Goal: Task Accomplishment & Management: Use online tool/utility

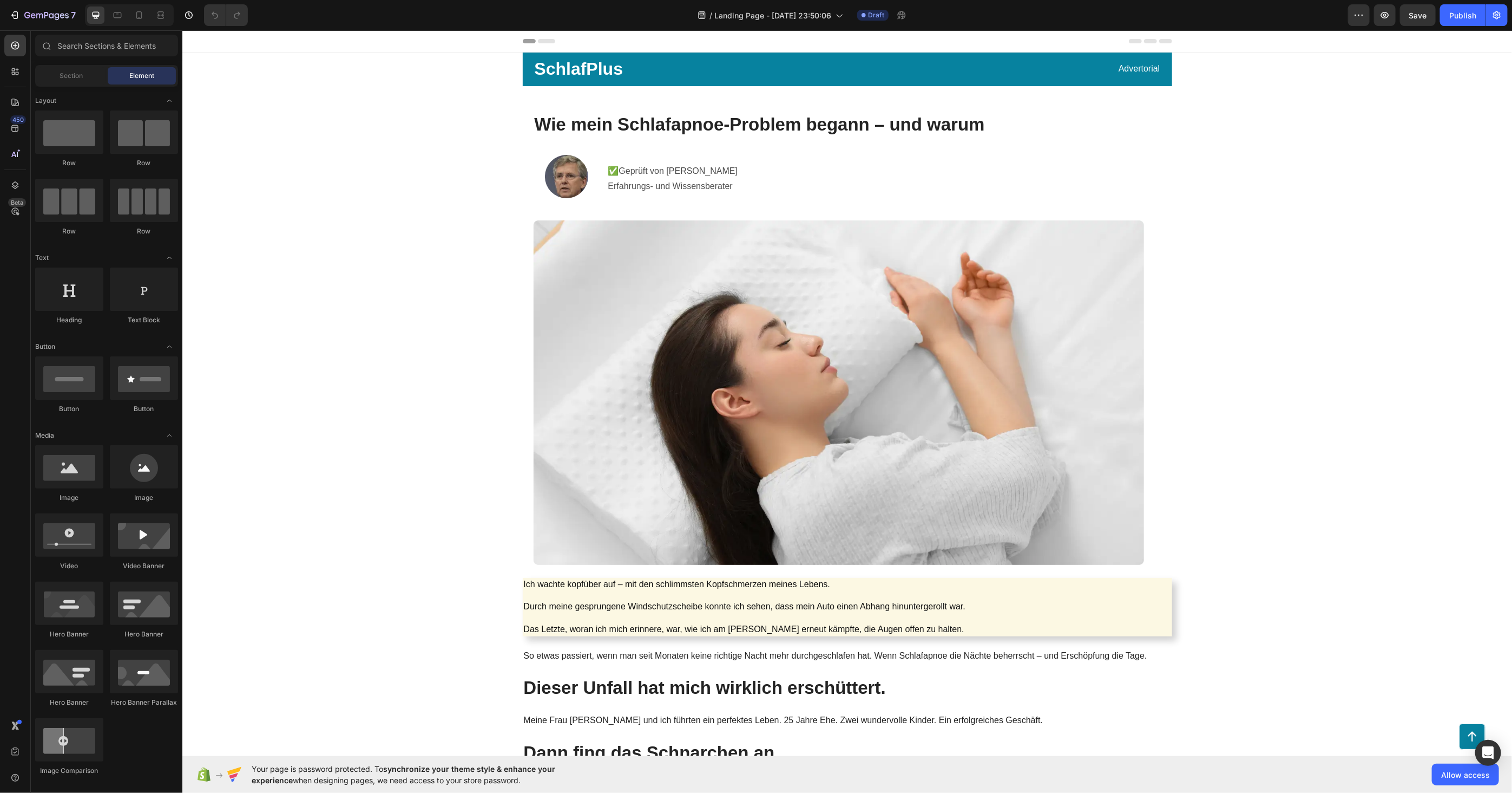
click at [647, 128] on h1 "Wie mein Schlafapnoe-Problem begann – und warum" at bounding box center [838, 124] width 610 height 26
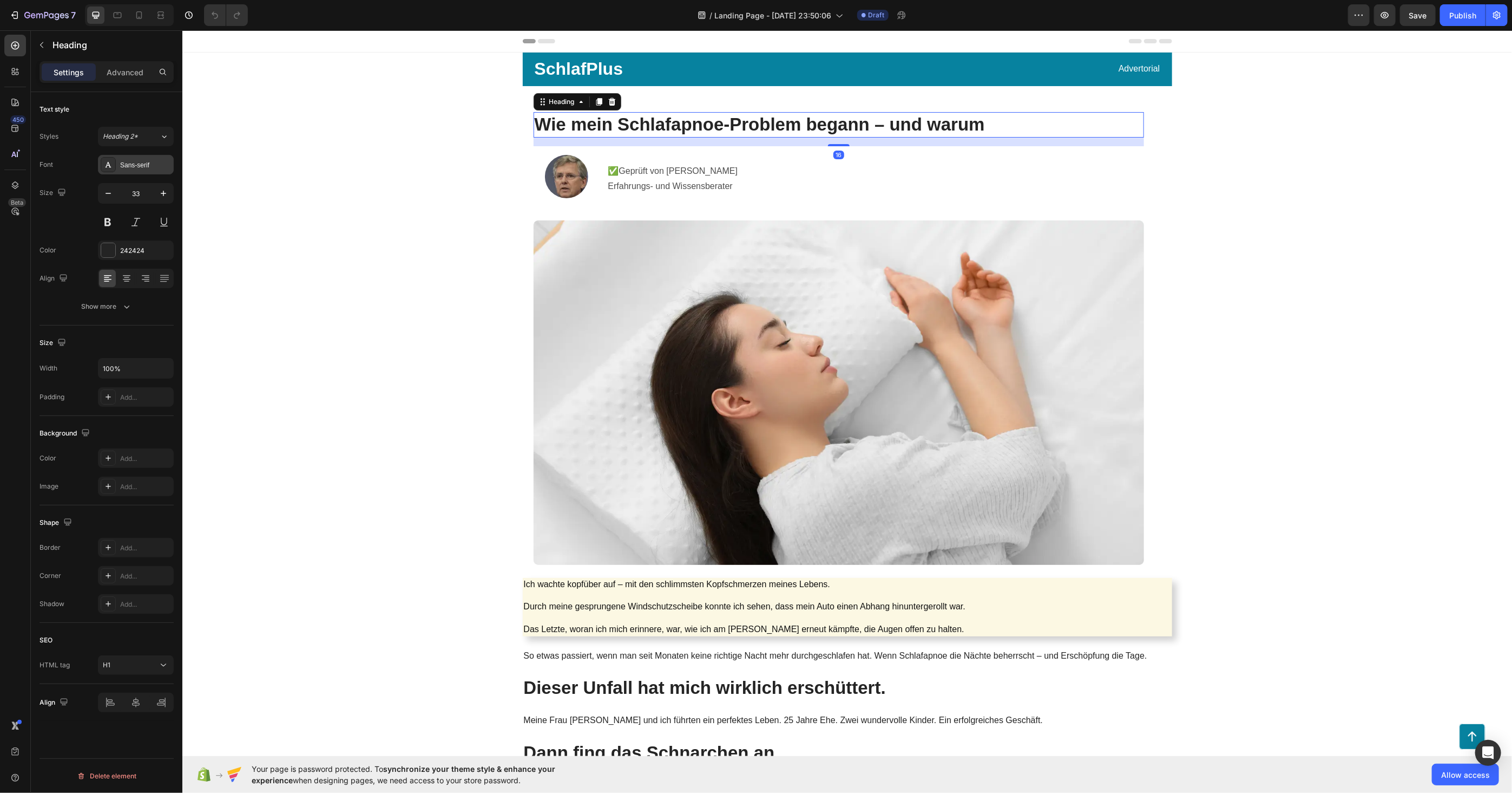
click at [149, 168] on div "Sans-serif" at bounding box center [145, 165] width 51 height 10
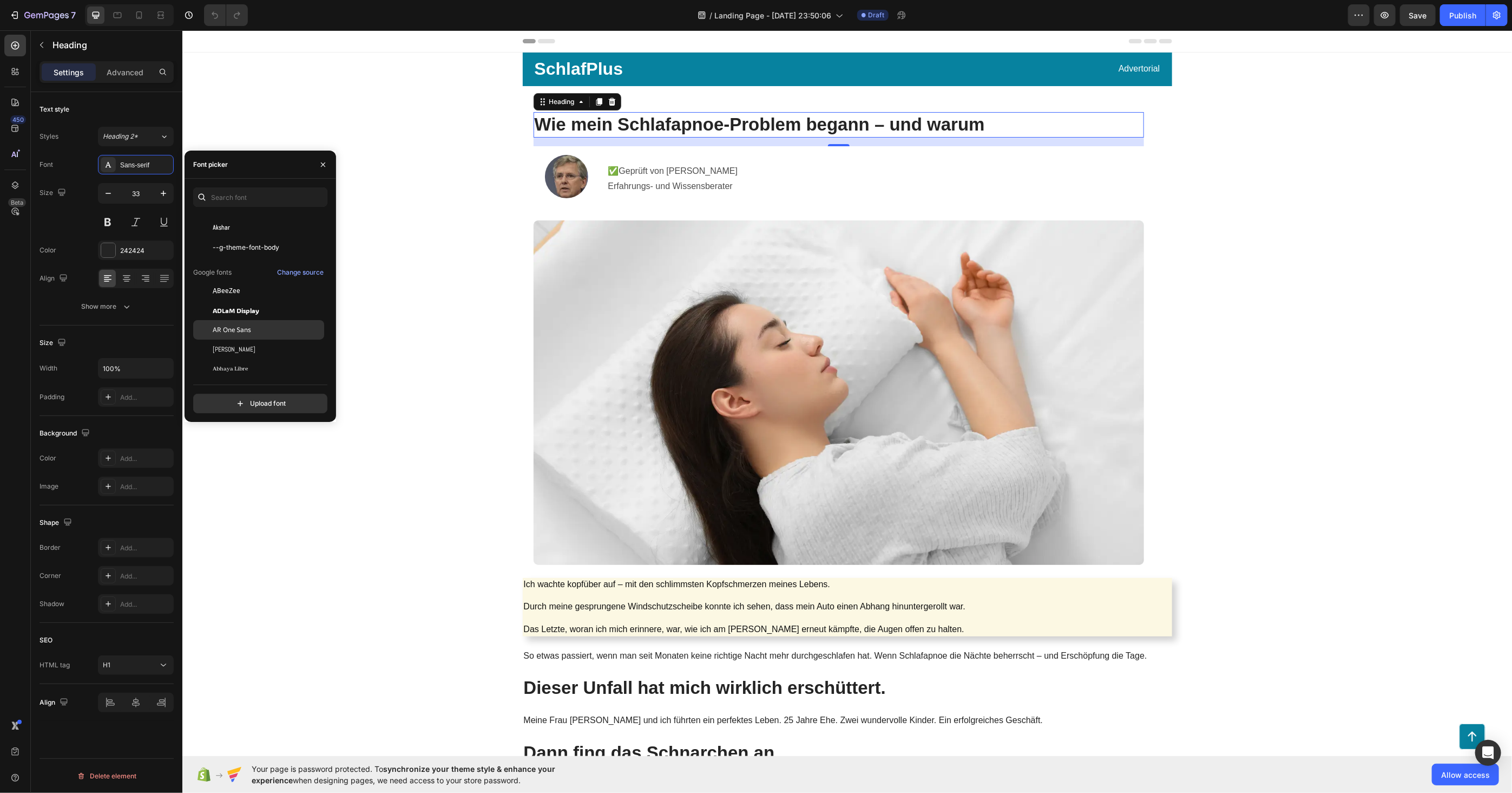
scroll to position [60, 0]
click at [246, 290] on div "ABeeZee" at bounding box center [267, 290] width 109 height 10
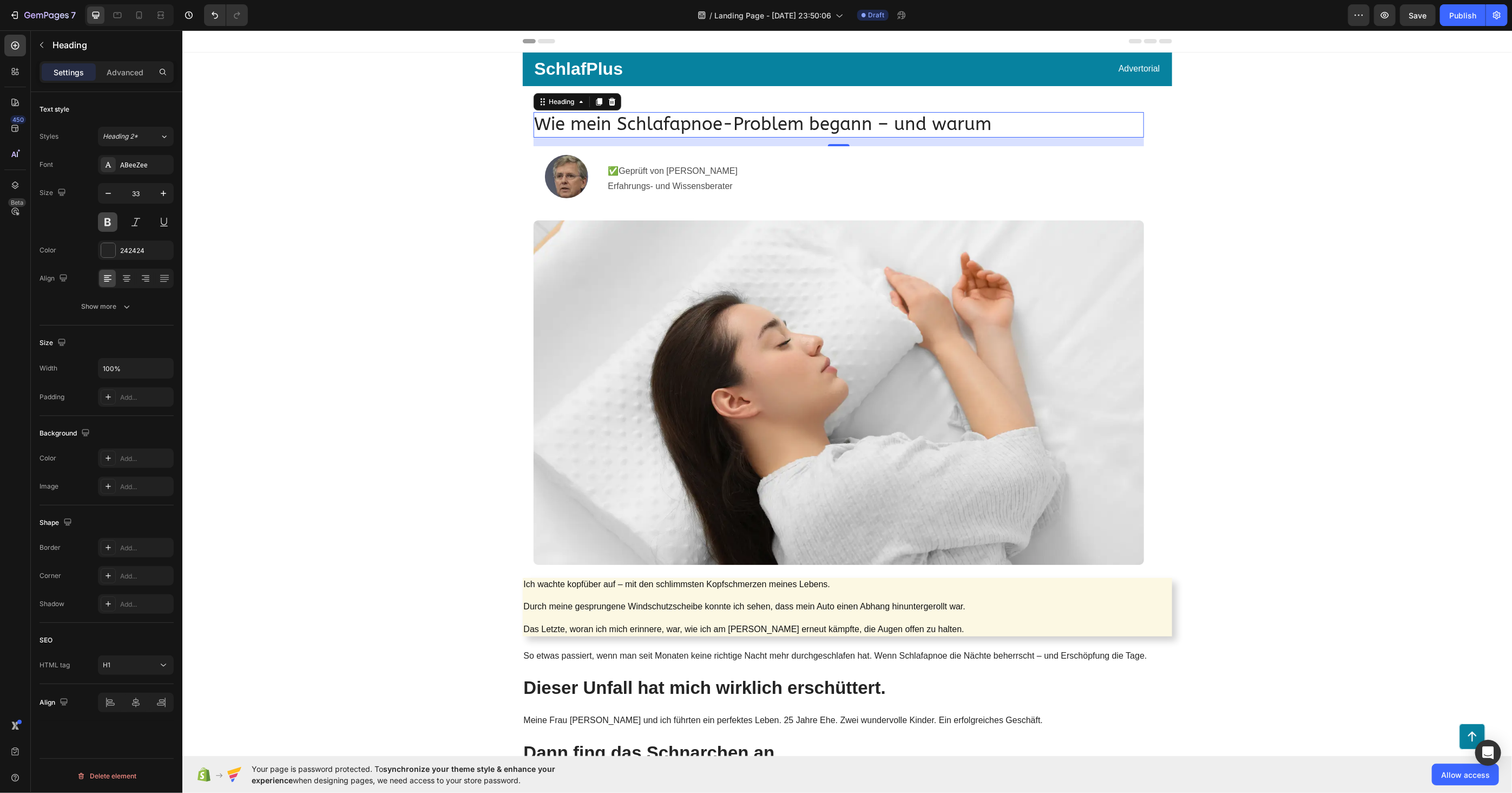
click at [105, 223] on button at bounding box center [108, 222] width 20 height 20
click at [152, 168] on div "ABeeZee" at bounding box center [145, 165] width 51 height 10
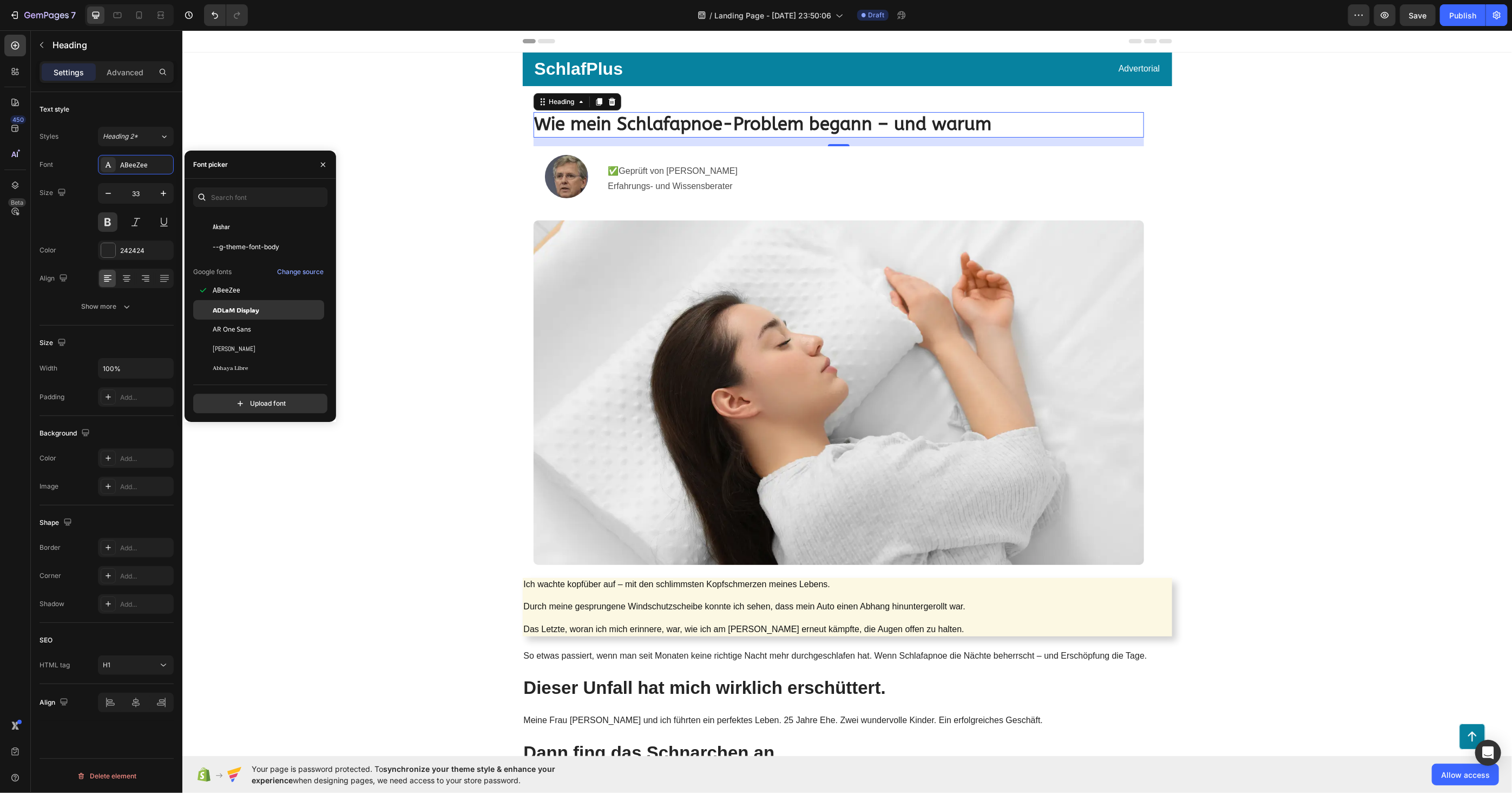
click at [255, 307] on span "ADLaM Display" at bounding box center [236, 309] width 47 height 10
click at [225, 326] on span "AR One Sans" at bounding box center [231, 329] width 38 height 10
click at [226, 347] on div "[PERSON_NAME]" at bounding box center [267, 348] width 109 height 10
click at [231, 312] on span "Abhaya Libre" at bounding box center [230, 308] width 35 height 10
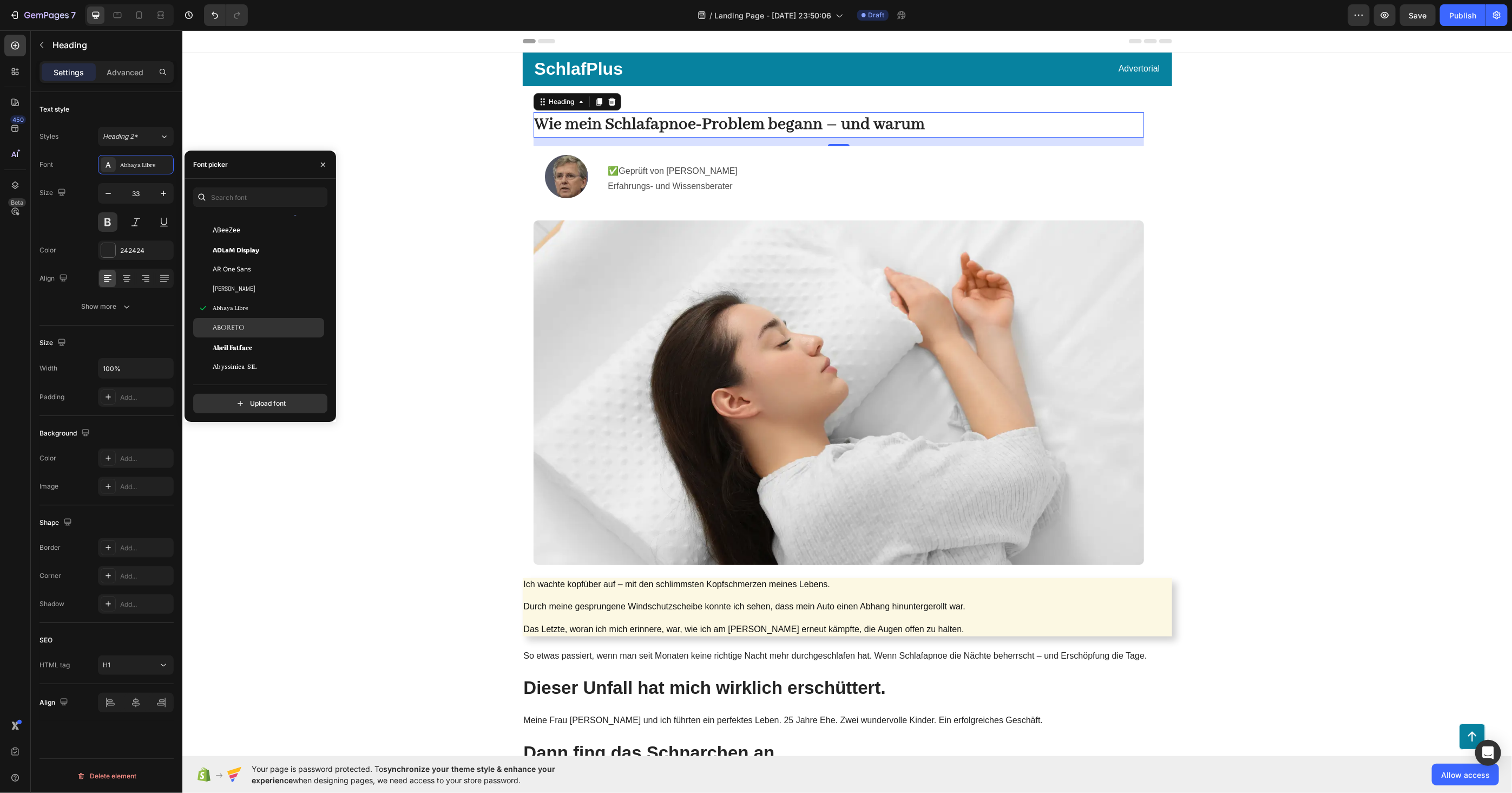
click at [233, 328] on span "Aboreto" at bounding box center [228, 327] width 32 height 10
click at [233, 338] on div "Abril Fatface" at bounding box center [258, 347] width 131 height 20
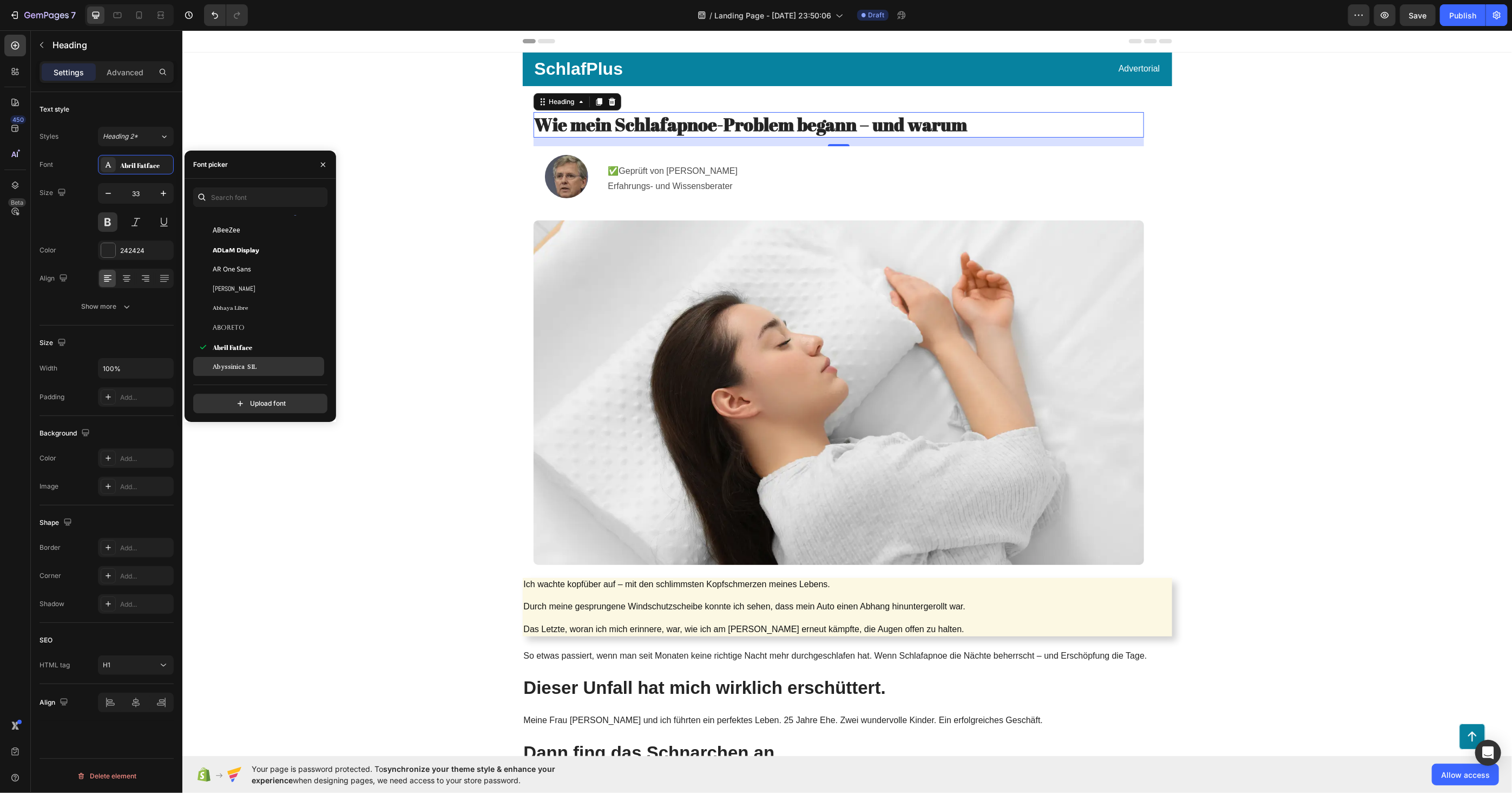
click at [229, 357] on div "Abyssinica SIL" at bounding box center [258, 366] width 131 height 20
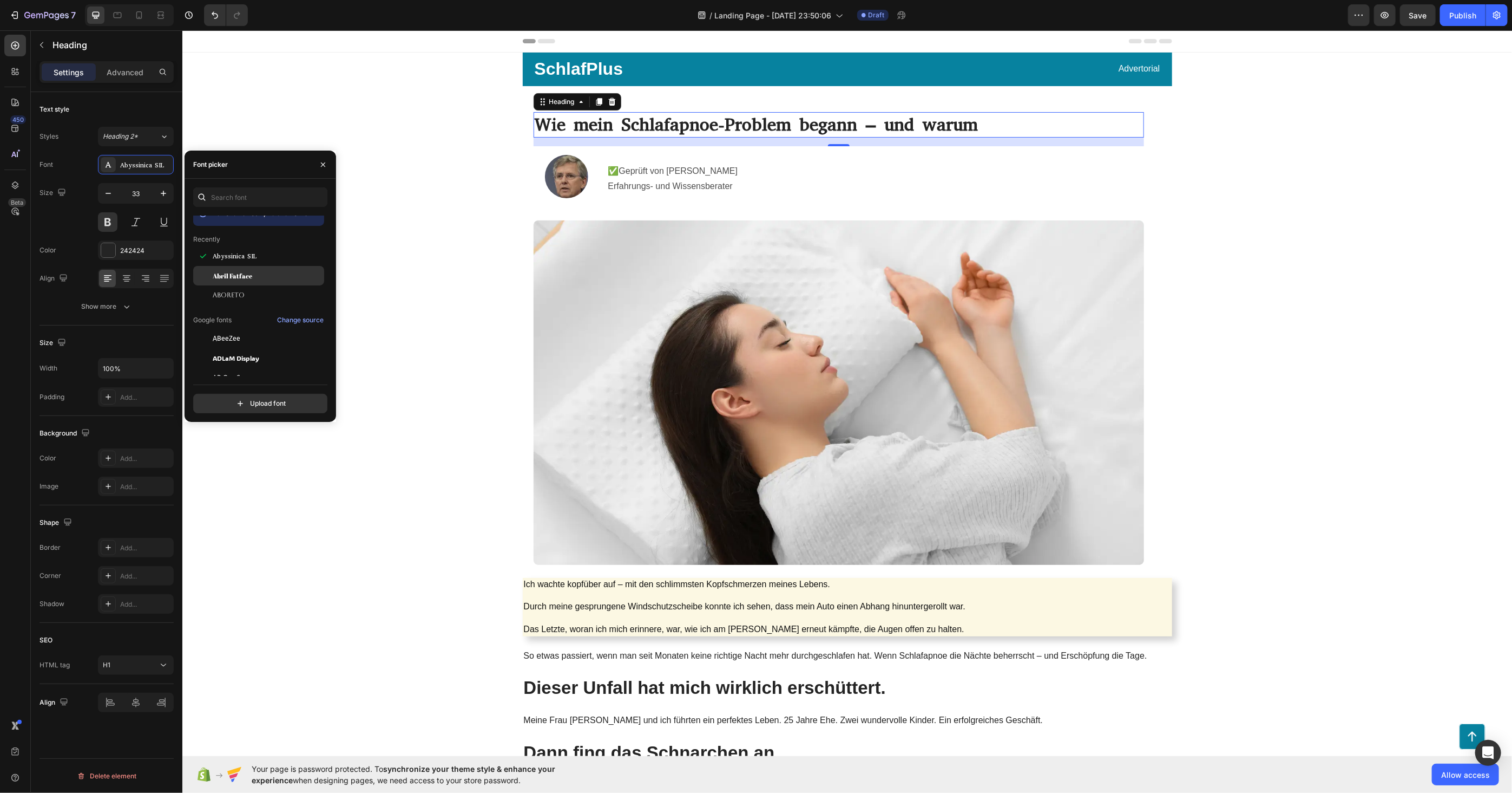
scroll to position [0, 0]
click at [243, 290] on span "Abril Fatface" at bounding box center [232, 287] width 39 height 10
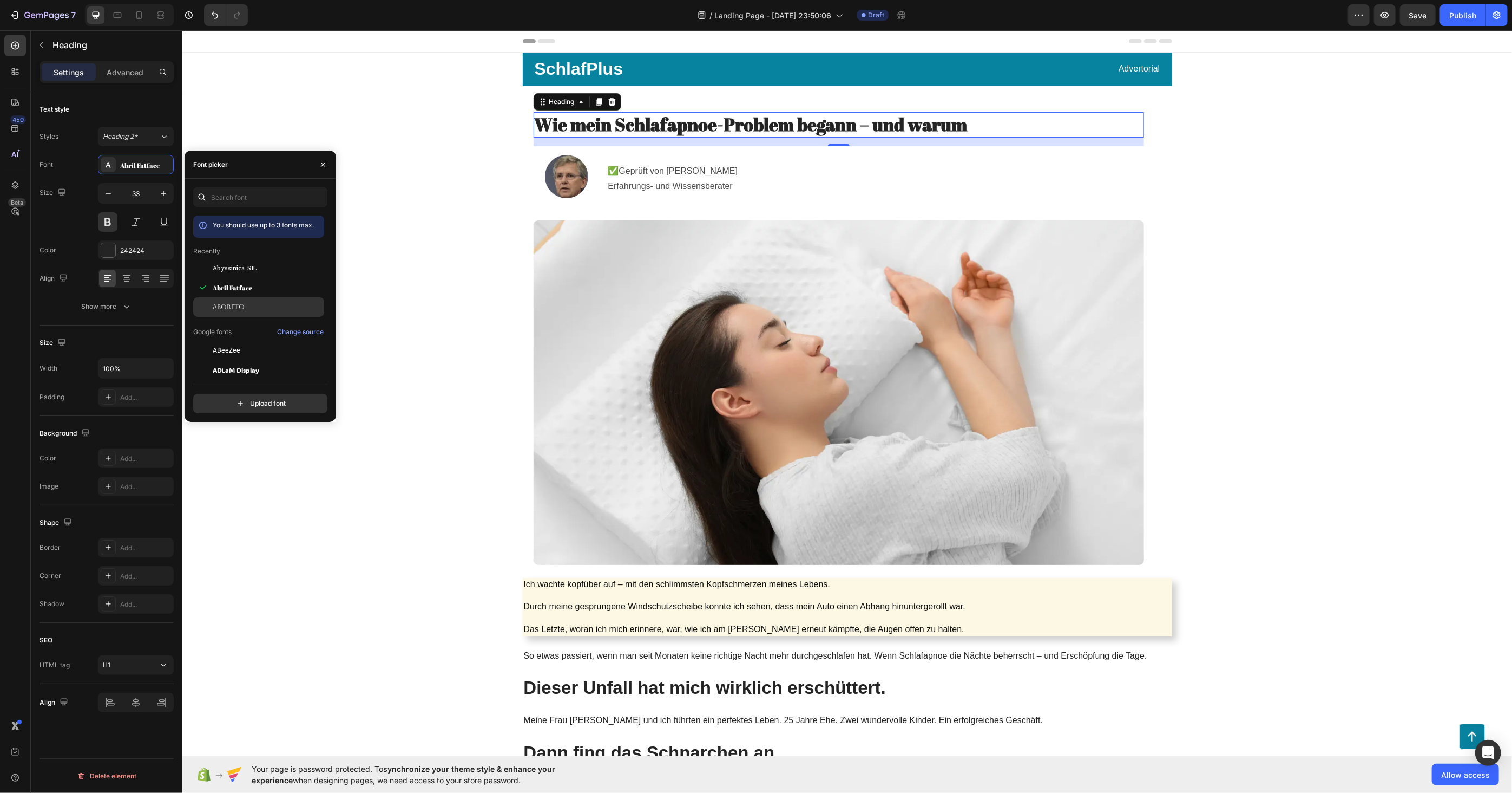
click at [240, 302] on span "Aboreto" at bounding box center [228, 307] width 32 height 10
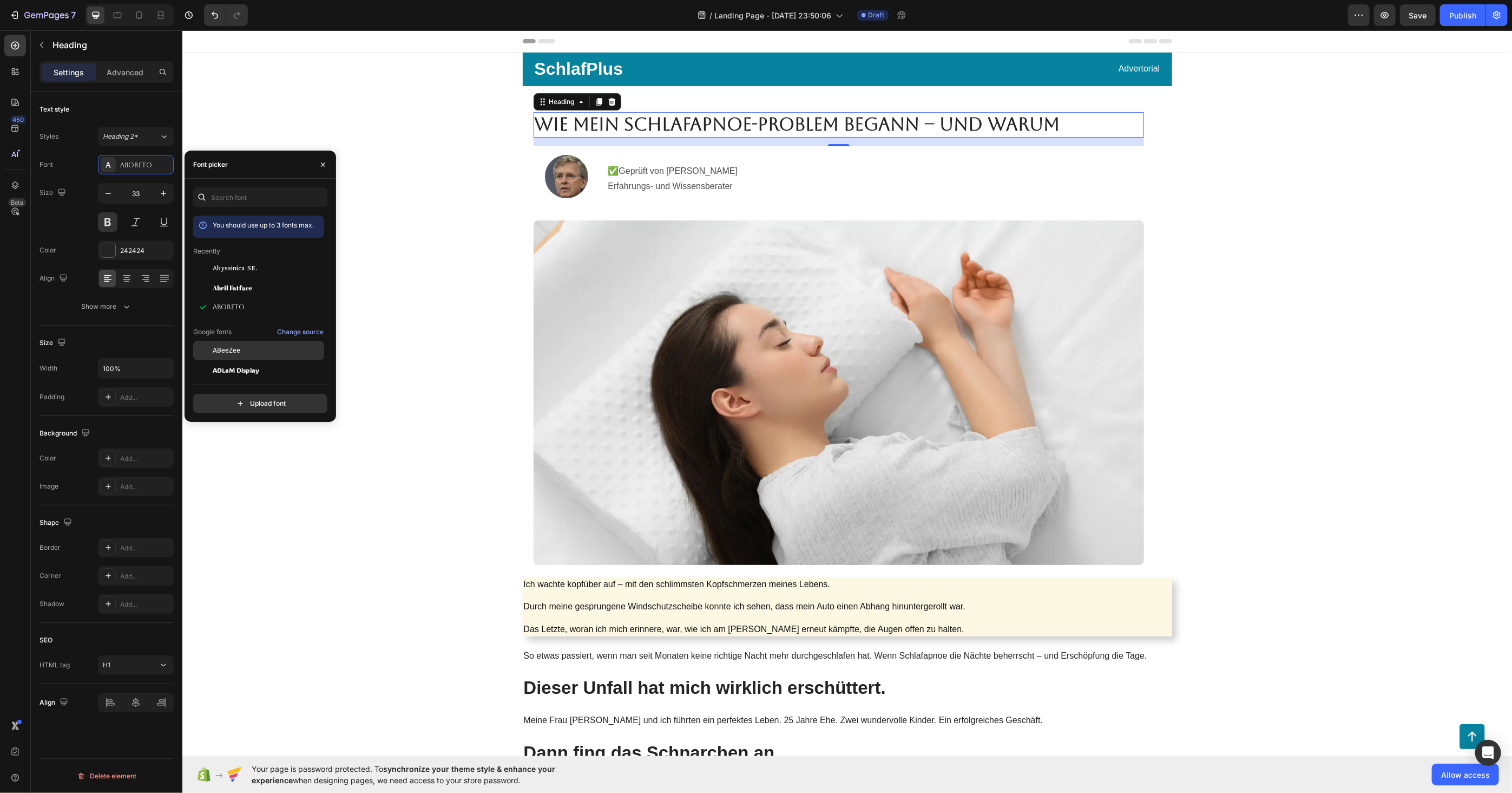
click at [223, 351] on span "ABeeZee" at bounding box center [226, 350] width 28 height 10
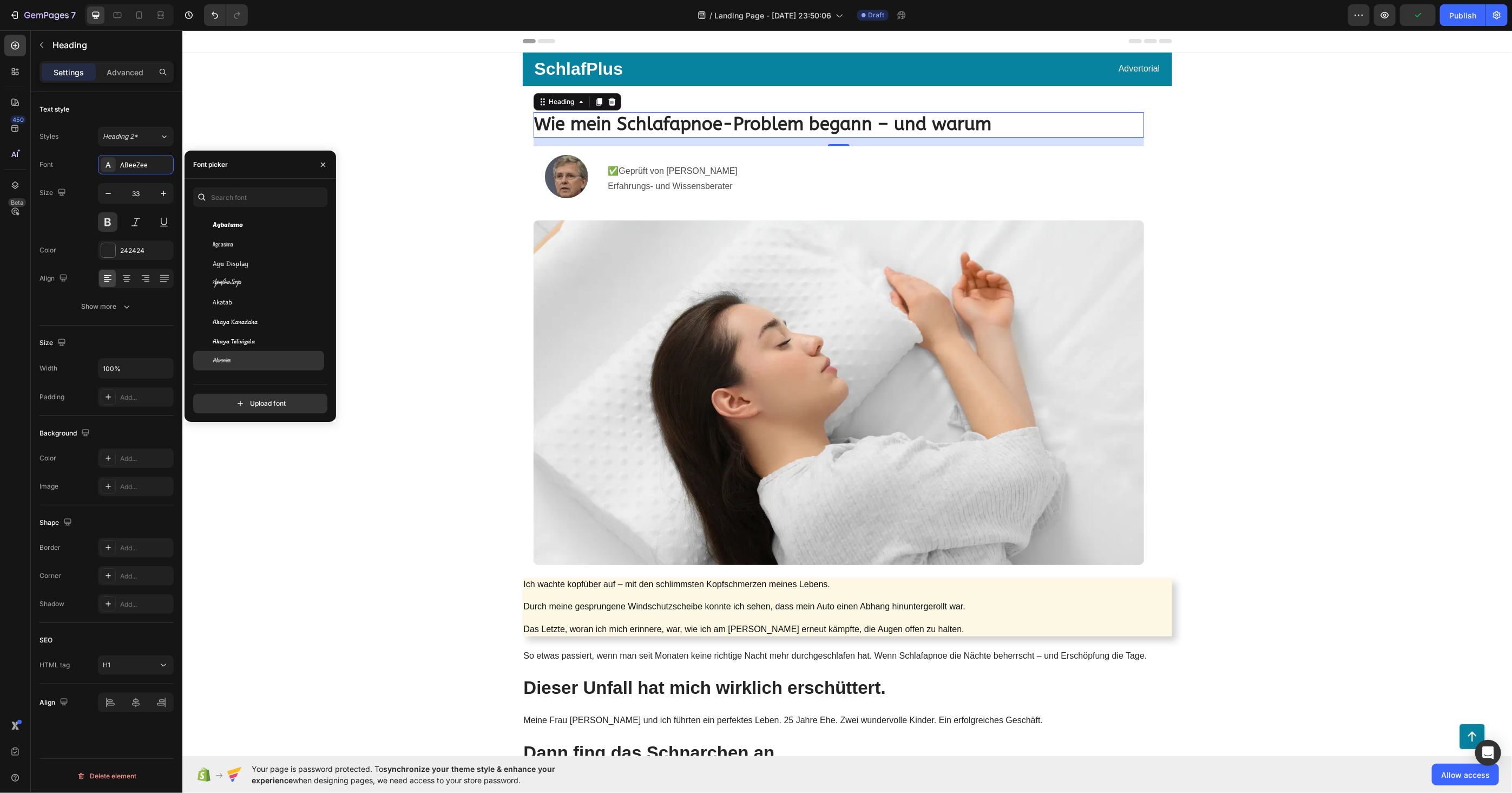
scroll to position [421, 0]
click at [249, 399] on input "file" at bounding box center [283, 403] width 270 height 18
click at [256, 197] on input "text" at bounding box center [260, 197] width 134 height 20
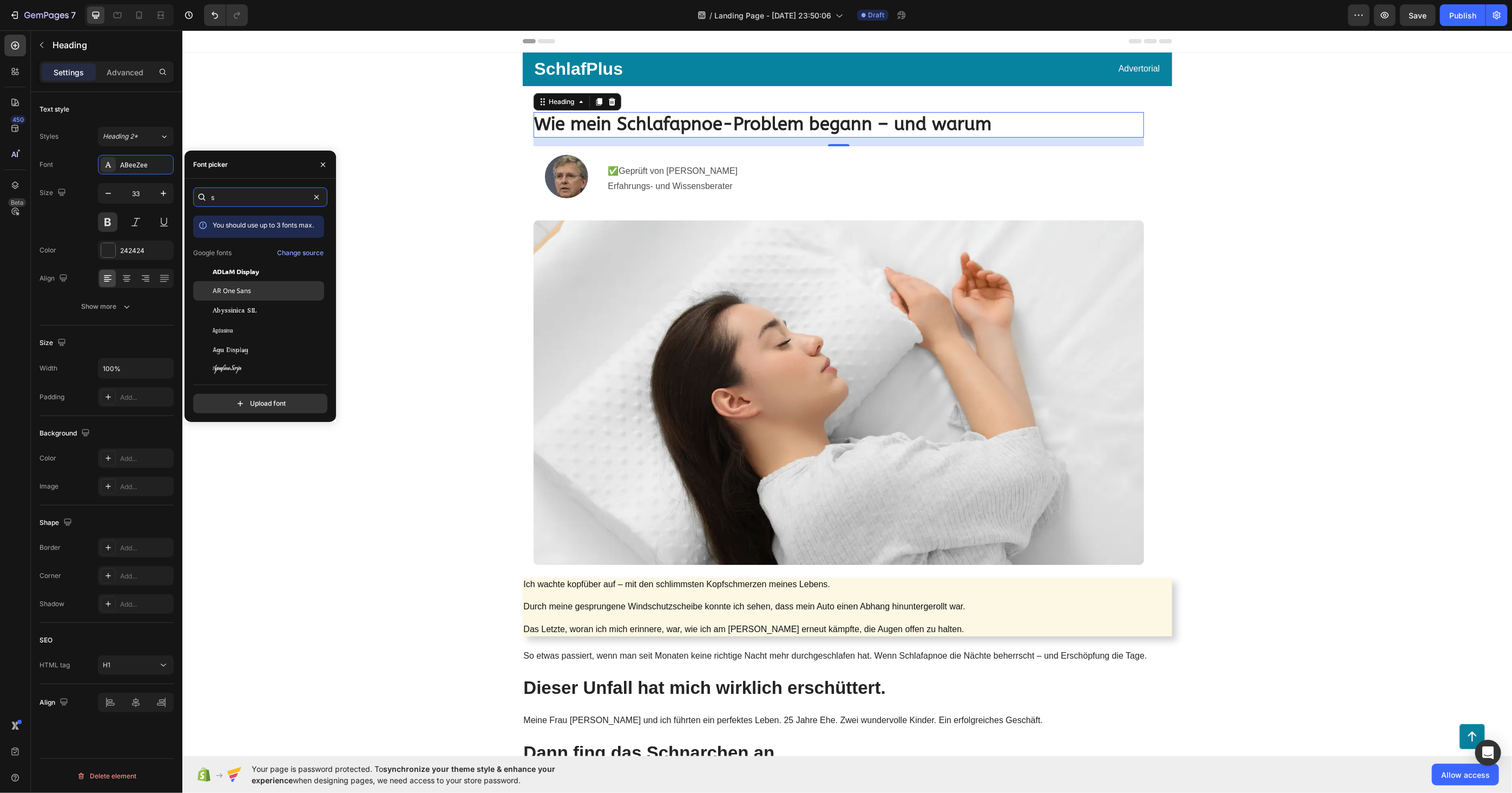
type input "s"
click at [253, 286] on div "AR One Sans" at bounding box center [267, 290] width 109 height 10
click at [231, 194] on input "s" at bounding box center [260, 197] width 134 height 20
click at [289, 271] on div "Change source" at bounding box center [301, 271] width 47 height 10
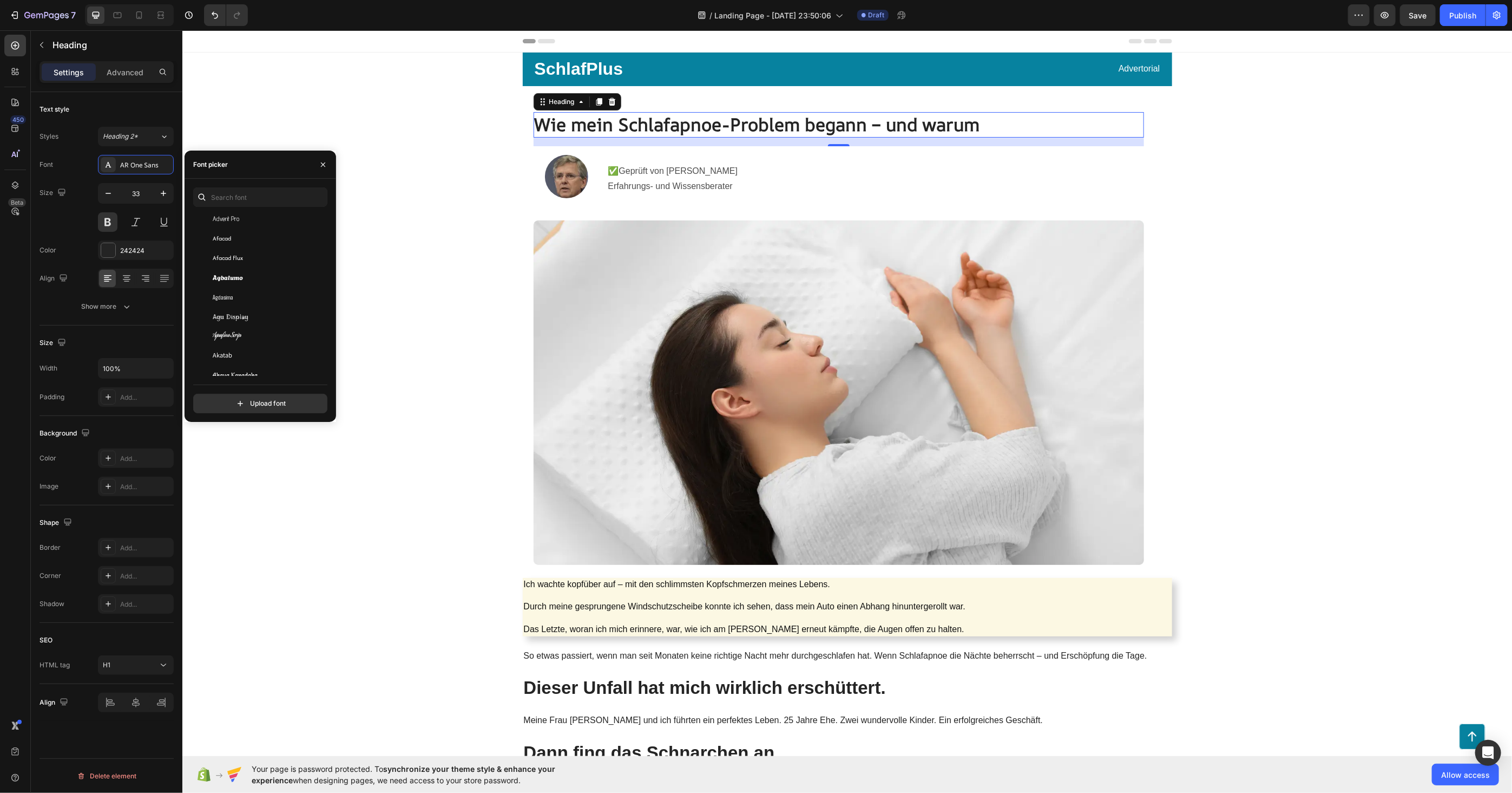
scroll to position [360, 0]
click at [228, 195] on input "text" at bounding box center [260, 197] width 134 height 20
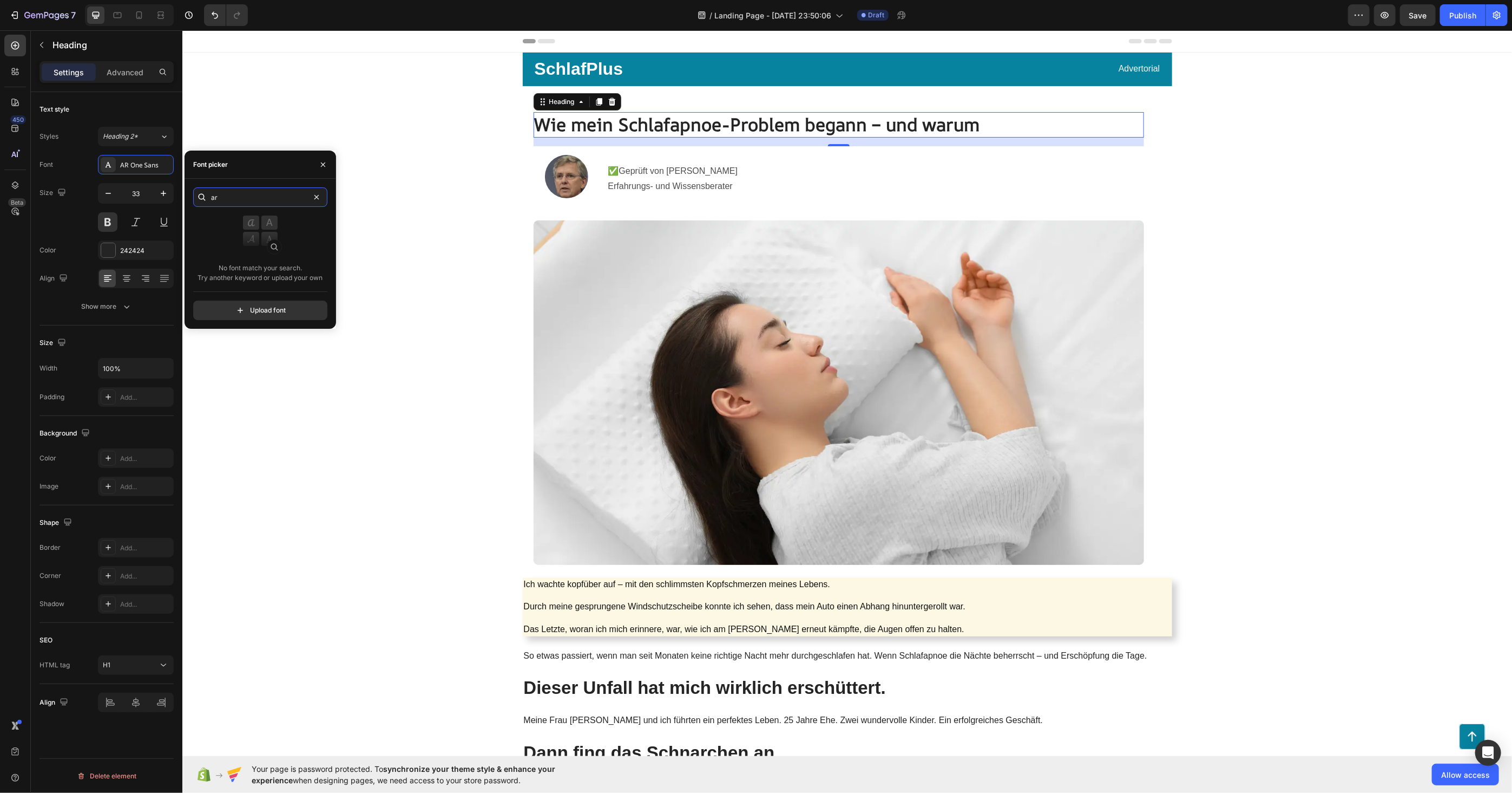
type input "a"
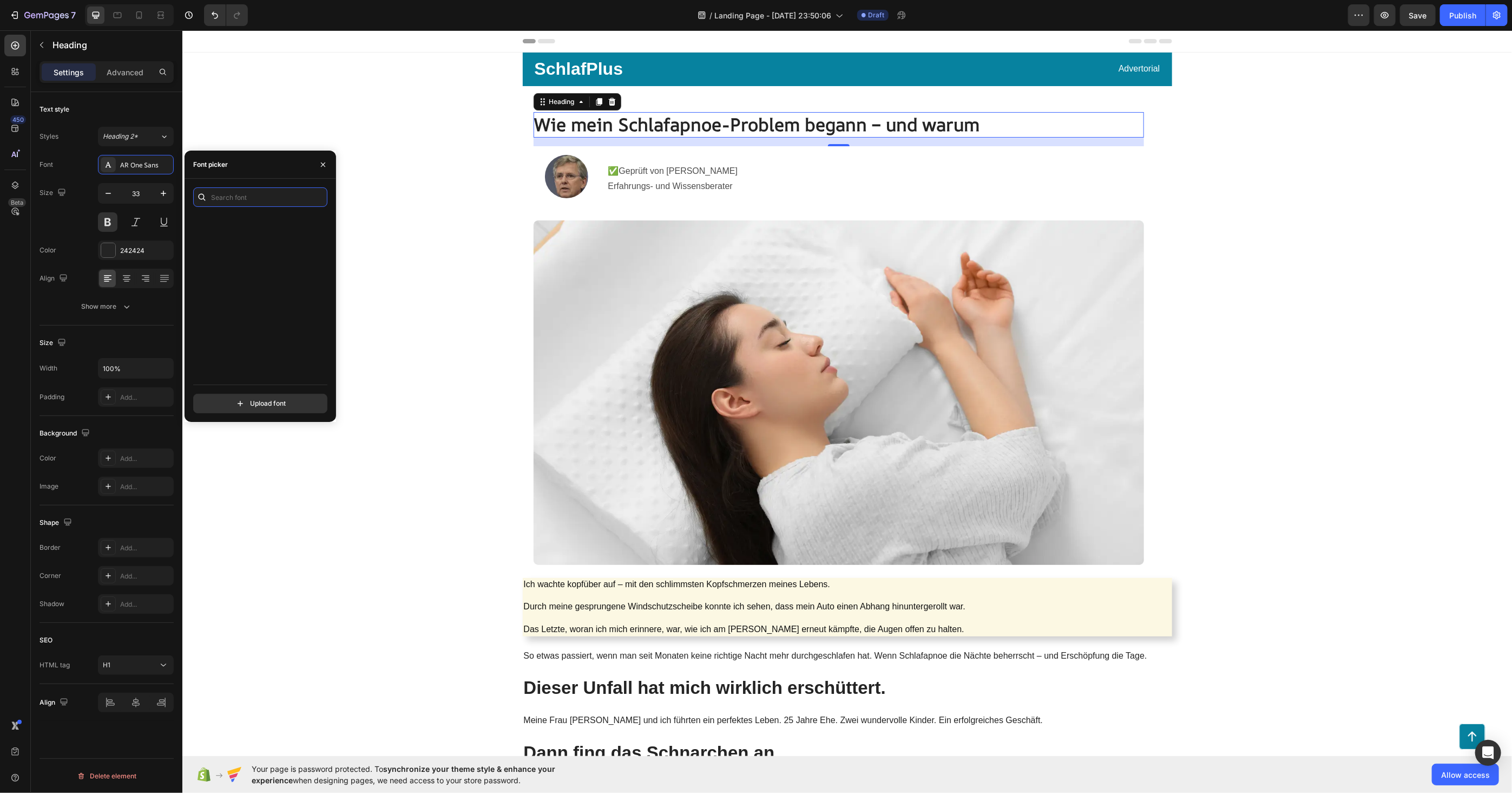
scroll to position [2346, 0]
click at [328, 262] on div "You should use up to 3 fonts max. [PERSON_NAME] Armata Arsenal Arsenal SC Artif…" at bounding box center [260, 301] width 151 height 226
drag, startPoint x: 327, startPoint y: 261, endPoint x: 155, endPoint y: 263, distance: 172.0
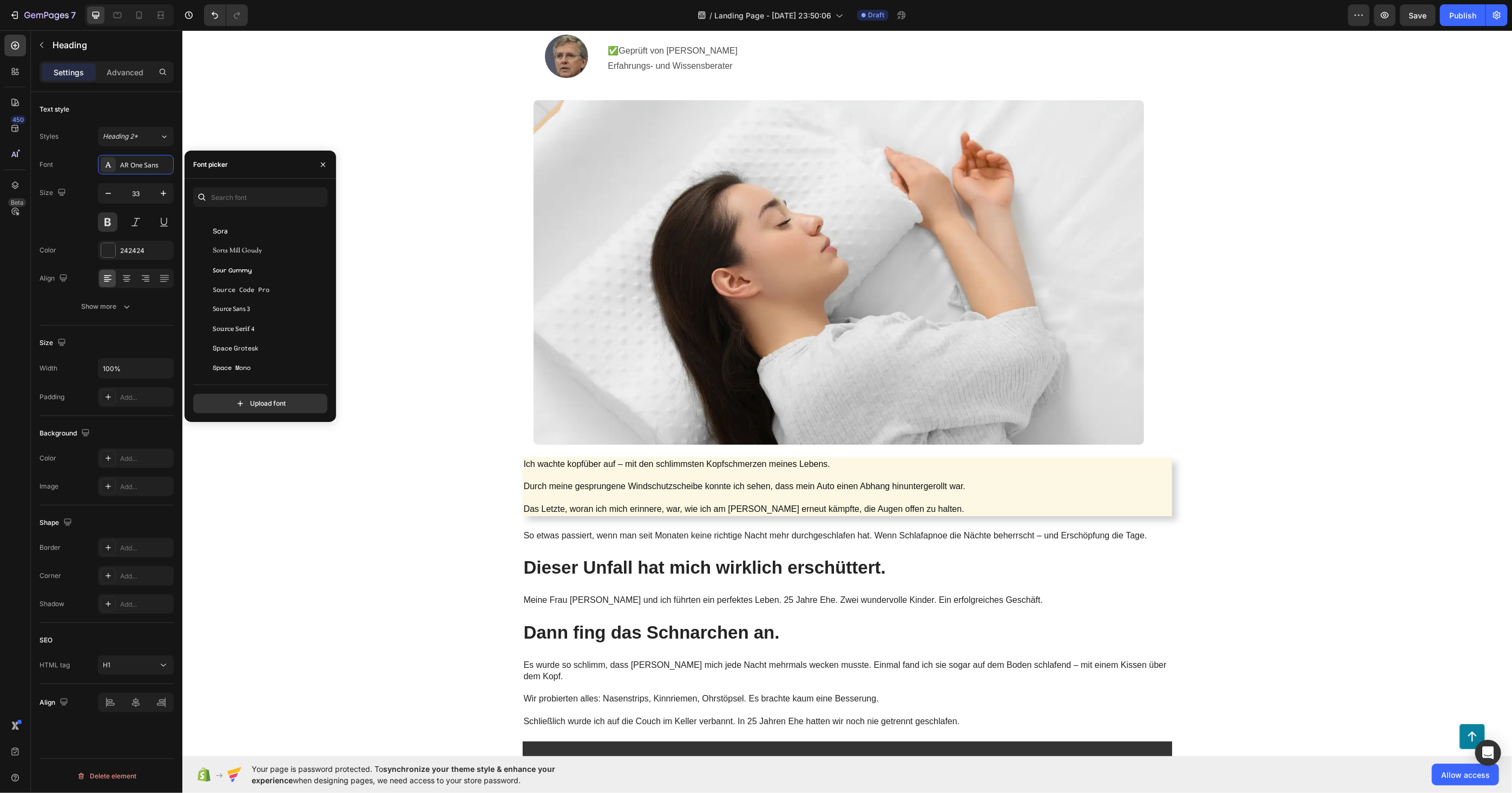
scroll to position [32381, 0]
click at [128, 161] on div "AR One Sans" at bounding box center [145, 165] width 51 height 10
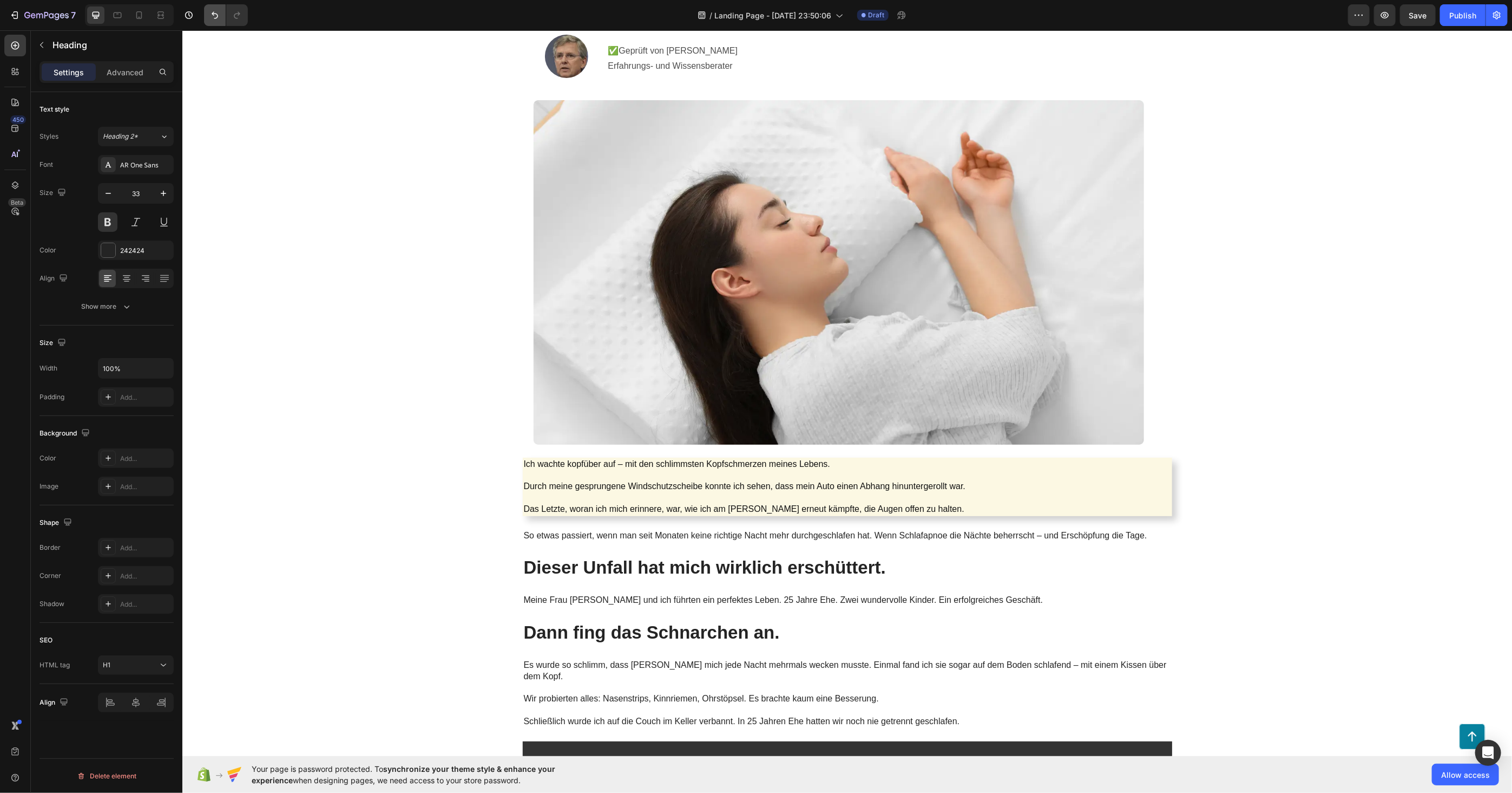
click at [204, 10] on div at bounding box center [224, 15] width 48 height 22
click at [206, 11] on button "Undo/Redo" at bounding box center [215, 15] width 22 height 22
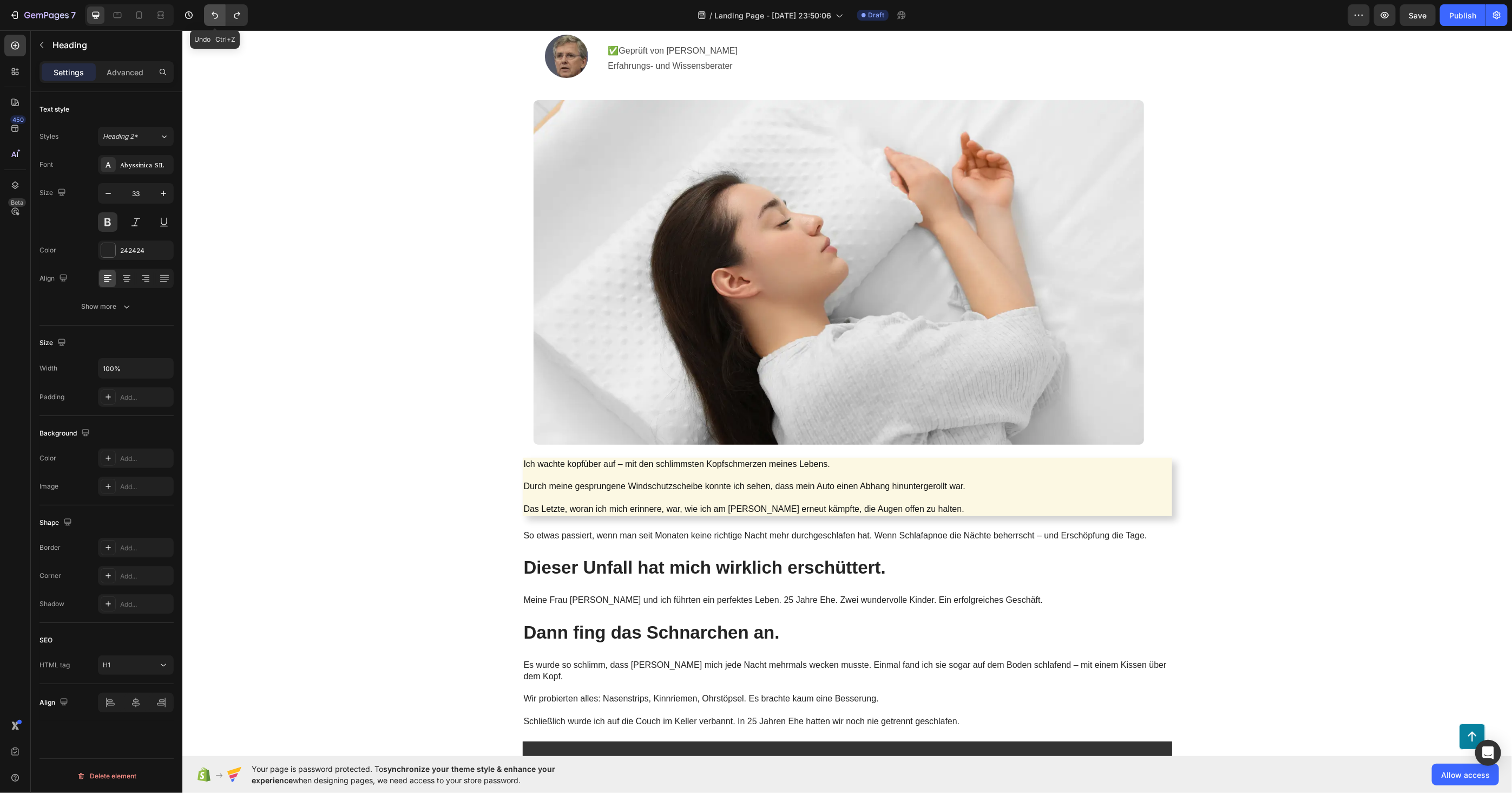
click at [206, 11] on button "Undo/Redo" at bounding box center [215, 15] width 22 height 22
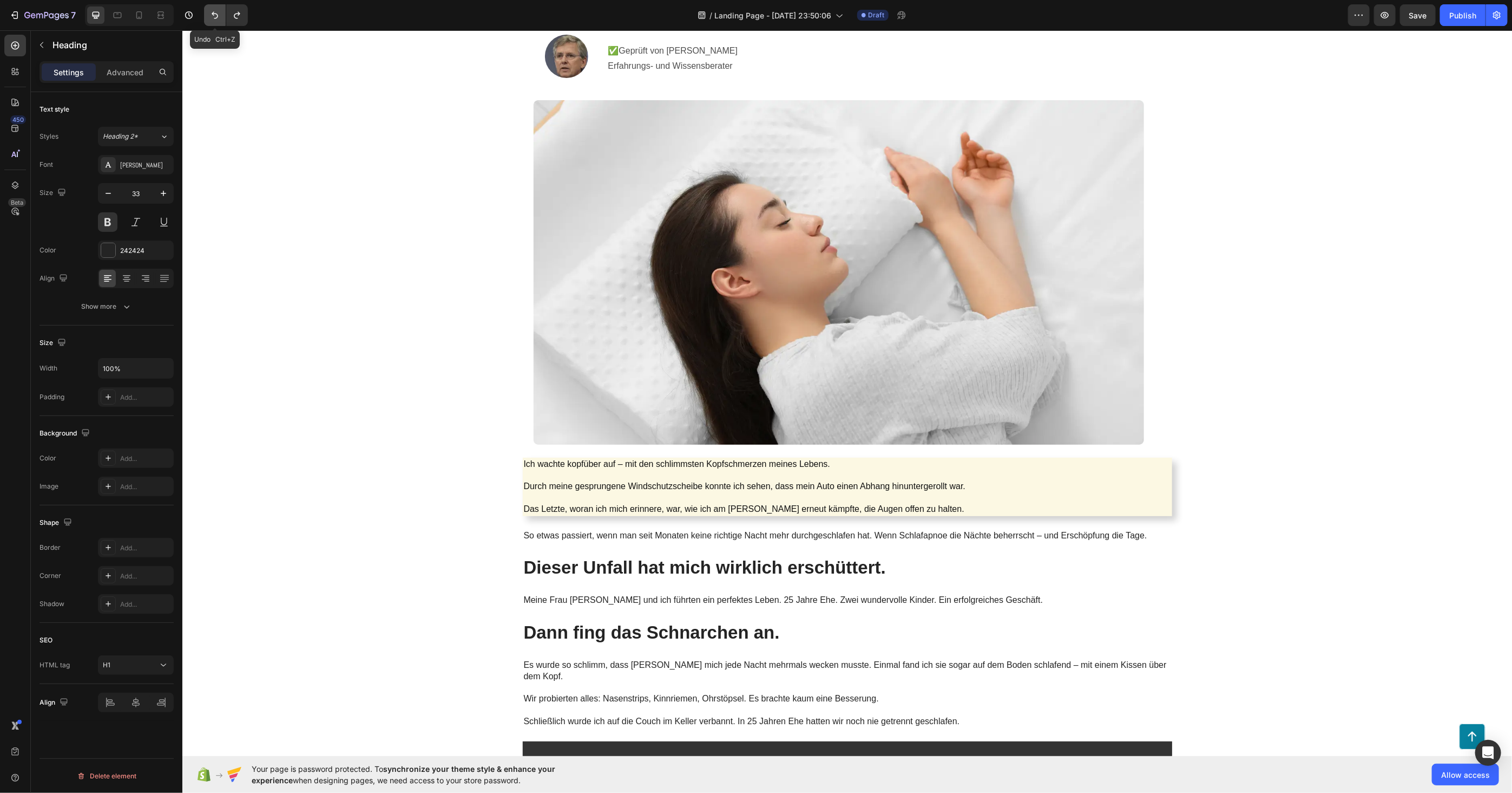
click at [206, 11] on button "Undo/Redo" at bounding box center [215, 15] width 22 height 22
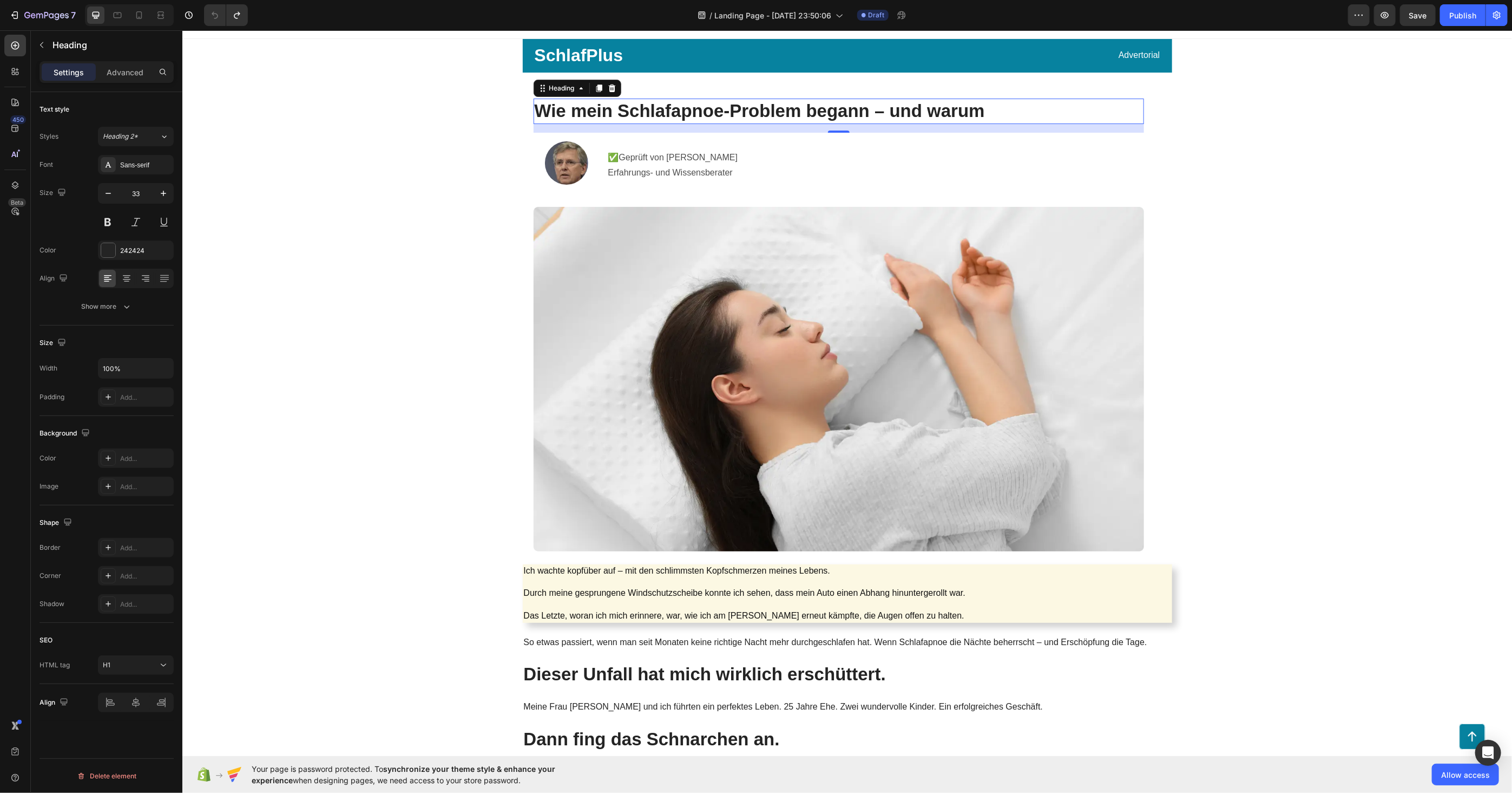
scroll to position [0, 0]
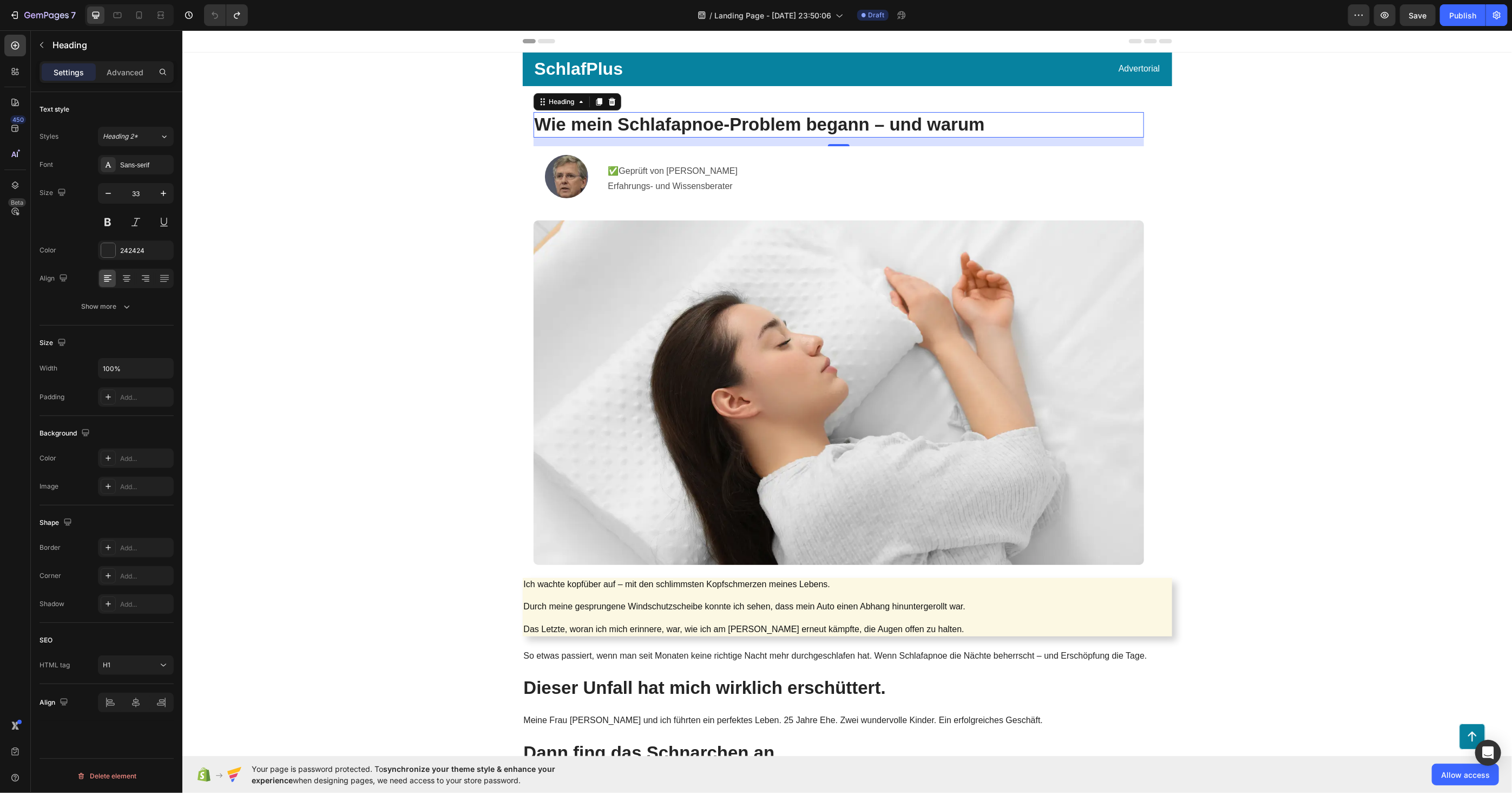
click at [556, 130] on h1 "Wie mein Schlafapnoe-Problem begann – und warum" at bounding box center [838, 124] width 610 height 26
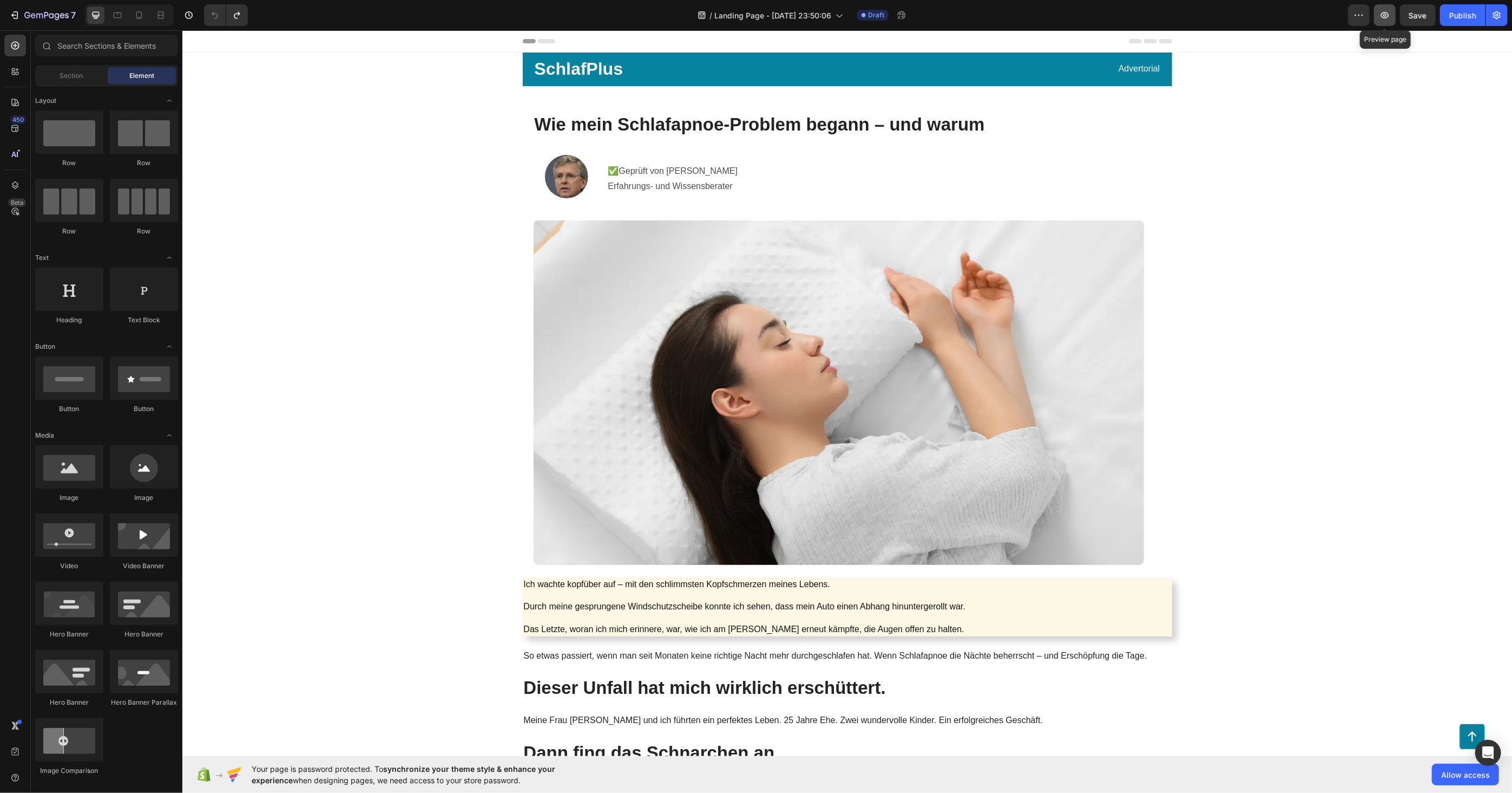
click at [1388, 14] on icon "button" at bounding box center [1385, 15] width 11 height 11
click at [604, 122] on p "Wie mein Schlafapnoe-Problem begann – und warum" at bounding box center [838, 124] width 608 height 23
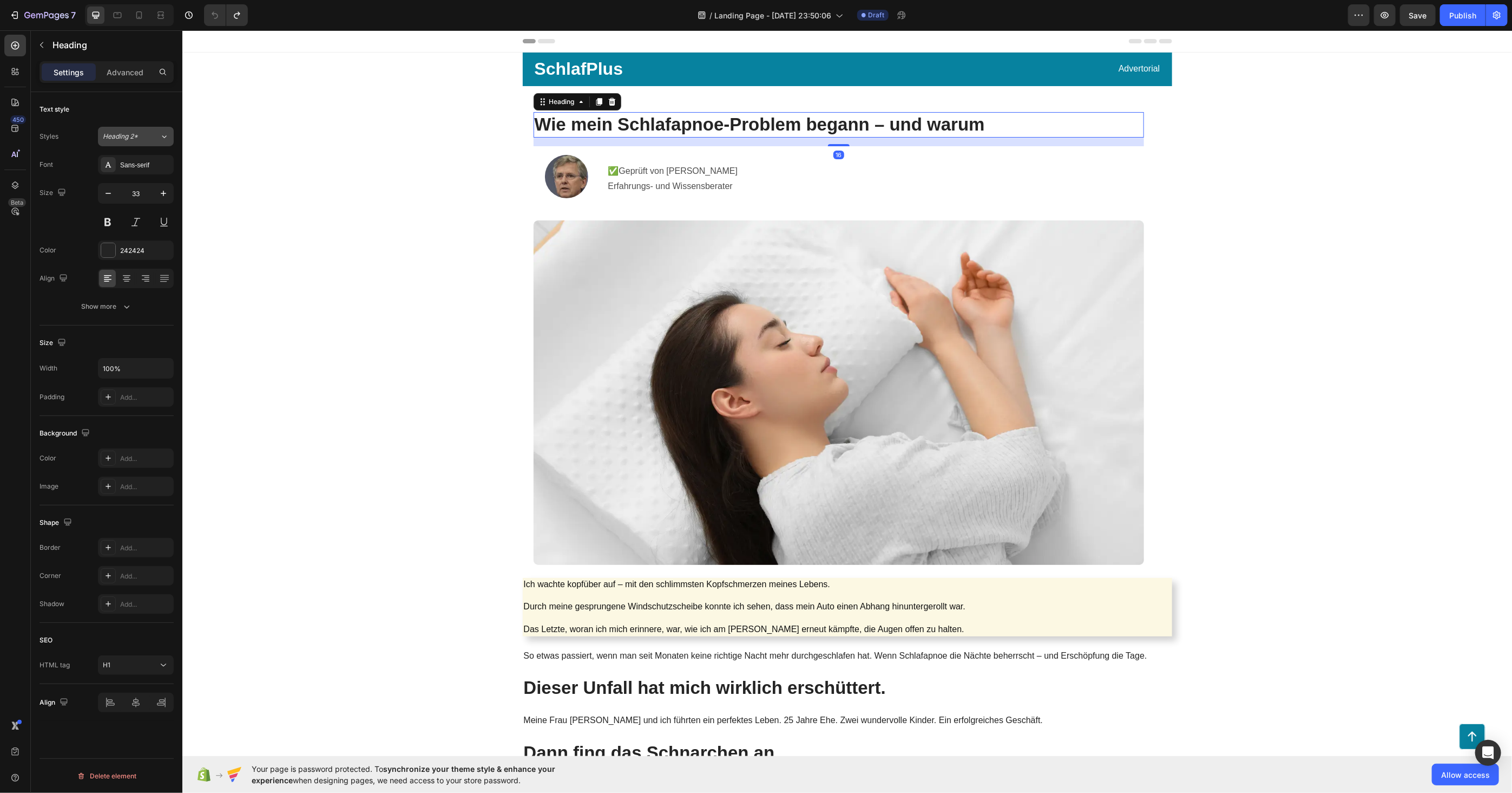
click at [164, 137] on icon at bounding box center [164, 136] width 9 height 11
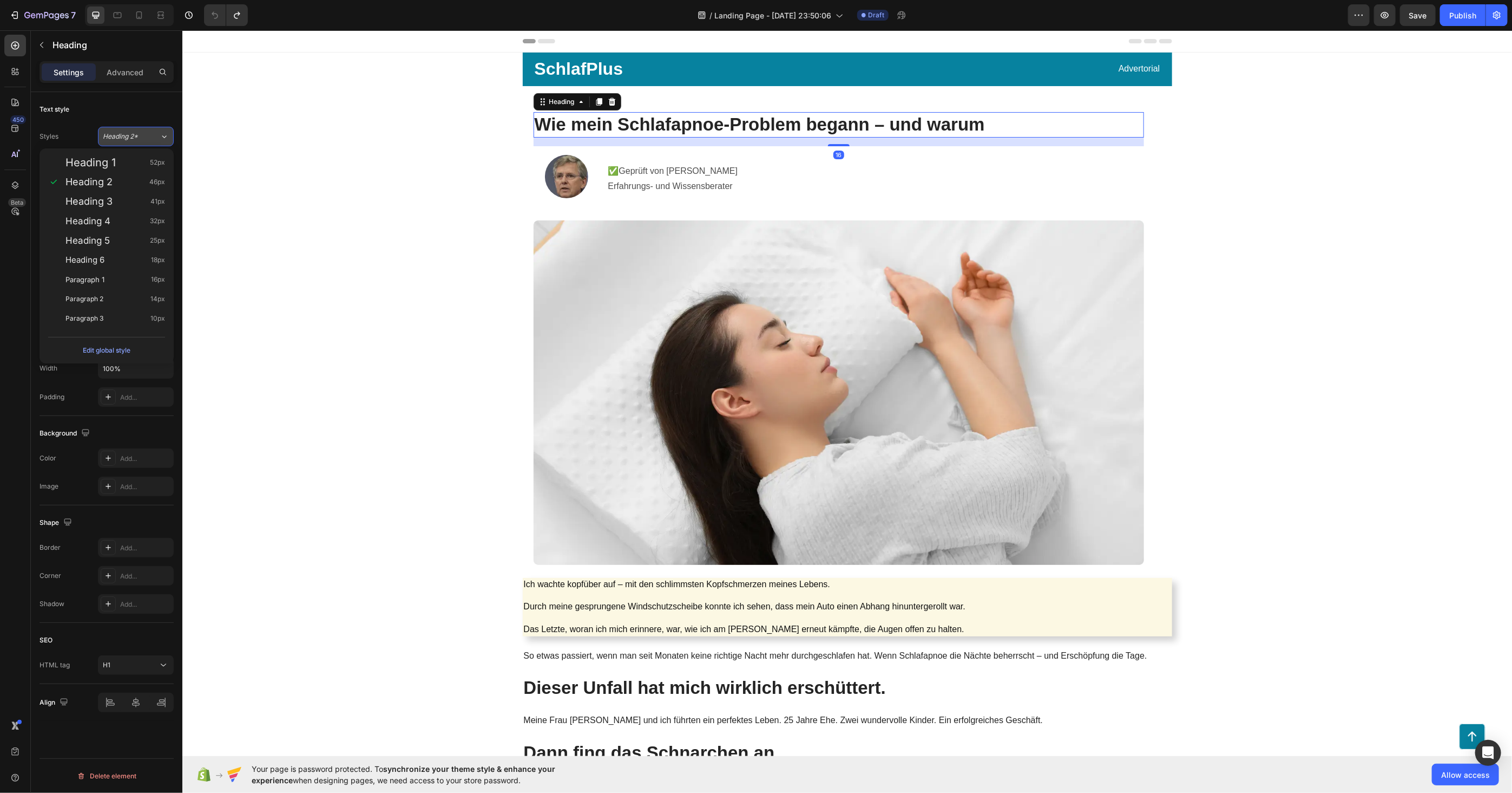
click at [164, 137] on icon at bounding box center [164, 136] width 9 height 11
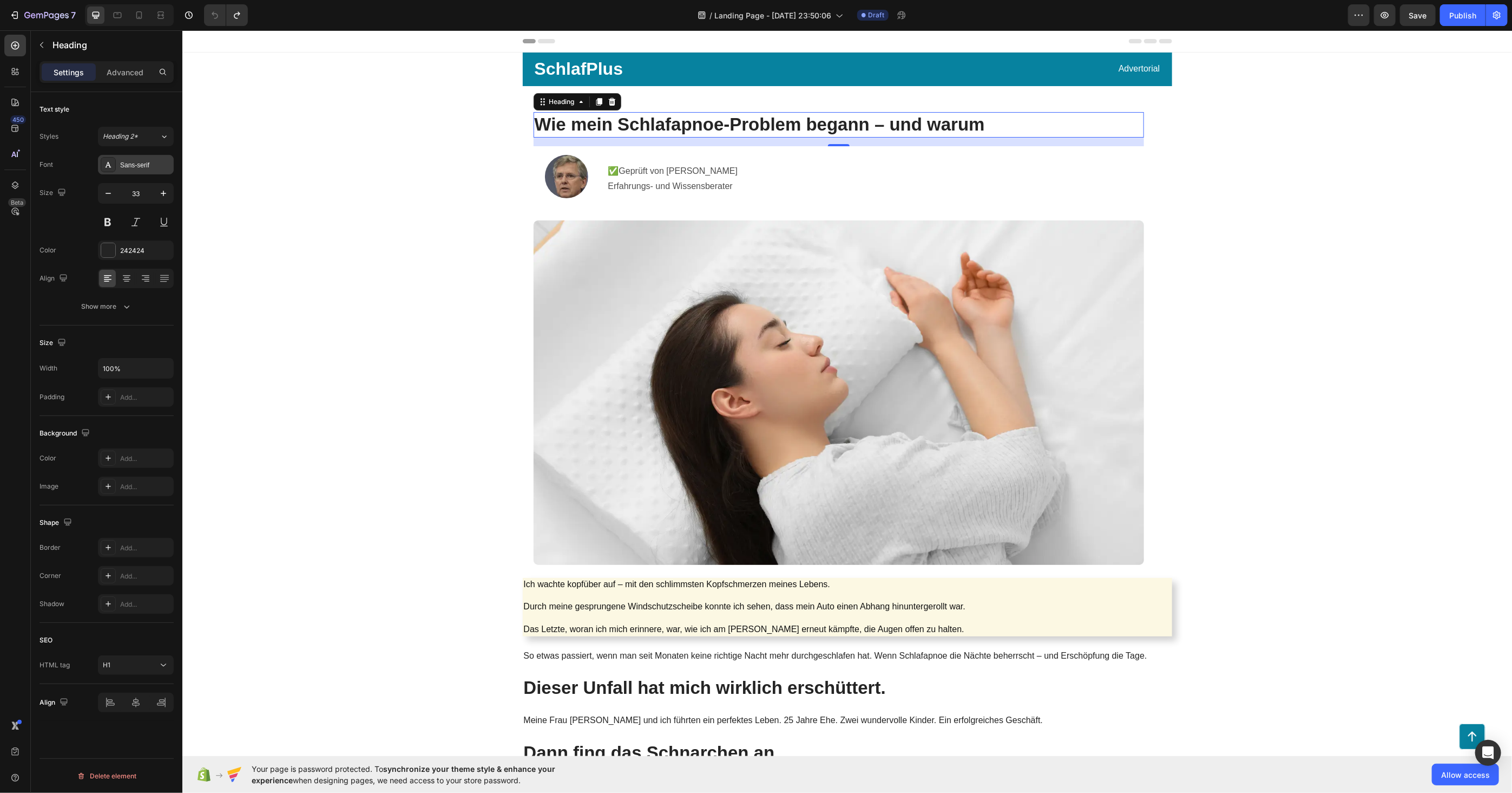
click at [160, 162] on div "Sans-serif" at bounding box center [145, 165] width 51 height 10
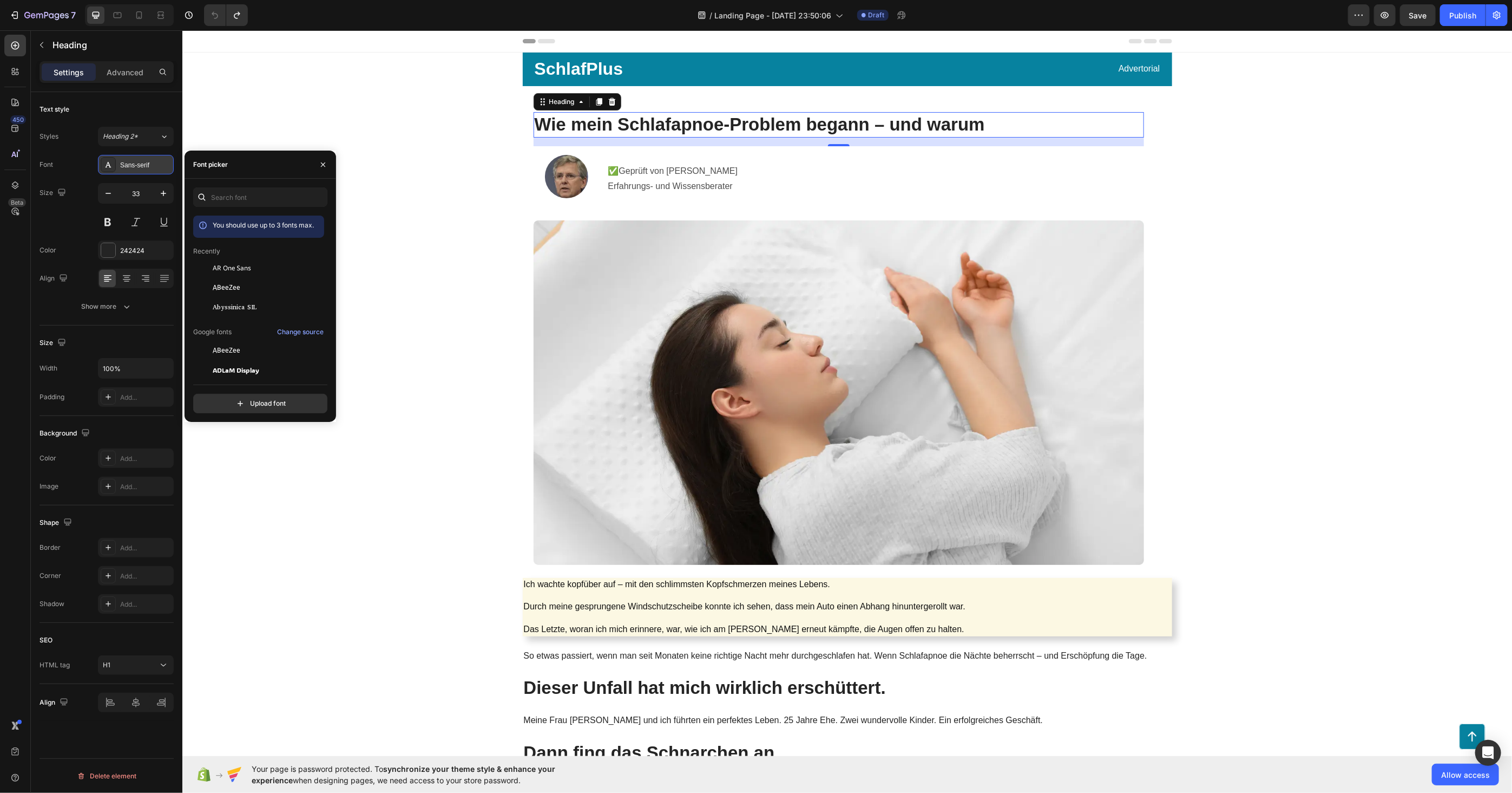
click at [131, 164] on div "Sans-serif" at bounding box center [145, 165] width 51 height 10
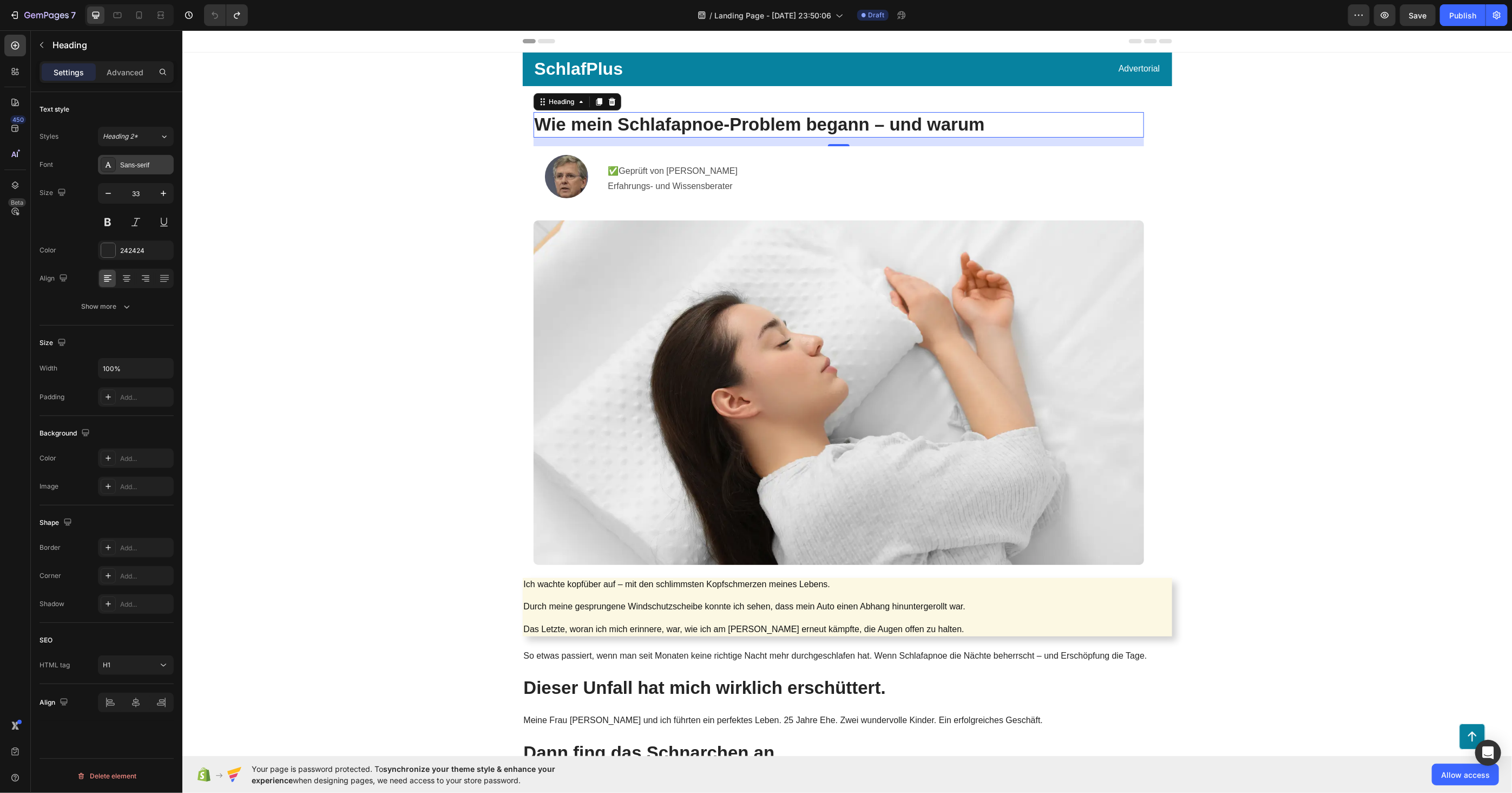
click at [131, 164] on div "Sans-serif" at bounding box center [145, 165] width 51 height 10
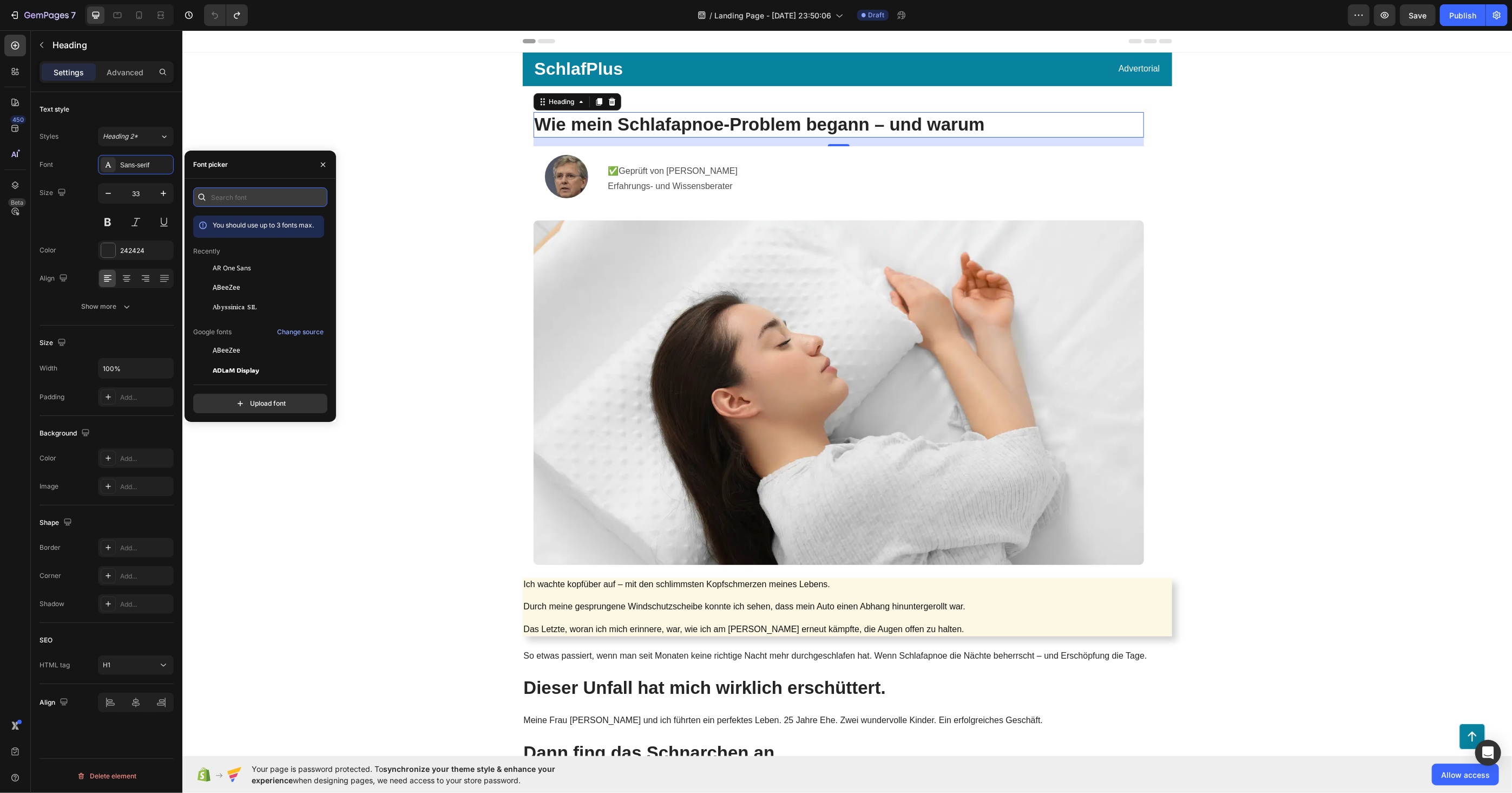
click at [220, 197] on input "text" at bounding box center [260, 197] width 134 height 20
type input "sans"
click at [234, 274] on span "AR One Sans" at bounding box center [231, 271] width 38 height 10
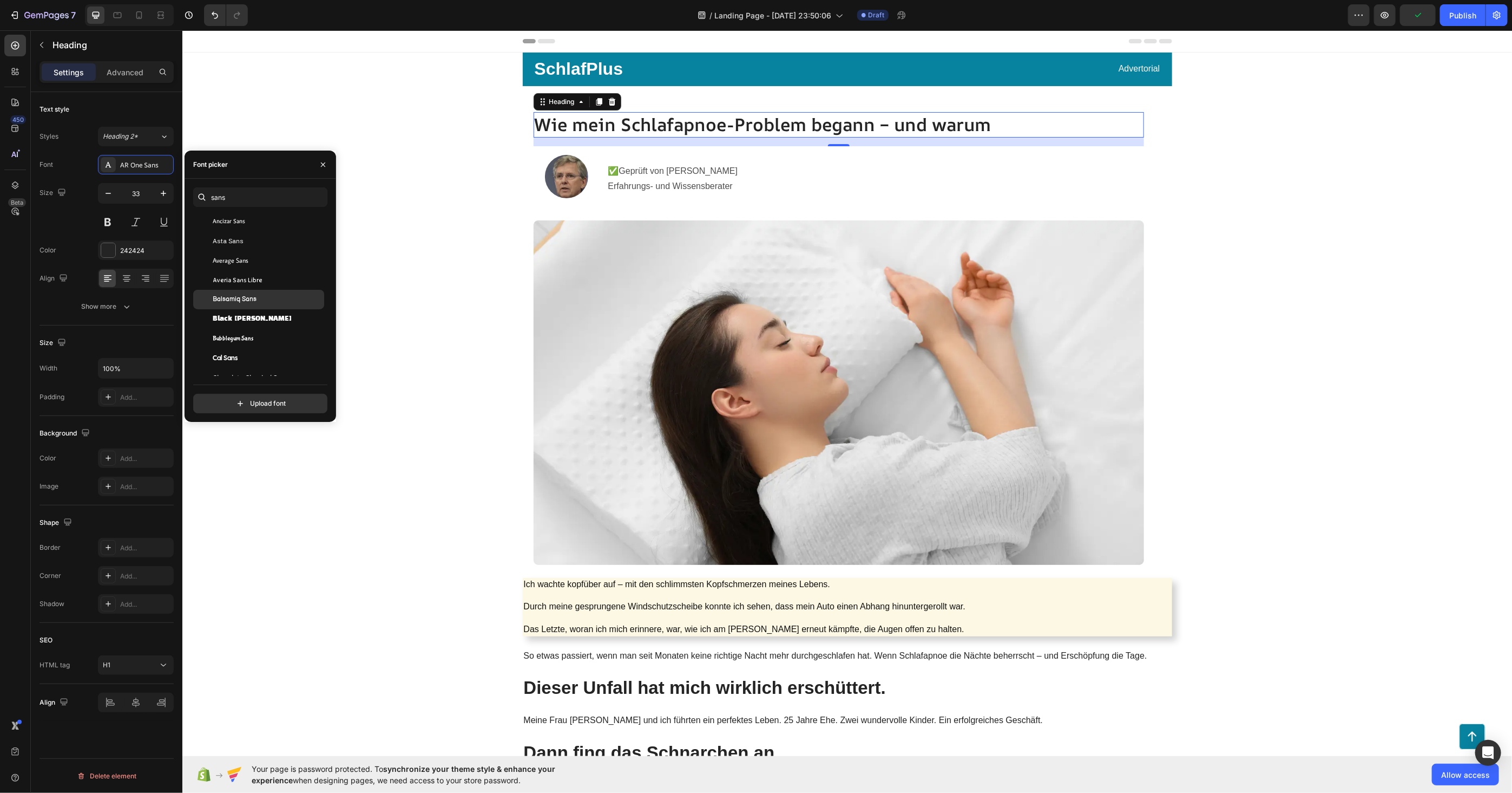
scroll to position [180, 0]
click at [247, 322] on span "Average Sans" at bounding box center [230, 324] width 35 height 10
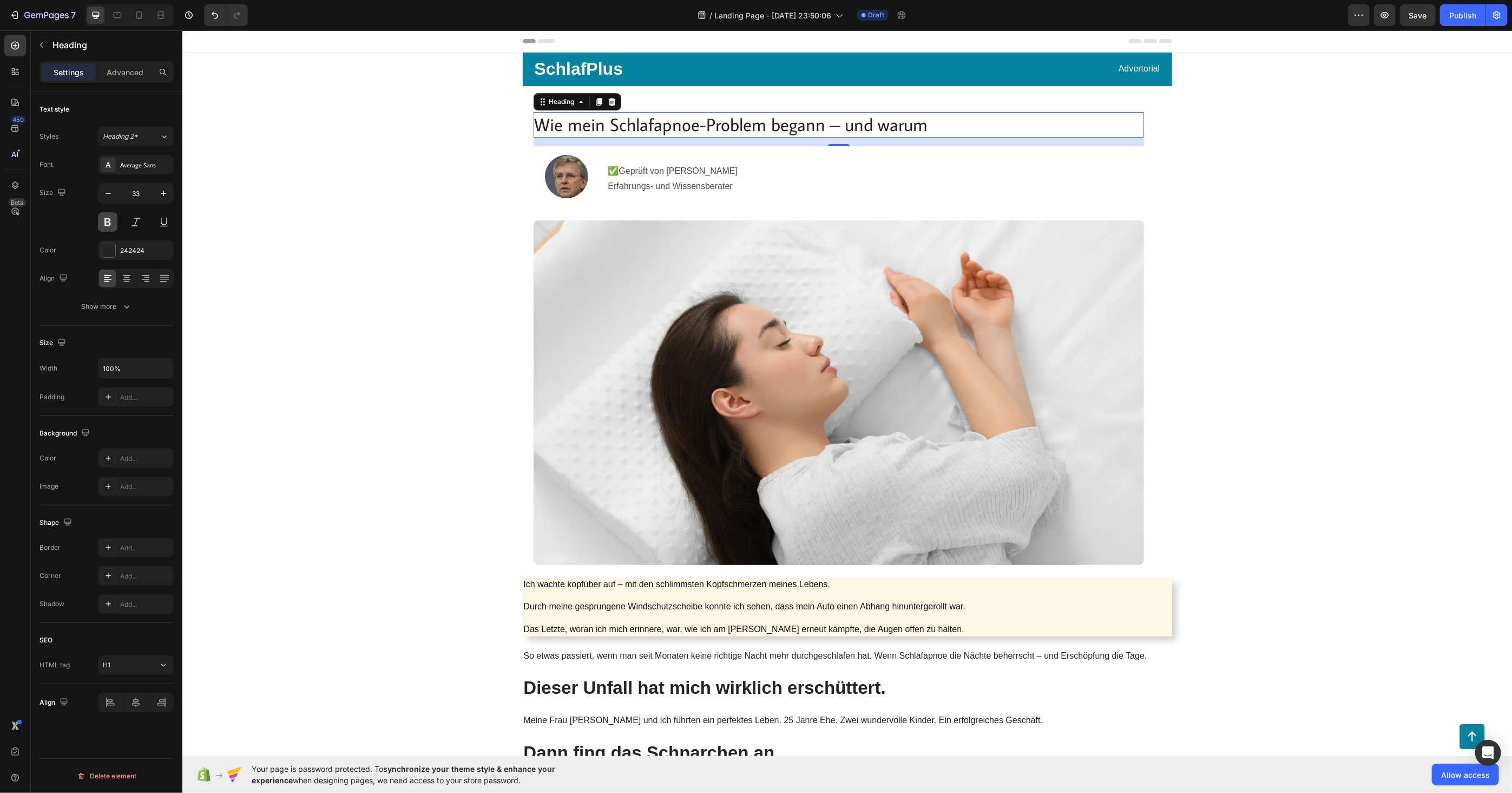
click at [101, 222] on button at bounding box center [108, 222] width 20 height 20
click at [163, 193] on icon "button" at bounding box center [163, 193] width 5 height 5
click at [116, 198] on button "button" at bounding box center [108, 193] width 20 height 20
type input "33"
click at [624, 126] on p "Wie mein Schlafapnoe-Problem begann – und warum" at bounding box center [838, 124] width 608 height 23
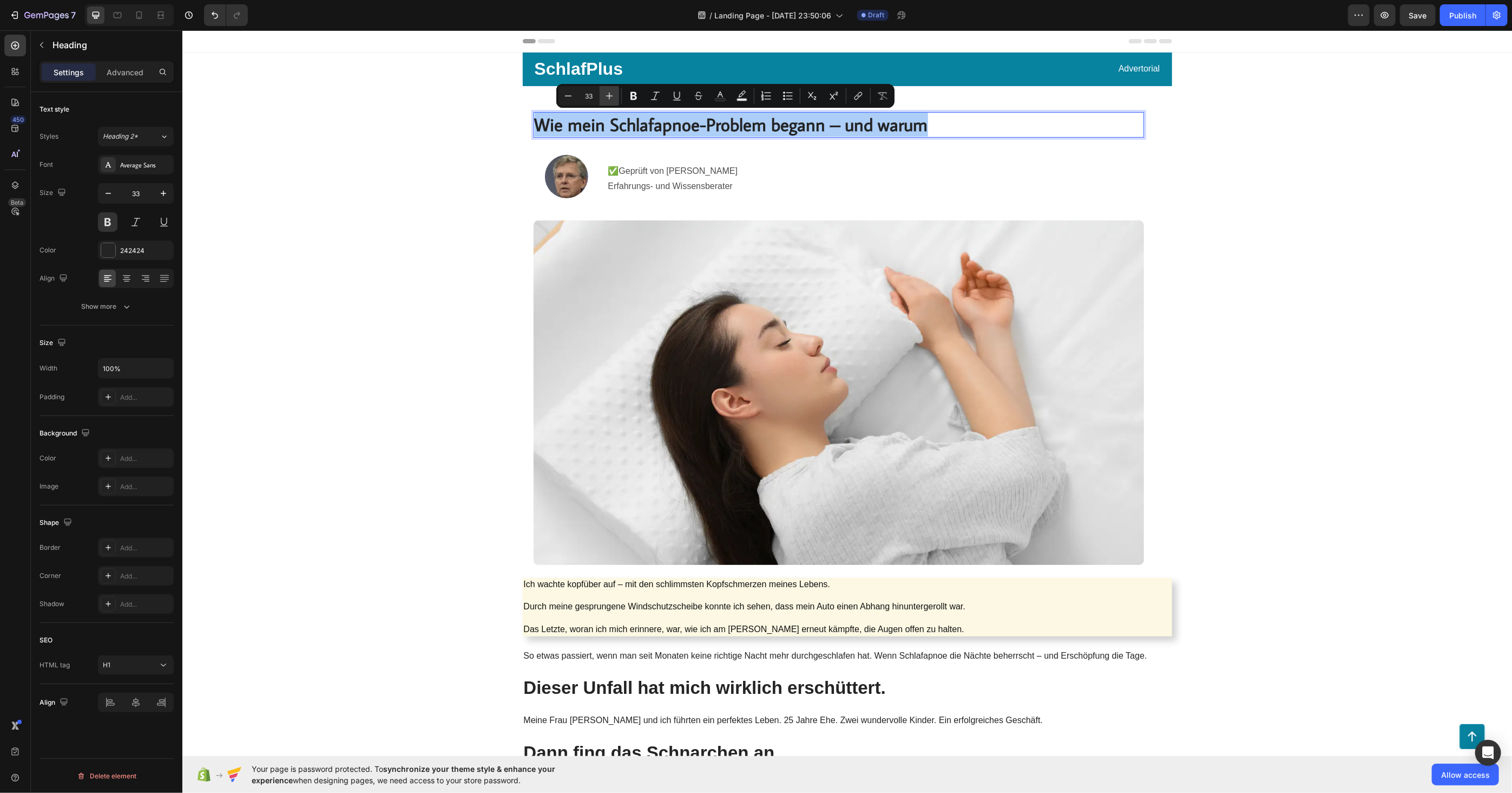
click at [609, 93] on icon "Editor contextual toolbar" at bounding box center [609, 96] width 11 height 11
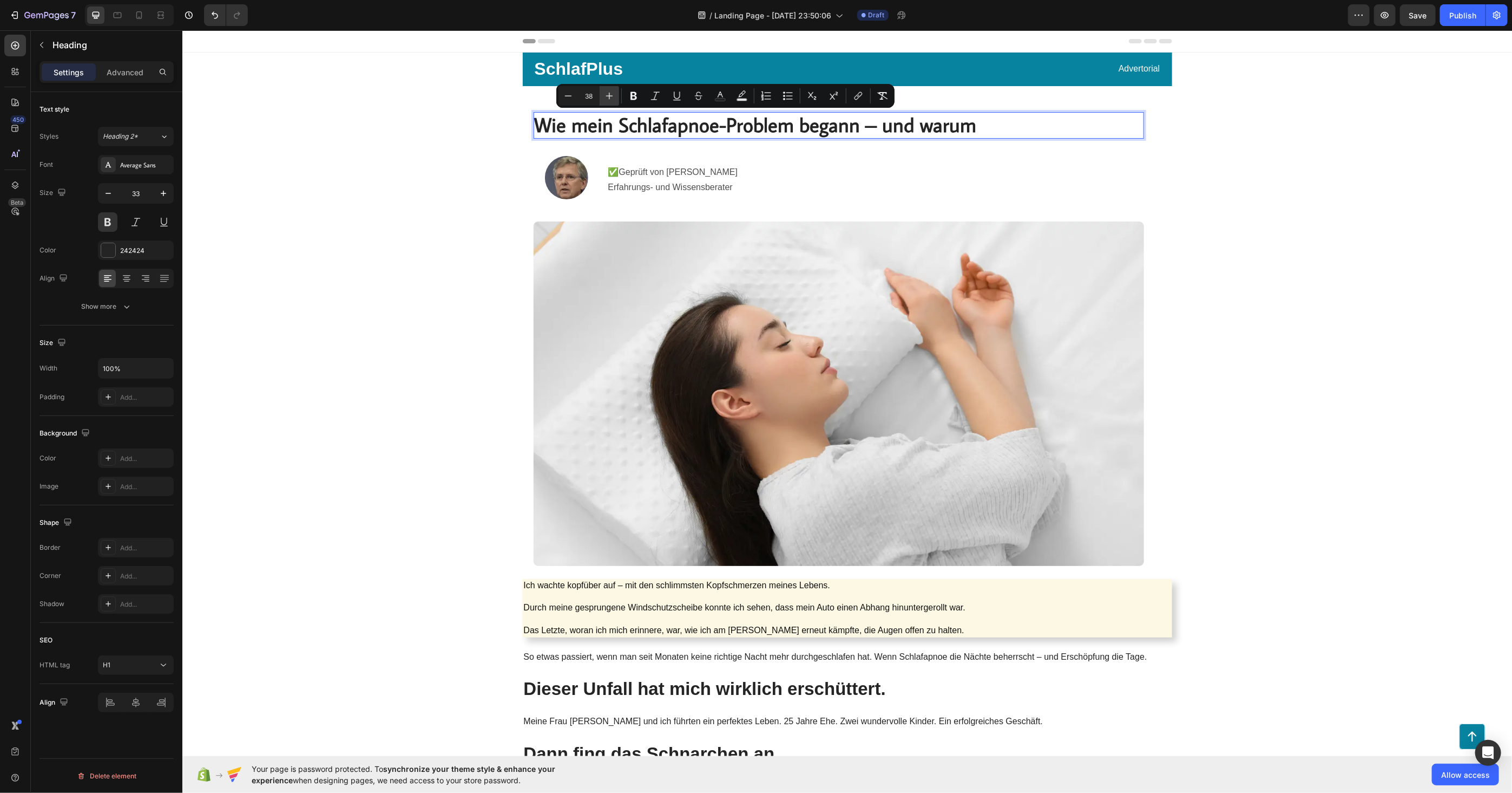
click at [609, 93] on icon "Editor contextual toolbar" at bounding box center [609, 96] width 11 height 11
click at [609, 92] on icon "Editor contextual toolbar" at bounding box center [609, 96] width 11 height 11
click at [610, 91] on icon "Editor contextual toolbar" at bounding box center [609, 96] width 11 height 11
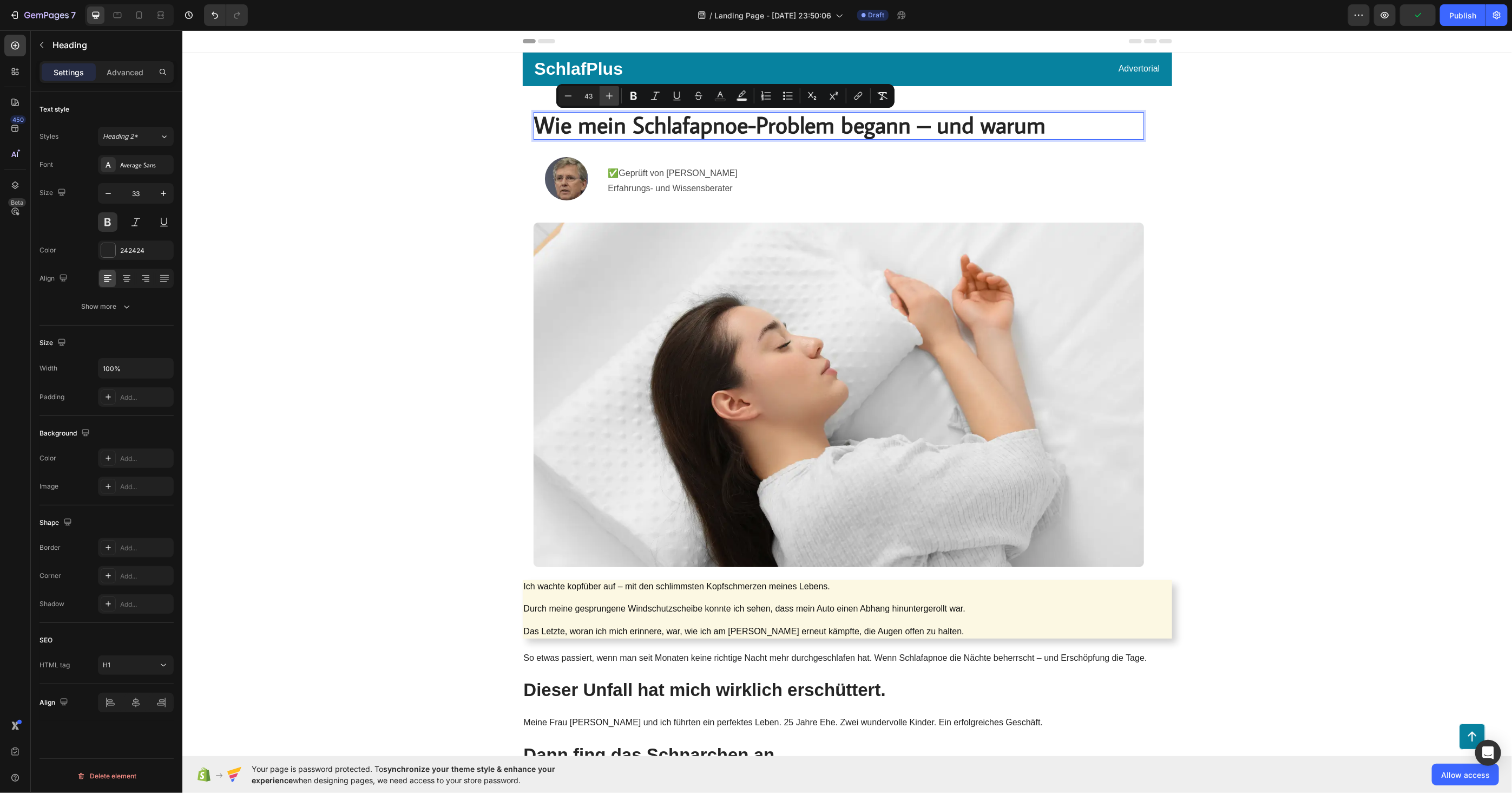
click at [610, 91] on icon "Editor contextual toolbar" at bounding box center [609, 96] width 11 height 11
click at [610, 92] on icon "Editor contextual toolbar" at bounding box center [609, 96] width 11 height 11
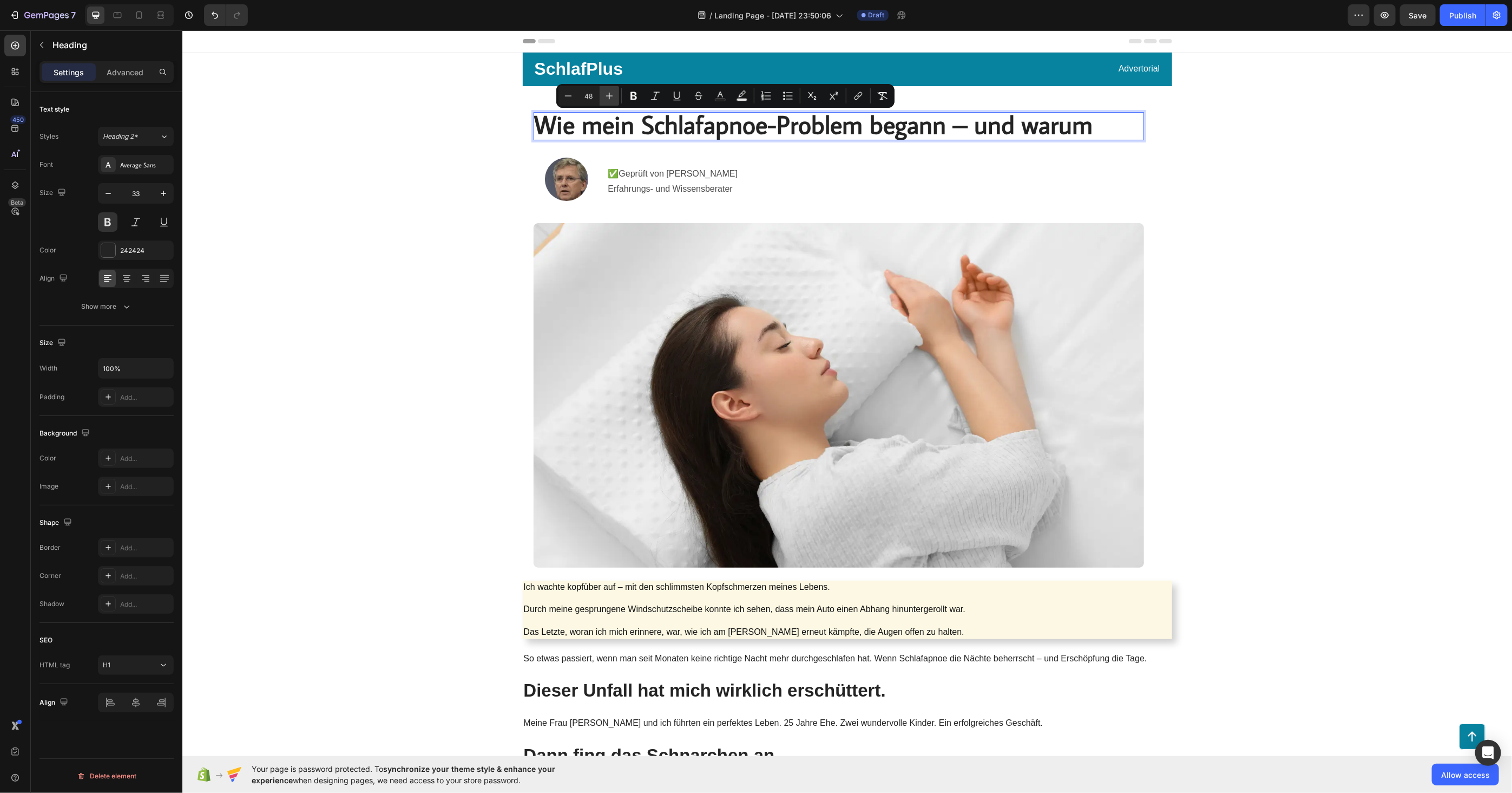
click at [610, 92] on icon "Editor contextual toolbar" at bounding box center [609, 96] width 11 height 11
click at [609, 92] on icon "Editor contextual toolbar" at bounding box center [609, 96] width 11 height 11
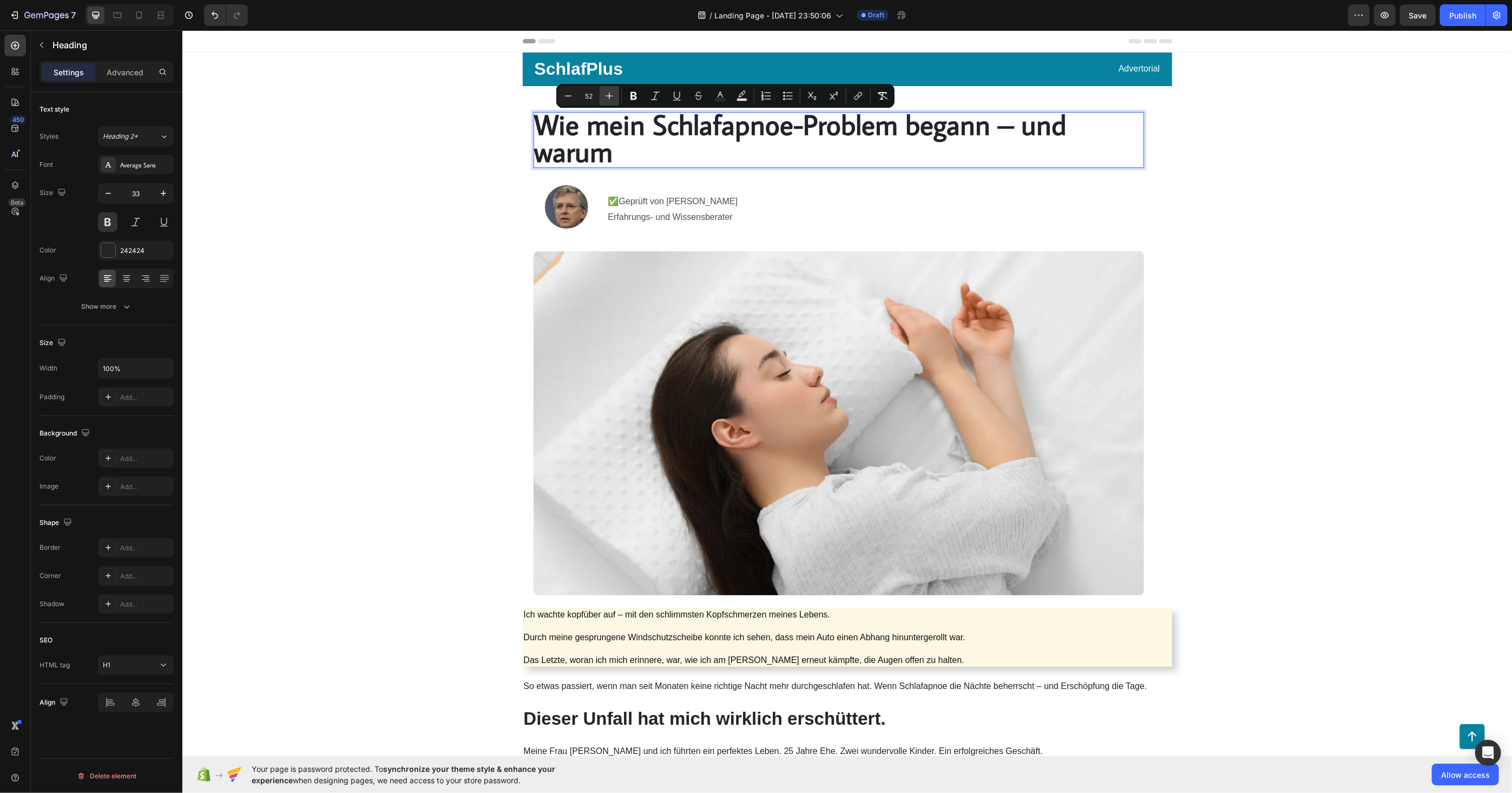
click at [609, 92] on icon "Editor contextual toolbar" at bounding box center [609, 96] width 11 height 11
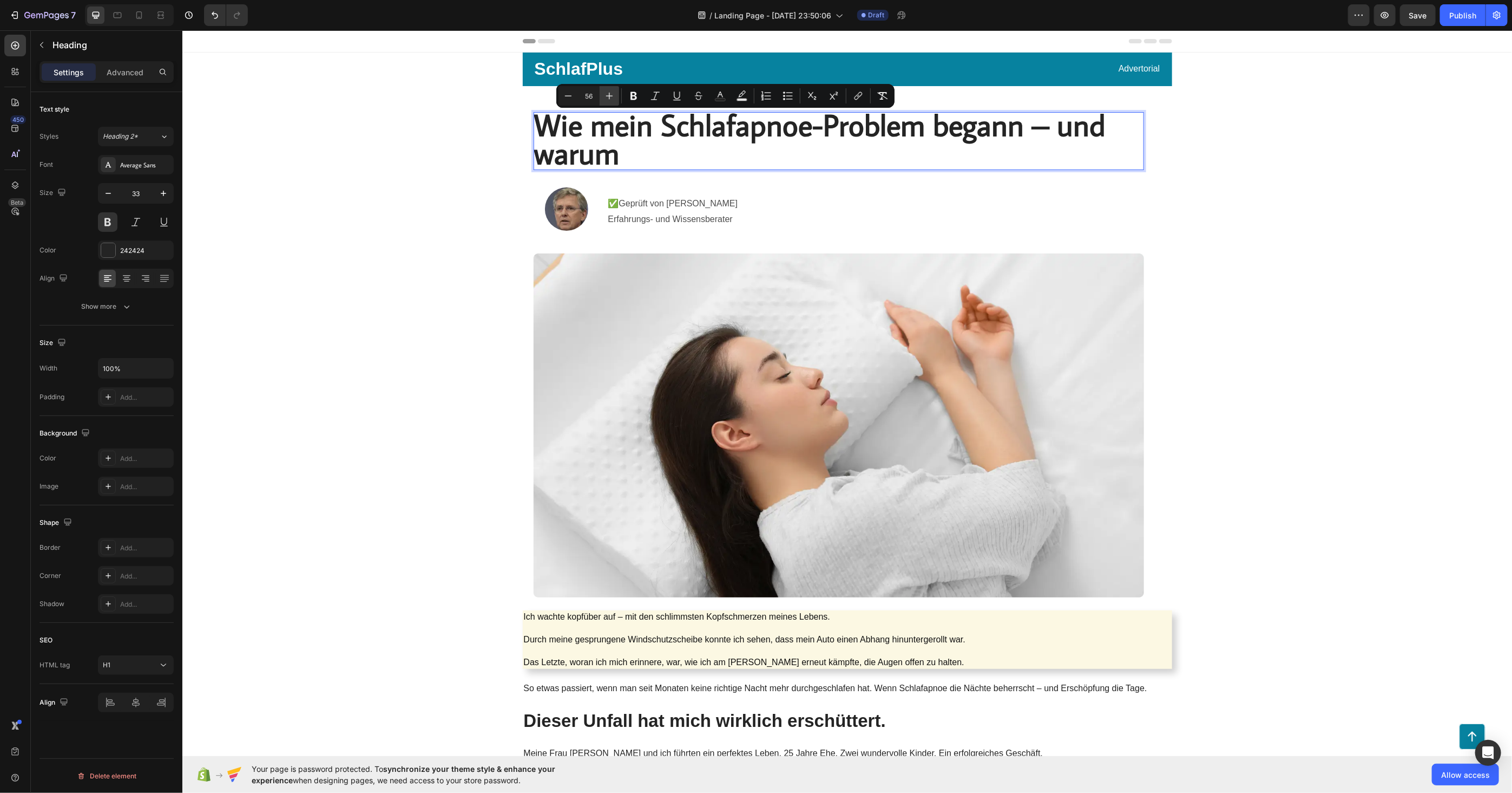
click at [609, 92] on icon "Editor contextual toolbar" at bounding box center [609, 96] width 11 height 11
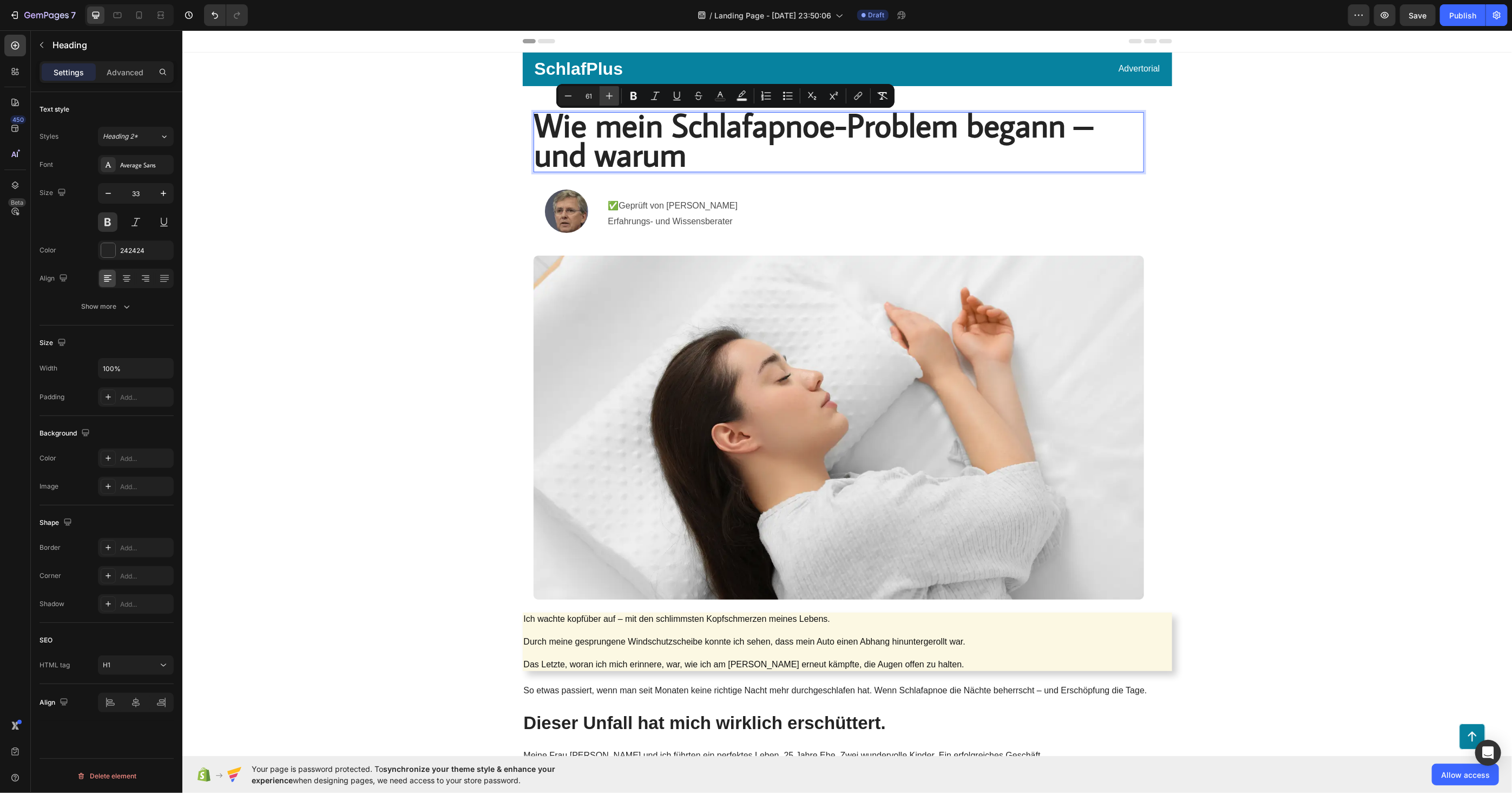
click at [609, 92] on icon "Editor contextual toolbar" at bounding box center [609, 96] width 11 height 11
click at [609, 93] on icon "Editor contextual toolbar" at bounding box center [609, 96] width 11 height 11
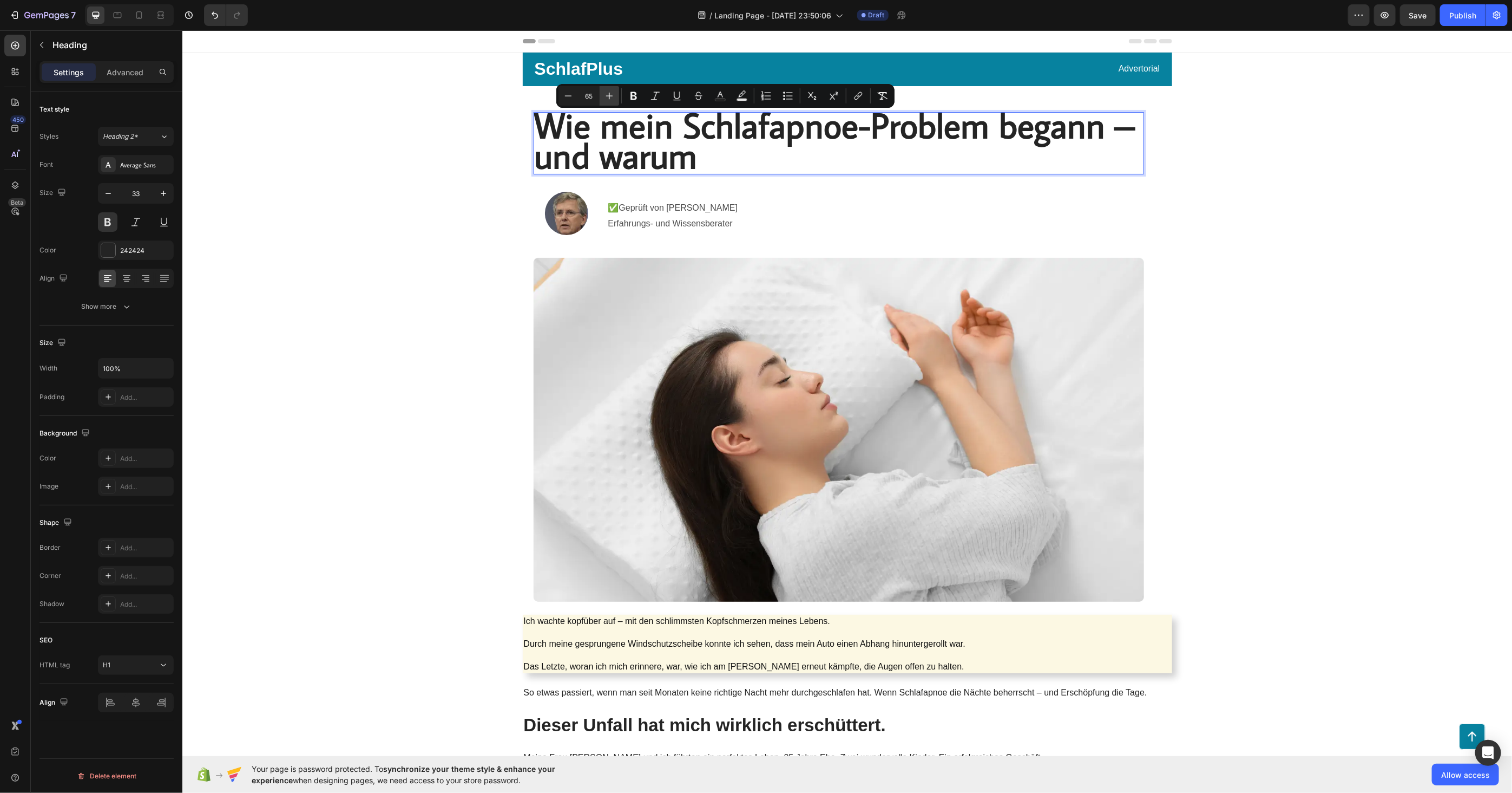
click at [609, 93] on icon "Editor contextual toolbar" at bounding box center [609, 96] width 11 height 11
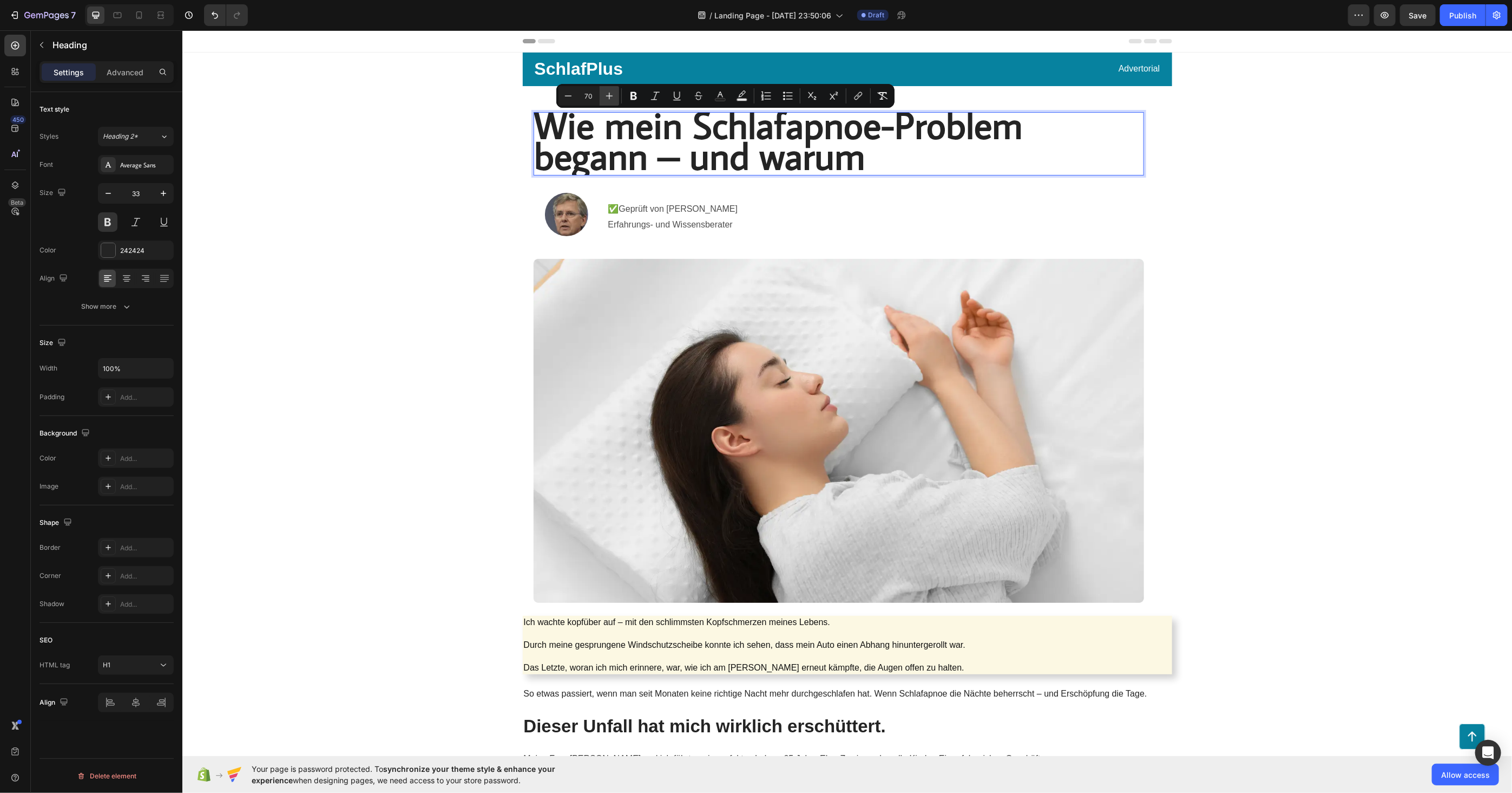
click at [609, 93] on icon "Editor contextual toolbar" at bounding box center [609, 96] width 11 height 11
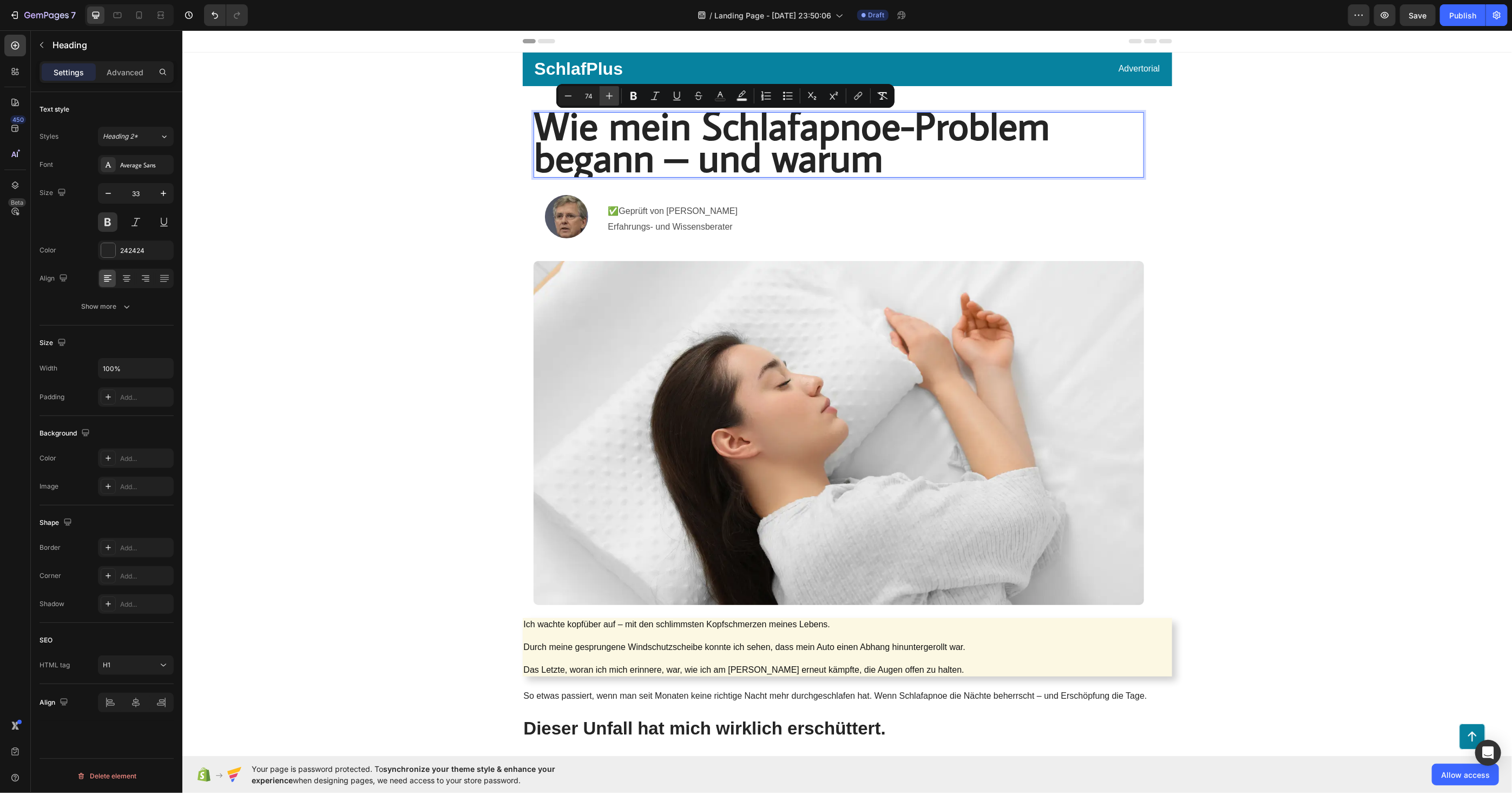
click at [609, 93] on icon "Editor contextual toolbar" at bounding box center [609, 96] width 11 height 11
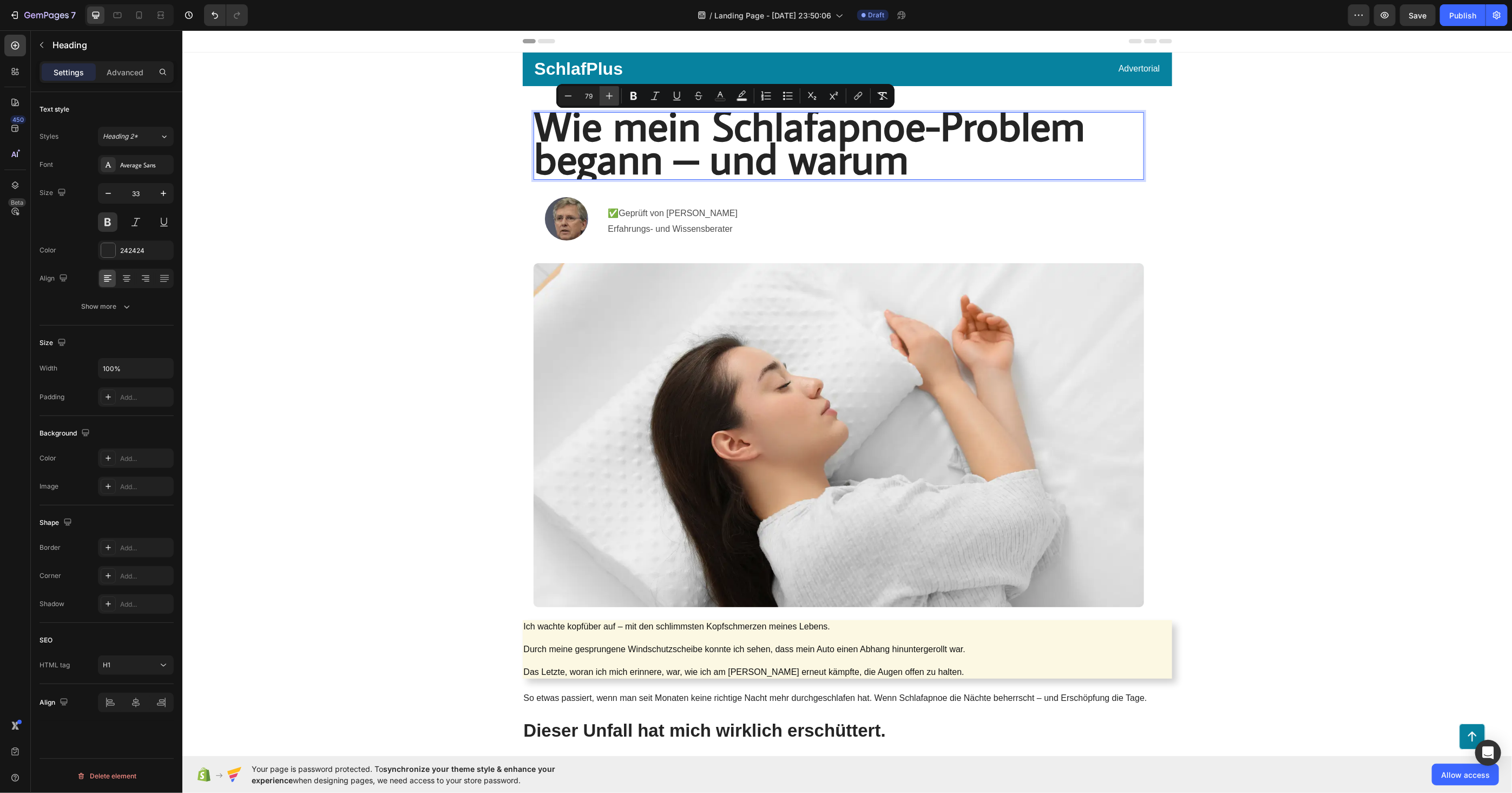
click at [609, 93] on icon "Editor contextual toolbar" at bounding box center [609, 96] width 11 height 11
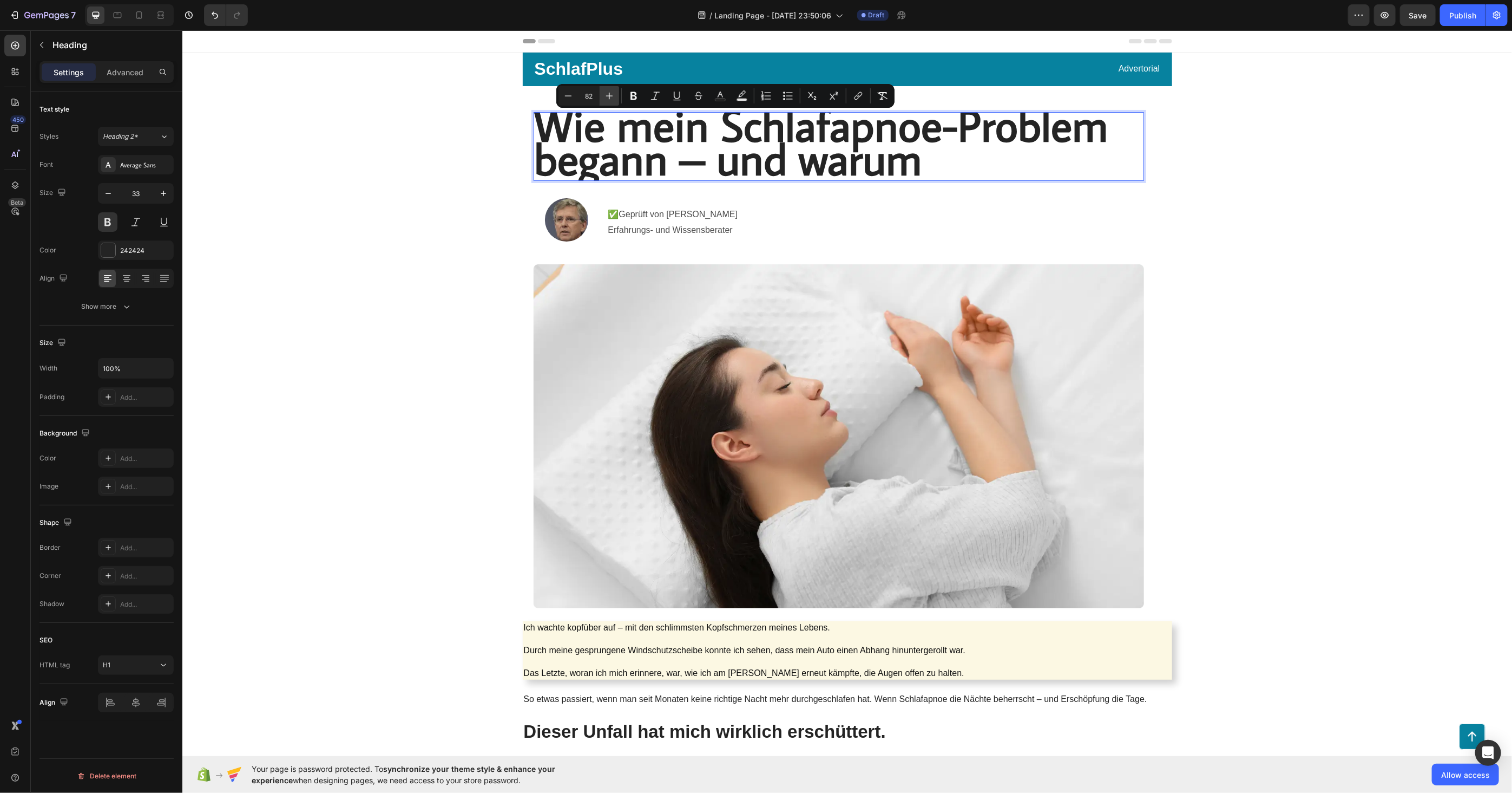
click at [609, 93] on icon "Editor contextual toolbar" at bounding box center [609, 96] width 11 height 11
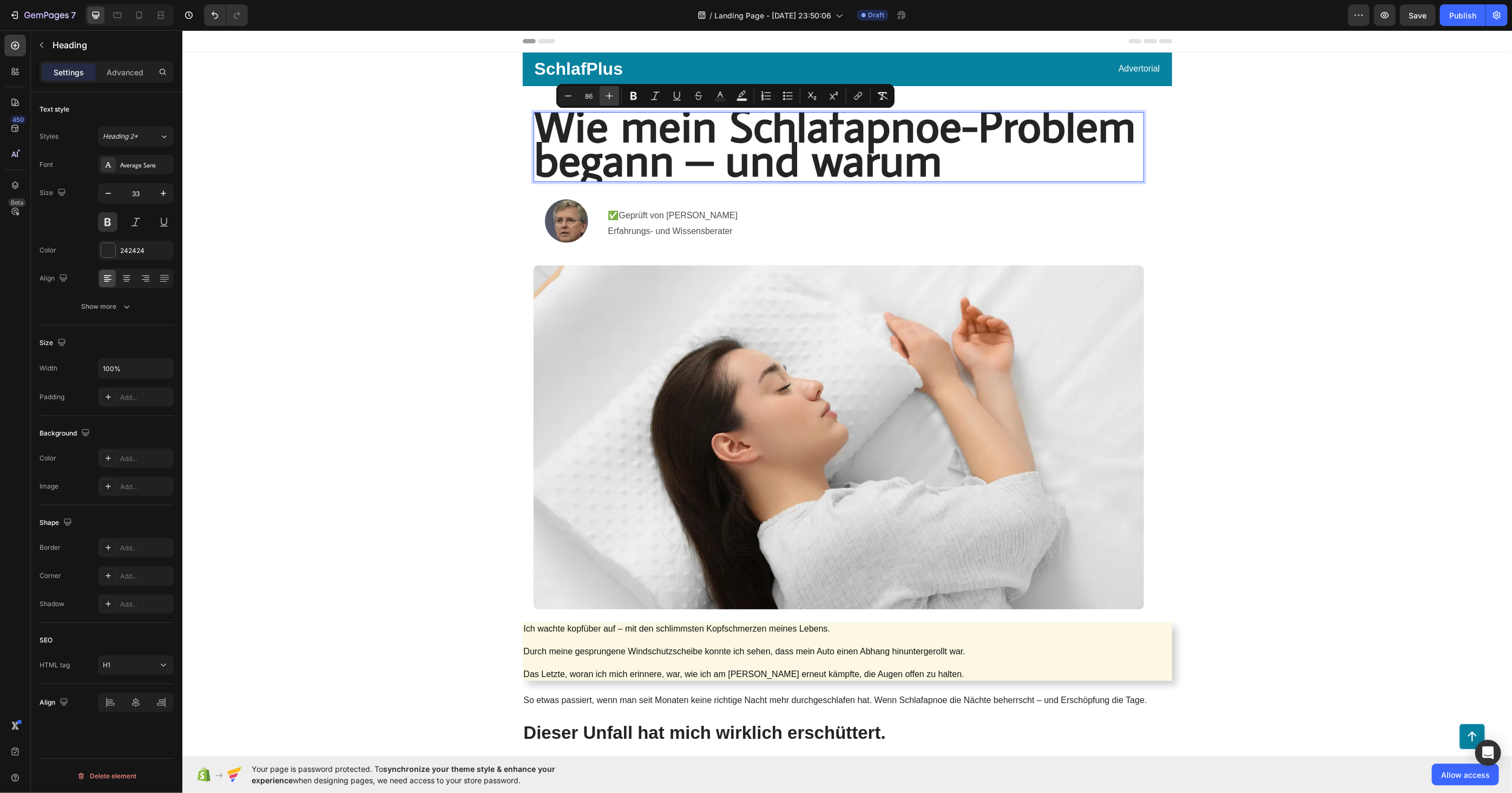
click at [609, 93] on icon "Editor contextual toolbar" at bounding box center [609, 96] width 11 height 11
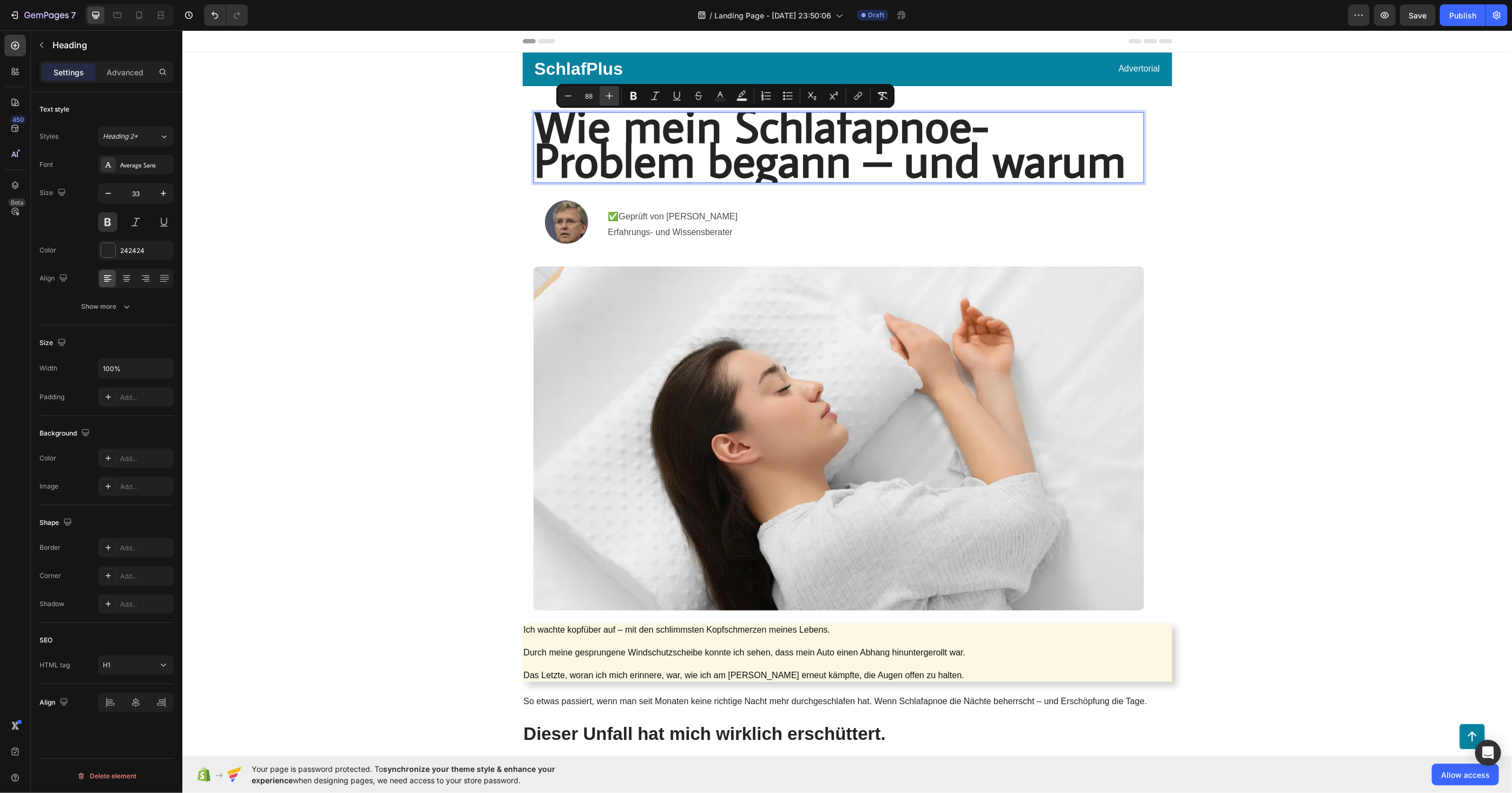
click at [609, 93] on icon "Editor contextual toolbar" at bounding box center [609, 96] width 11 height 11
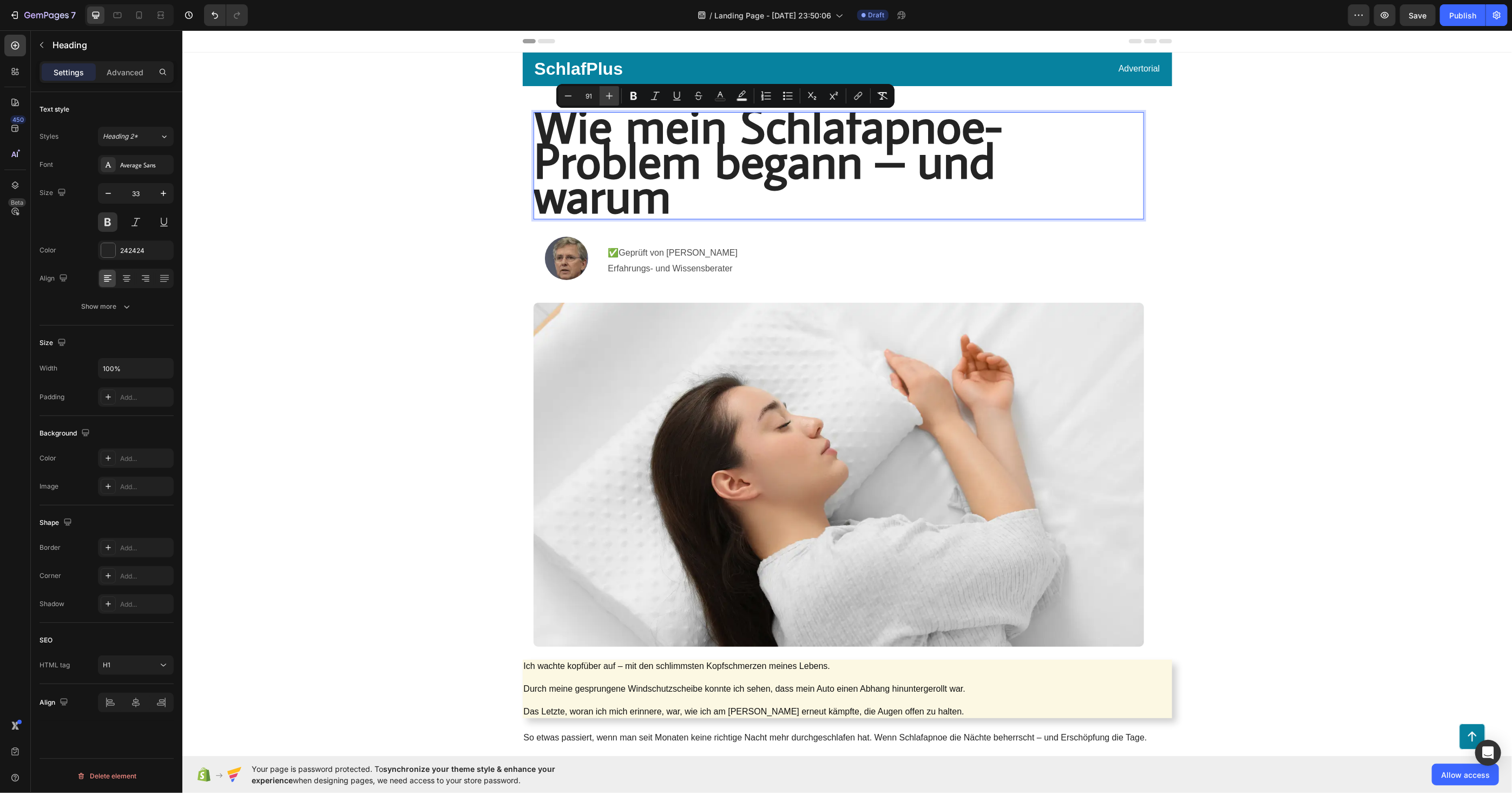
click at [609, 93] on icon "Editor contextual toolbar" at bounding box center [609, 96] width 11 height 11
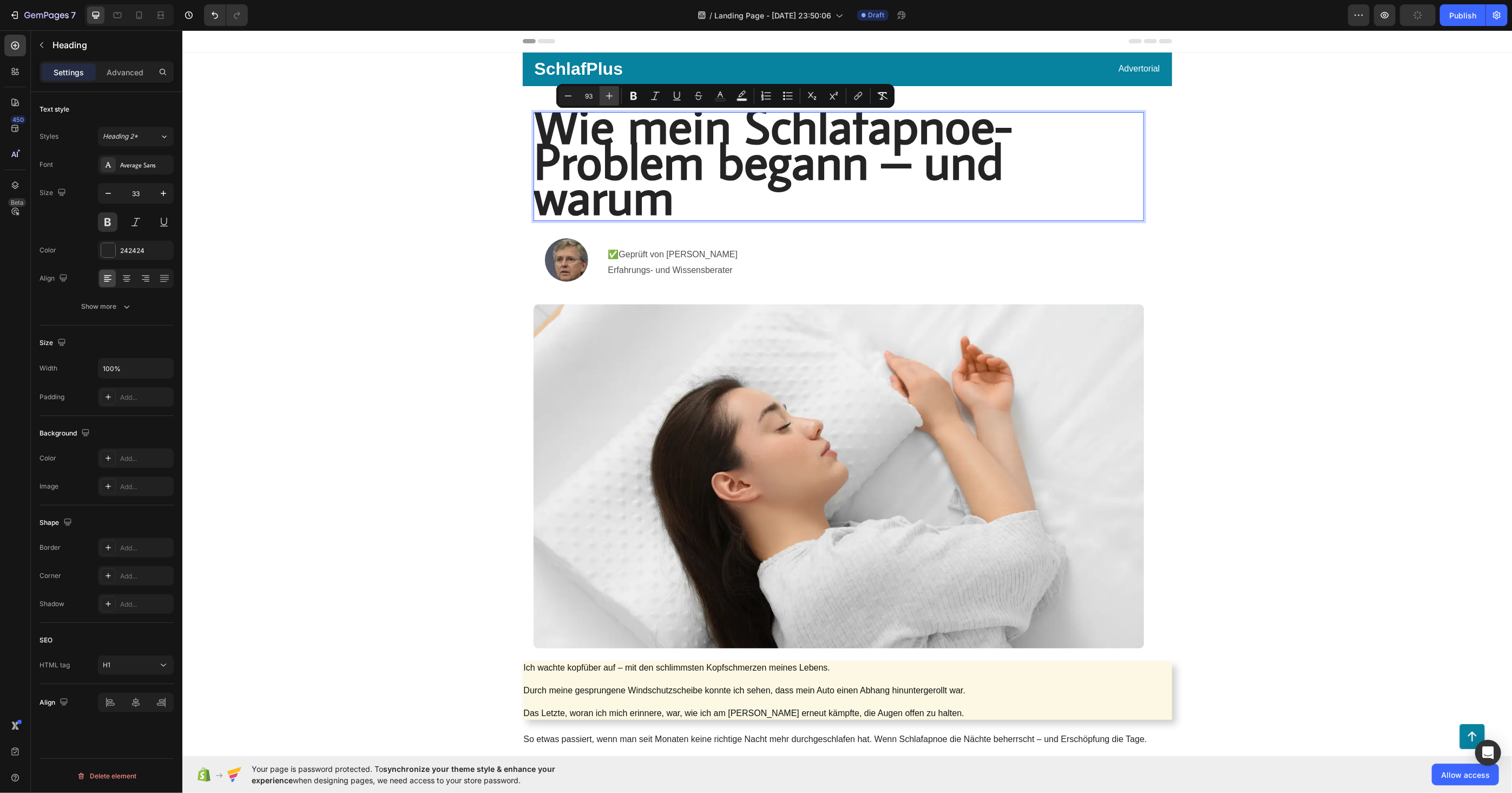
click at [609, 93] on icon "Editor contextual toolbar" at bounding box center [609, 96] width 11 height 11
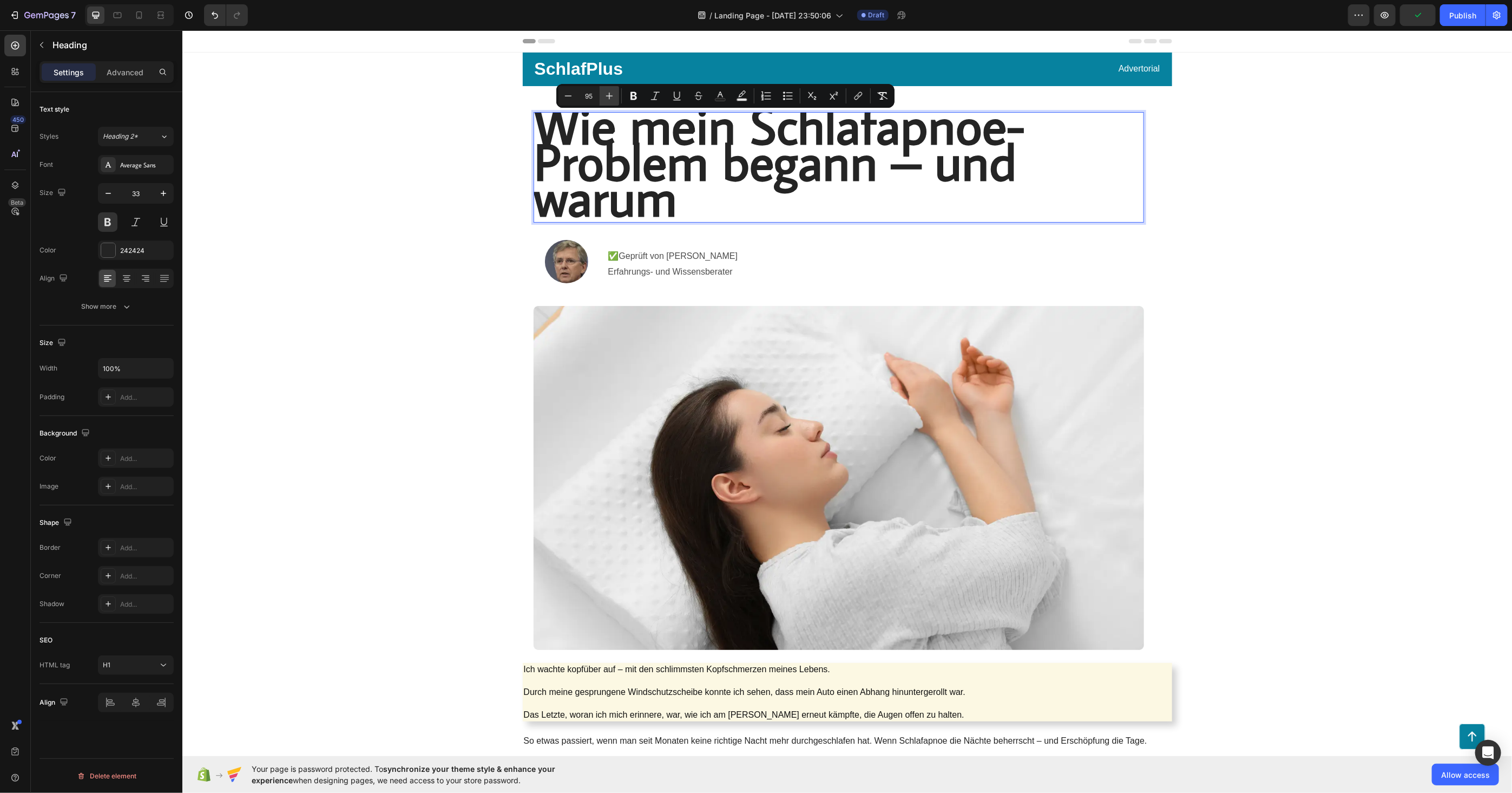
click at [609, 93] on icon "Editor contextual toolbar" at bounding box center [609, 96] width 11 height 11
click at [568, 93] on icon "Editor contextual toolbar" at bounding box center [568, 96] width 11 height 11
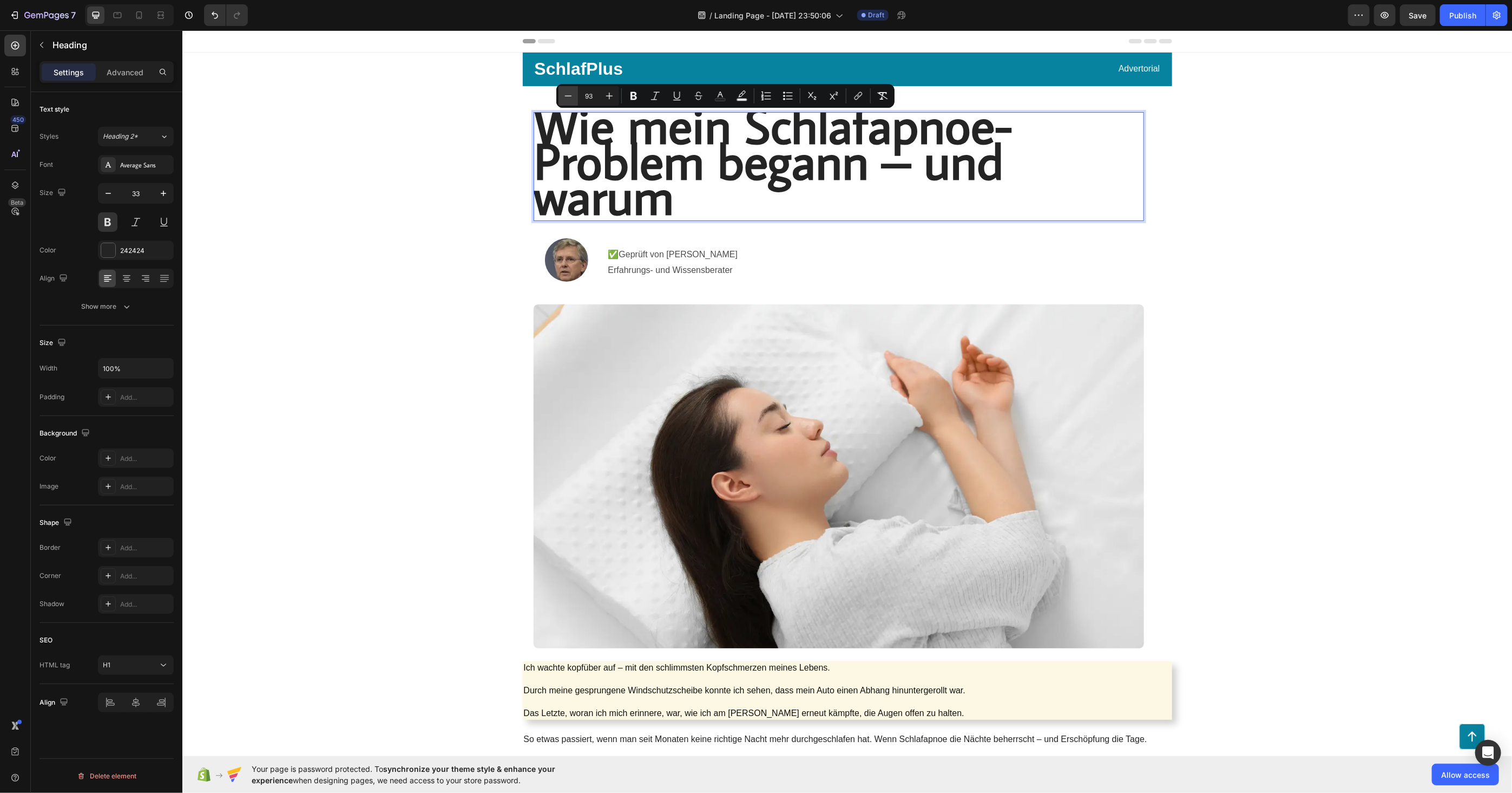
click at [568, 93] on icon "Editor contextual toolbar" at bounding box center [568, 96] width 11 height 11
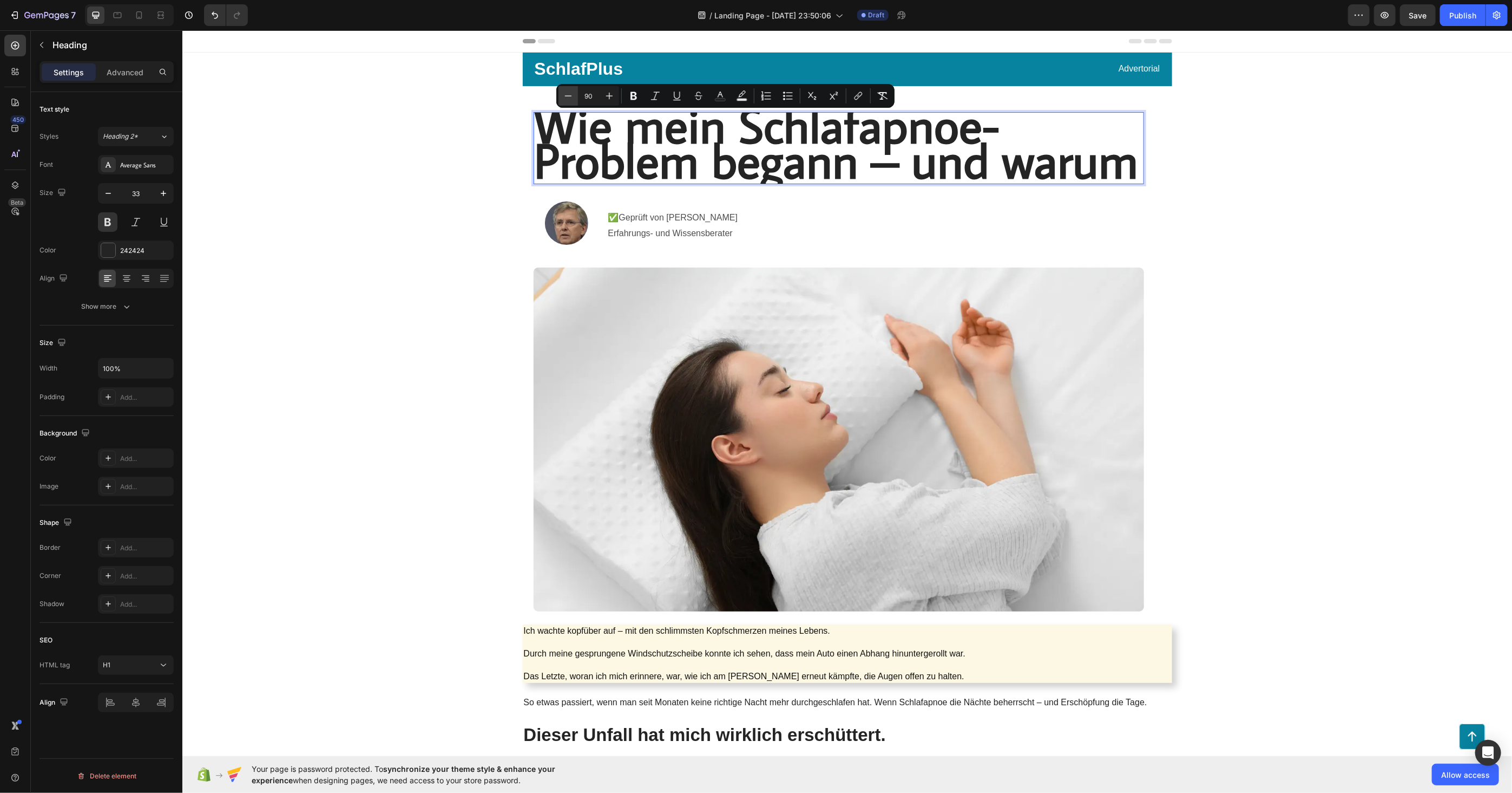
click at [568, 93] on icon "Editor contextual toolbar" at bounding box center [568, 96] width 11 height 11
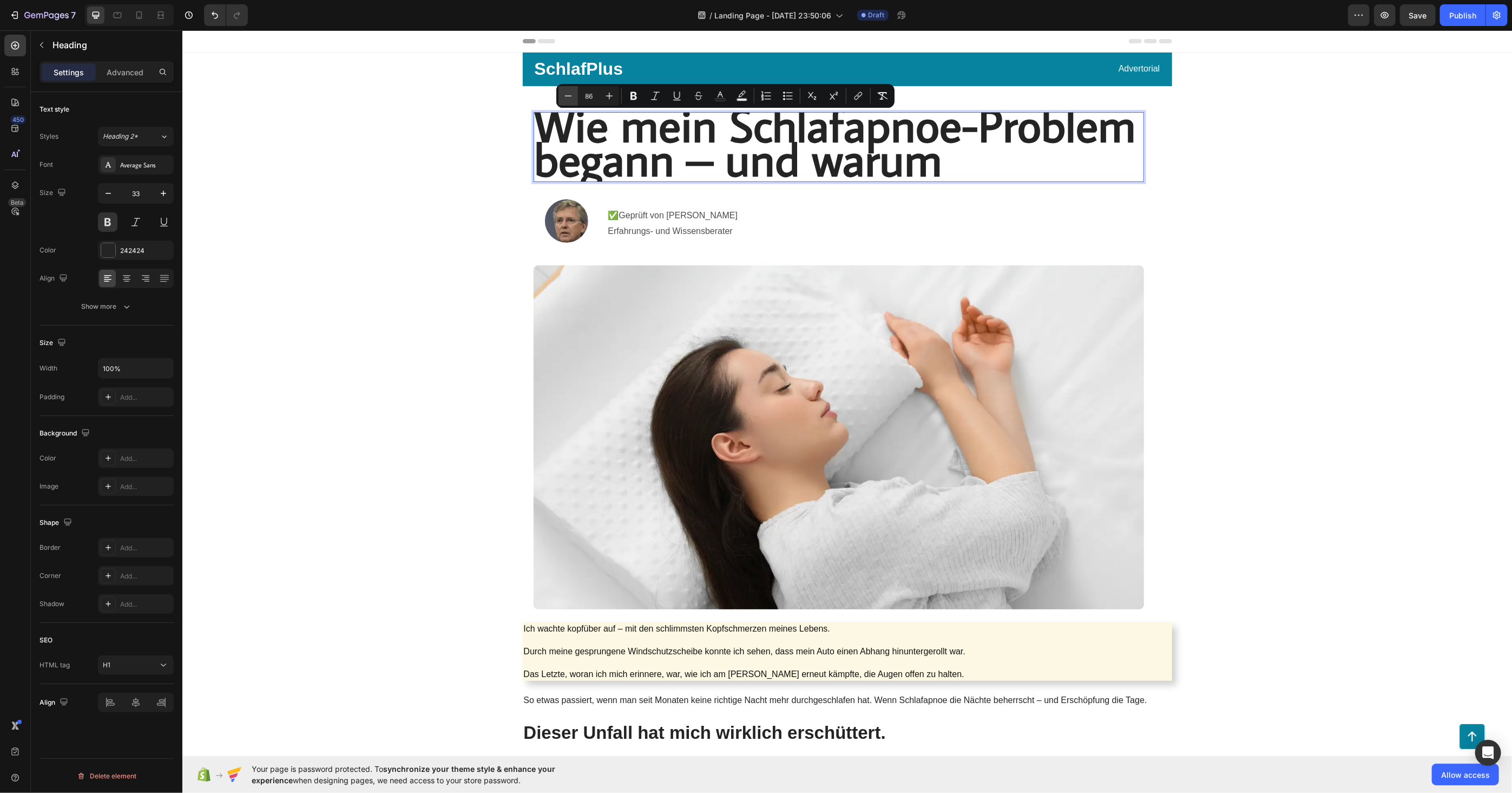
click at [568, 93] on icon "Editor contextual toolbar" at bounding box center [568, 96] width 11 height 11
click at [569, 93] on icon "Editor contextual toolbar" at bounding box center [568, 96] width 11 height 11
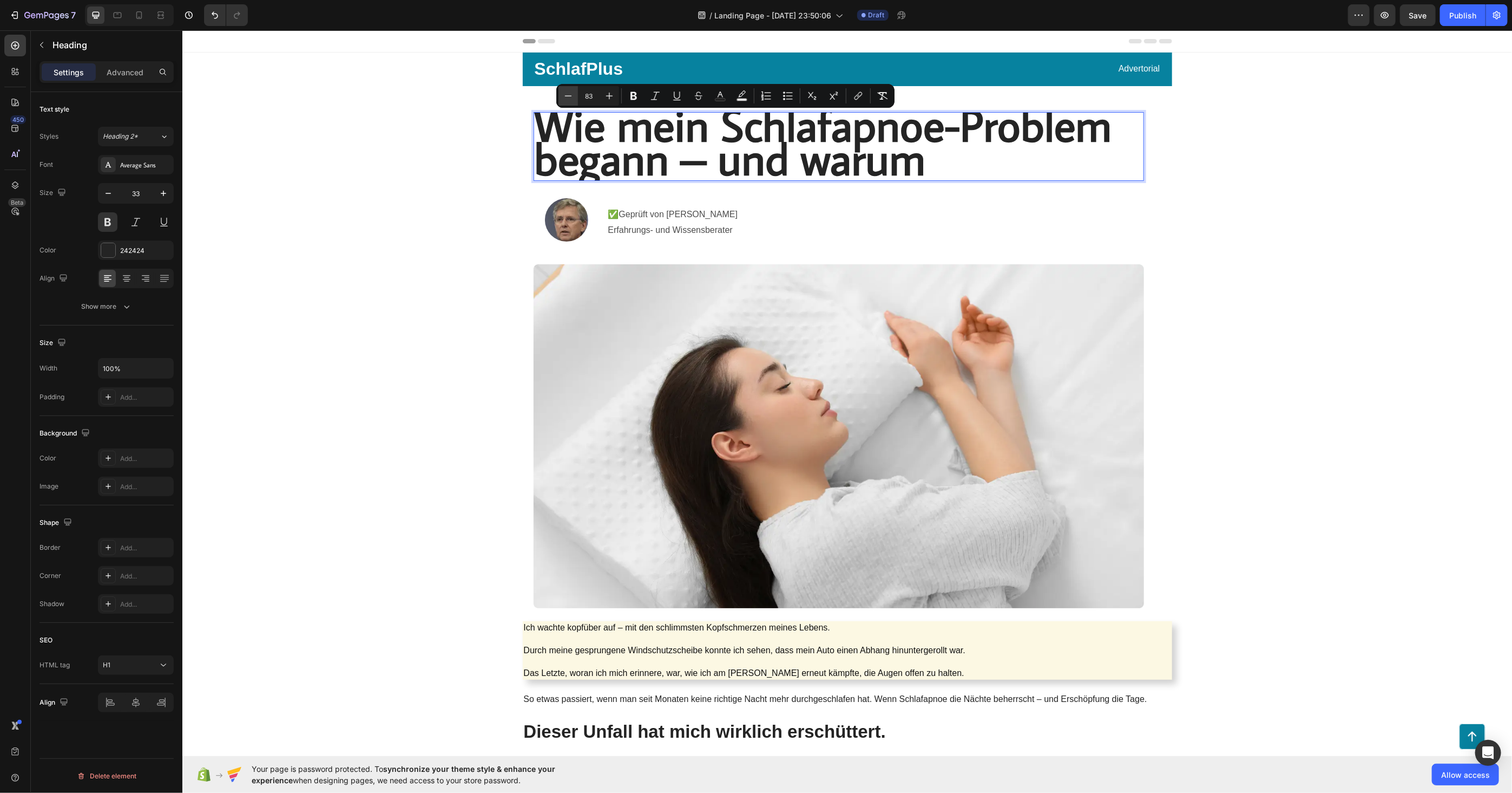
click at [569, 93] on icon "Editor contextual toolbar" at bounding box center [568, 96] width 11 height 11
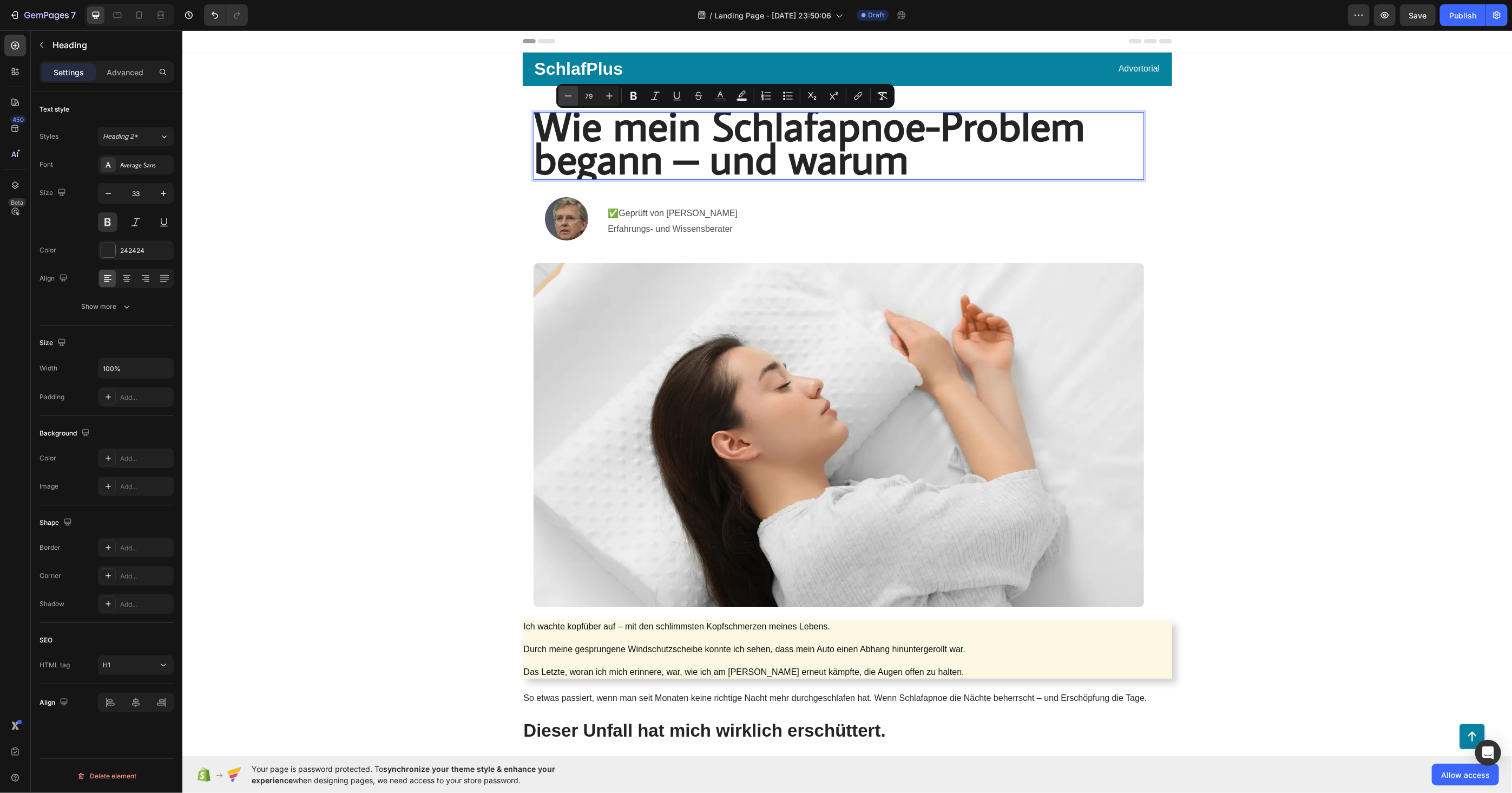
click at [569, 93] on icon "Editor contextual toolbar" at bounding box center [568, 96] width 11 height 11
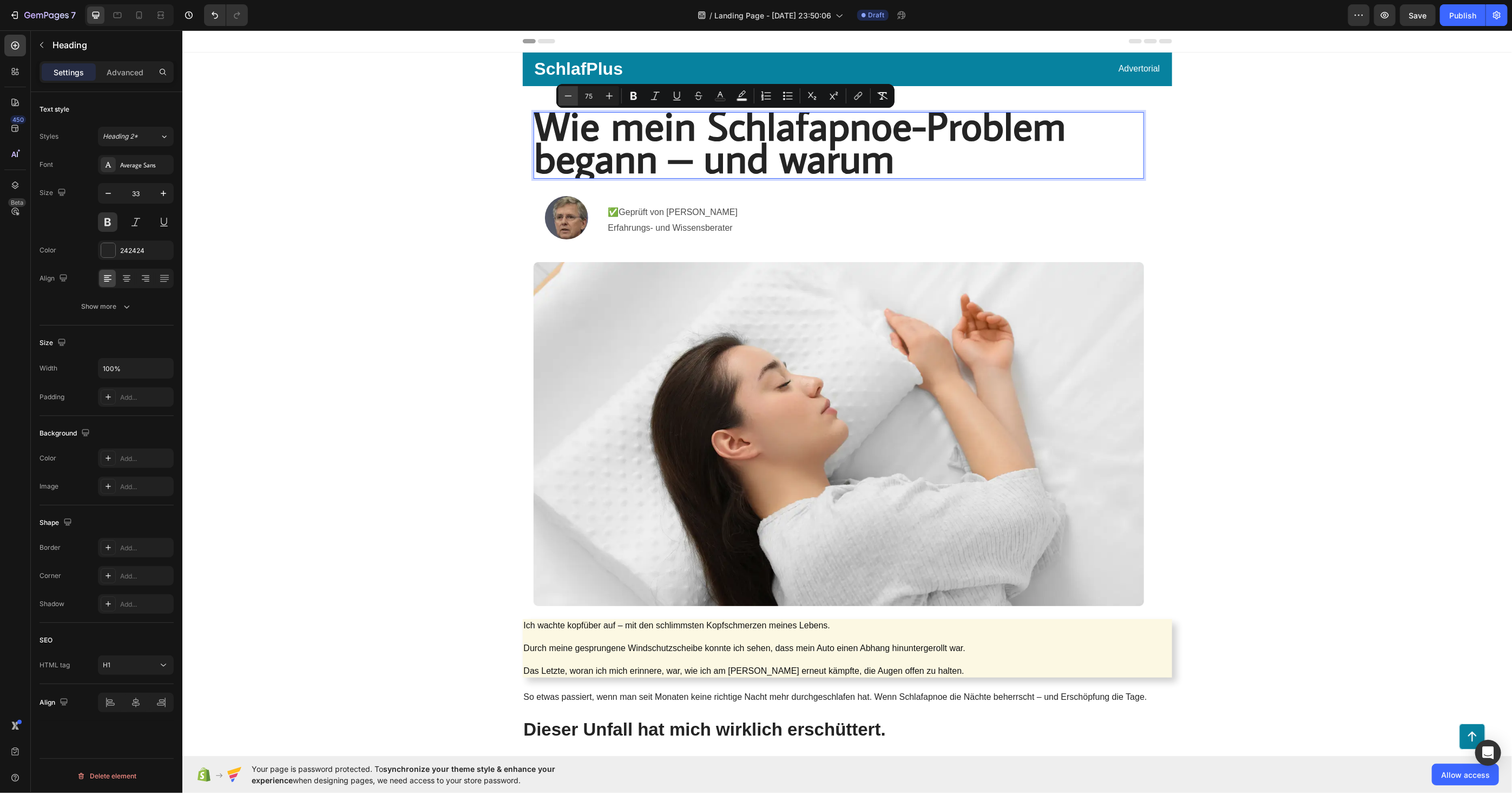
type input "74"
click at [166, 192] on icon "button" at bounding box center [163, 193] width 11 height 11
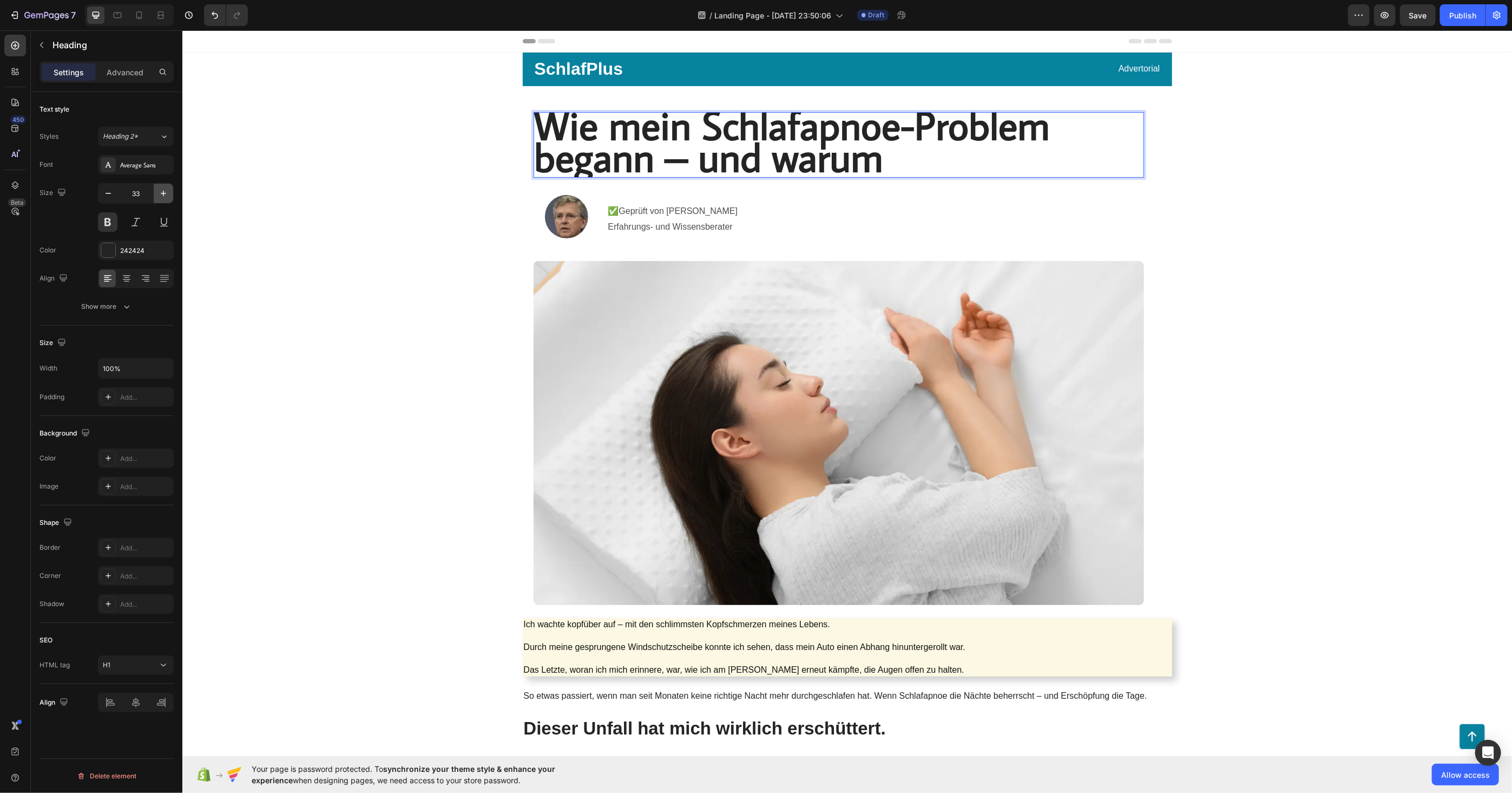
click at [166, 192] on icon "button" at bounding box center [163, 193] width 11 height 11
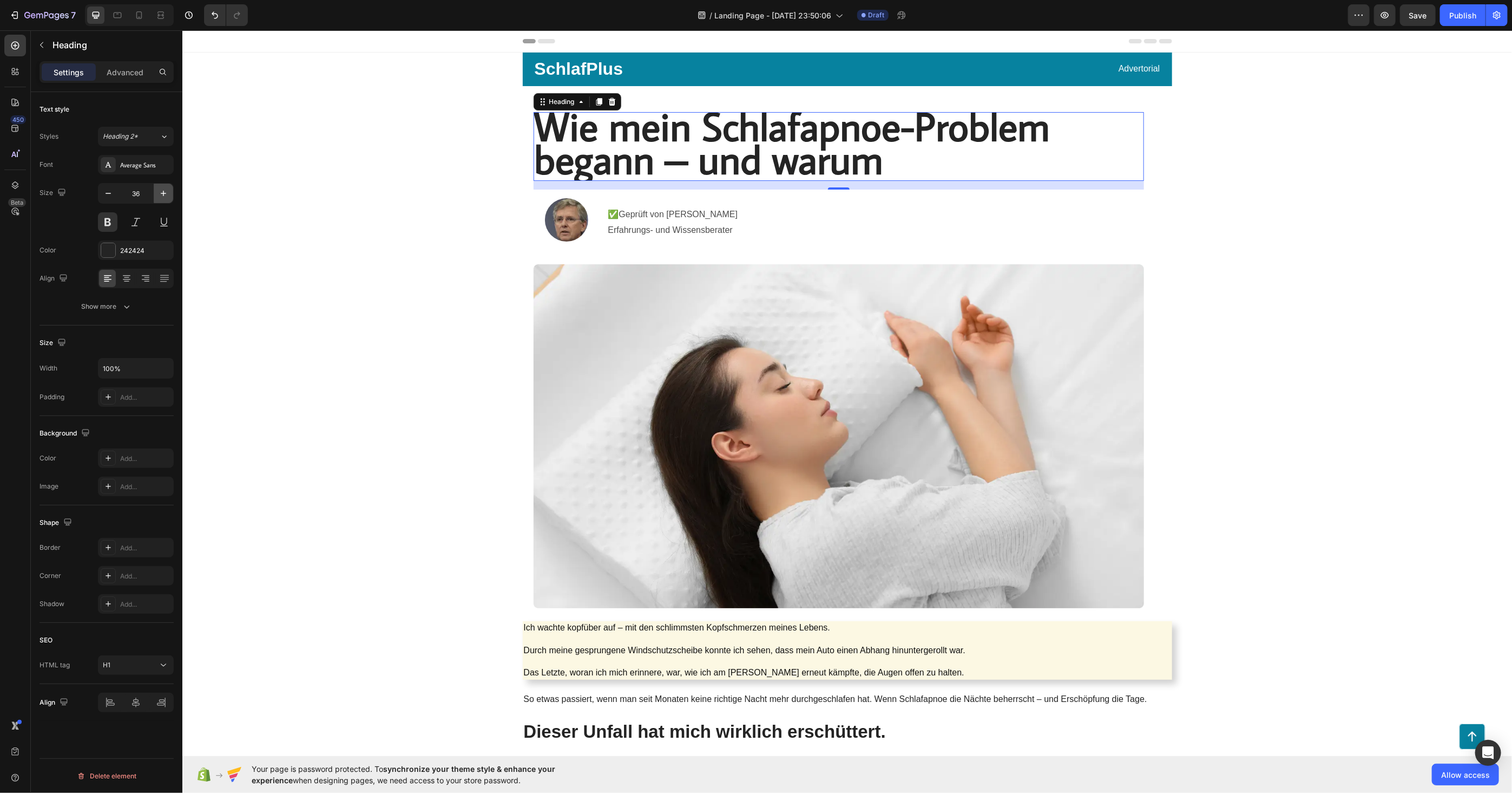
click at [166, 192] on icon "button" at bounding box center [163, 193] width 11 height 11
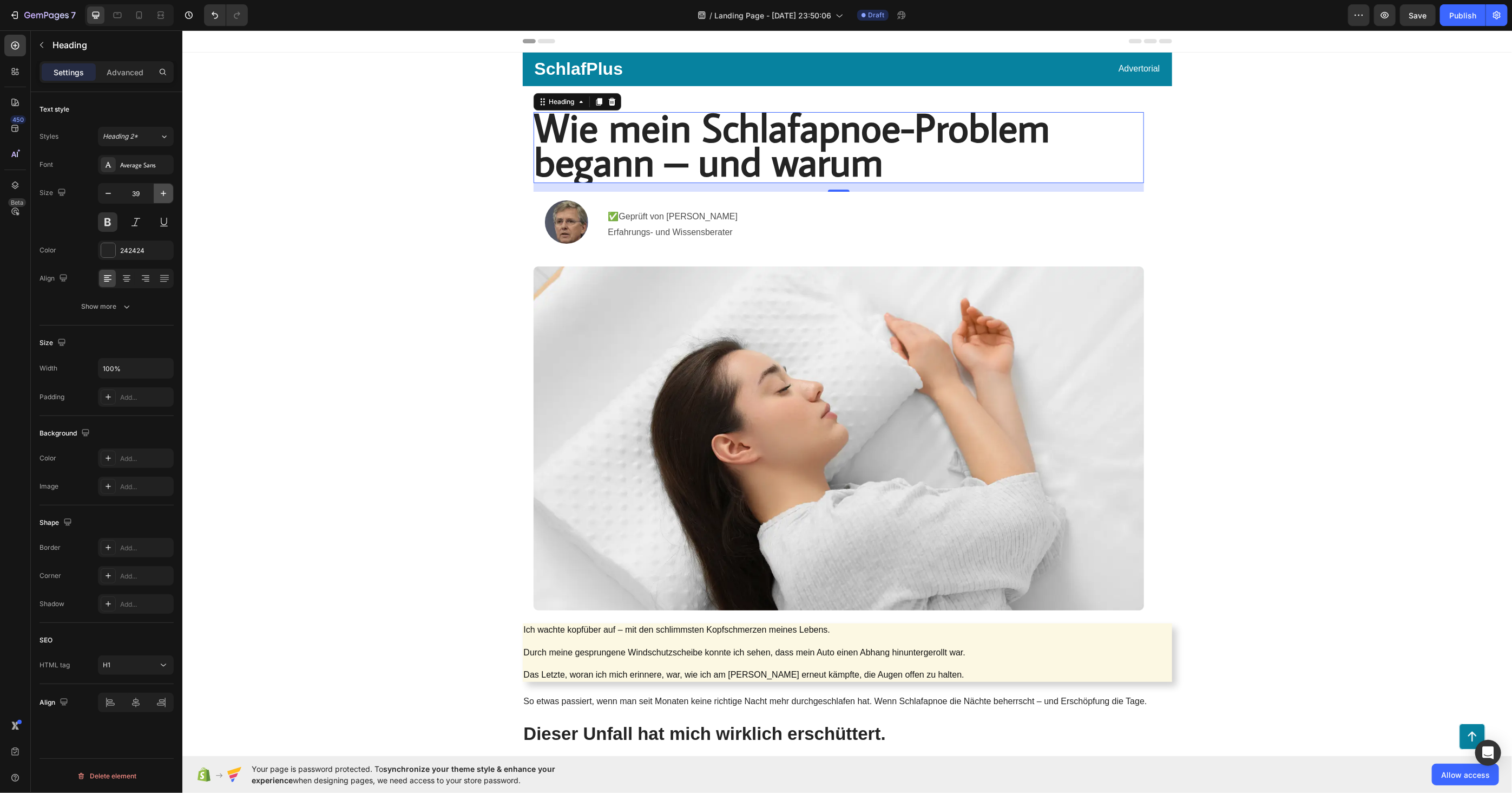
click at [166, 192] on icon "button" at bounding box center [163, 193] width 11 height 11
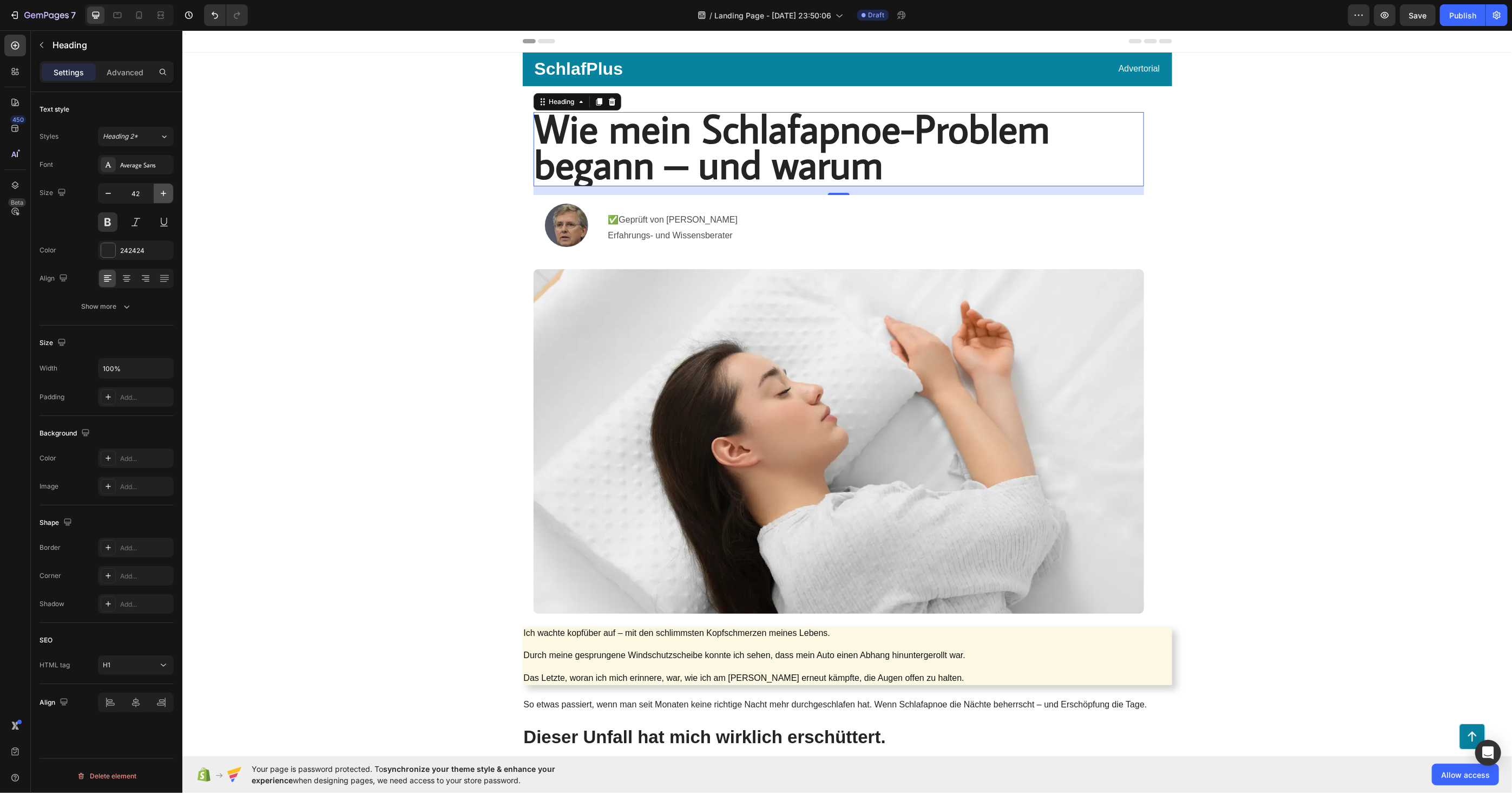
click at [166, 192] on icon "button" at bounding box center [163, 193] width 11 height 11
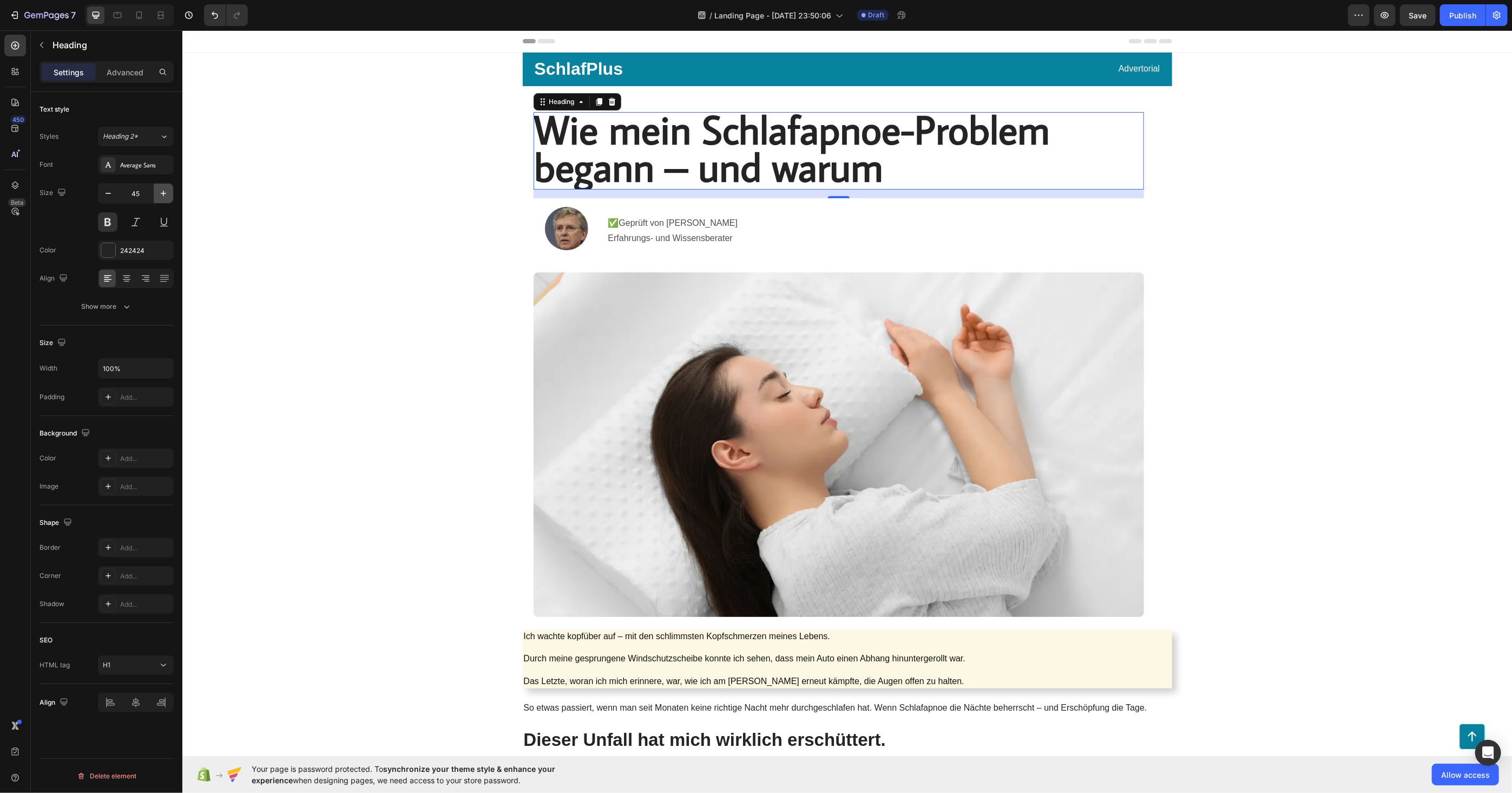
click at [166, 192] on icon "button" at bounding box center [163, 193] width 11 height 11
click at [166, 191] on icon "button" at bounding box center [163, 193] width 11 height 11
click at [163, 193] on icon "button" at bounding box center [163, 193] width 11 height 11
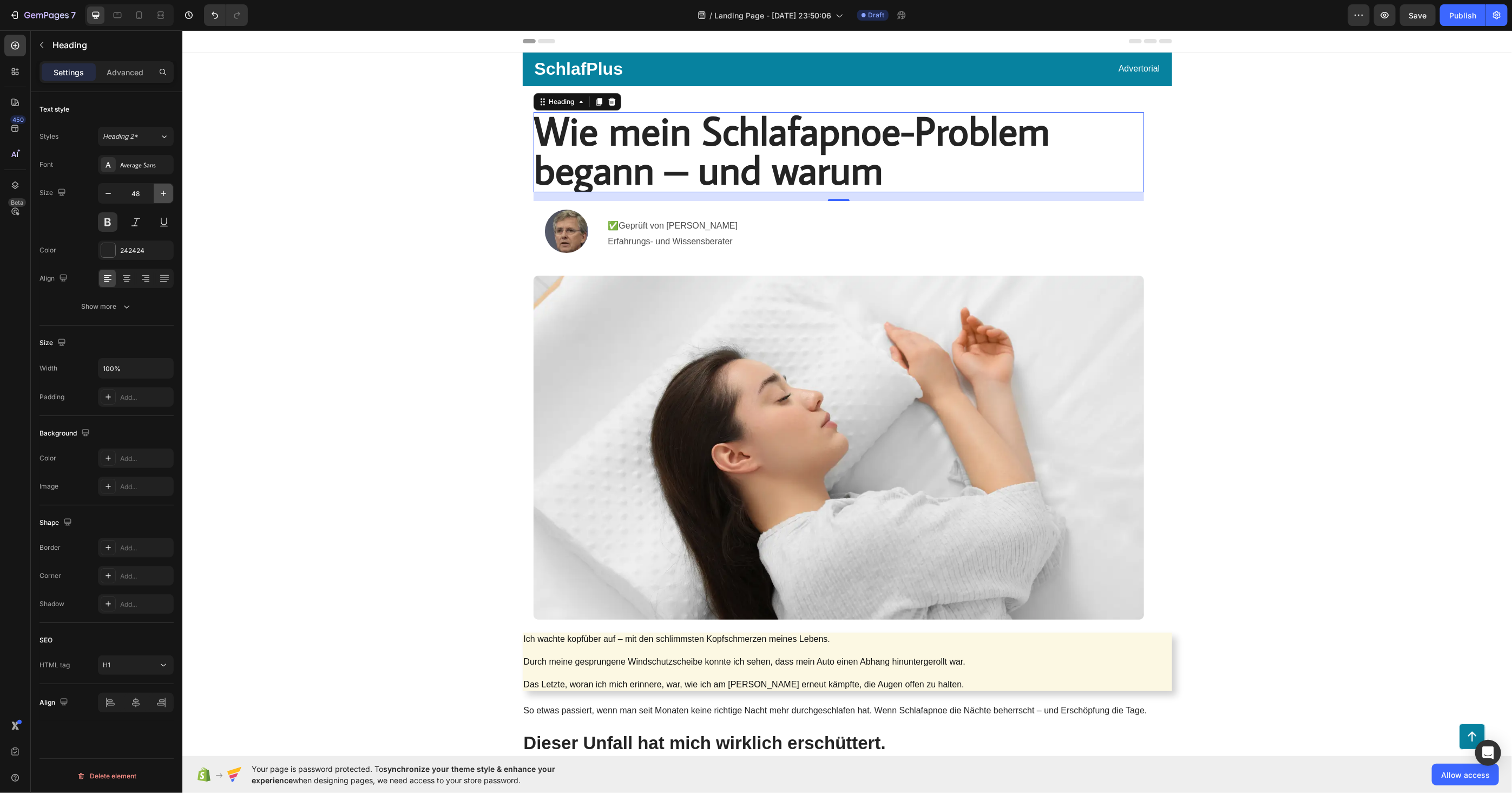
click at [162, 193] on icon "button" at bounding box center [163, 193] width 5 height 5
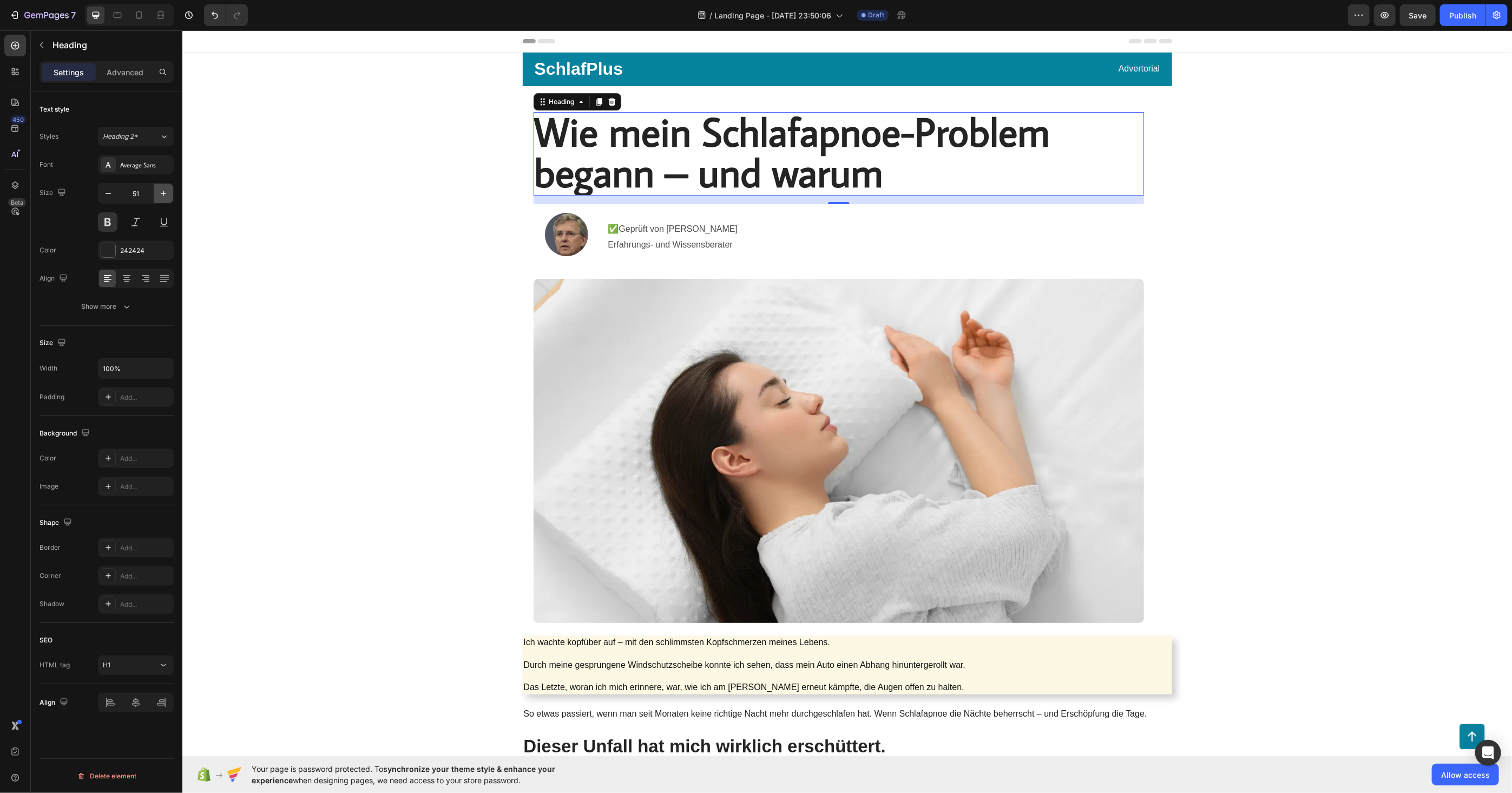
click at [162, 193] on icon "button" at bounding box center [163, 193] width 5 height 5
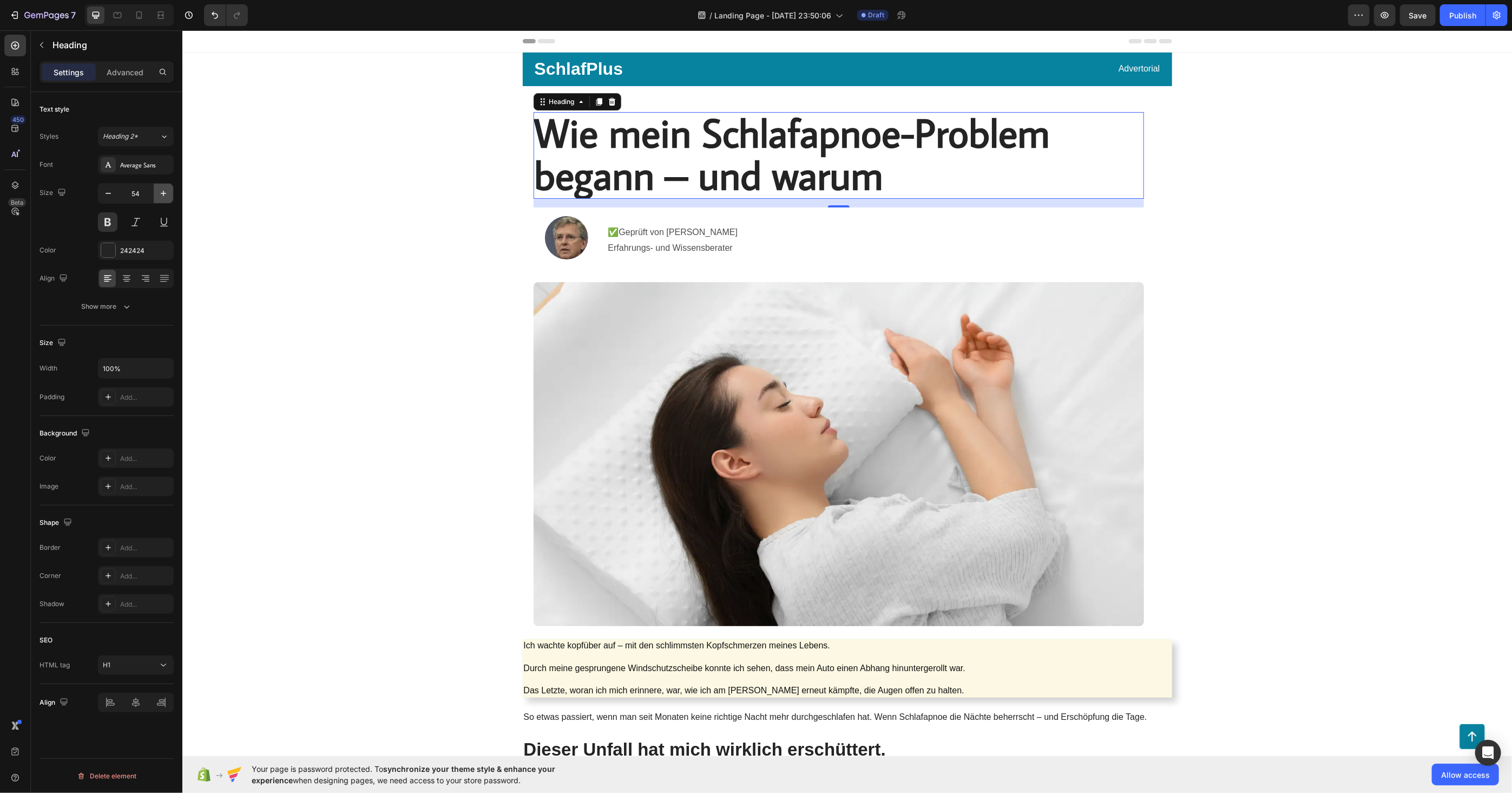
click at [162, 193] on icon "button" at bounding box center [163, 193] width 5 height 5
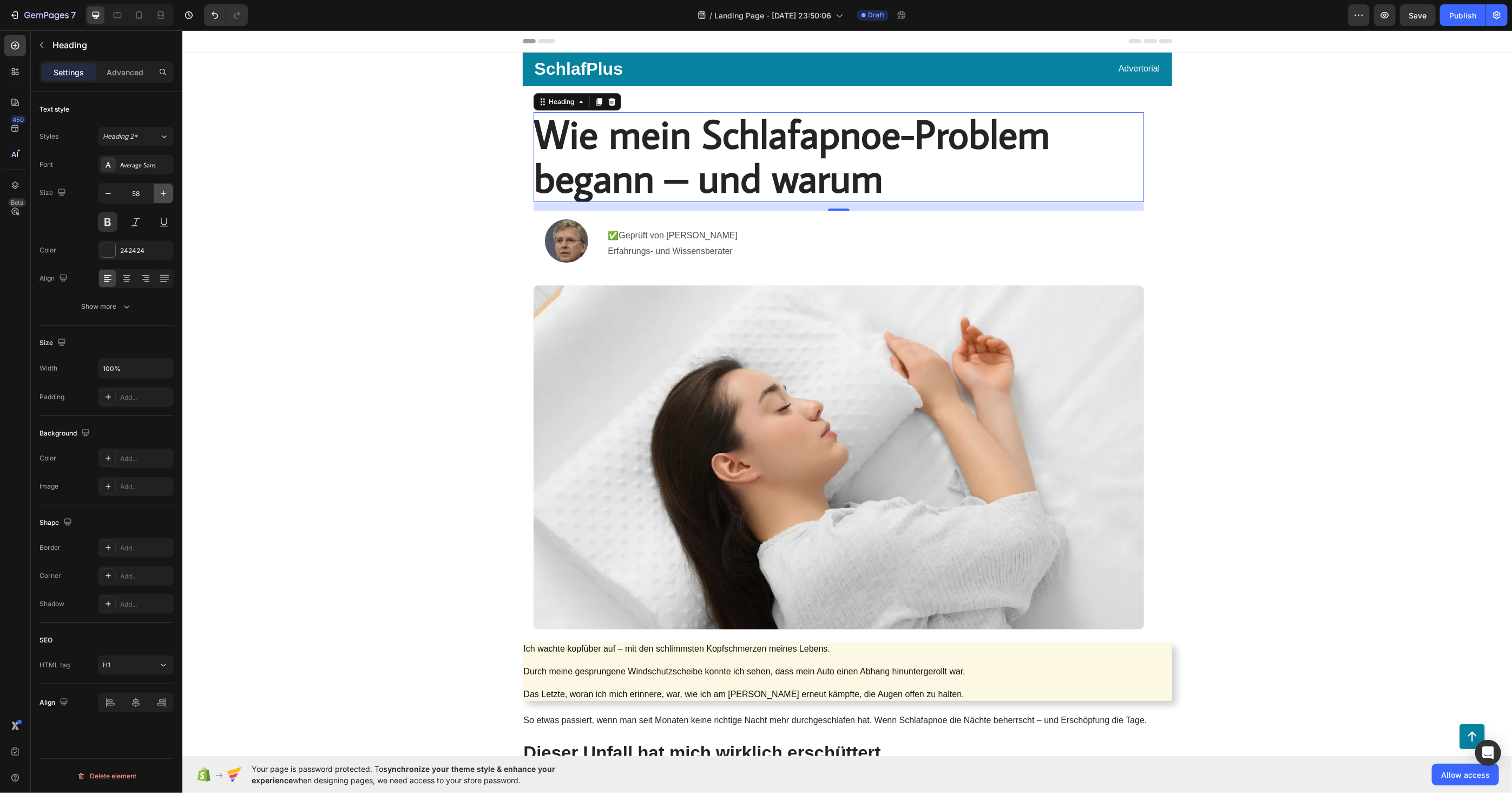
click at [162, 193] on icon "button" at bounding box center [163, 193] width 5 height 5
type input "61"
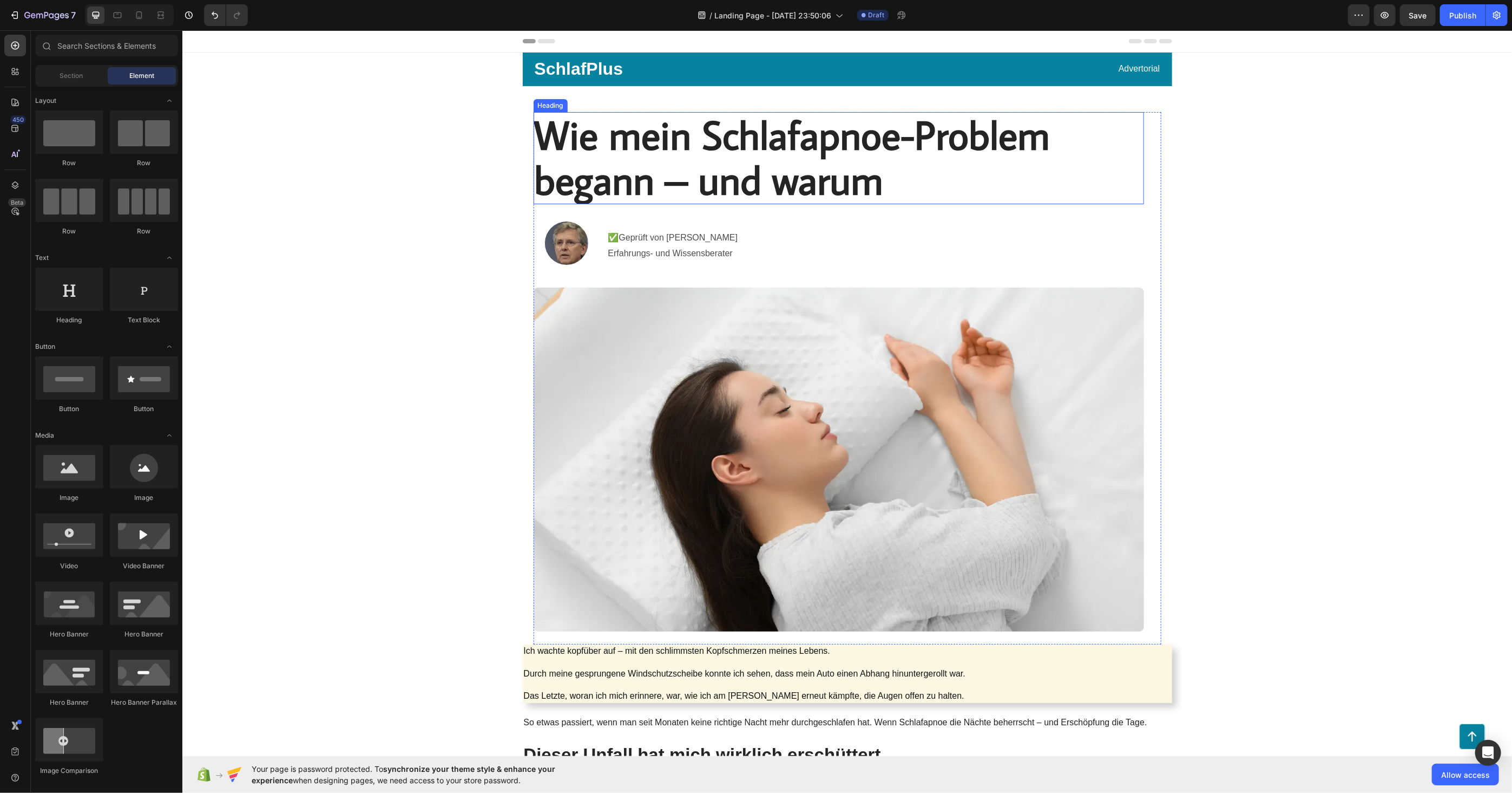
click at [878, 141] on span "Wie mein Schlafapnoe-Problem begann – und warum" at bounding box center [792, 156] width 516 height 97
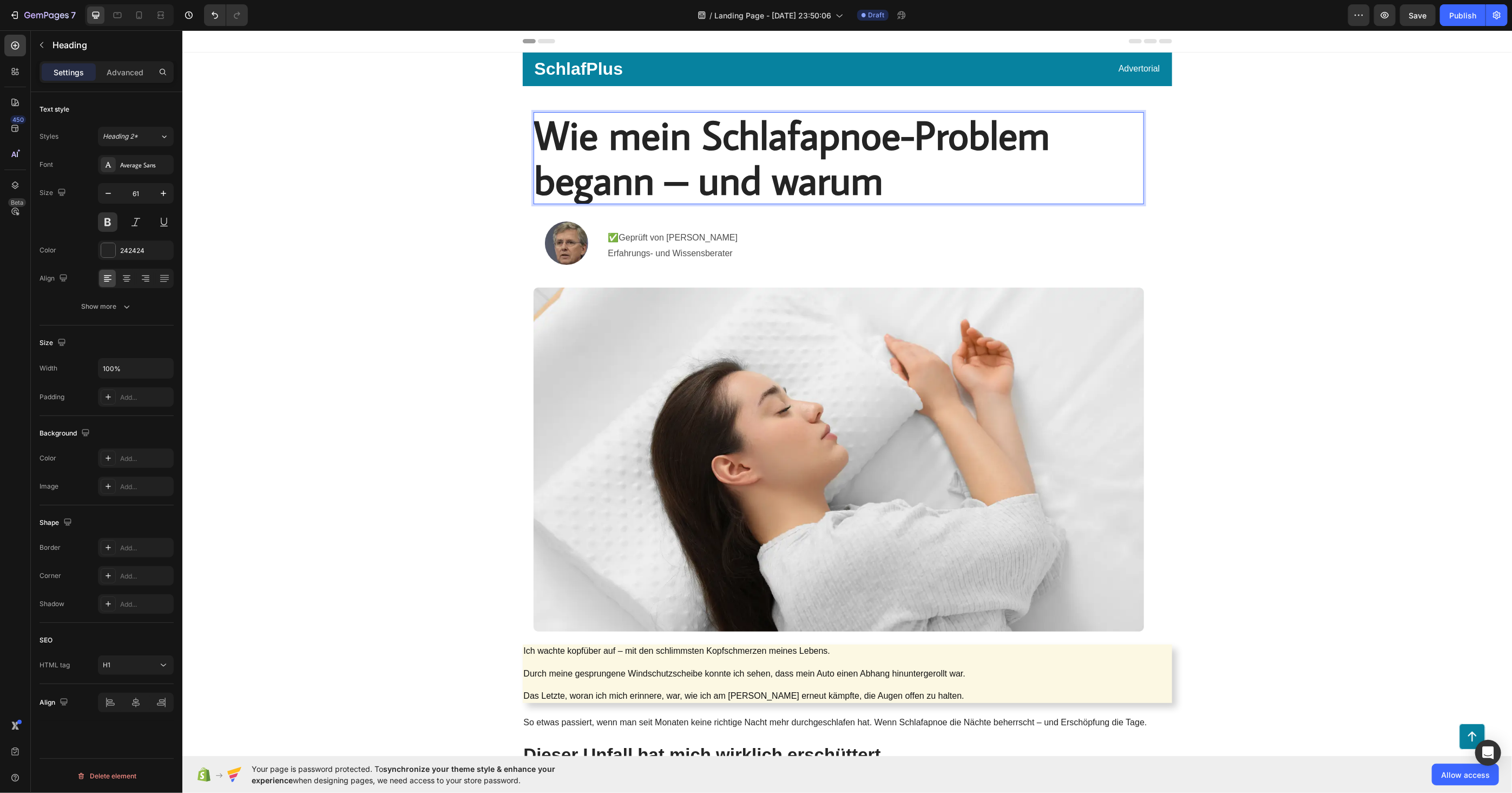
click at [890, 144] on span "Wie mein Schlafapnoe-Problem begann – und warum" at bounding box center [792, 156] width 516 height 97
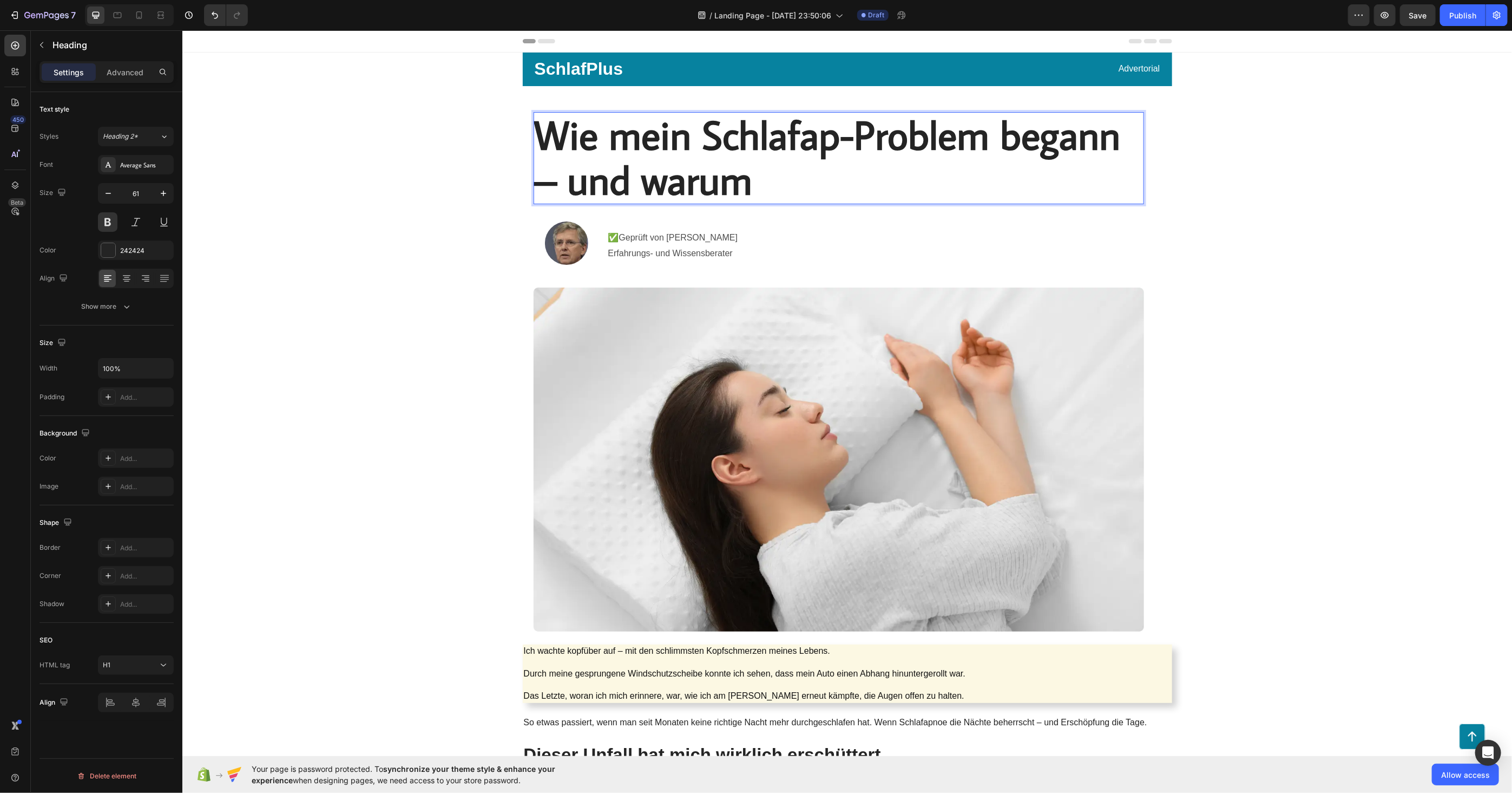
click at [851, 139] on span "Wie mein Schlafap-Problem begann – und warum" at bounding box center [827, 156] width 586 height 97
click at [839, 137] on span "Wie mein Schlafap-Problem begann – und warum" at bounding box center [827, 156] width 586 height 97
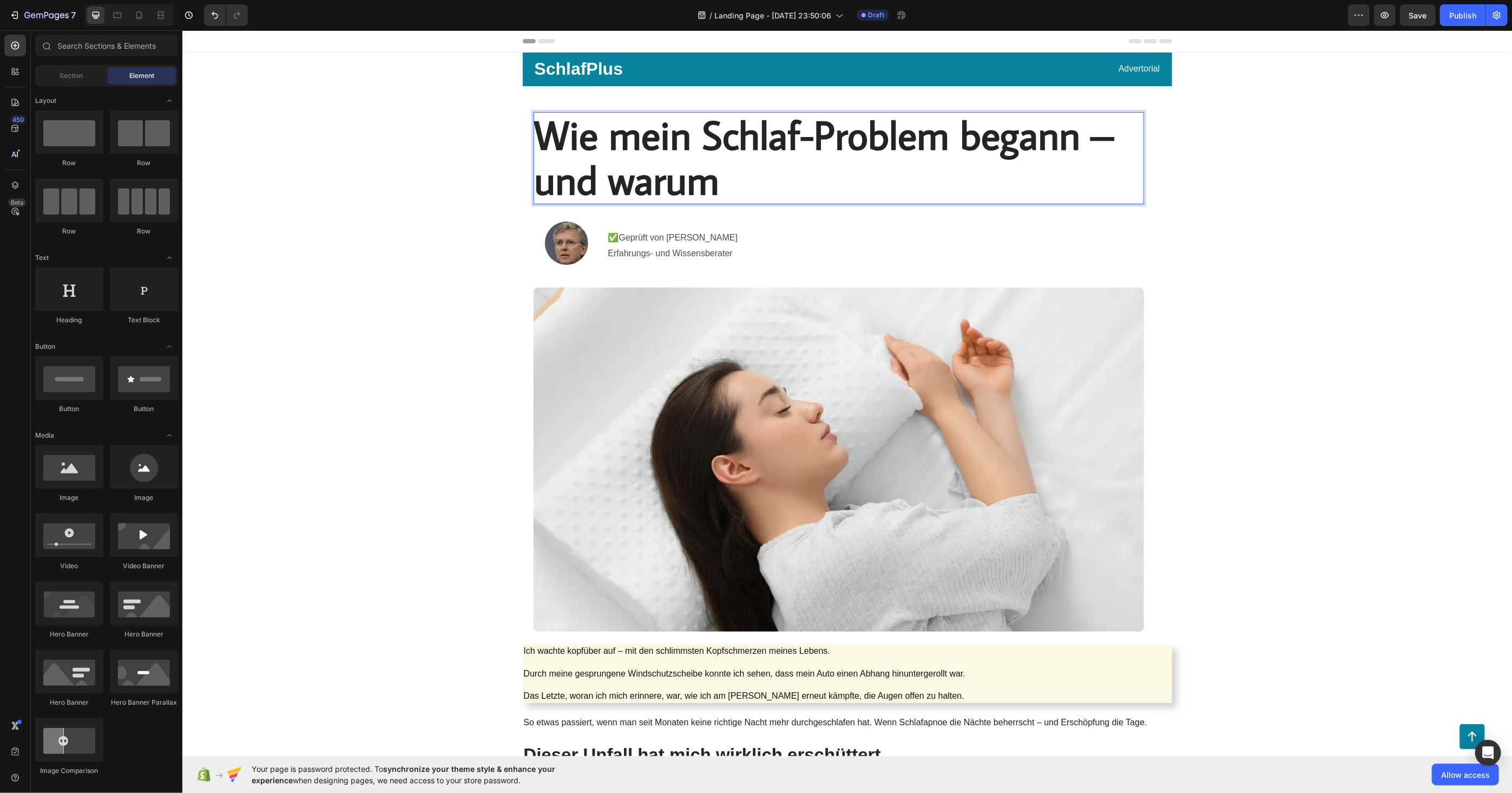
click at [819, 139] on span "Wie mein Schlaf-Problem begann – und warum" at bounding box center [823, 156] width 579 height 97
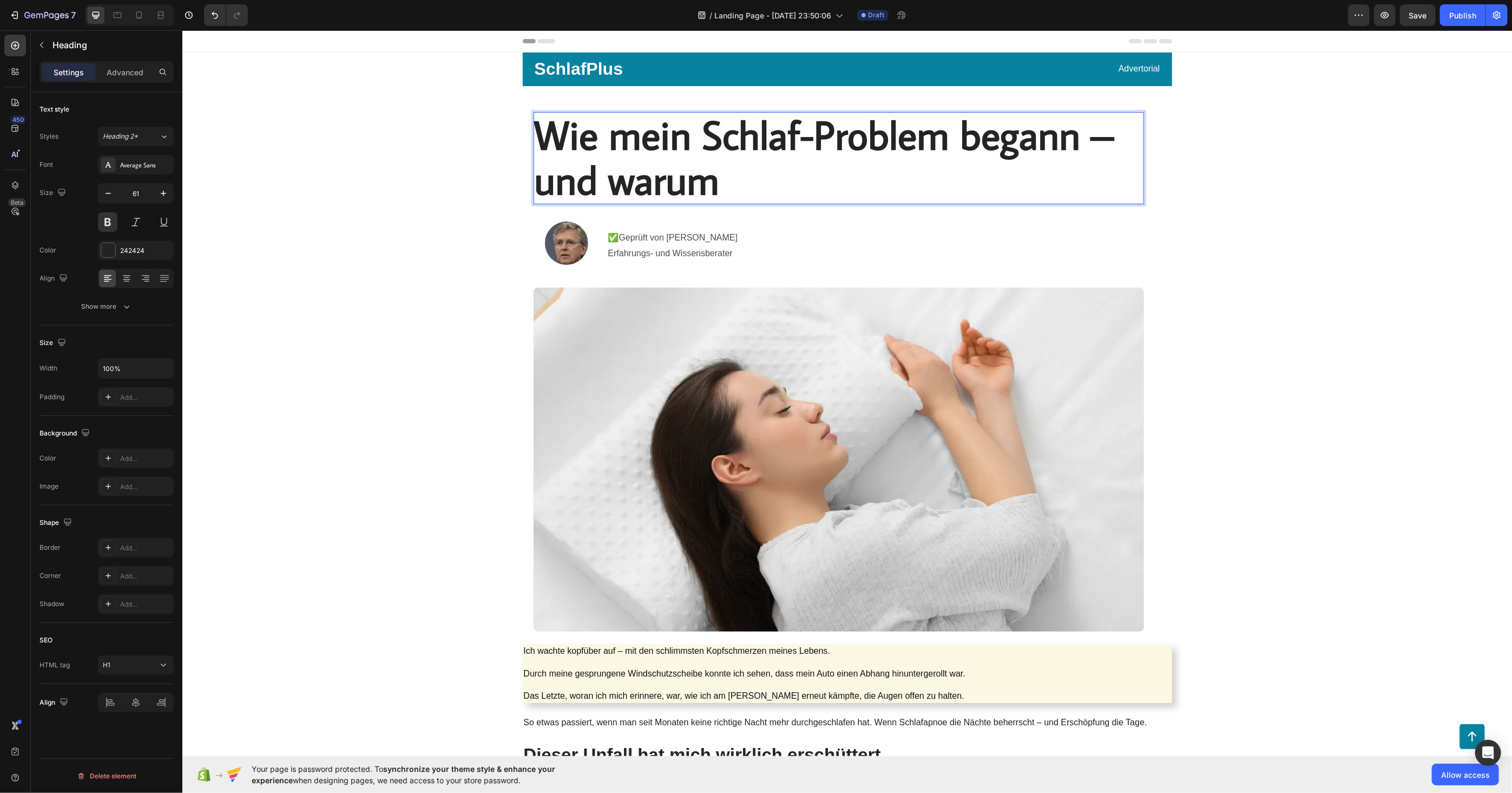
drag, startPoint x: 819, startPoint y: 139, endPoint x: 812, endPoint y: 139, distance: 7.0
click at [812, 139] on span "Wie mein Schlaf-Problem begann – und warum" at bounding box center [823, 156] width 579 height 97
click at [826, 127] on span "Wie mein Schlaf-Problem begann – und warum" at bounding box center [823, 156] width 579 height 97
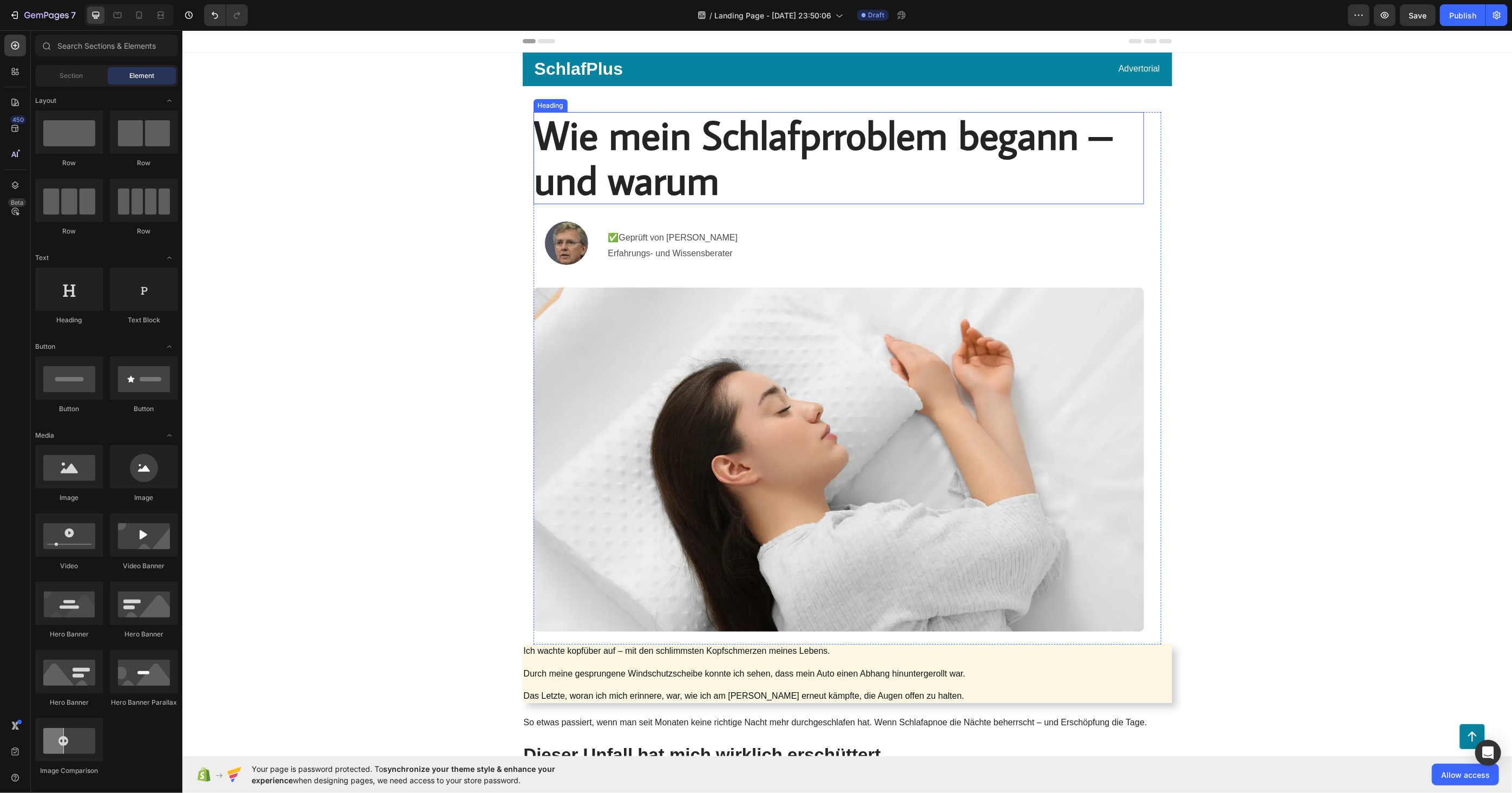
click at [550, 147] on span "Wie mein Schlafprroblem begann – und warum" at bounding box center [823, 156] width 577 height 97
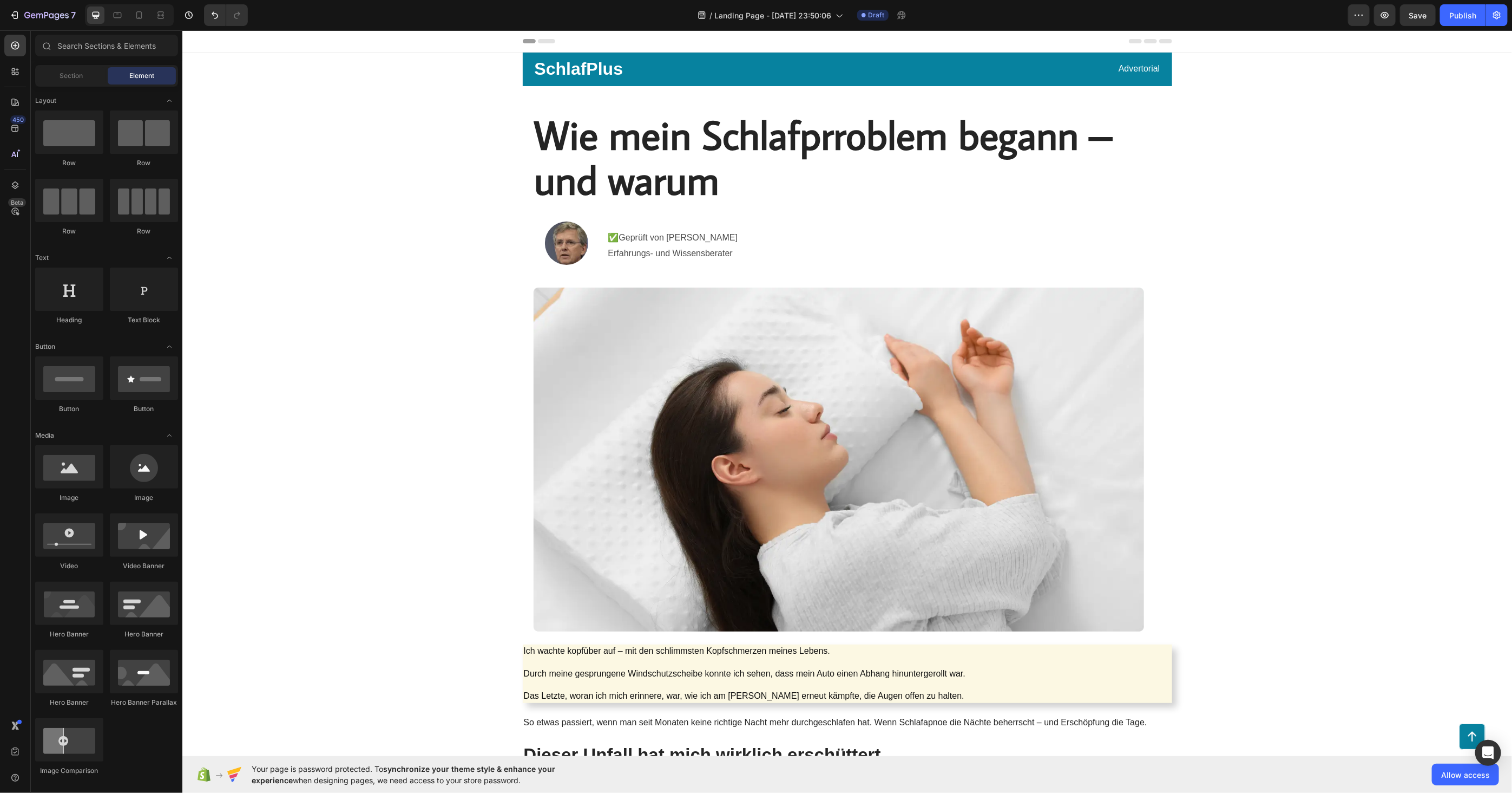
click at [569, 63] on p "SchlafPlus" at bounding box center [579, 69] width 89 height 23
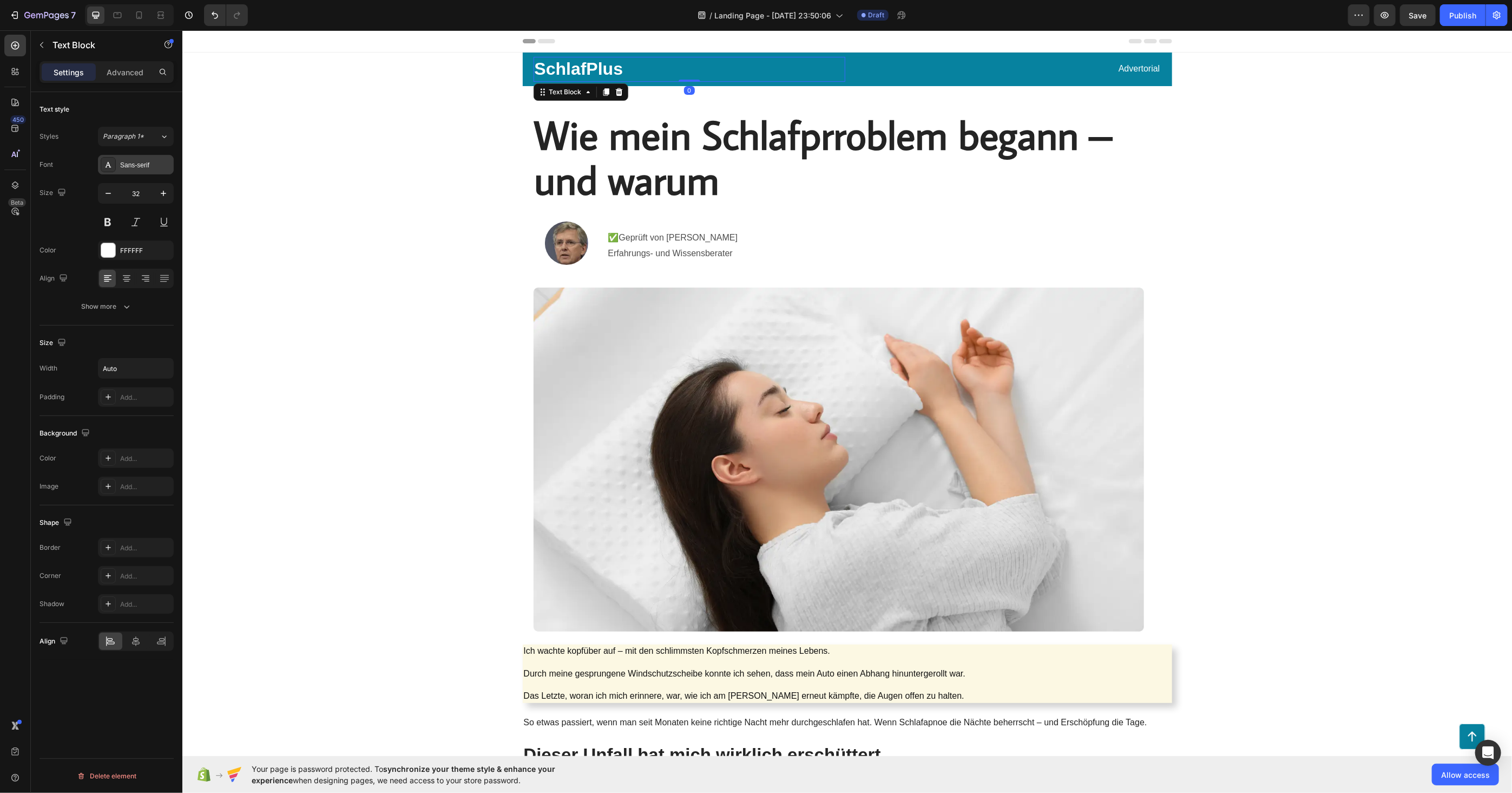
click at [152, 158] on div "Sans-serif" at bounding box center [136, 164] width 76 height 20
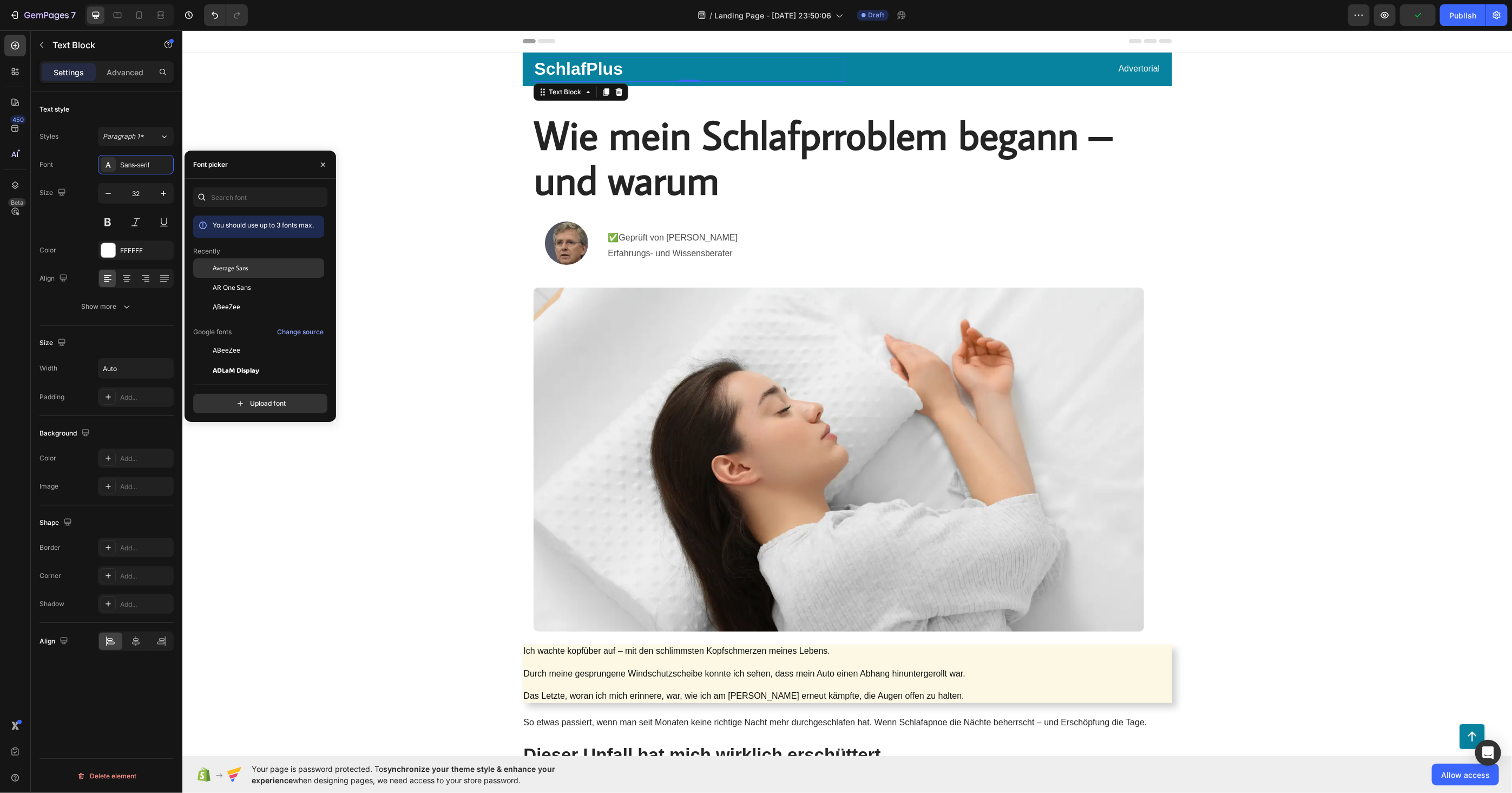
click at [246, 271] on span "Average Sans" at bounding box center [230, 268] width 35 height 10
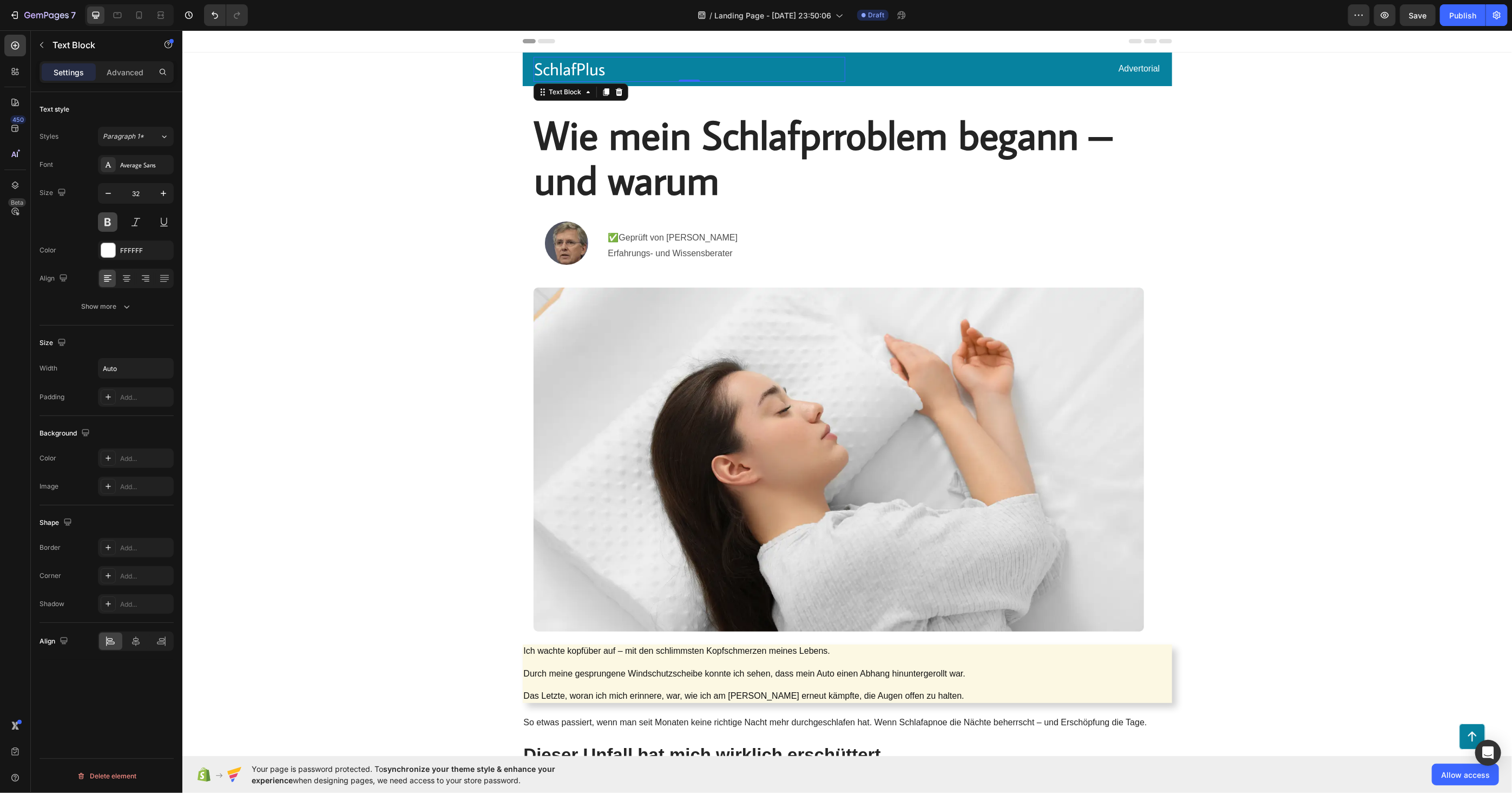
click at [107, 220] on button at bounding box center [108, 222] width 20 height 20
click at [160, 191] on icon "button" at bounding box center [163, 193] width 11 height 11
type input "34"
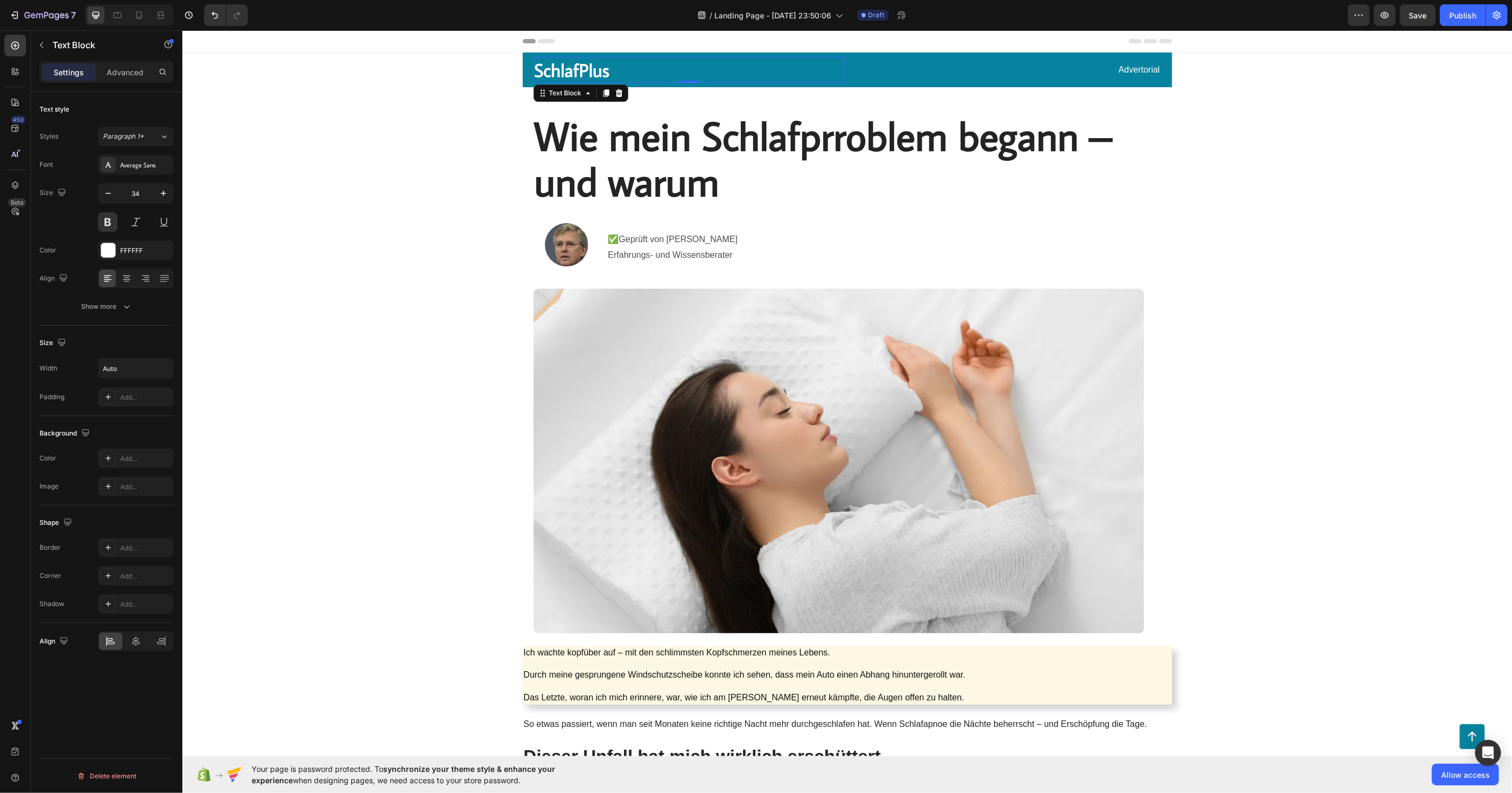
click at [556, 66] on p "SchlafPlus" at bounding box center [572, 69] width 75 height 24
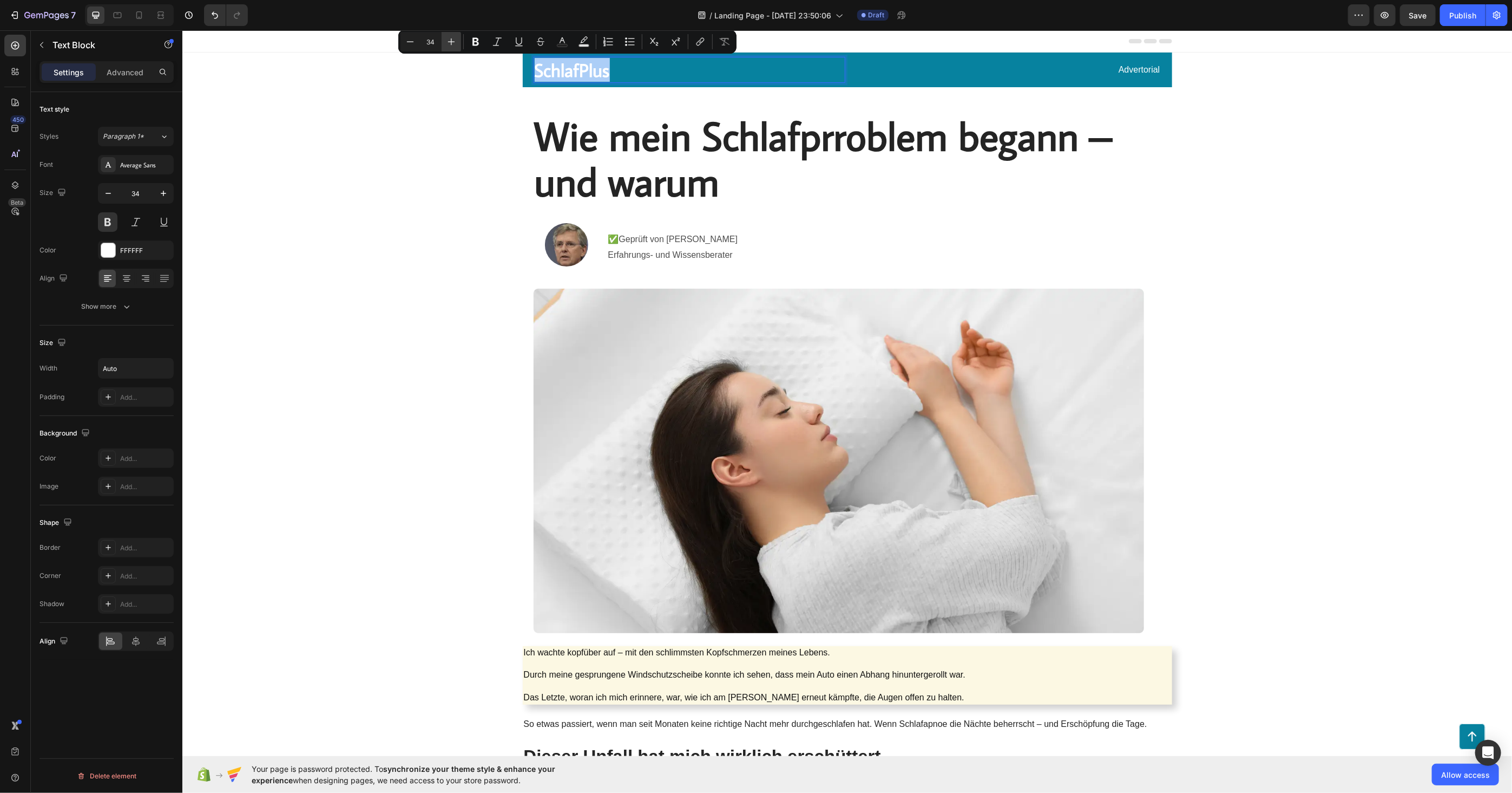
click at [450, 41] on icon "Editor contextual toolbar" at bounding box center [451, 41] width 7 height 7
type input "37"
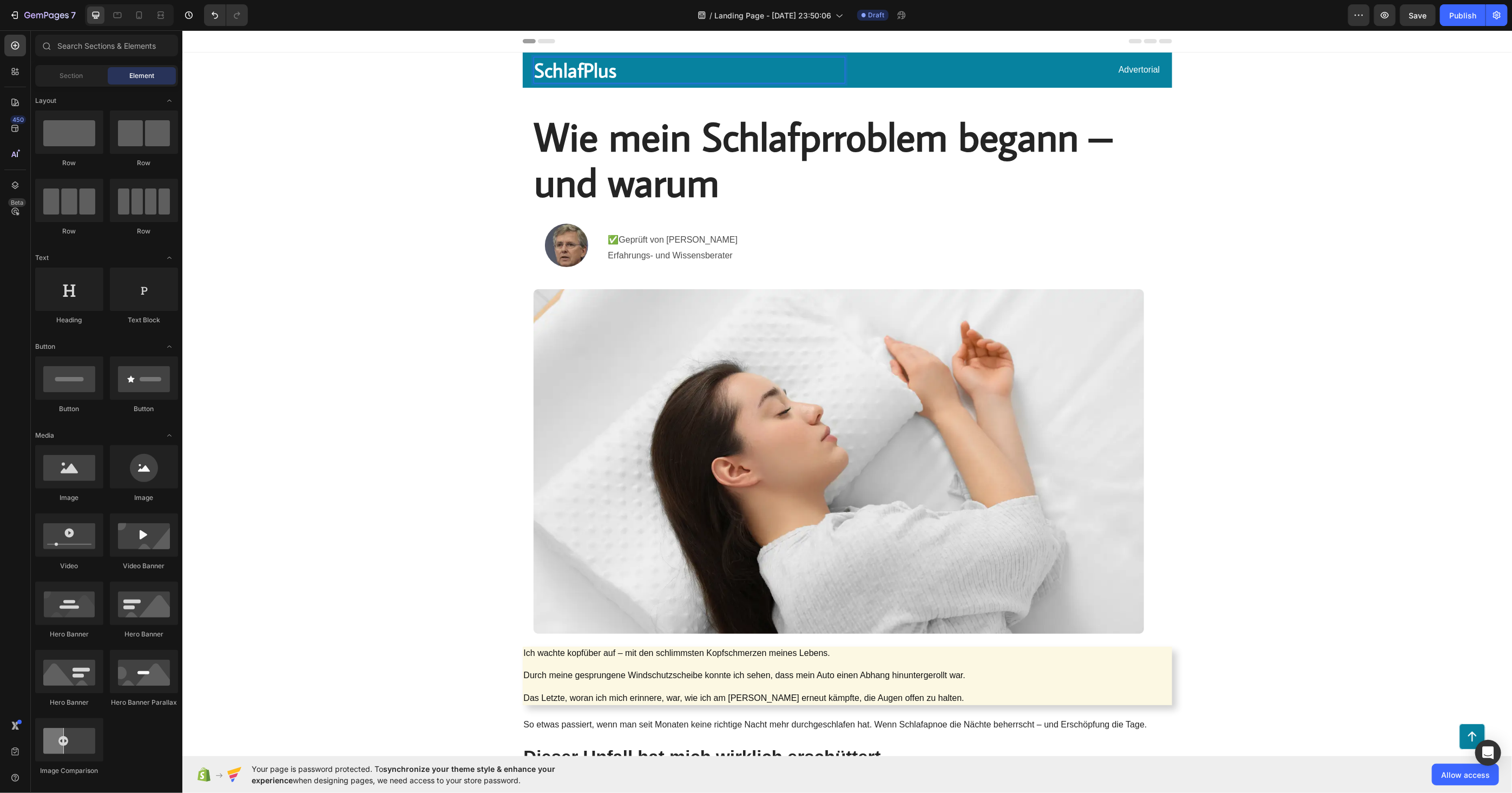
click at [634, 233] on p "✅Geprüft von [PERSON_NAME] Erfahrungs- und Wissensberater" at bounding box center [867, 247] width 518 height 32
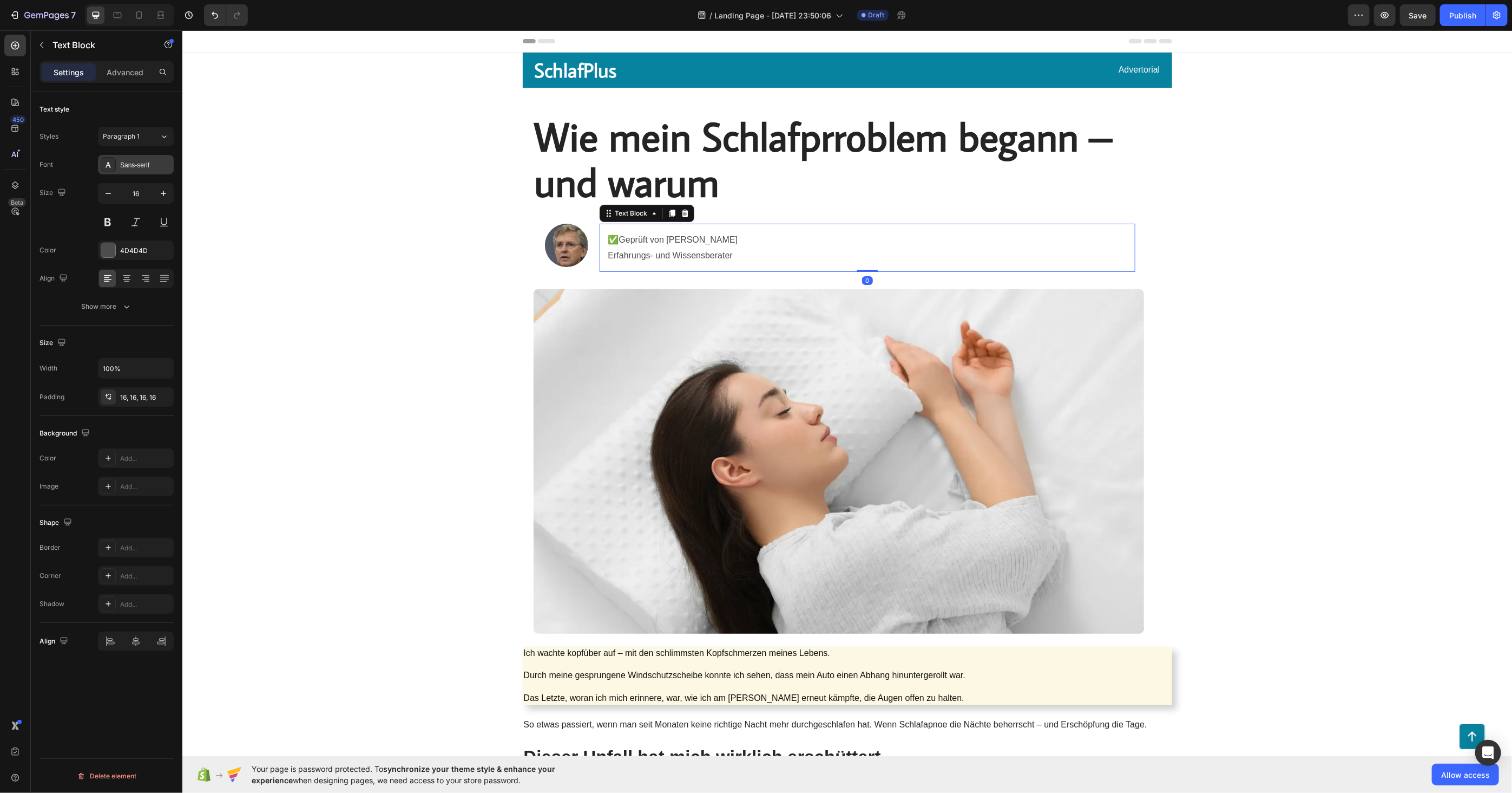
click at [148, 161] on div "Sans-serif" at bounding box center [145, 165] width 51 height 10
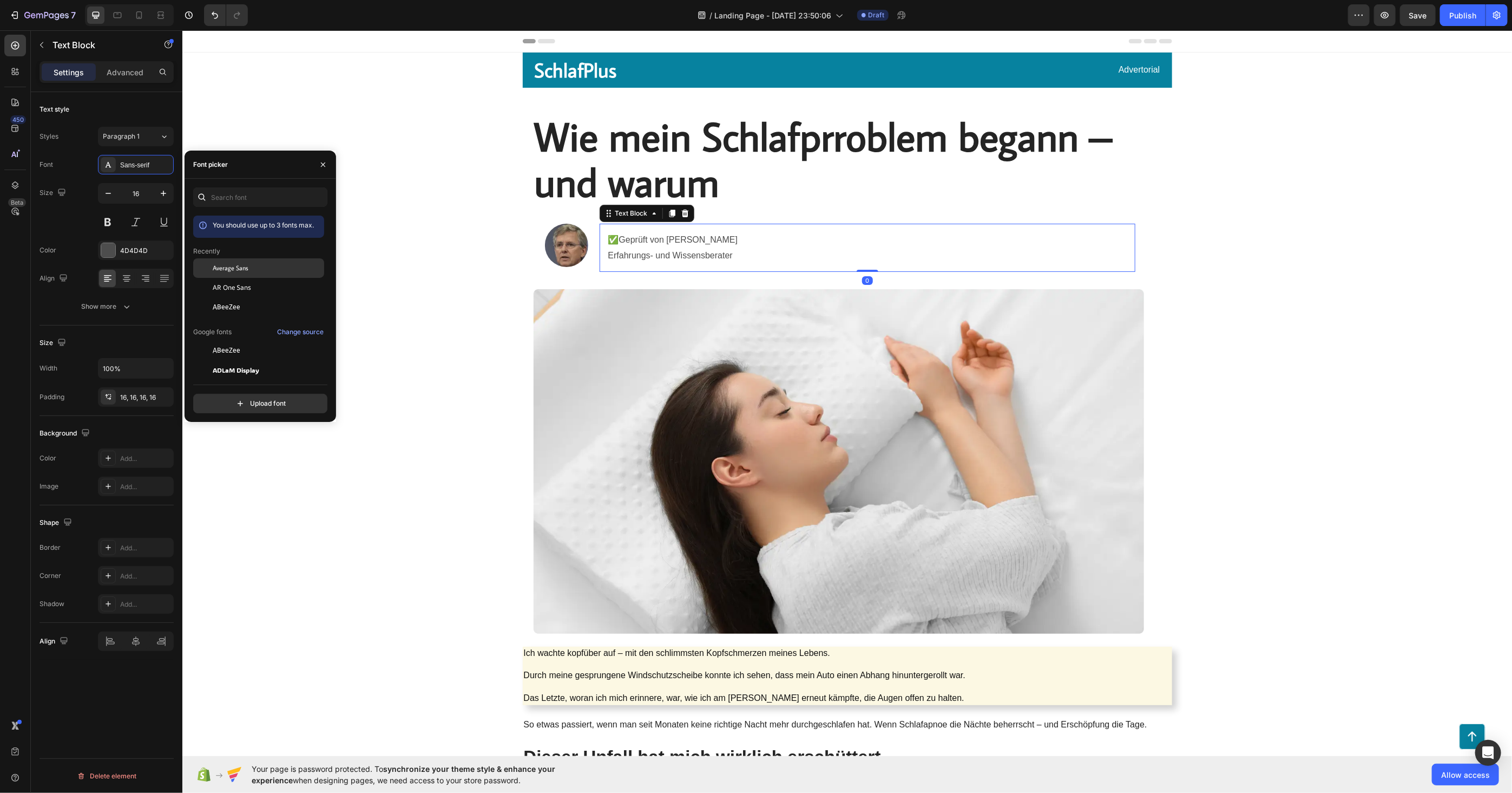
click at [224, 269] on span "Average Sans" at bounding box center [230, 268] width 35 height 10
click at [158, 189] on icon "button" at bounding box center [163, 193] width 11 height 11
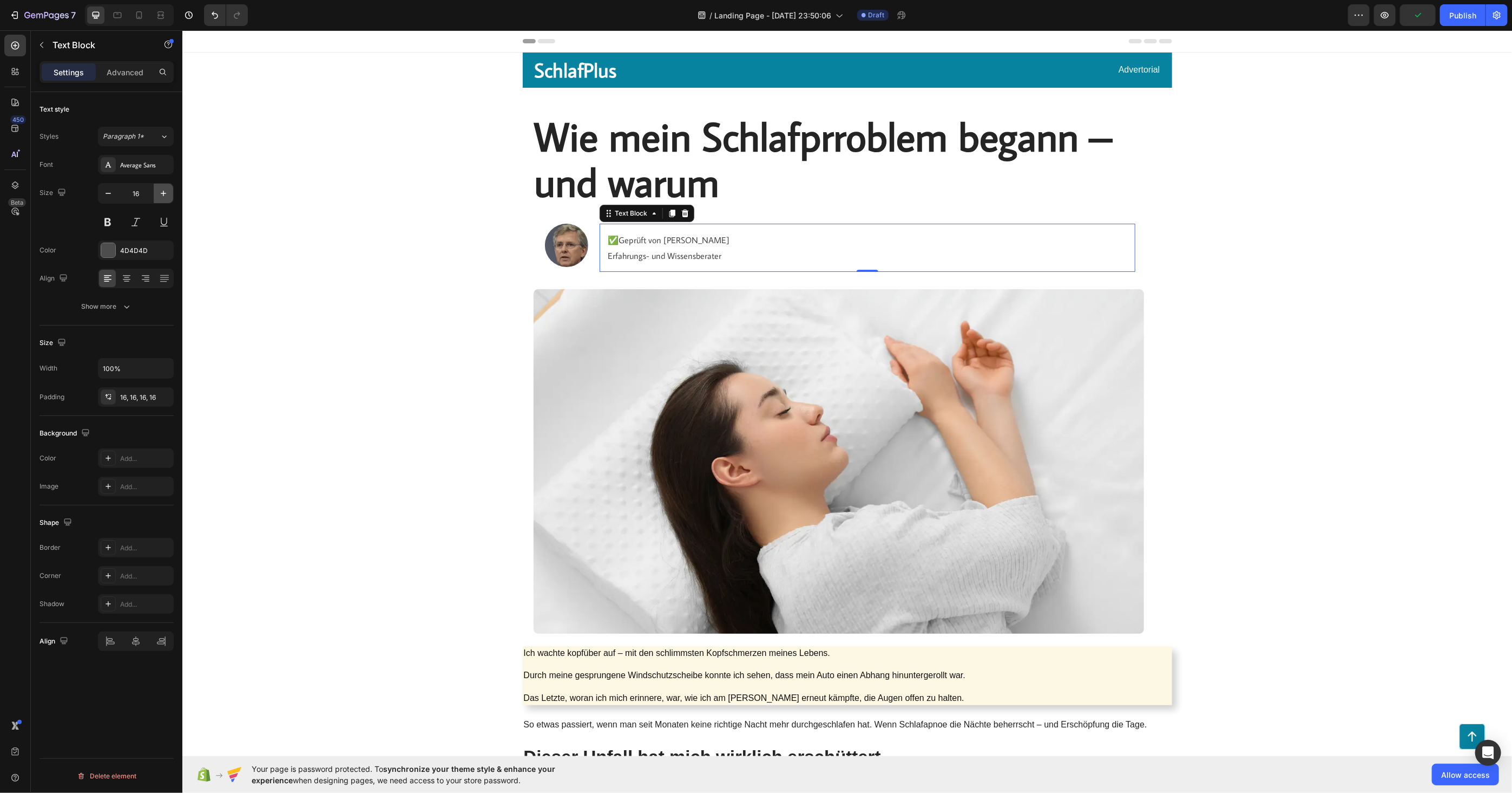
click at [158, 189] on icon "button" at bounding box center [163, 193] width 11 height 11
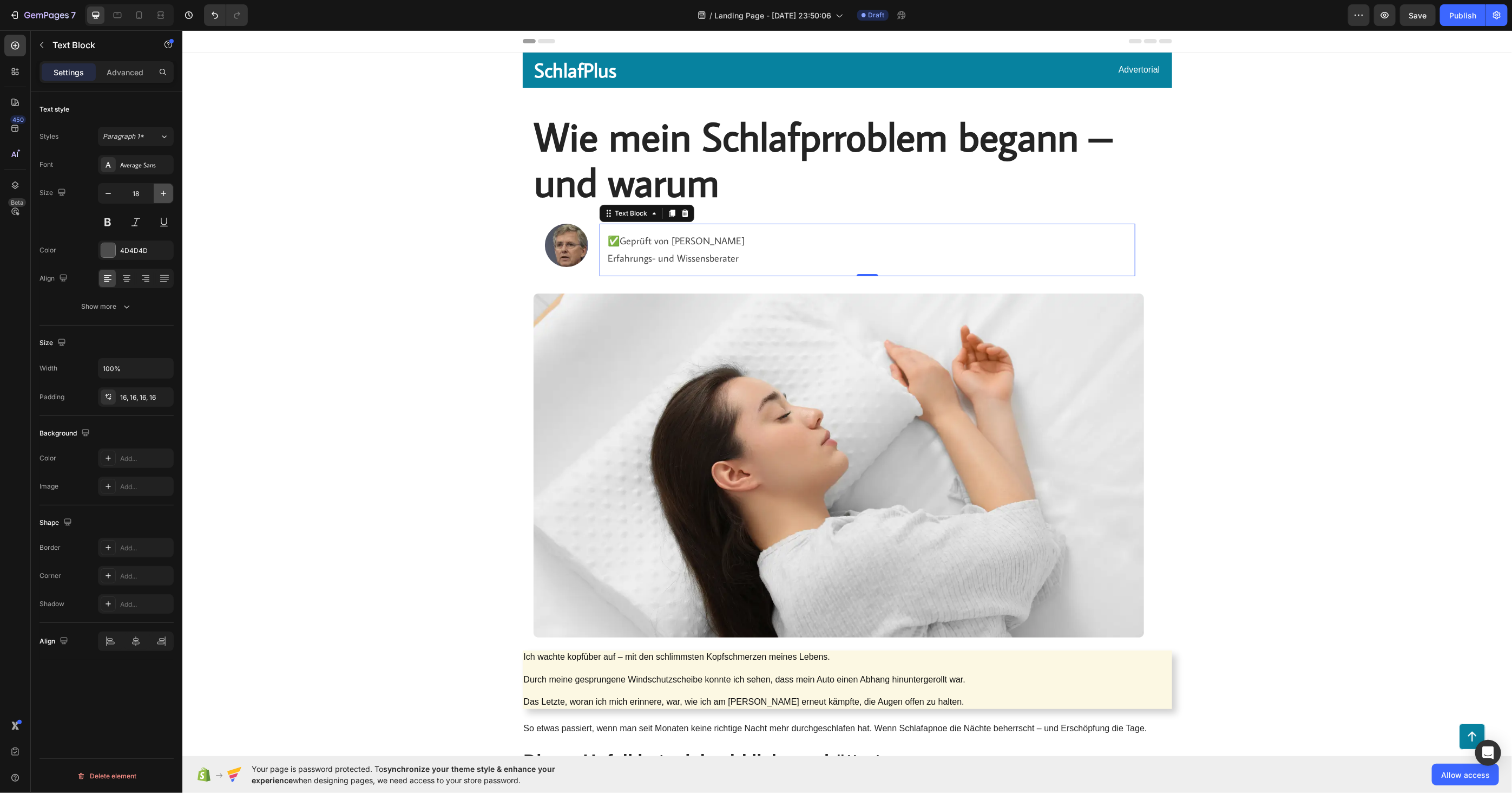
type input "19"
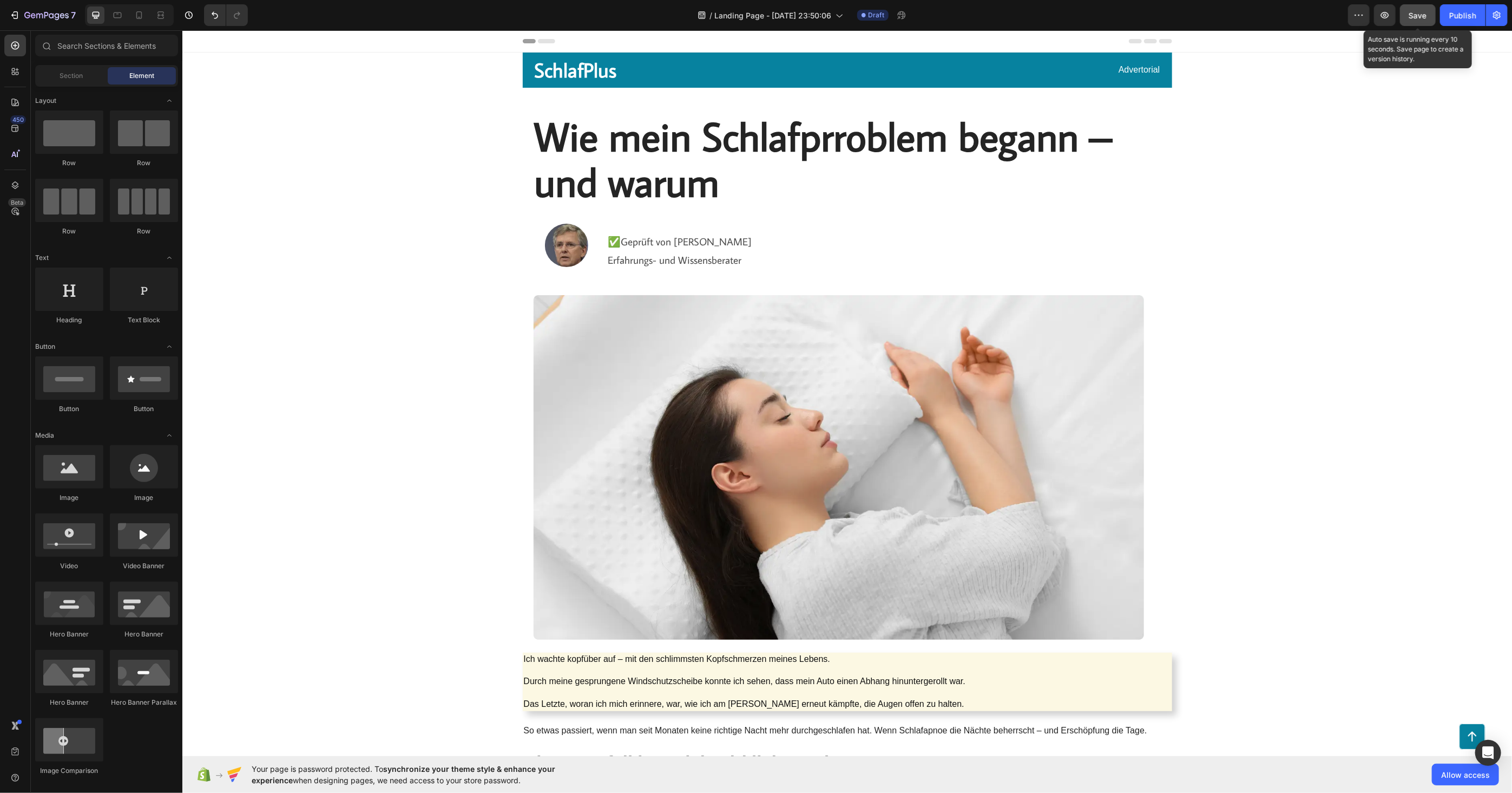
drag, startPoint x: 1418, startPoint y: 5, endPoint x: 1409, endPoint y: 12, distance: 11.4
click at [1418, 6] on button "Save" at bounding box center [1417, 15] width 35 height 22
click at [1392, 17] on button "button" at bounding box center [1385, 15] width 22 height 22
click at [667, 242] on p "✅Geprüft von [PERSON_NAME] Erfahrungs- und Wissensberater" at bounding box center [867, 250] width 518 height 37
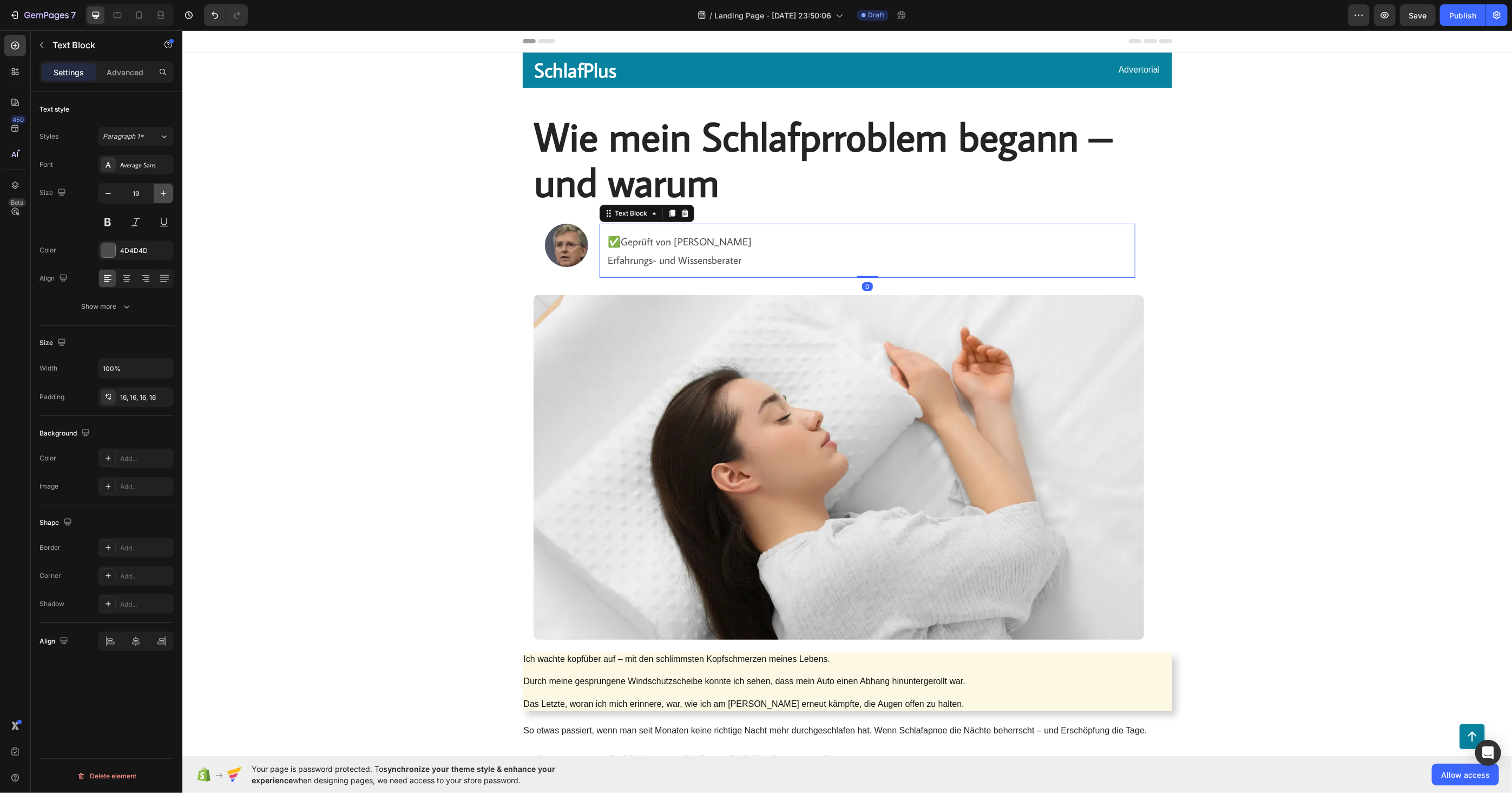
click at [161, 192] on icon "button" at bounding box center [163, 193] width 11 height 11
click at [160, 192] on icon "button" at bounding box center [163, 193] width 11 height 11
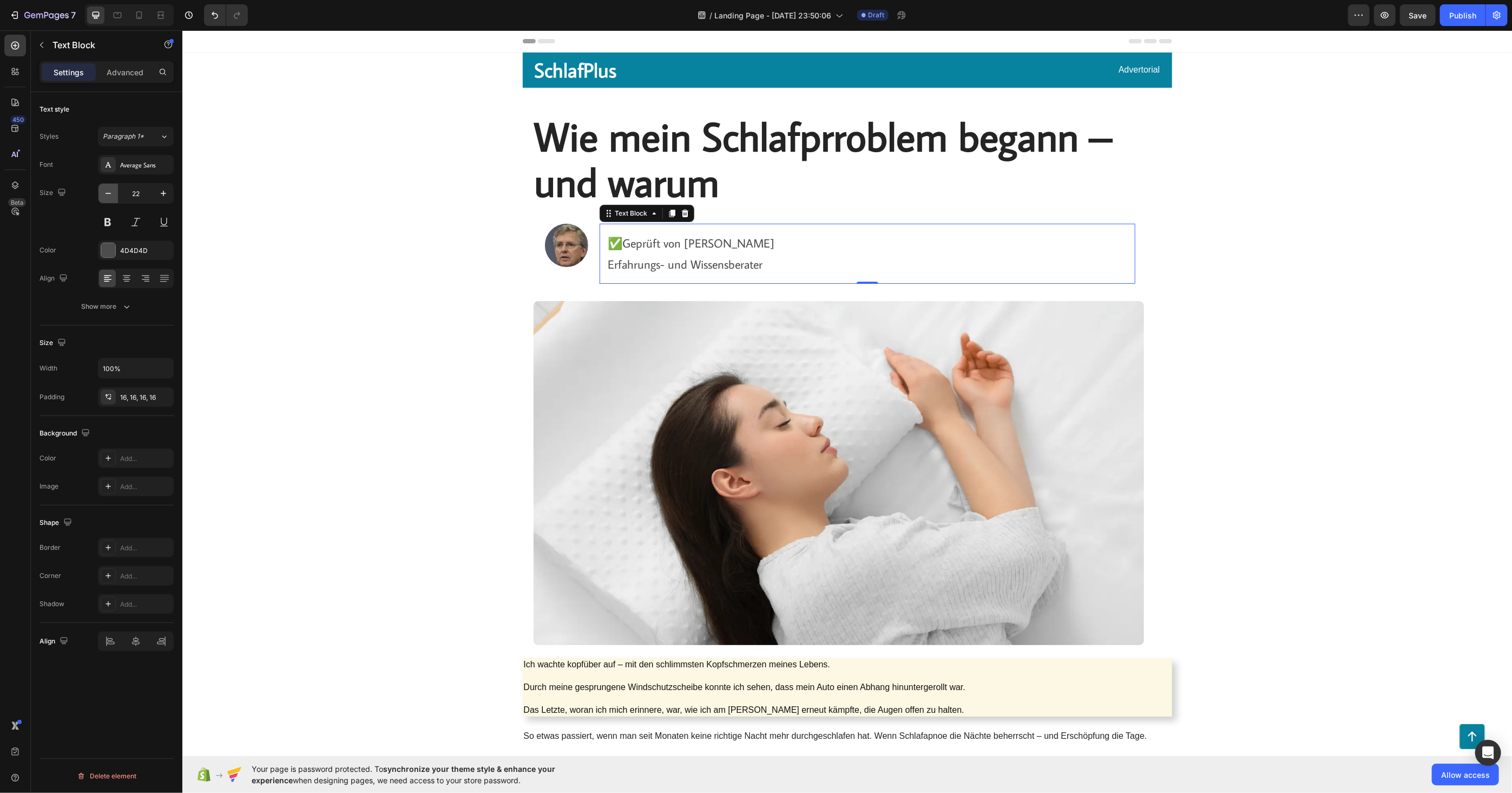
click at [111, 193] on icon "button" at bounding box center [108, 193] width 11 height 11
type input "20"
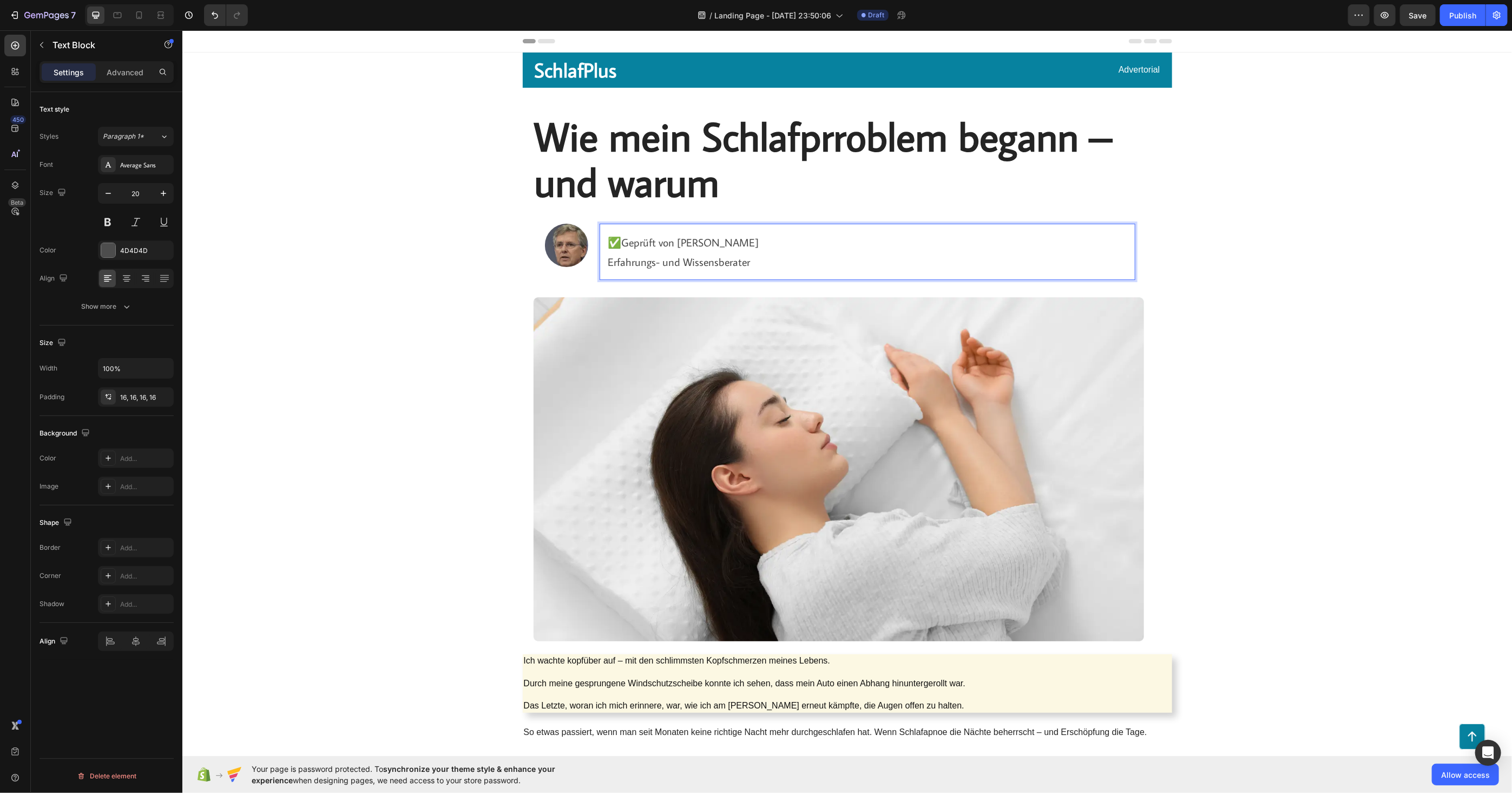
click at [665, 246] on p "✅Geprüft von [PERSON_NAME] Erfahrungs- und Wissensberater" at bounding box center [867, 251] width 518 height 39
drag, startPoint x: 745, startPoint y: 262, endPoint x: 603, endPoint y: 240, distance: 143.7
click at [600, 243] on div "✅Geprüft von [PERSON_NAME] Erfahrungs- und Wissensberater" at bounding box center [866, 251] width 536 height 57
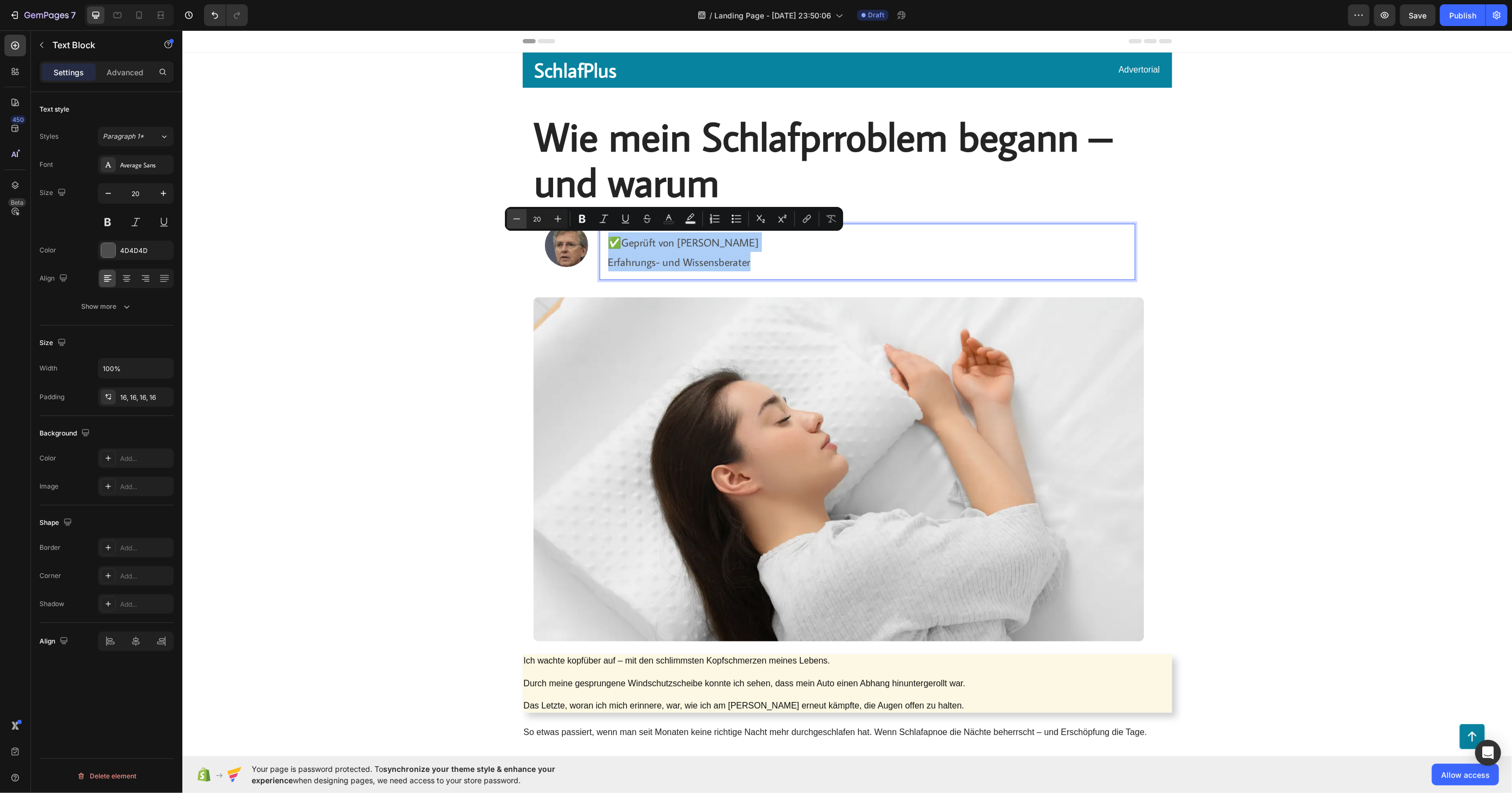
click at [523, 218] on button "Minus" at bounding box center [517, 219] width 20 height 20
type input "18"
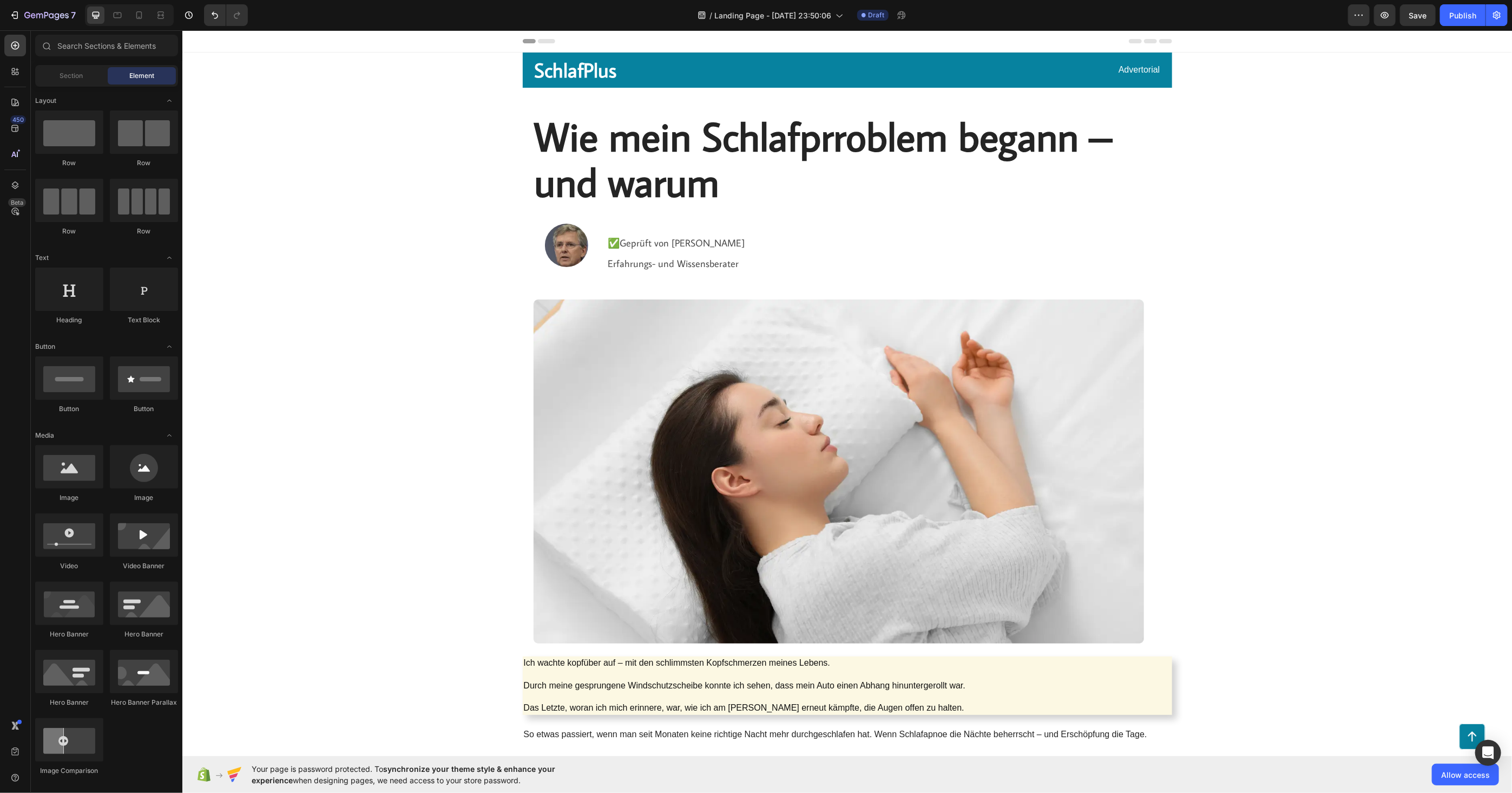
click at [656, 251] on p "✅Geprüft von [PERSON_NAME] Erfahrungs- und Wissensberater" at bounding box center [867, 252] width 518 height 41
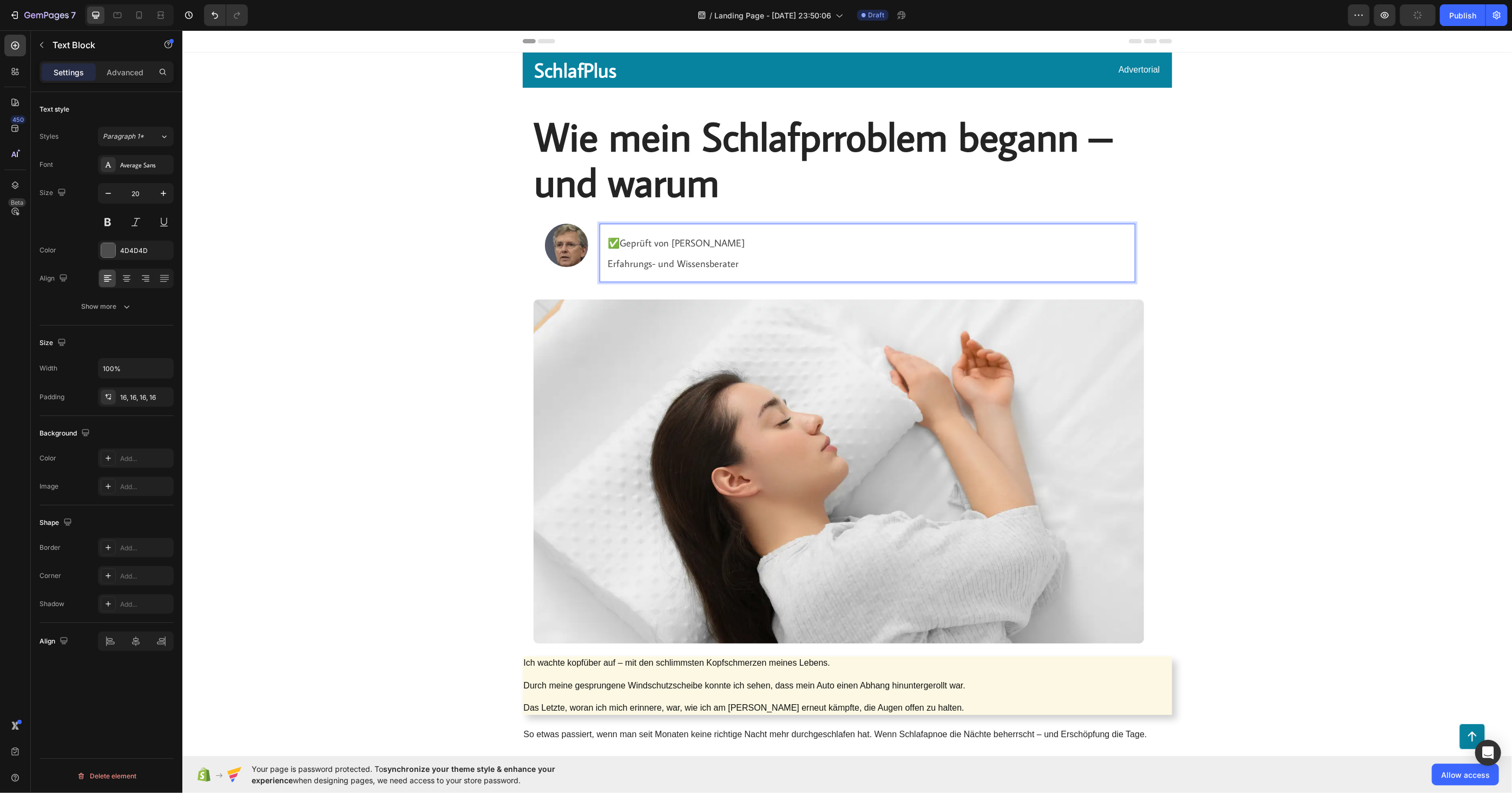
drag, startPoint x: 656, startPoint y: 251, endPoint x: 654, endPoint y: 237, distance: 14.1
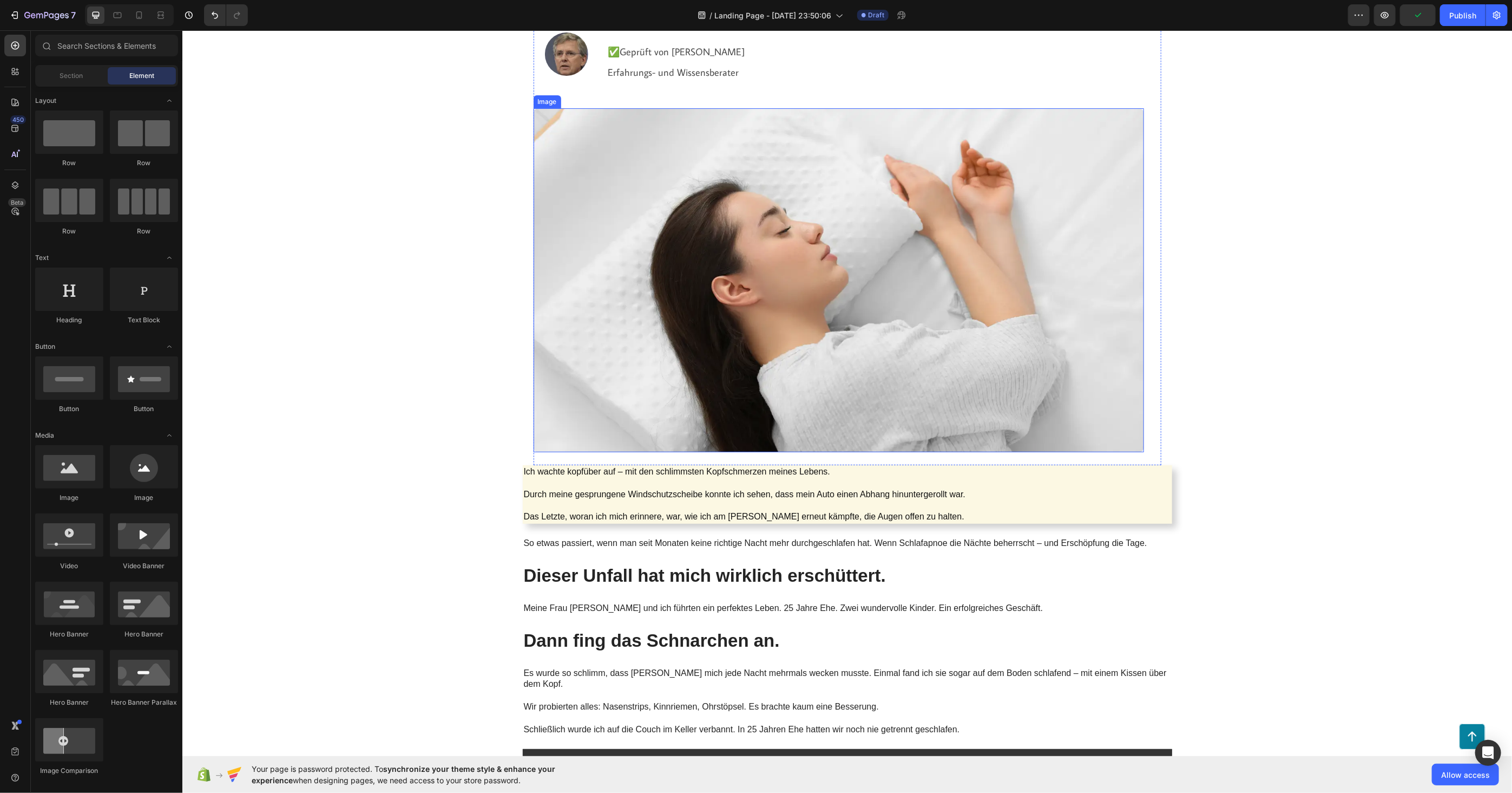
scroll to position [240, 0]
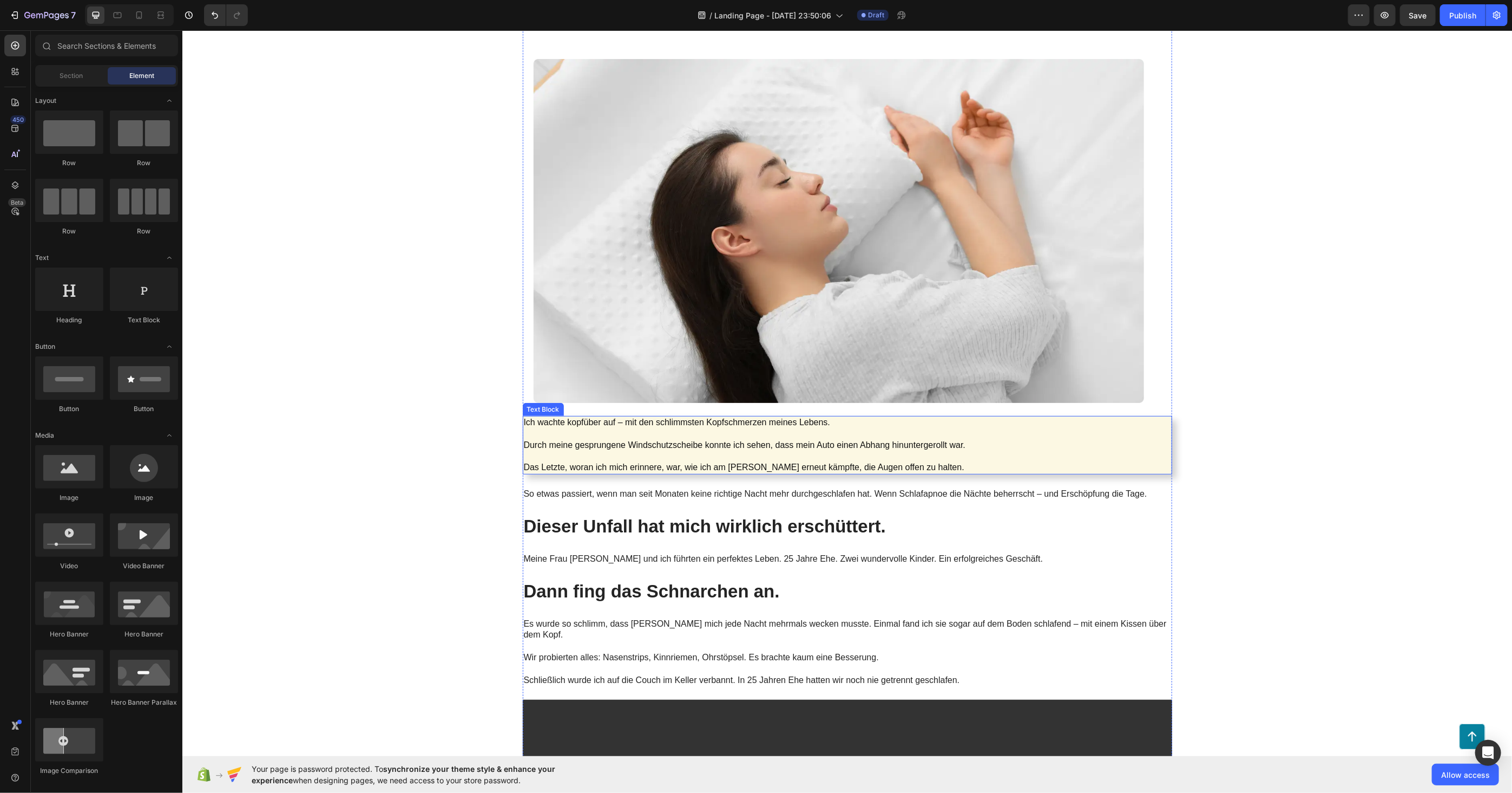
click at [652, 427] on p "Durch meine gesprungene Windschutzscheibe konnte ich sehen, dass mein Auto eine…" at bounding box center [847, 439] width 647 height 23
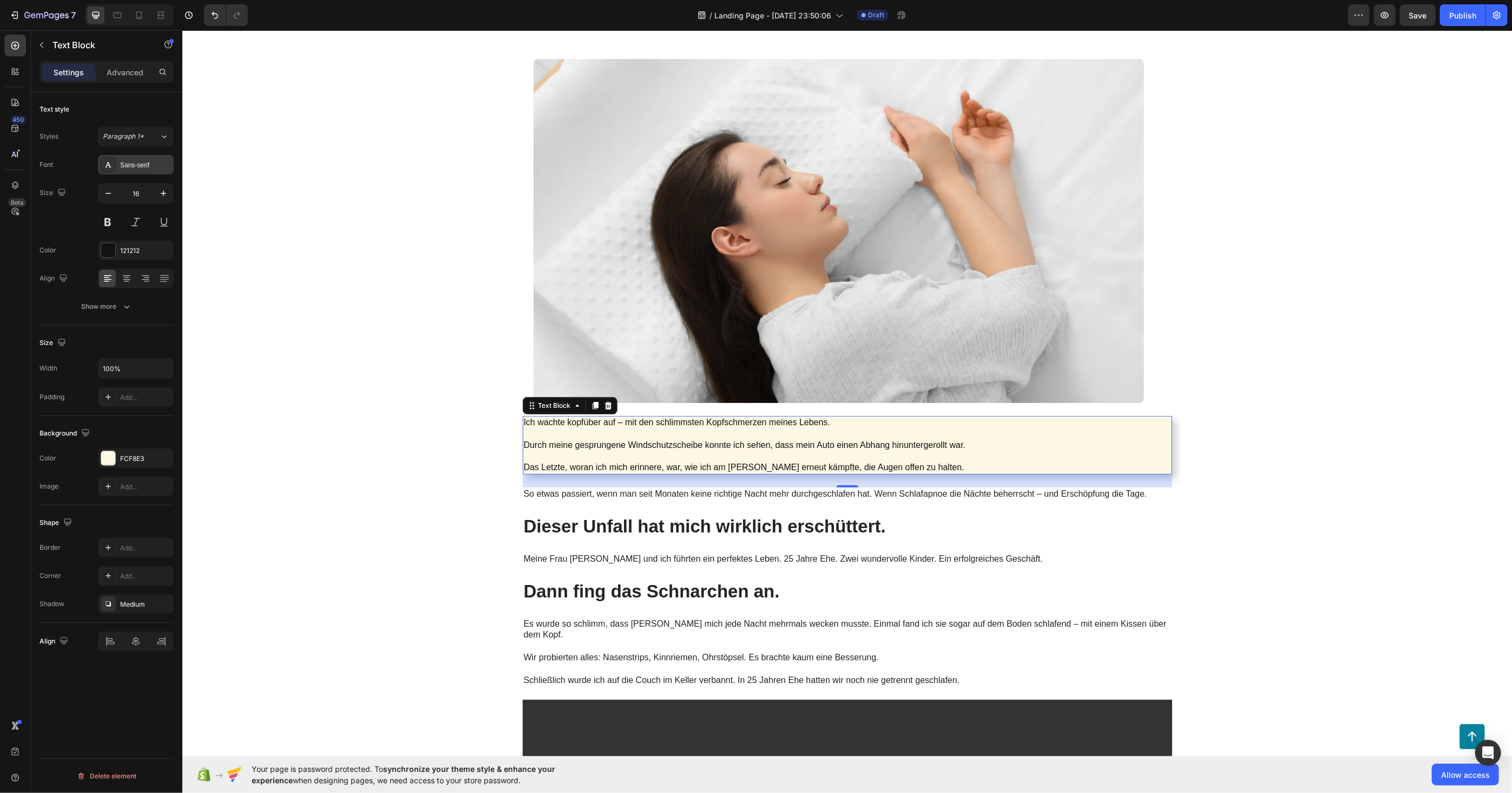
click at [132, 165] on div "Sans-serif" at bounding box center [145, 165] width 51 height 10
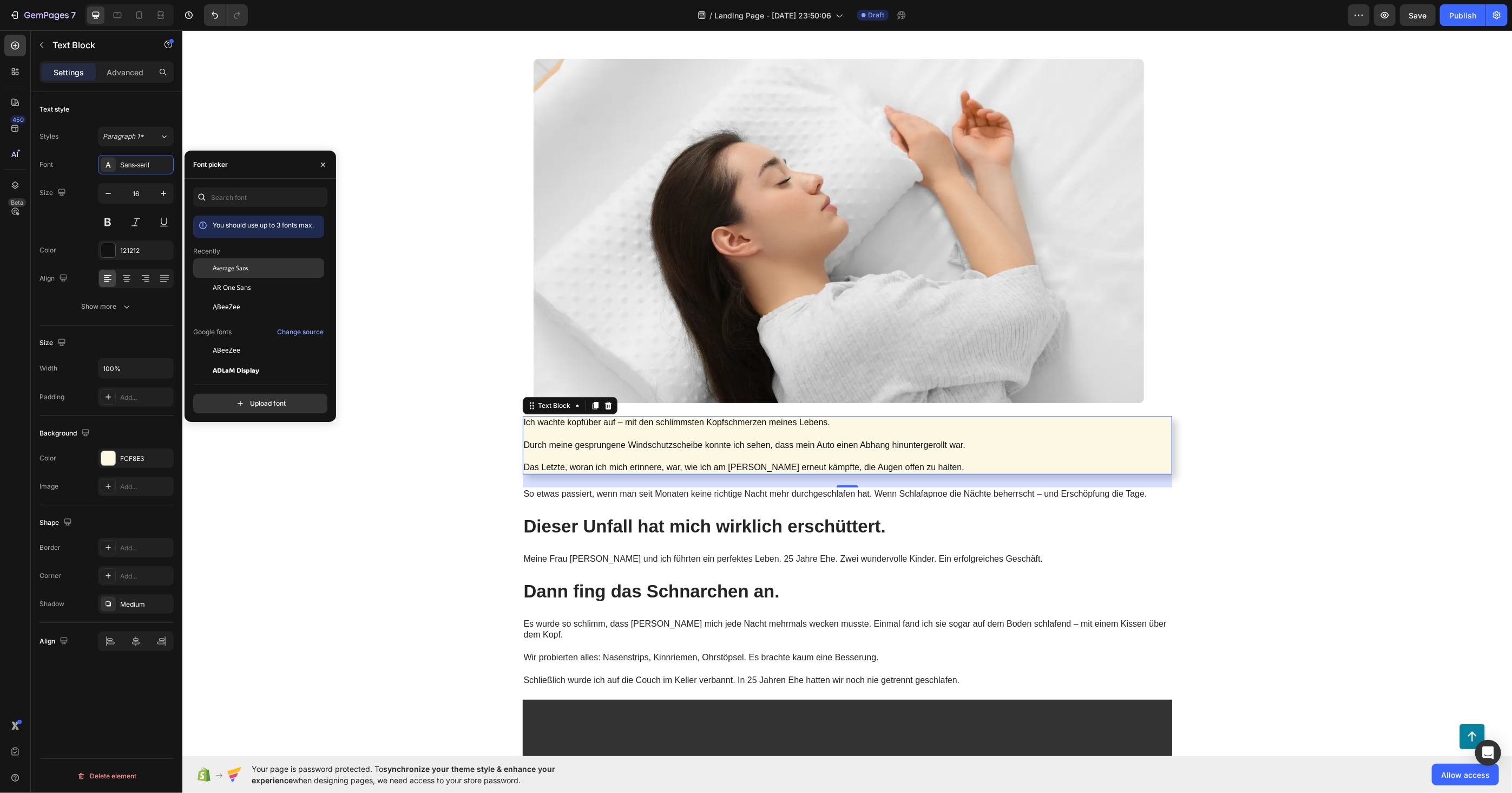
click at [246, 270] on span "Average Sans" at bounding box center [230, 268] width 35 height 10
click at [159, 194] on icon "button" at bounding box center [163, 193] width 11 height 11
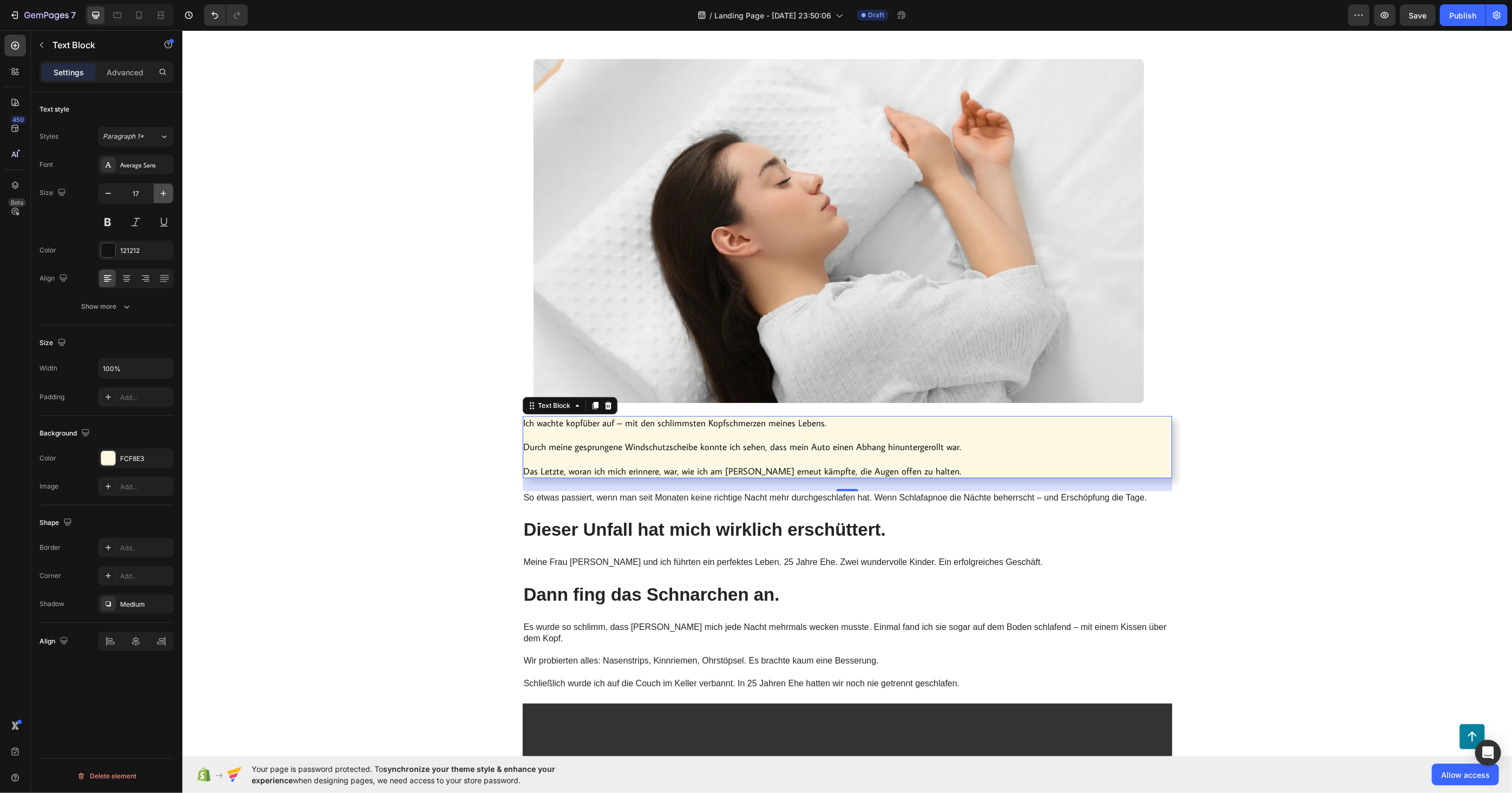
click at [158, 194] on icon "button" at bounding box center [163, 193] width 11 height 11
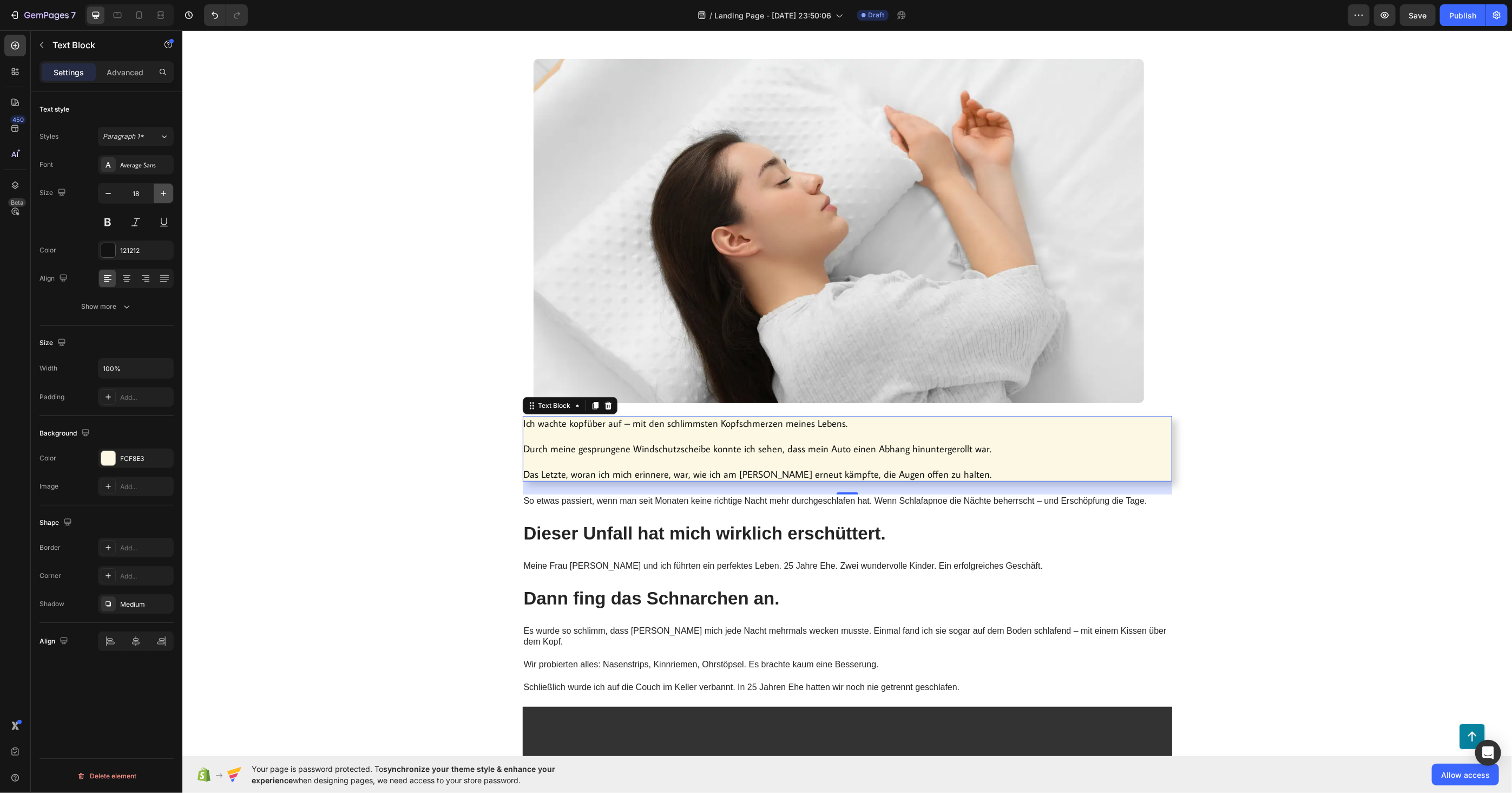
click at [158, 194] on icon "button" at bounding box center [163, 193] width 11 height 11
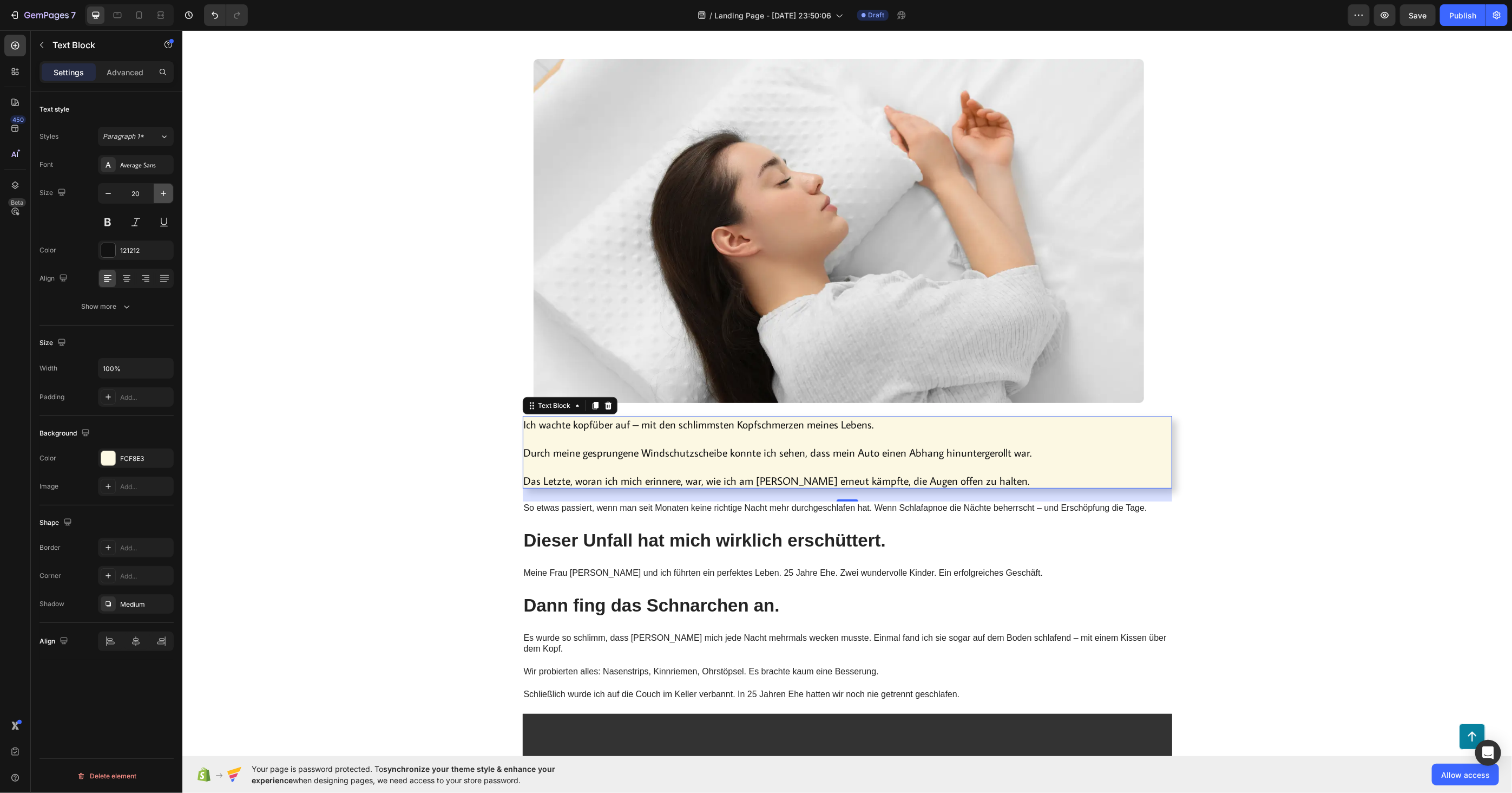
click at [158, 194] on icon "button" at bounding box center [163, 193] width 11 height 11
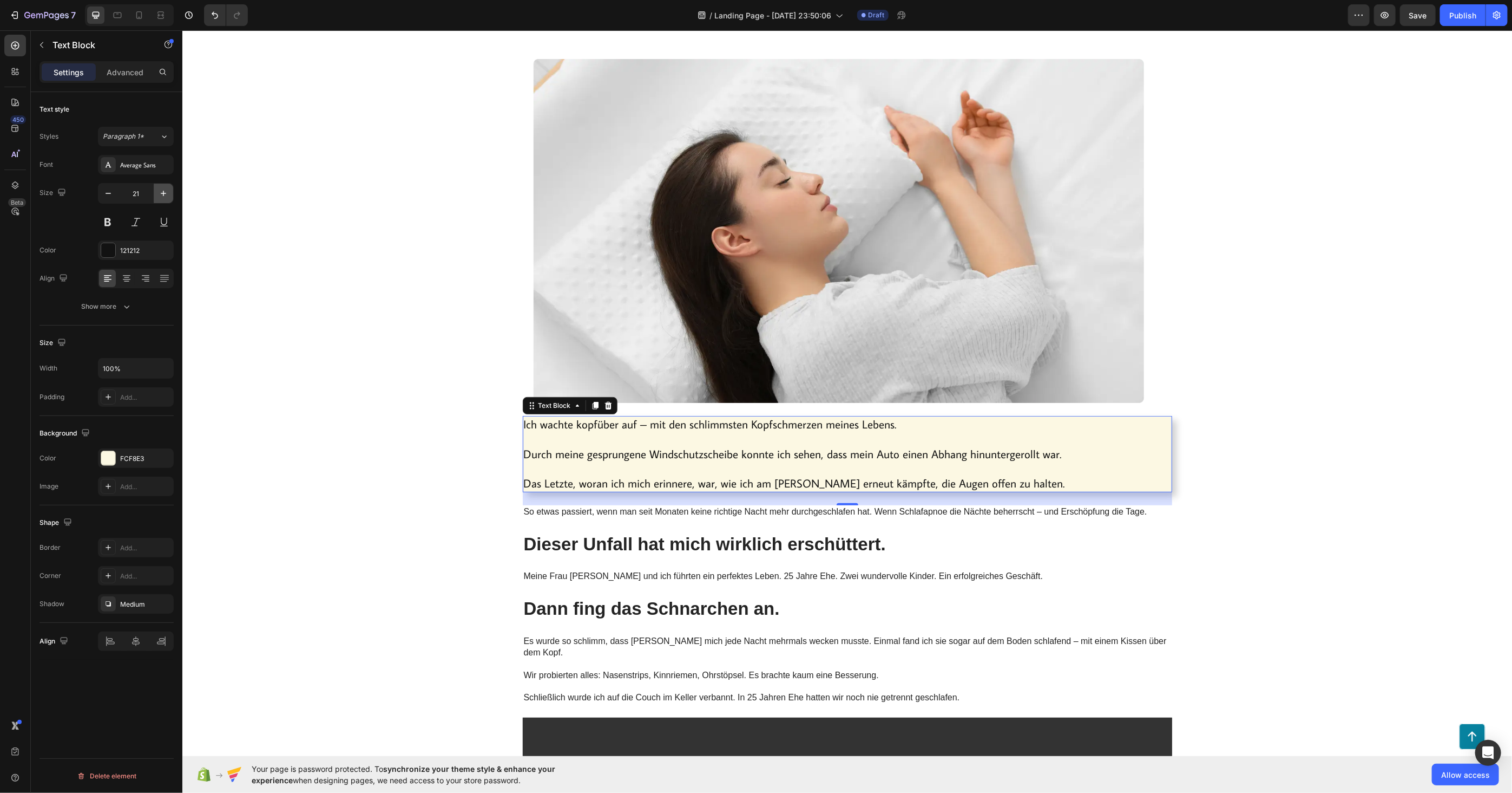
click at [158, 194] on icon "button" at bounding box center [163, 193] width 11 height 11
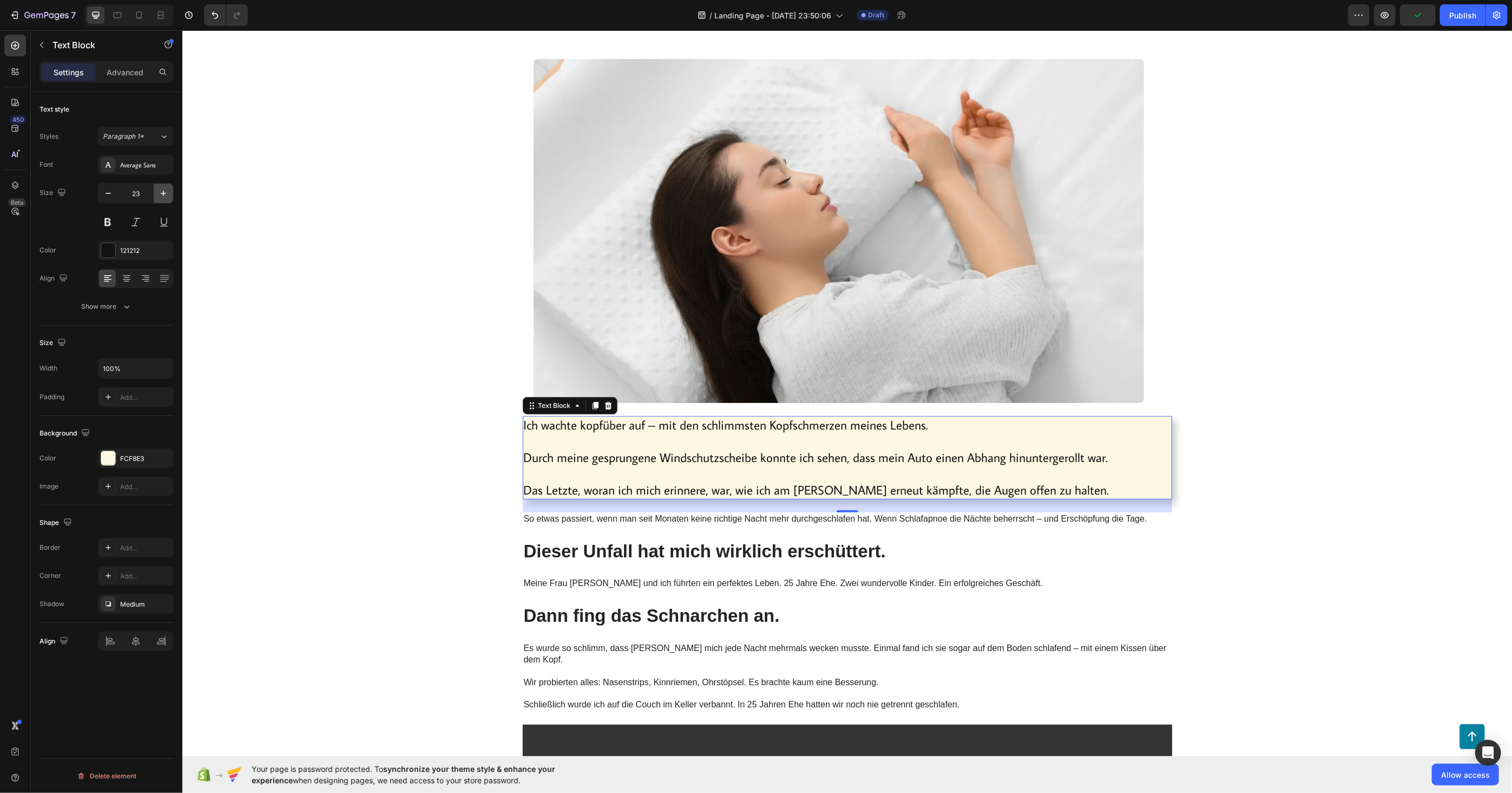
click at [158, 195] on icon "button" at bounding box center [163, 193] width 11 height 11
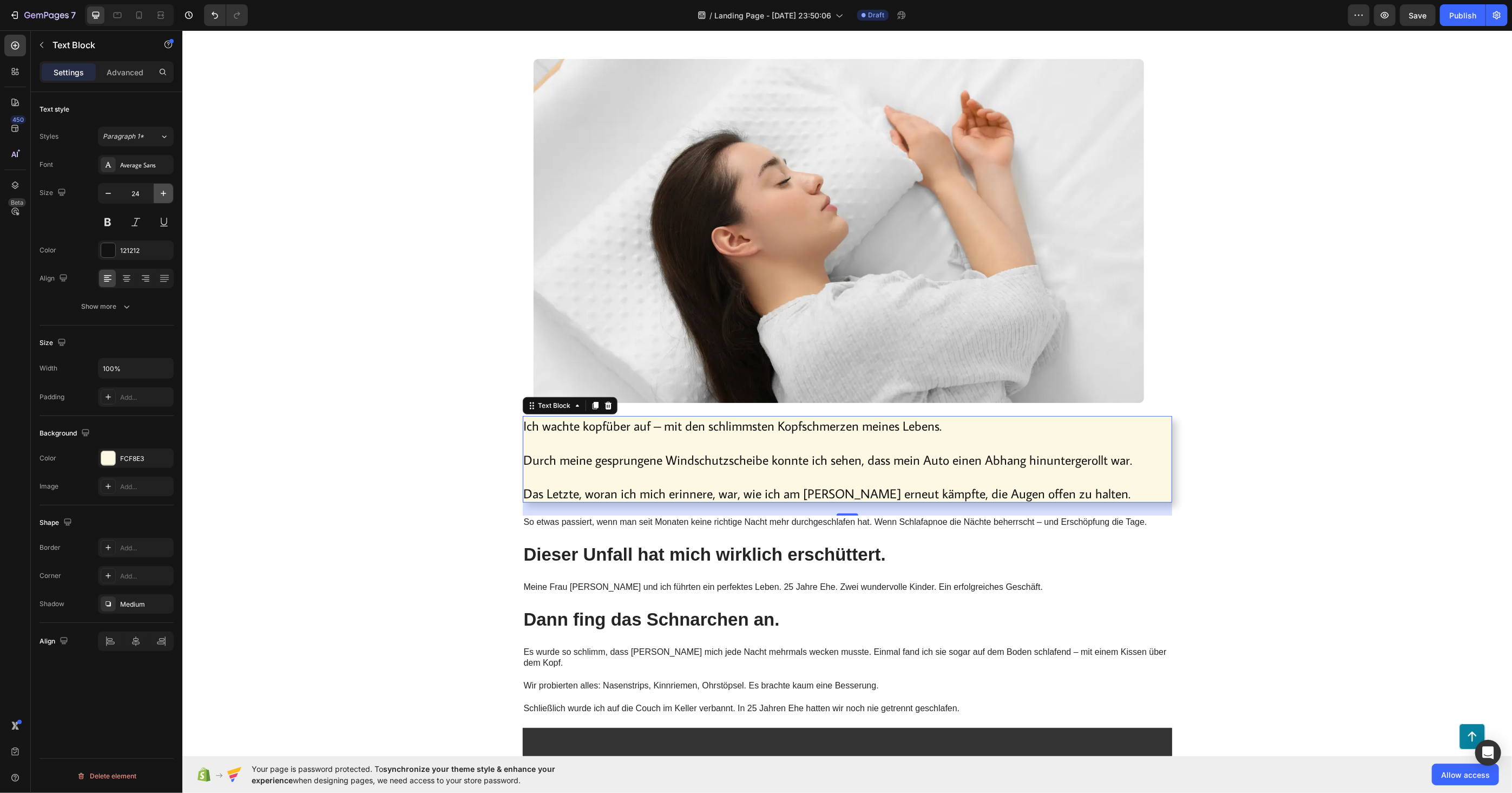
click at [160, 196] on icon "button" at bounding box center [163, 193] width 11 height 11
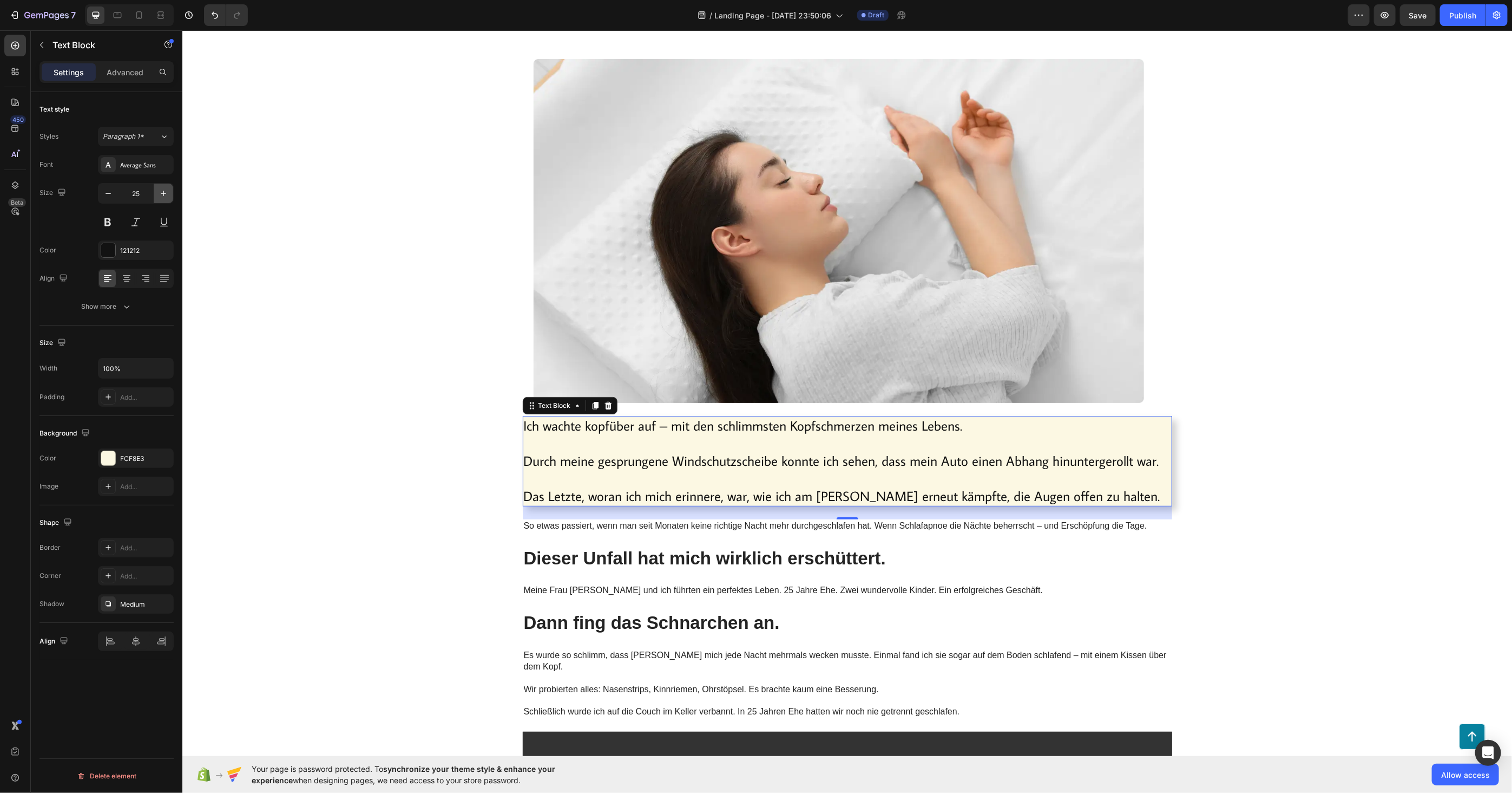
click at [160, 196] on icon "button" at bounding box center [163, 193] width 11 height 11
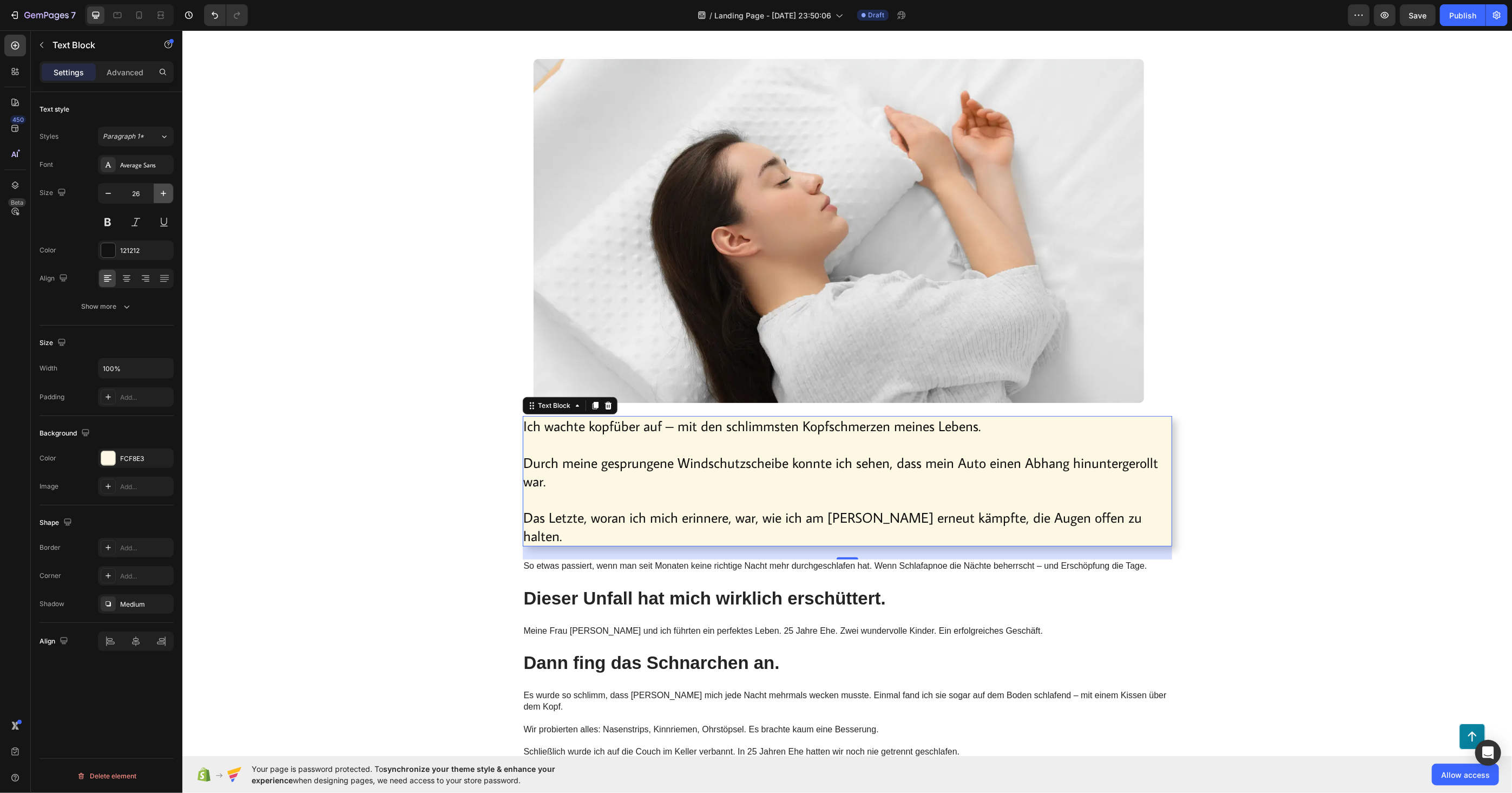
click at [160, 196] on icon "button" at bounding box center [163, 193] width 11 height 11
type input "27"
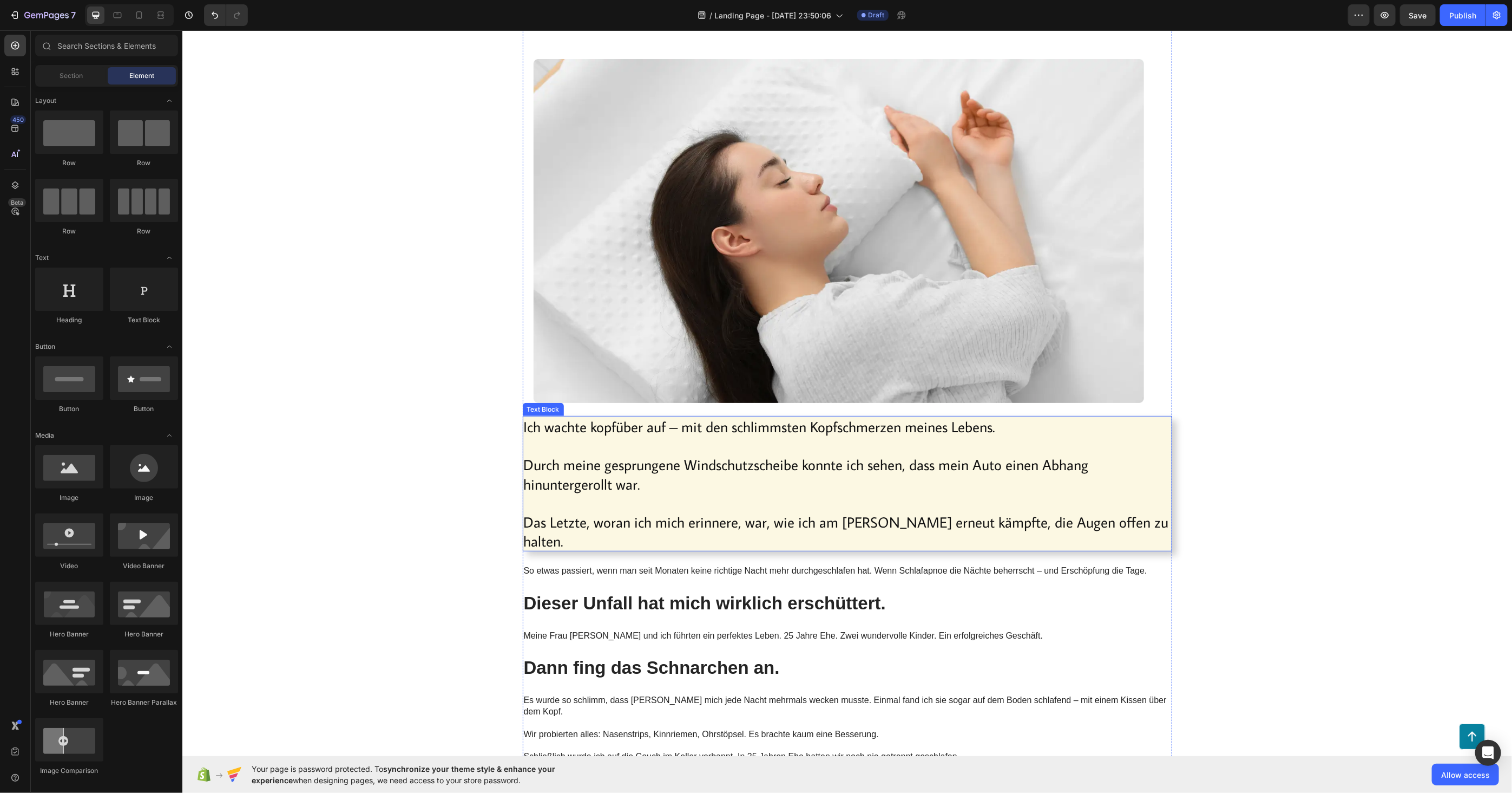
click at [735, 494] on p "Das Letzte, woran ich mich erinnere, war, wie ich am [PERSON_NAME] erneut kämpf…" at bounding box center [847, 521] width 647 height 57
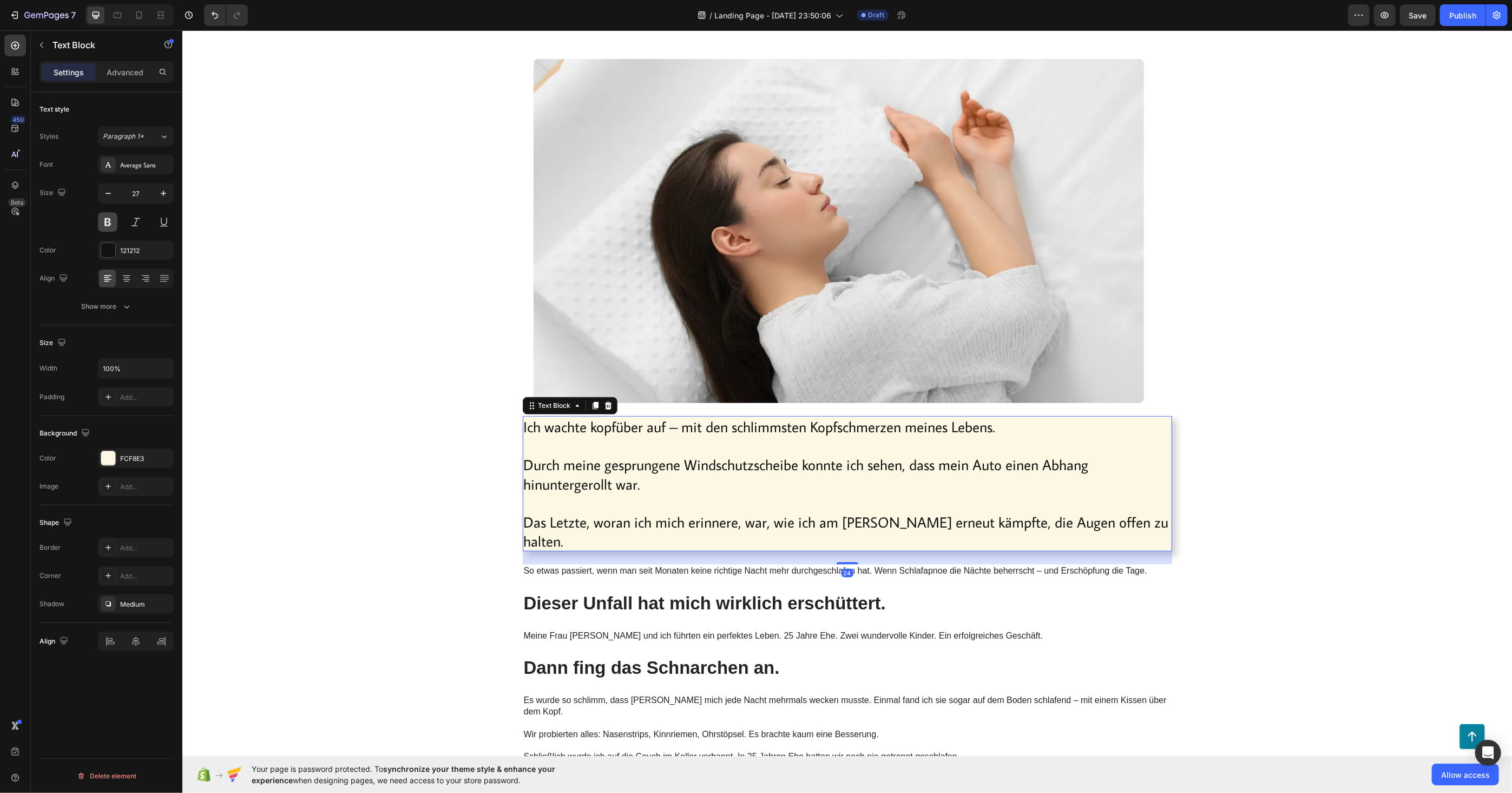
click at [112, 228] on button at bounding box center [108, 222] width 20 height 20
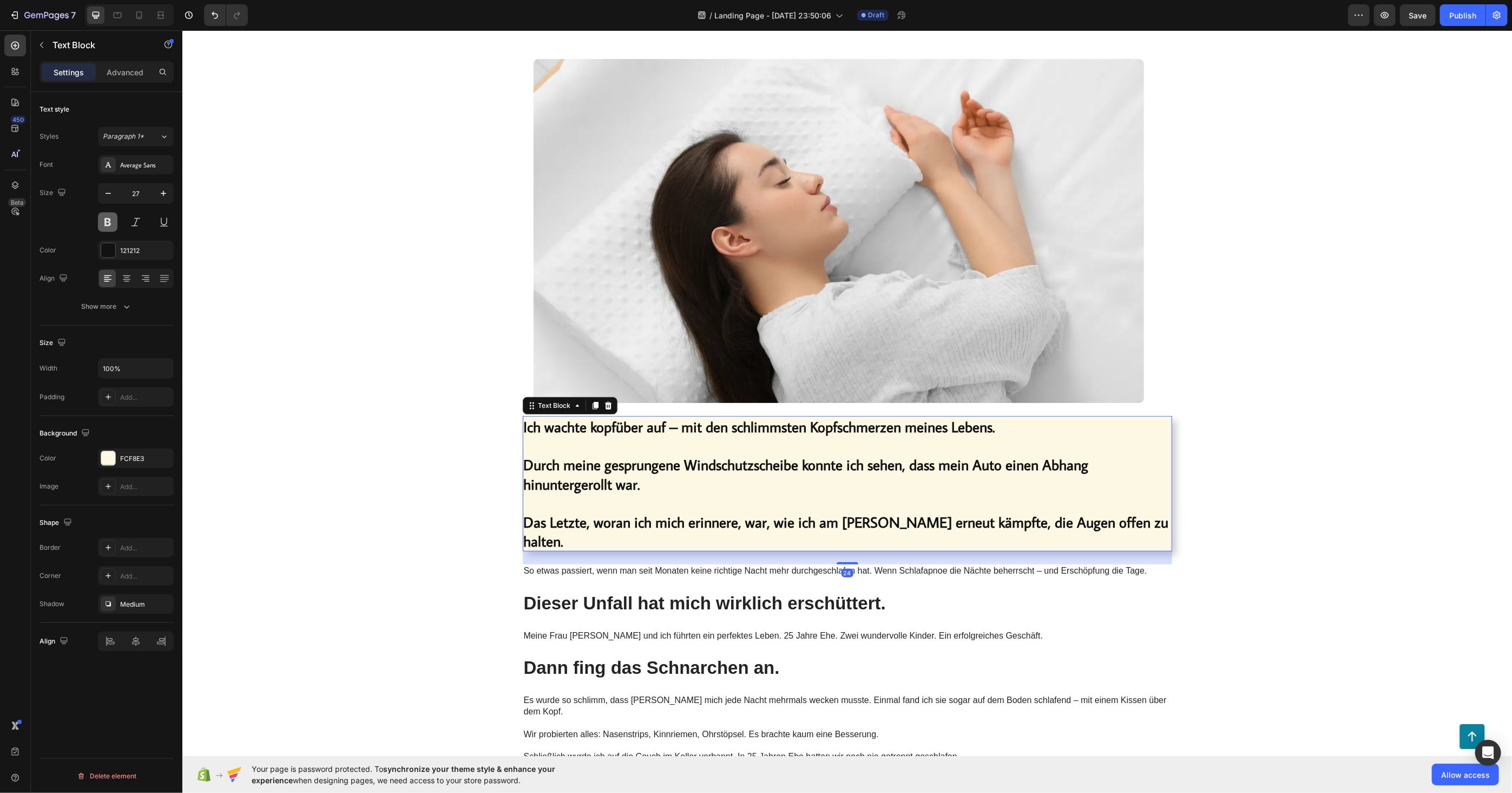
click at [112, 228] on button at bounding box center [108, 222] width 20 height 20
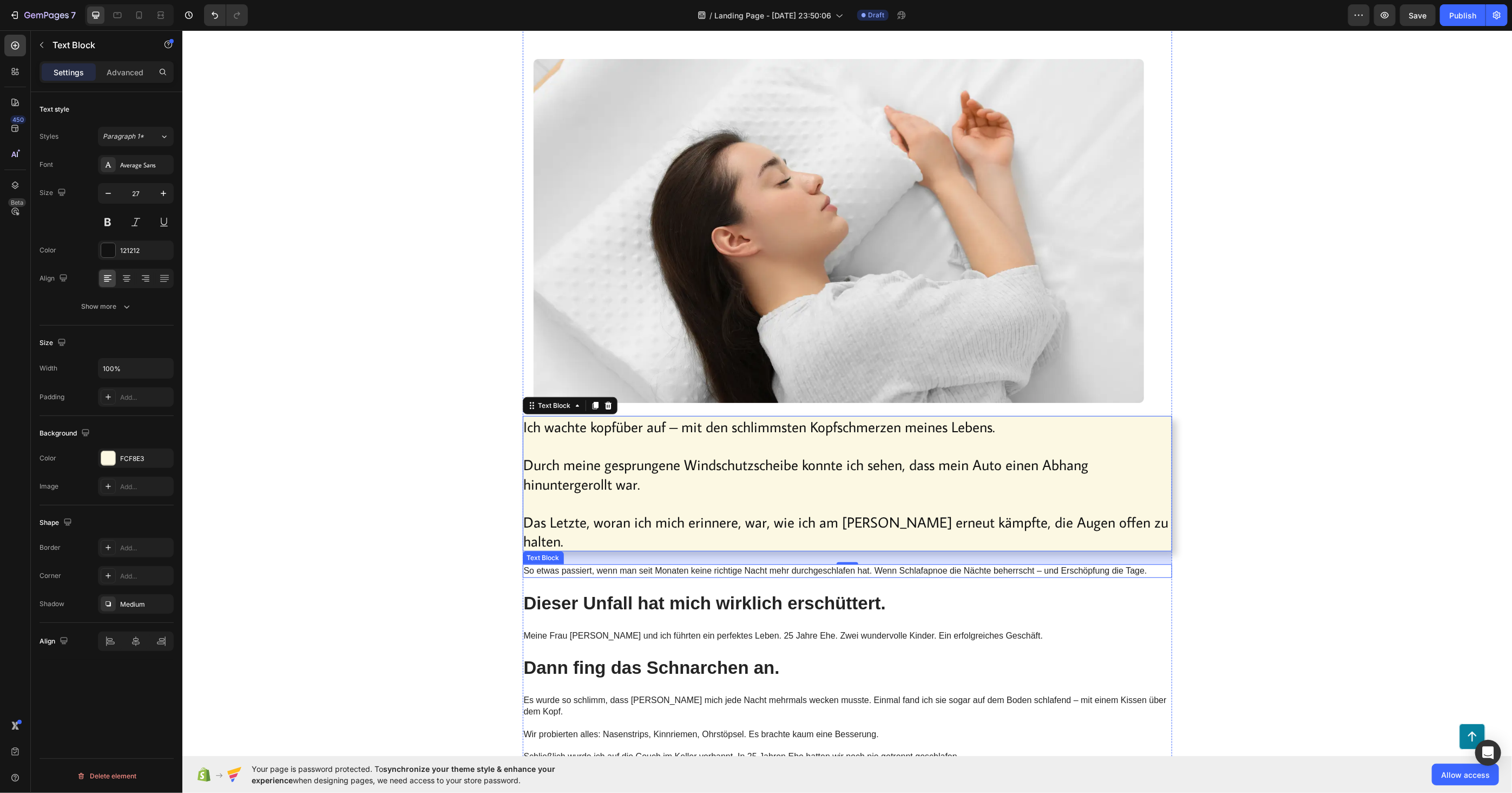
click at [645, 565] on p "So etwas passiert, wenn man seit Monaten keine richtige Nacht mehr durchgeschla…" at bounding box center [847, 570] width 647 height 11
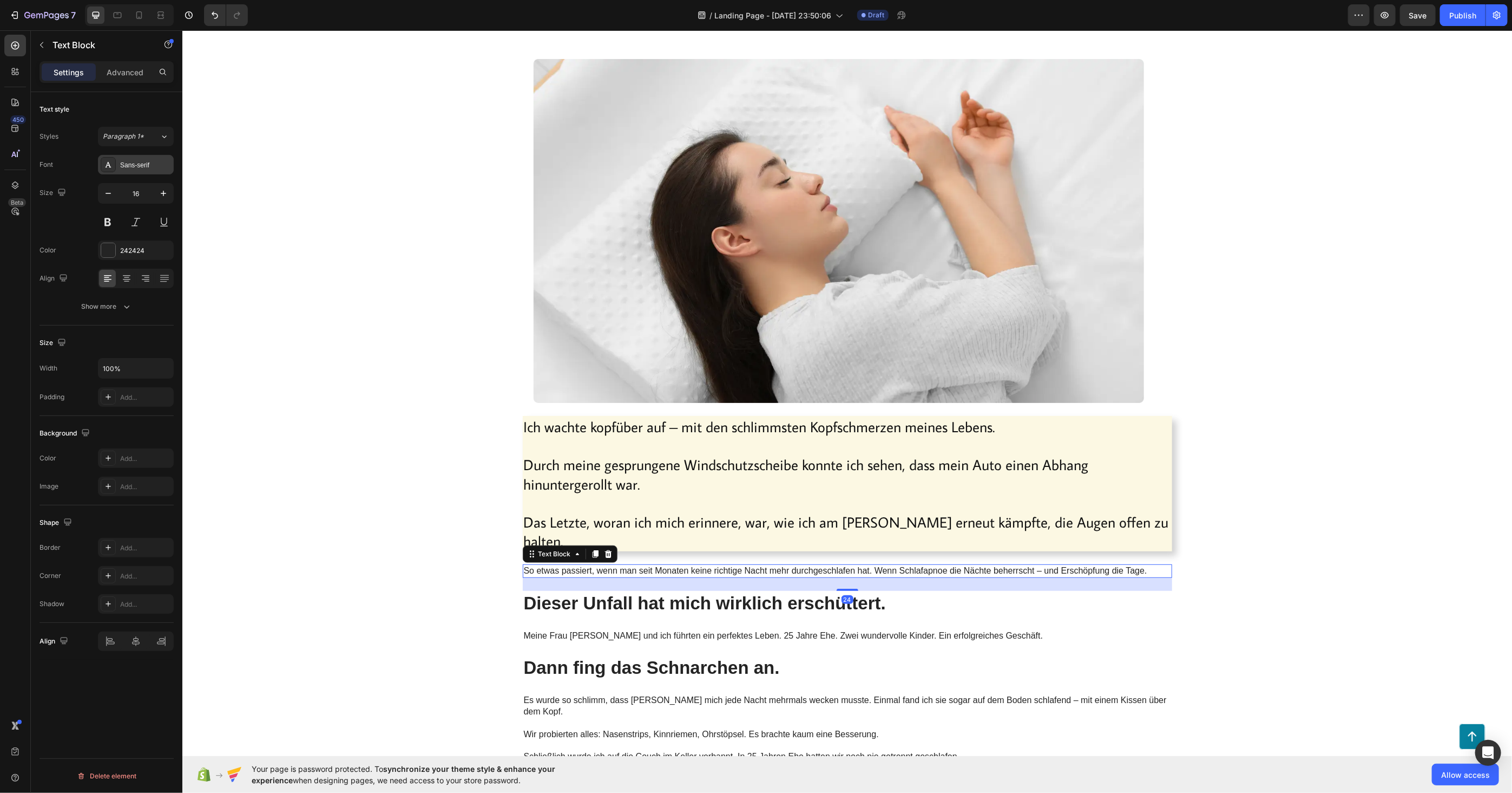
click at [136, 164] on div "Sans-serif" at bounding box center [145, 165] width 51 height 10
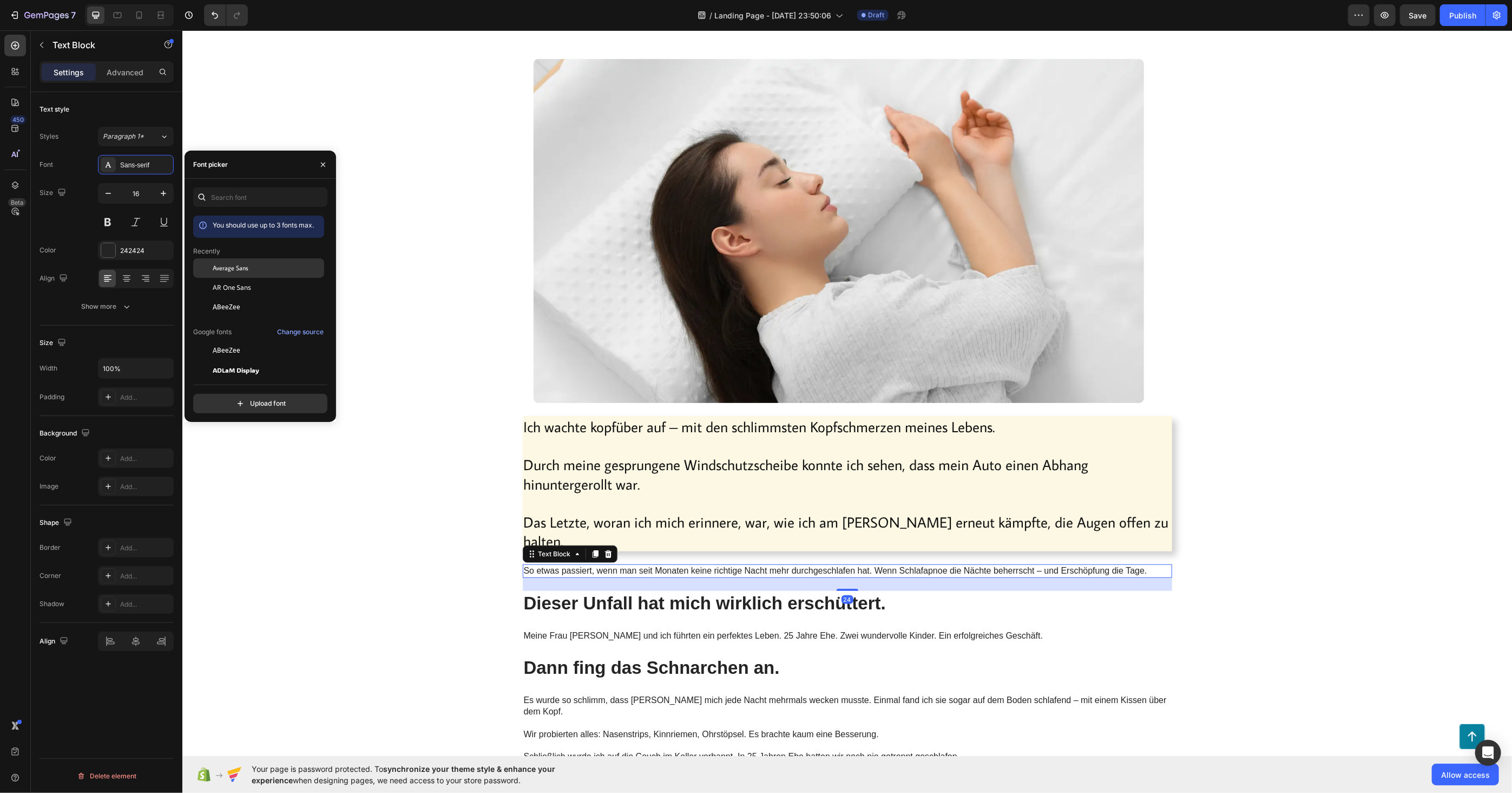
click at [233, 274] on div "Average Sans" at bounding box center [258, 268] width 131 height 20
click at [660, 565] on p "So etwas passiert, wenn man seit Monaten keine richtige Nacht mehr durchgeschla…" at bounding box center [847, 570] width 647 height 11
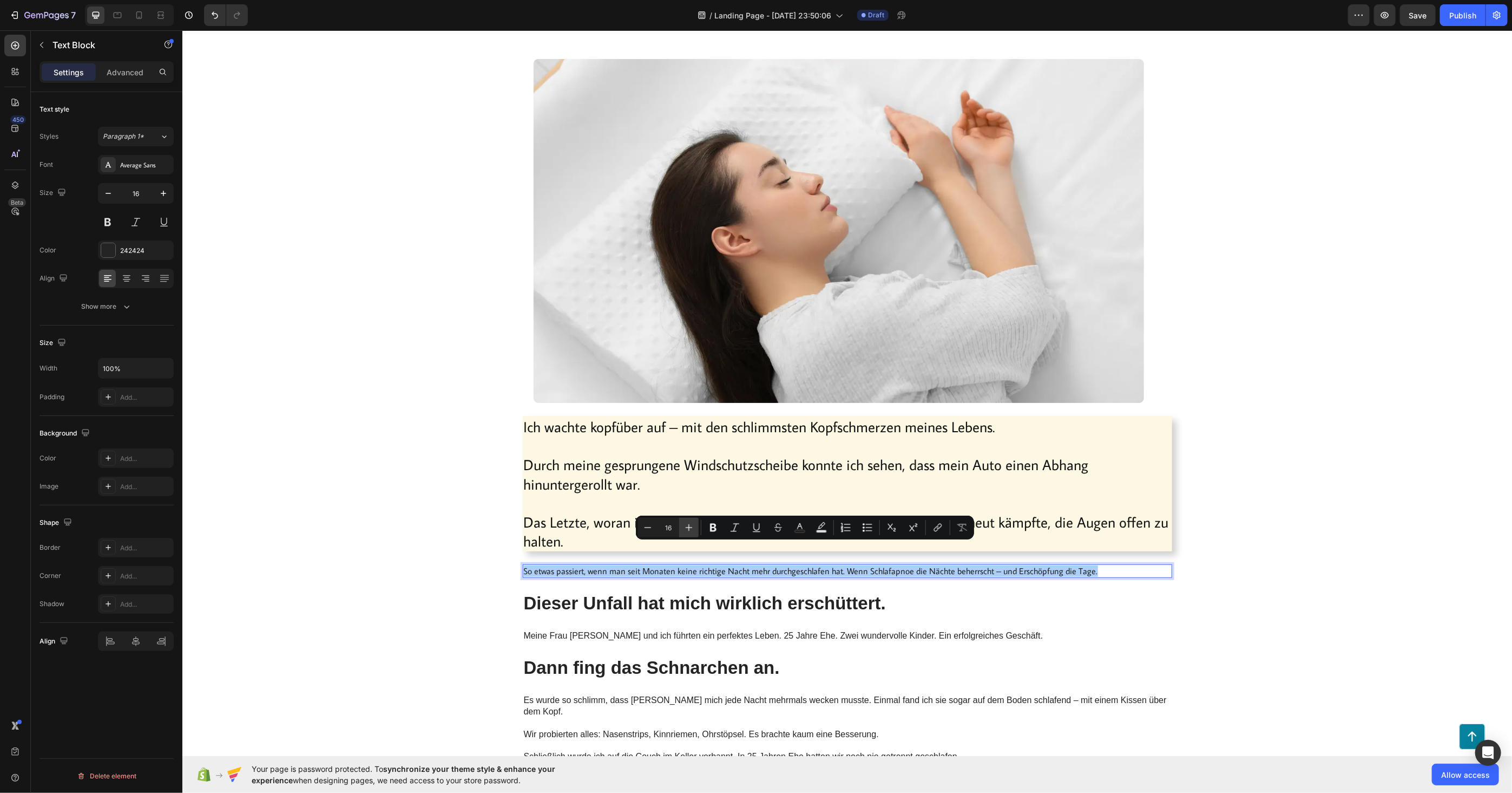
click at [685, 528] on icon "Editor contextual toolbar" at bounding box center [689, 527] width 11 height 11
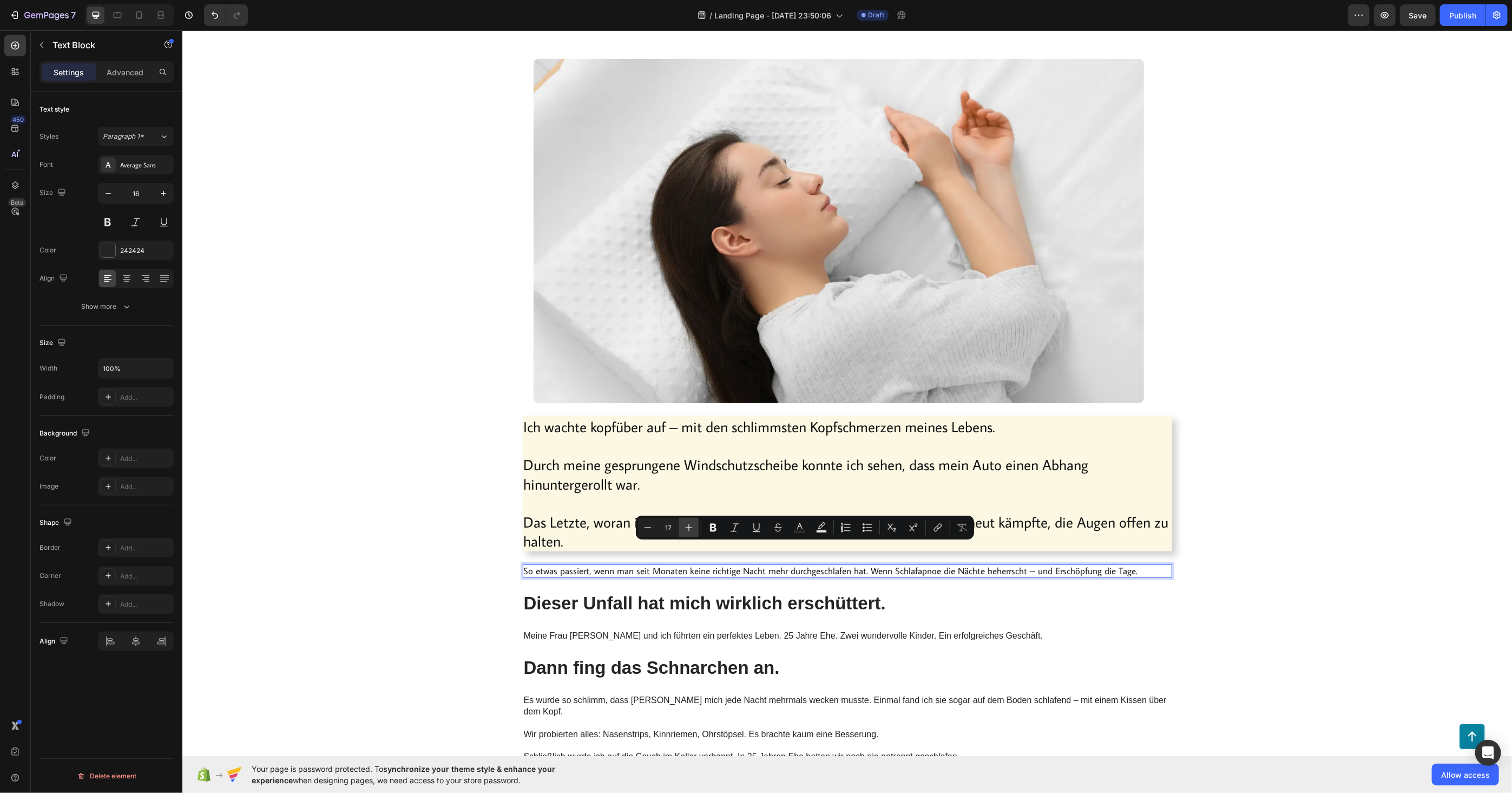
click at [685, 528] on icon "Editor contextual toolbar" at bounding box center [689, 527] width 11 height 11
type input "18"
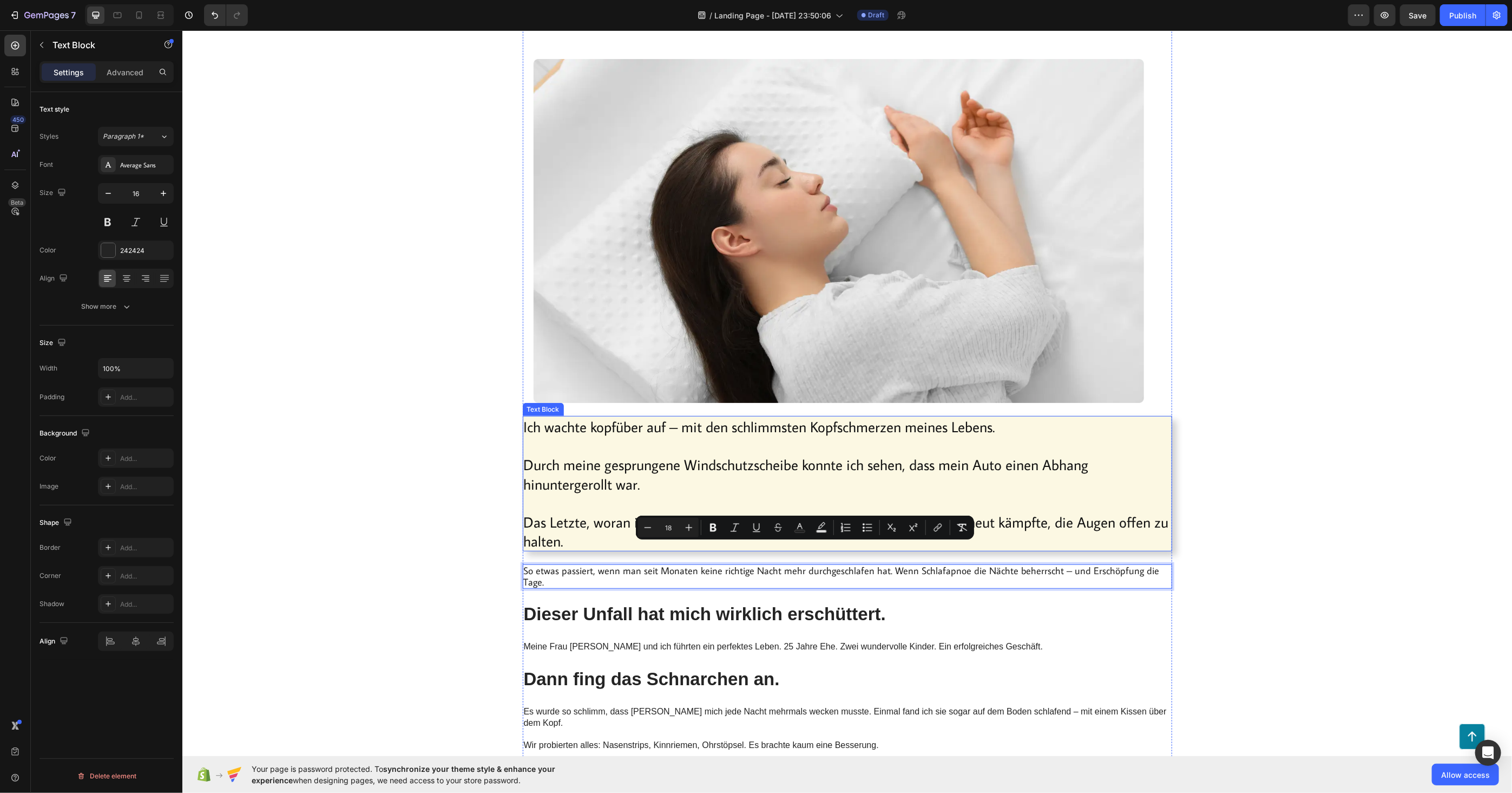
click at [644, 449] on p "Durch meine gesprungene Windschutzscheibe konnte ich sehen, dass mein Auto eine…" at bounding box center [847, 463] width 647 height 57
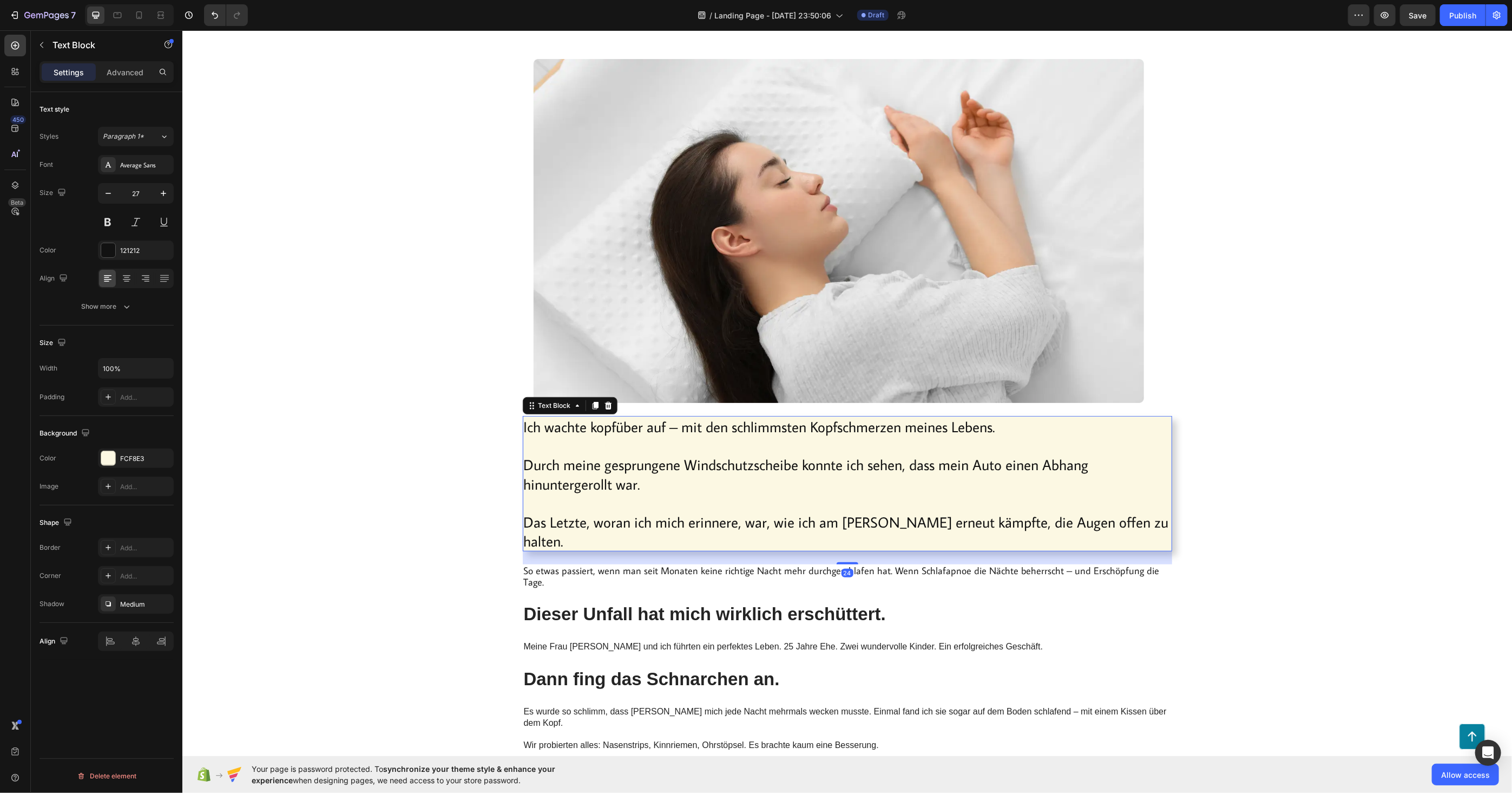
click at [625, 457] on p "Durch meine gesprungene Windschutzscheibe konnte ich sehen, dass mein Auto eine…" at bounding box center [847, 463] width 647 height 57
click at [615, 462] on p "Durch meine gesprungene Windschutzscheibe konnte ich sehen, dass mein Auto eine…" at bounding box center [847, 463] width 647 height 57
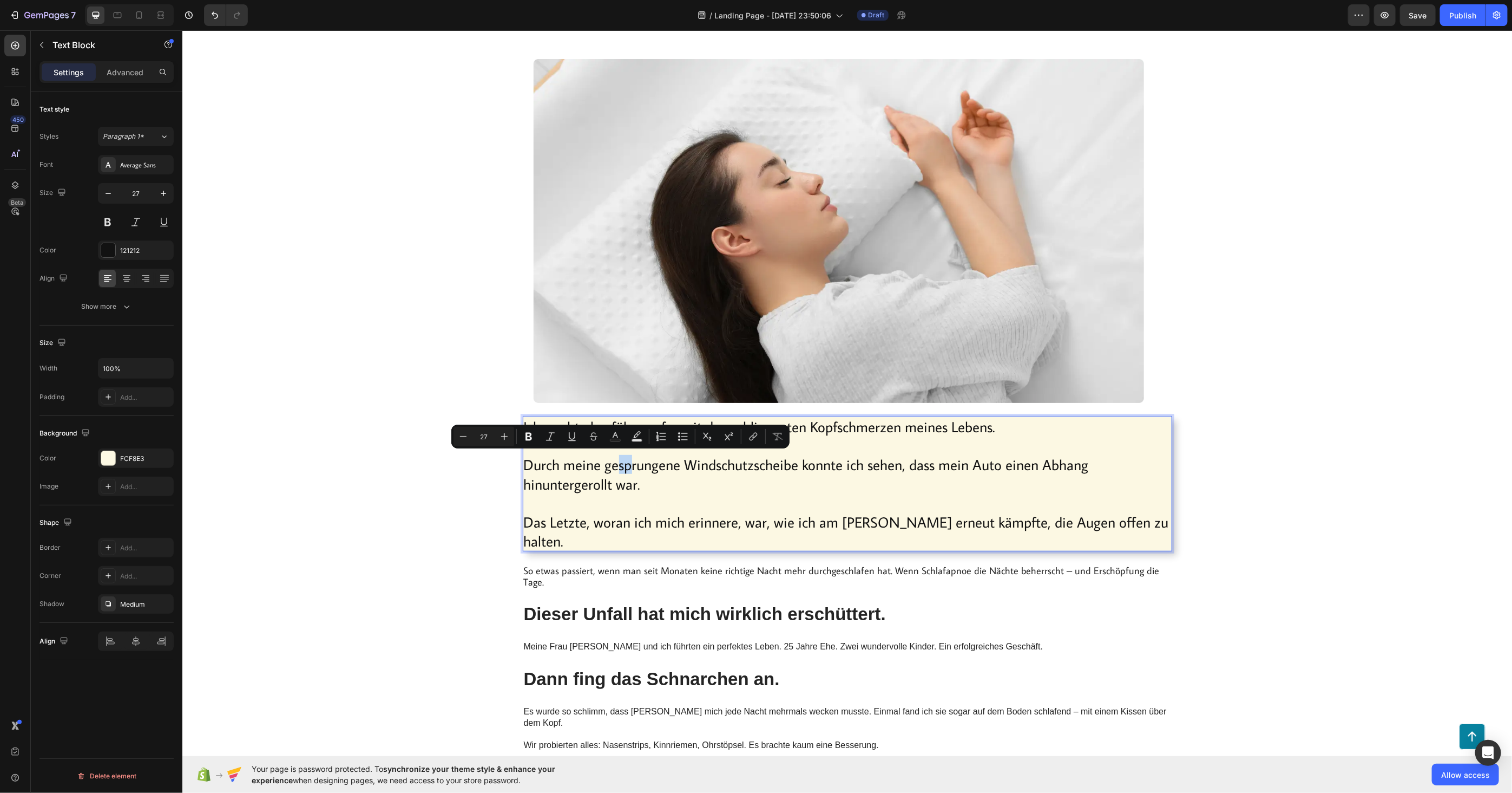
click at [615, 462] on p "Durch meine gesprungene Windschutzscheibe konnte ich sehen, dass mein Auto eine…" at bounding box center [847, 463] width 647 height 57
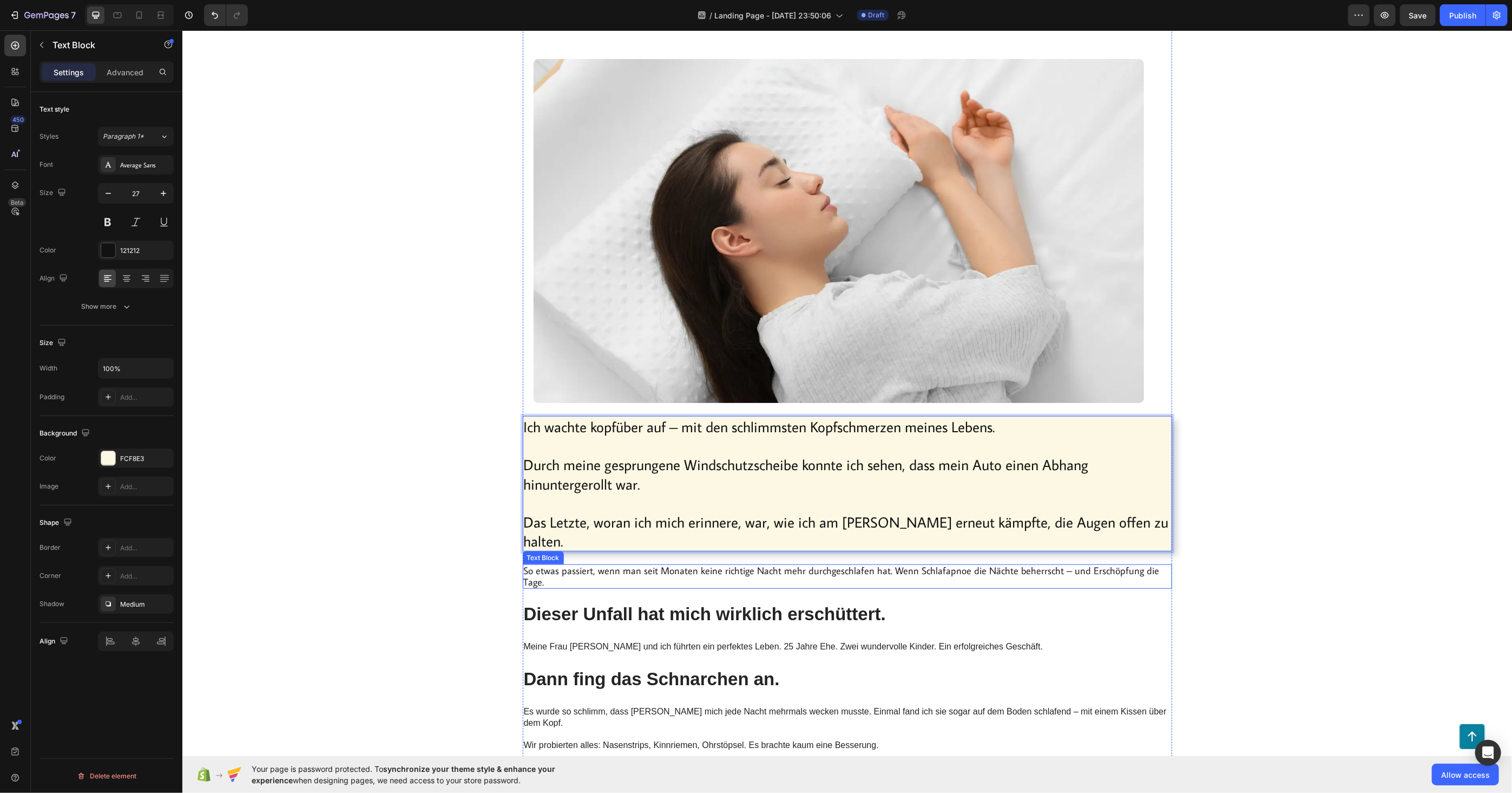
click at [598, 564] on span "So etwas passiert, wenn man seit Monaten keine richtige Nacht mehr durchgeschla…" at bounding box center [842, 576] width 636 height 24
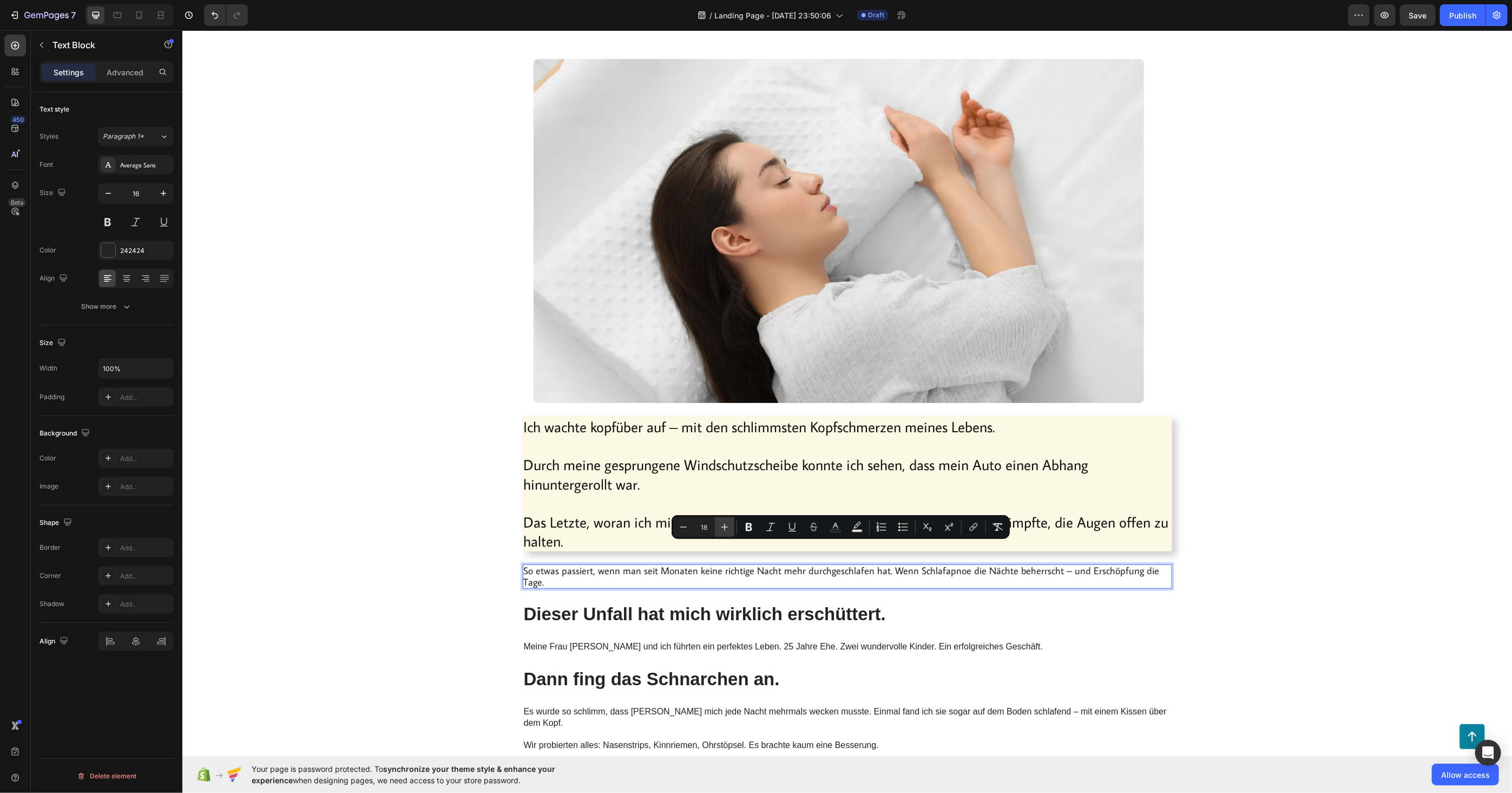
click at [729, 528] on icon "Editor contextual toolbar" at bounding box center [725, 527] width 11 height 11
click at [728, 528] on icon "Editor contextual toolbar" at bounding box center [725, 527] width 11 height 11
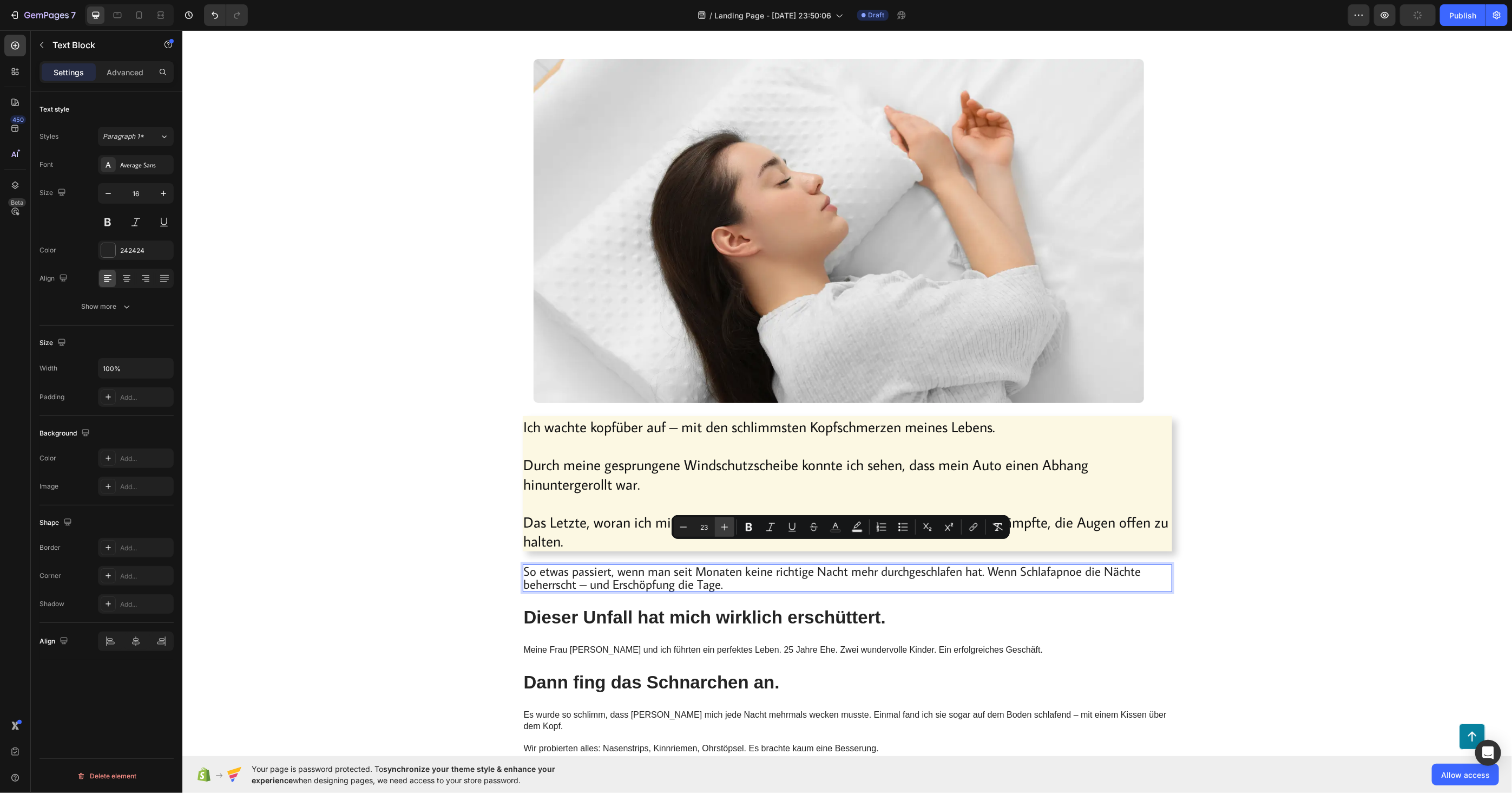
click at [728, 528] on icon "Editor contextual toolbar" at bounding box center [725, 527] width 11 height 11
type input "27"
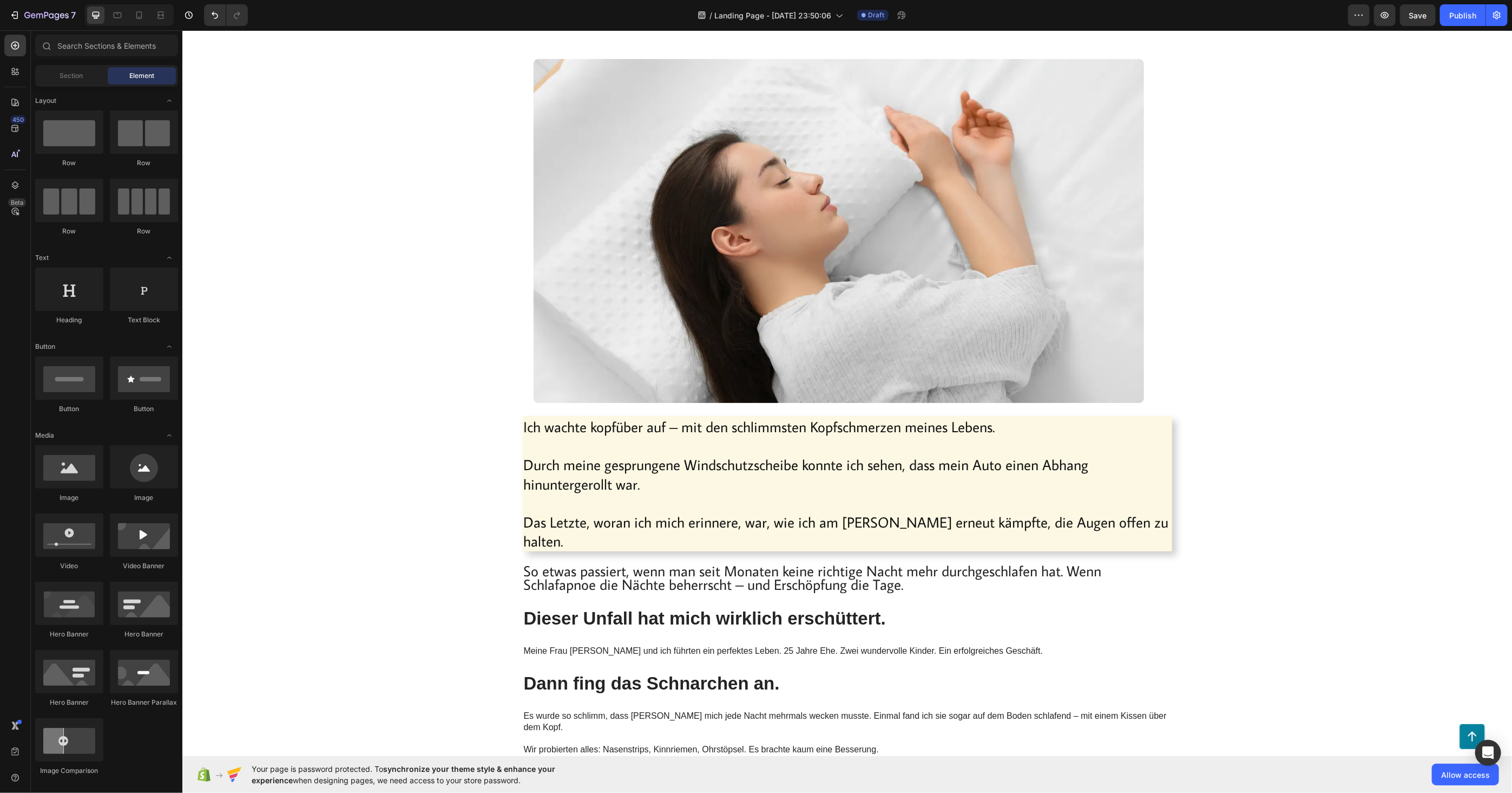
click at [570, 566] on span "So etwas passiert, wenn man seit Monaten keine richtige Nacht mehr durchgeschla…" at bounding box center [812, 576] width 578 height 32
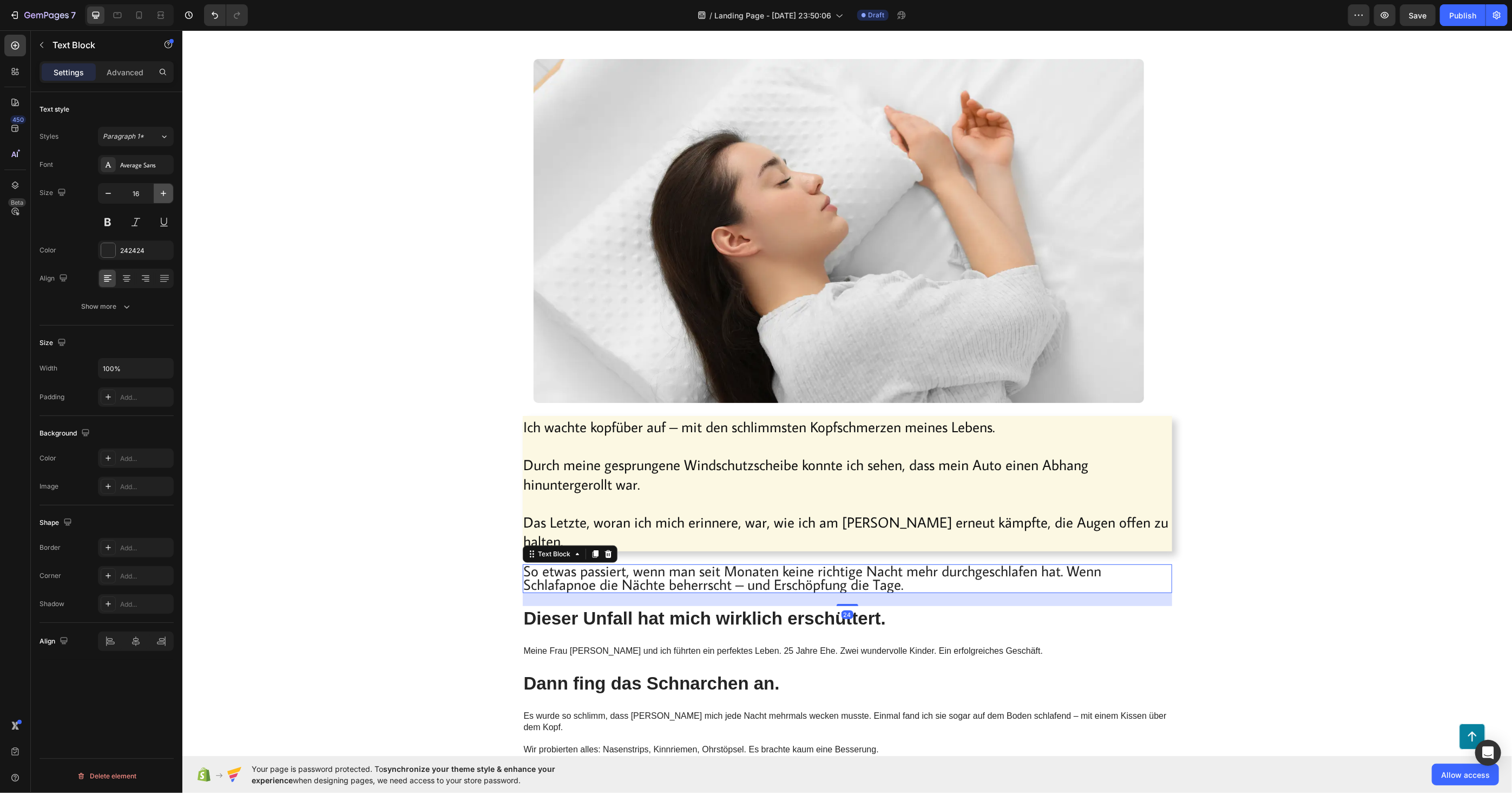
click at [159, 197] on icon "button" at bounding box center [163, 193] width 11 height 11
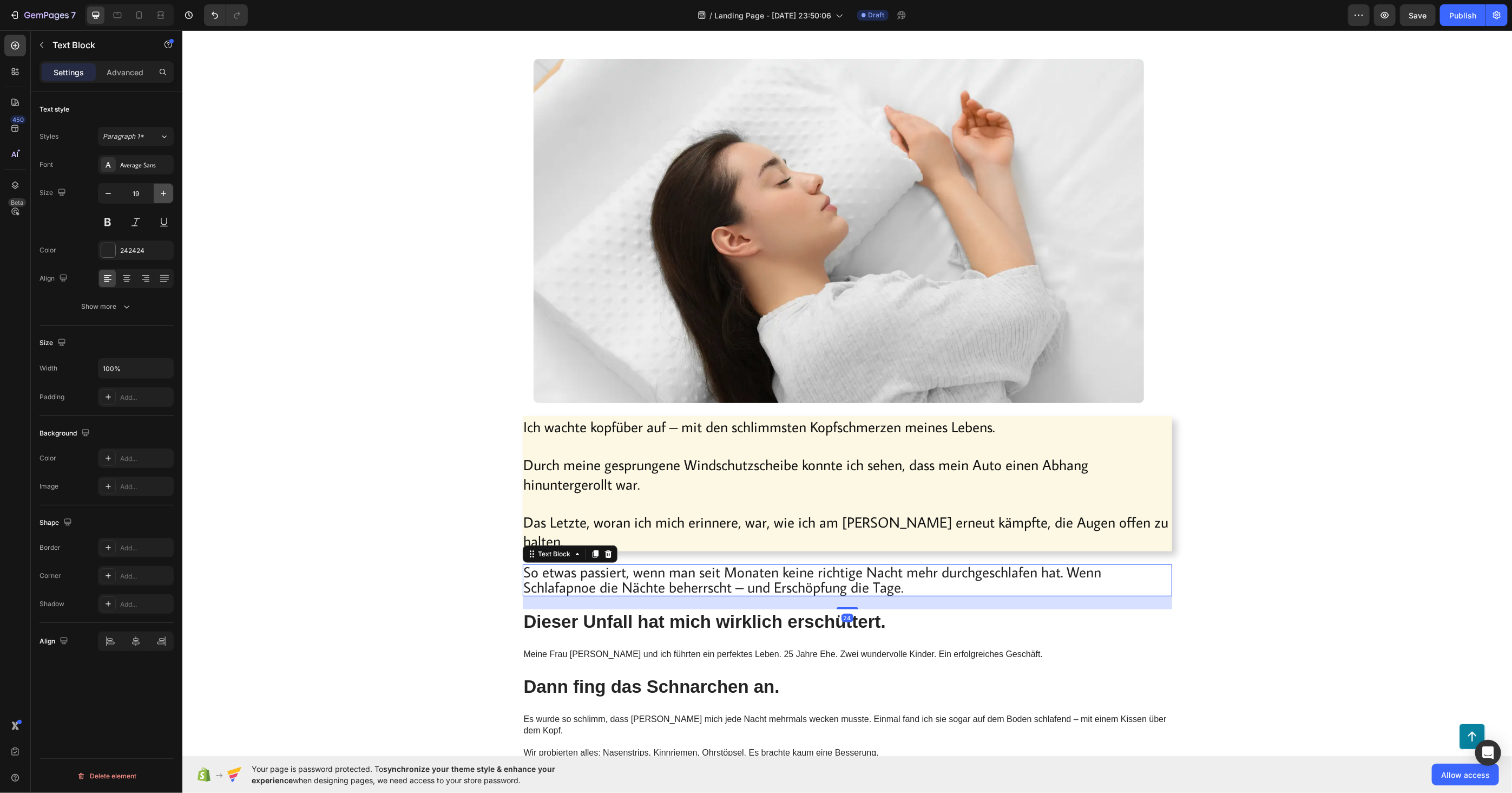
click at [159, 197] on icon "button" at bounding box center [163, 193] width 11 height 11
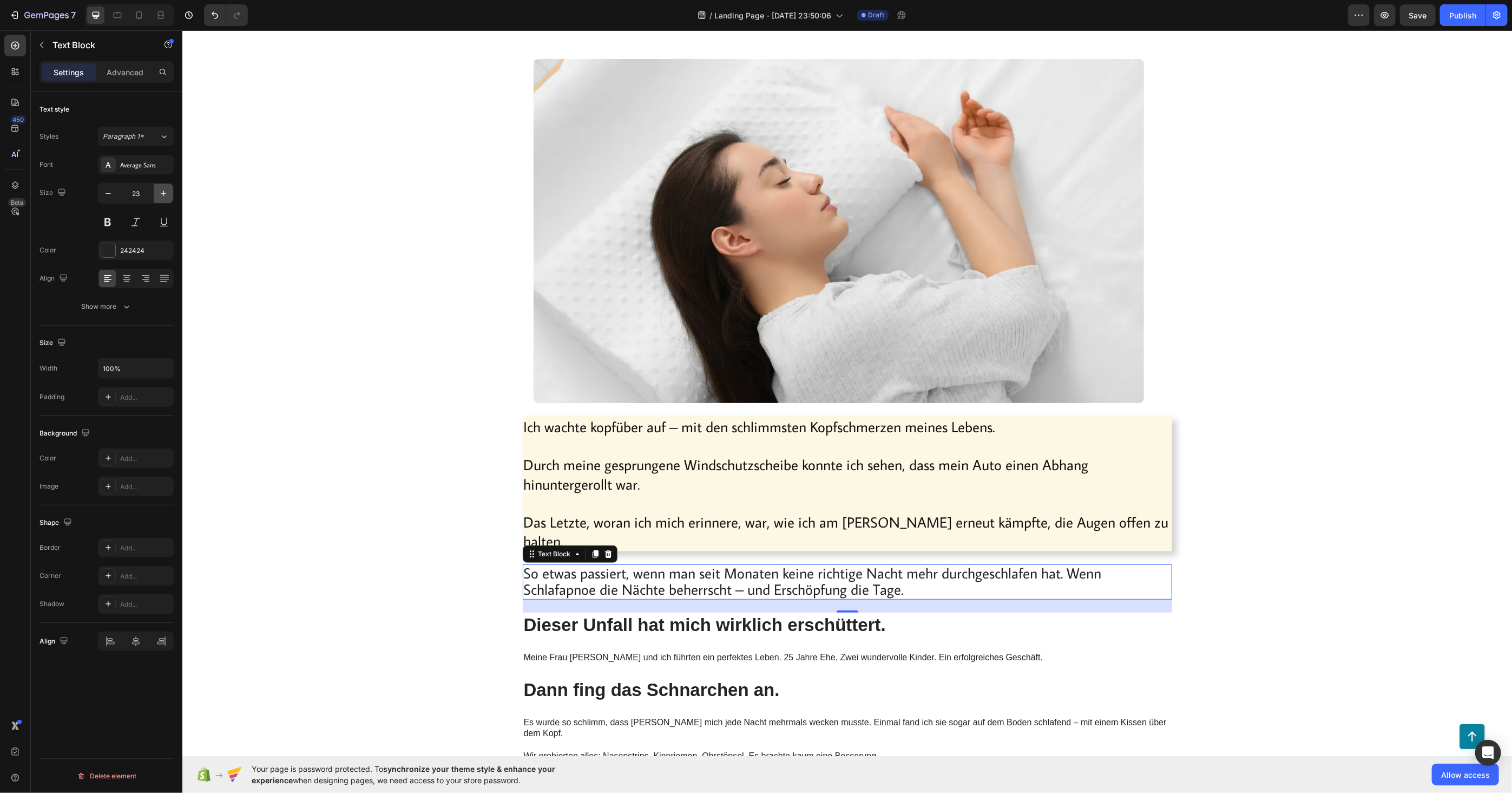
click at [159, 197] on icon "button" at bounding box center [163, 193] width 11 height 11
type input "24"
click at [636, 485] on p "Durch meine gesprungene Windschutzscheibe konnte ich sehen, dass mein Auto eine…" at bounding box center [847, 463] width 647 height 57
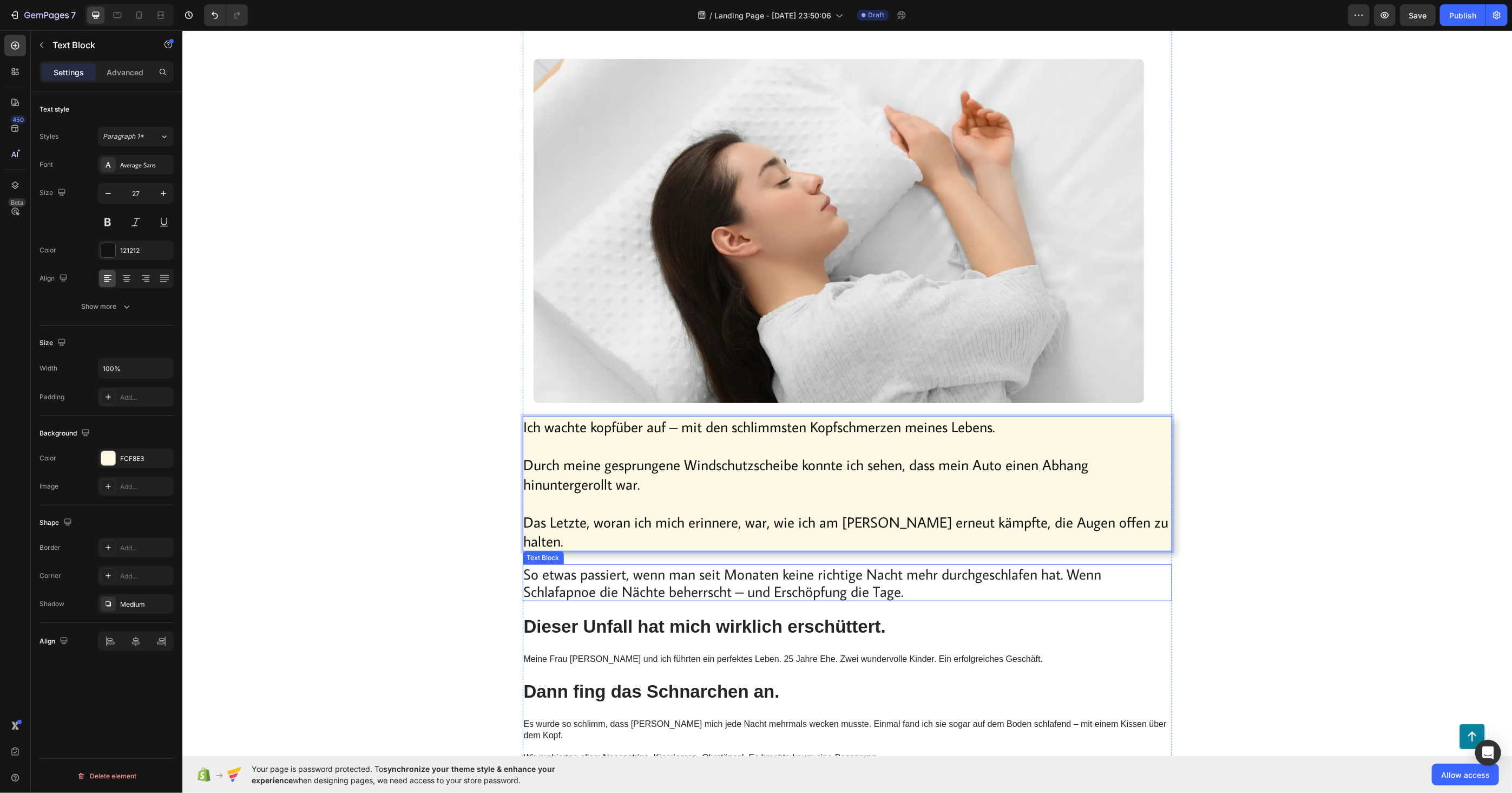
click at [587, 564] on span "So etwas passiert, wenn man seit Monaten keine richtige Nacht mehr durchgeschla…" at bounding box center [812, 582] width 578 height 36
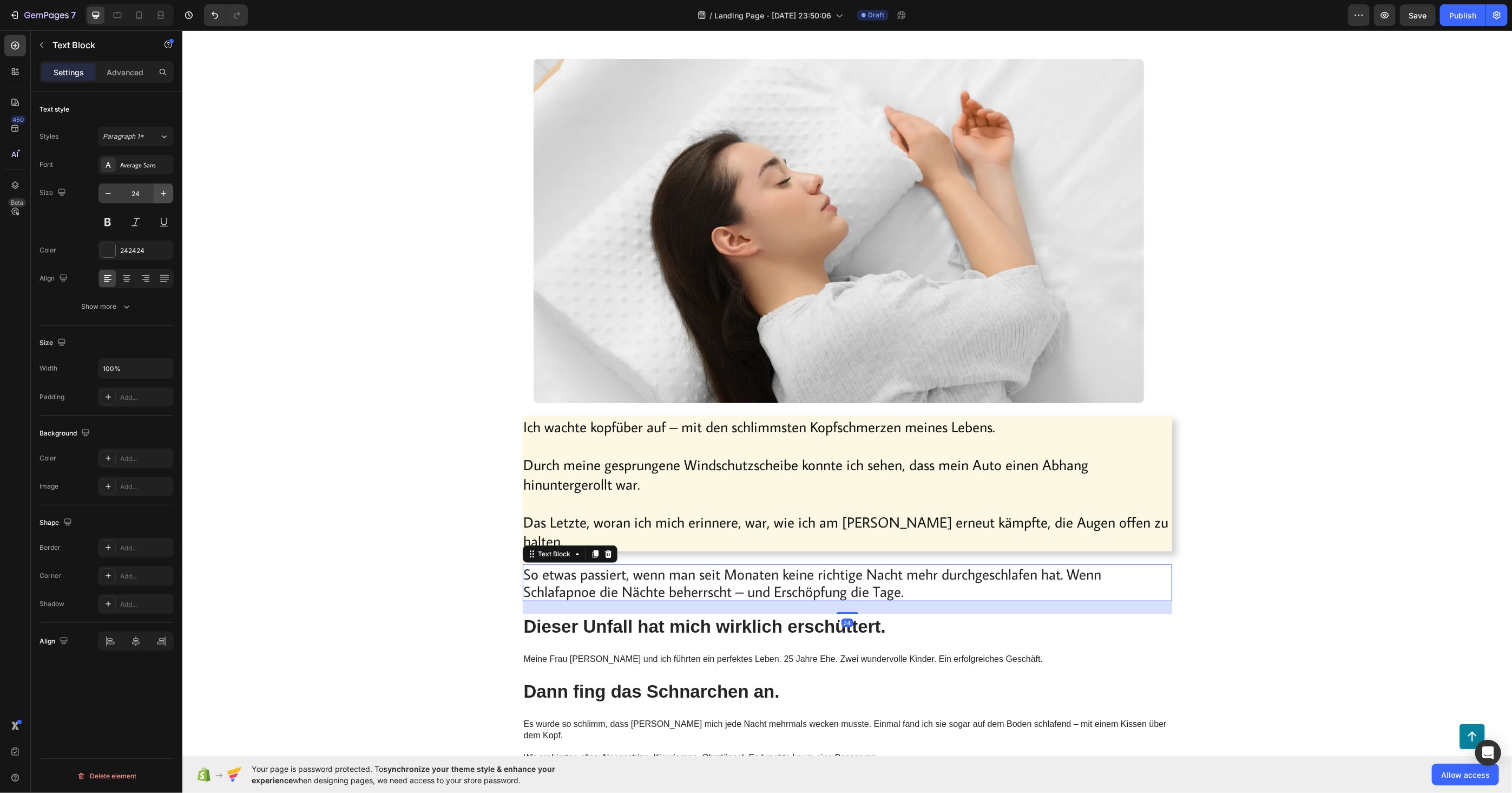
click at [162, 195] on icon "button" at bounding box center [163, 193] width 11 height 11
click at [157, 194] on button "button" at bounding box center [163, 193] width 20 height 20
click at [158, 194] on icon "button" at bounding box center [163, 193] width 11 height 11
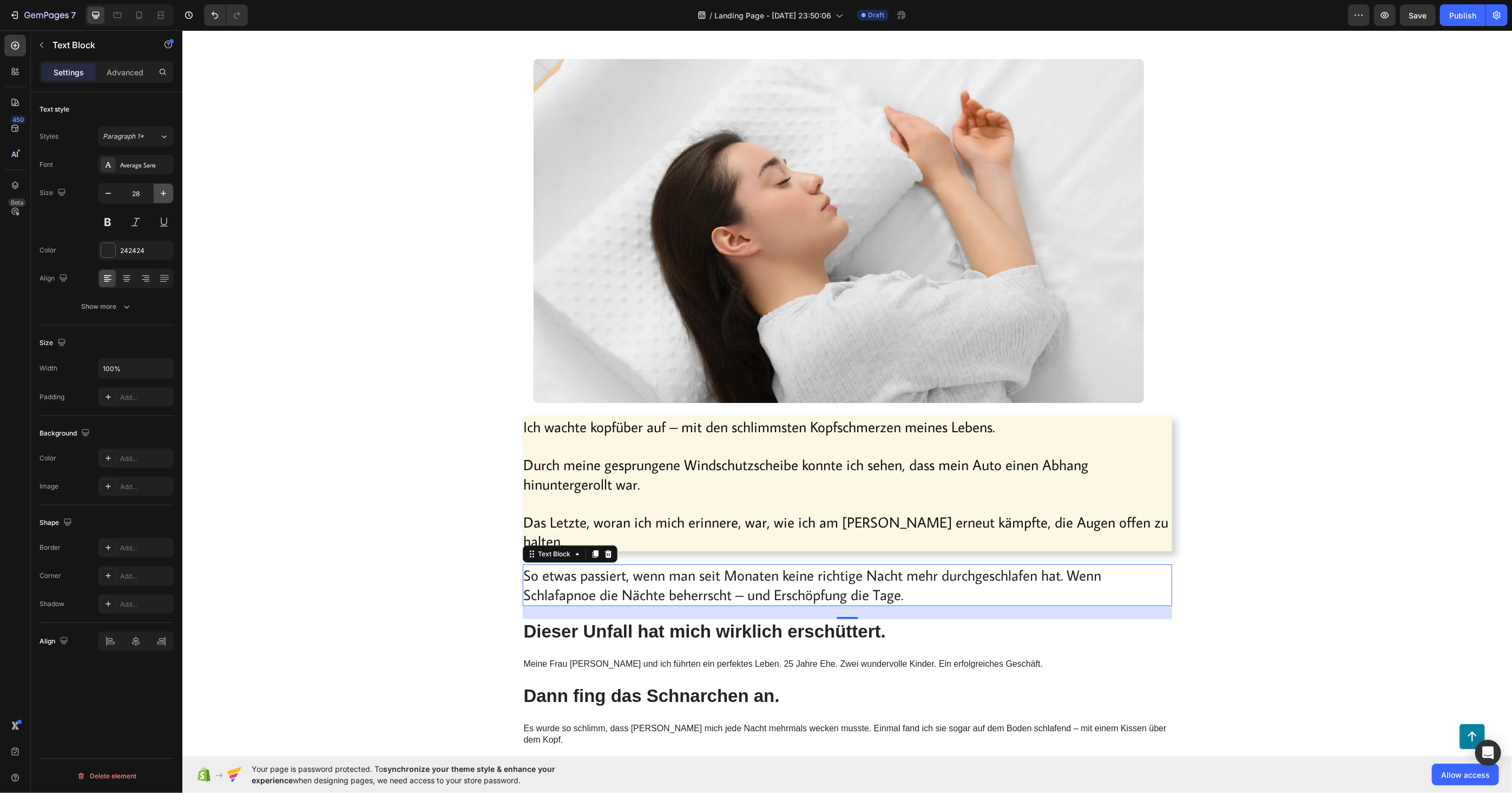
type input "29"
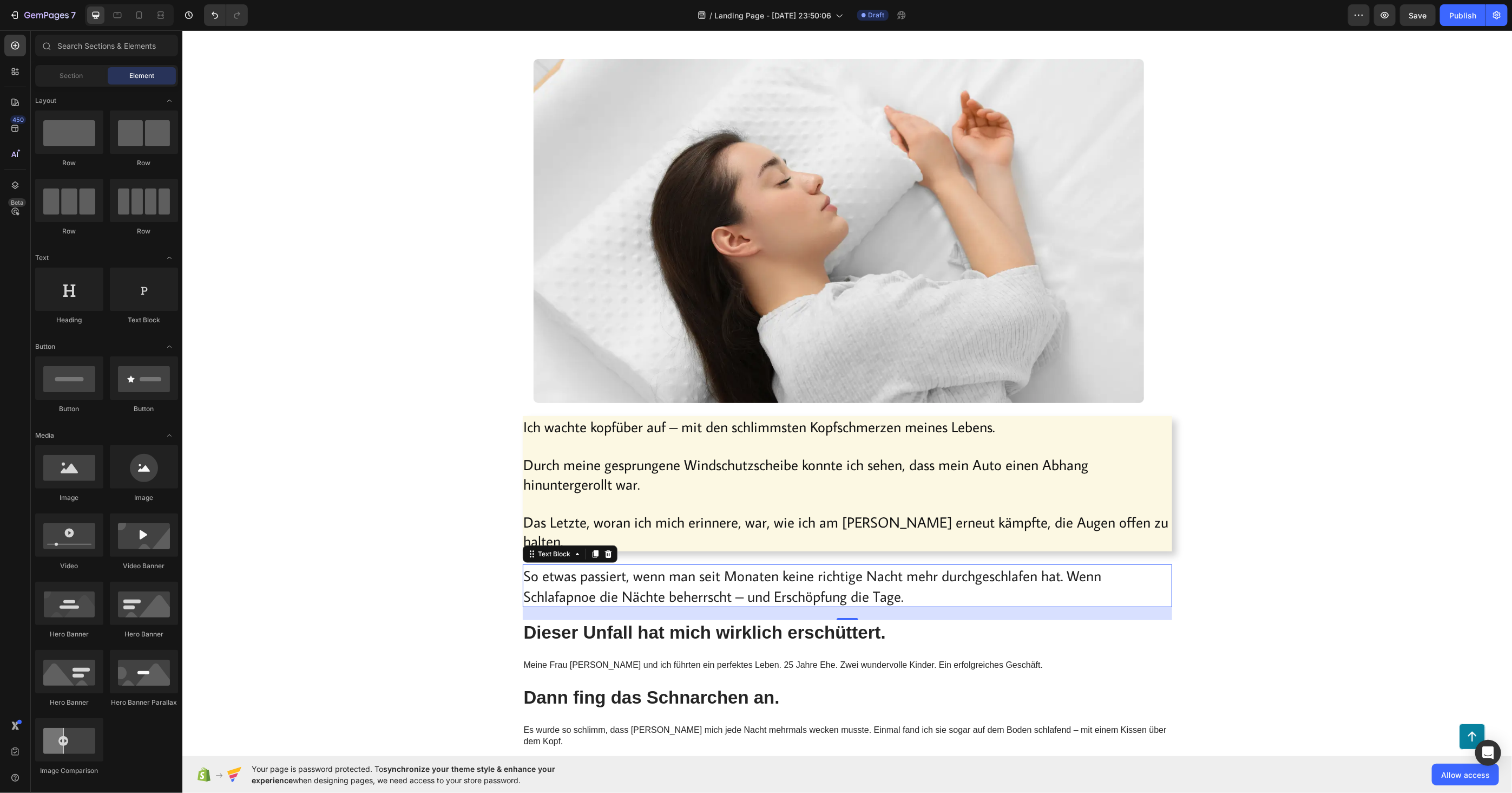
click at [606, 571] on span "So etwas passiert, wenn man seit Monaten keine richtige Nacht mehr durchgeschla…" at bounding box center [812, 585] width 578 height 39
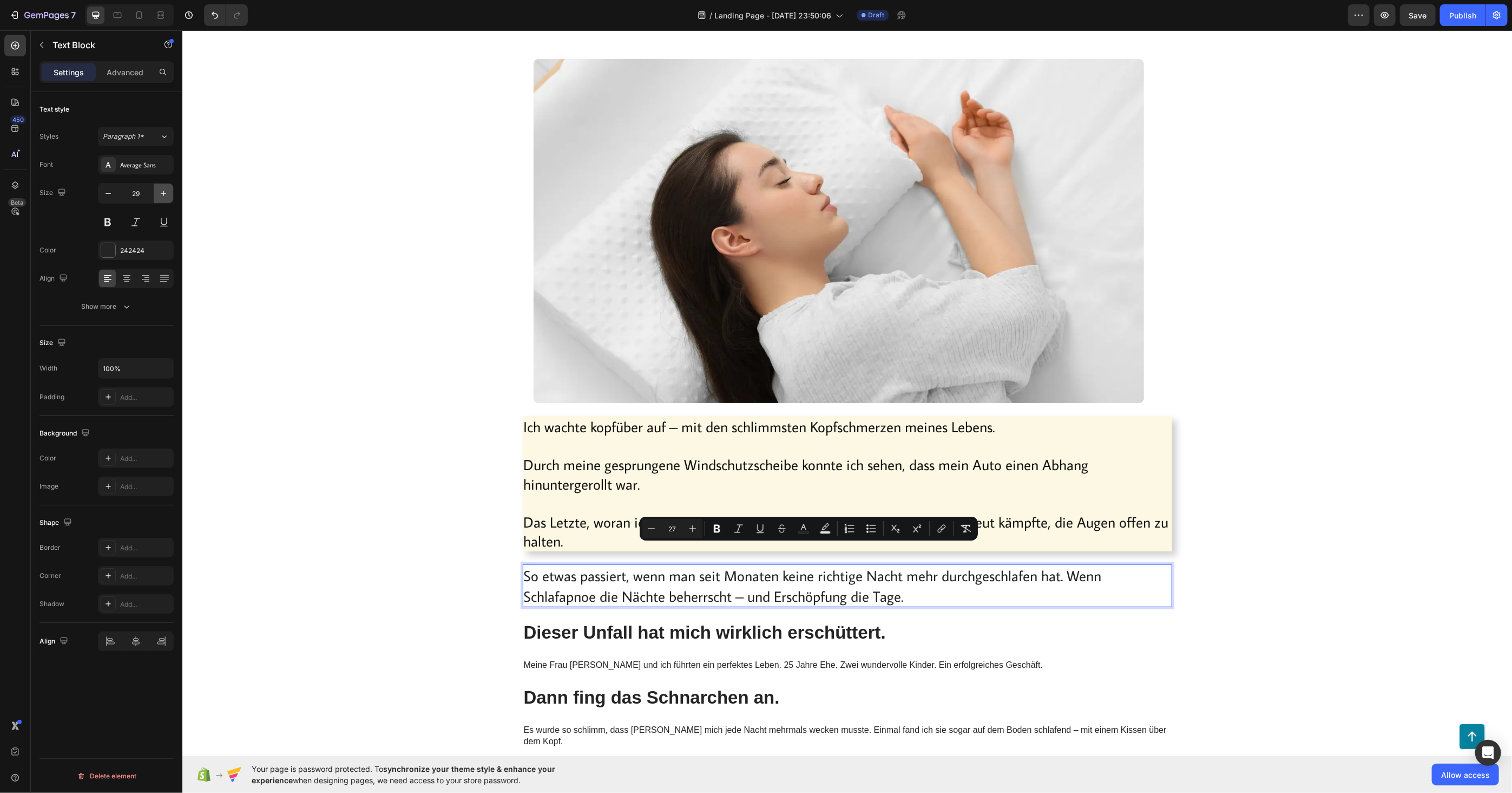
click at [162, 185] on button "button" at bounding box center [163, 193] width 20 height 20
type input "30"
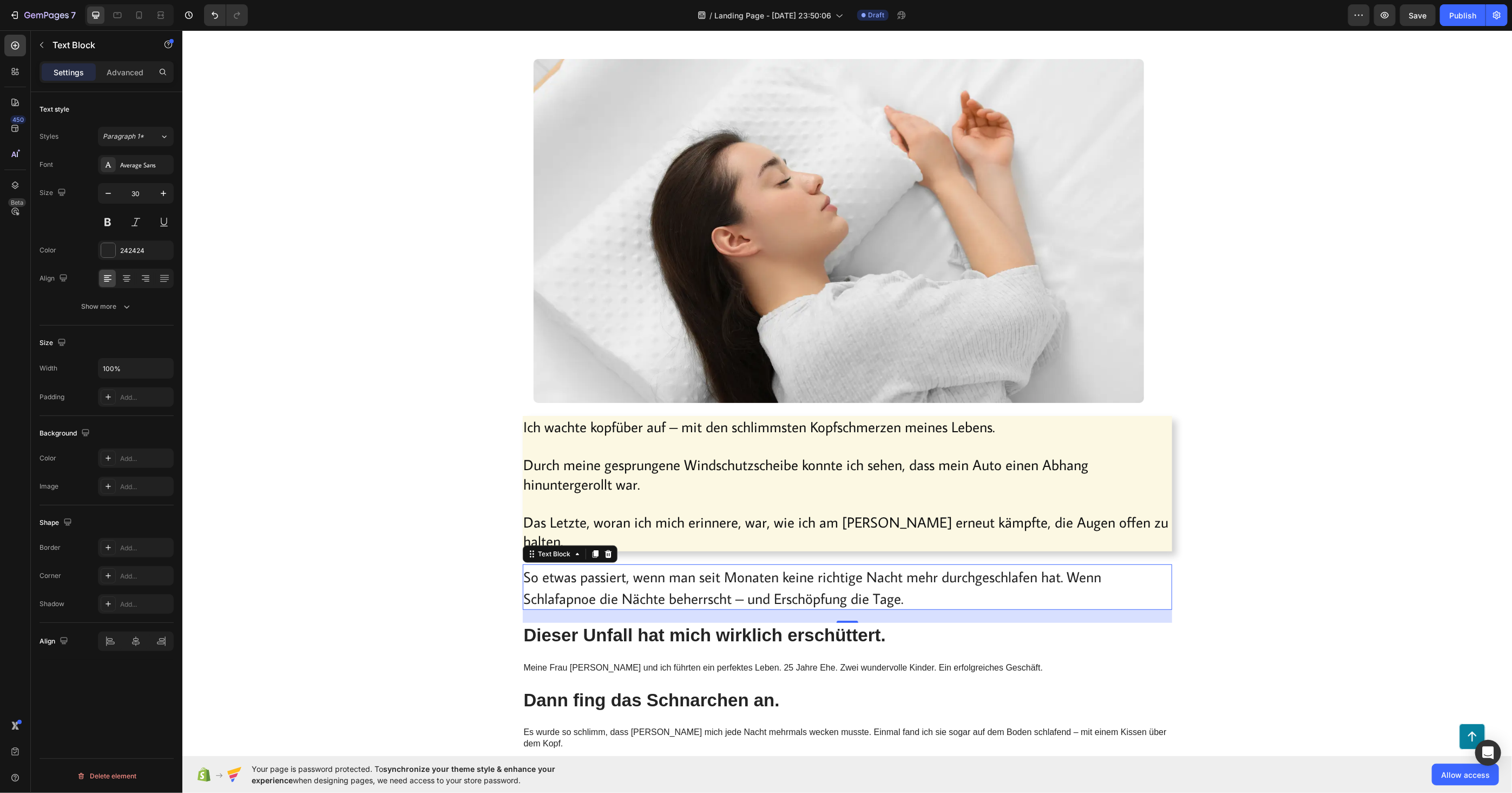
drag, startPoint x: 337, startPoint y: 435, endPoint x: 342, endPoint y: 439, distance: 6.4
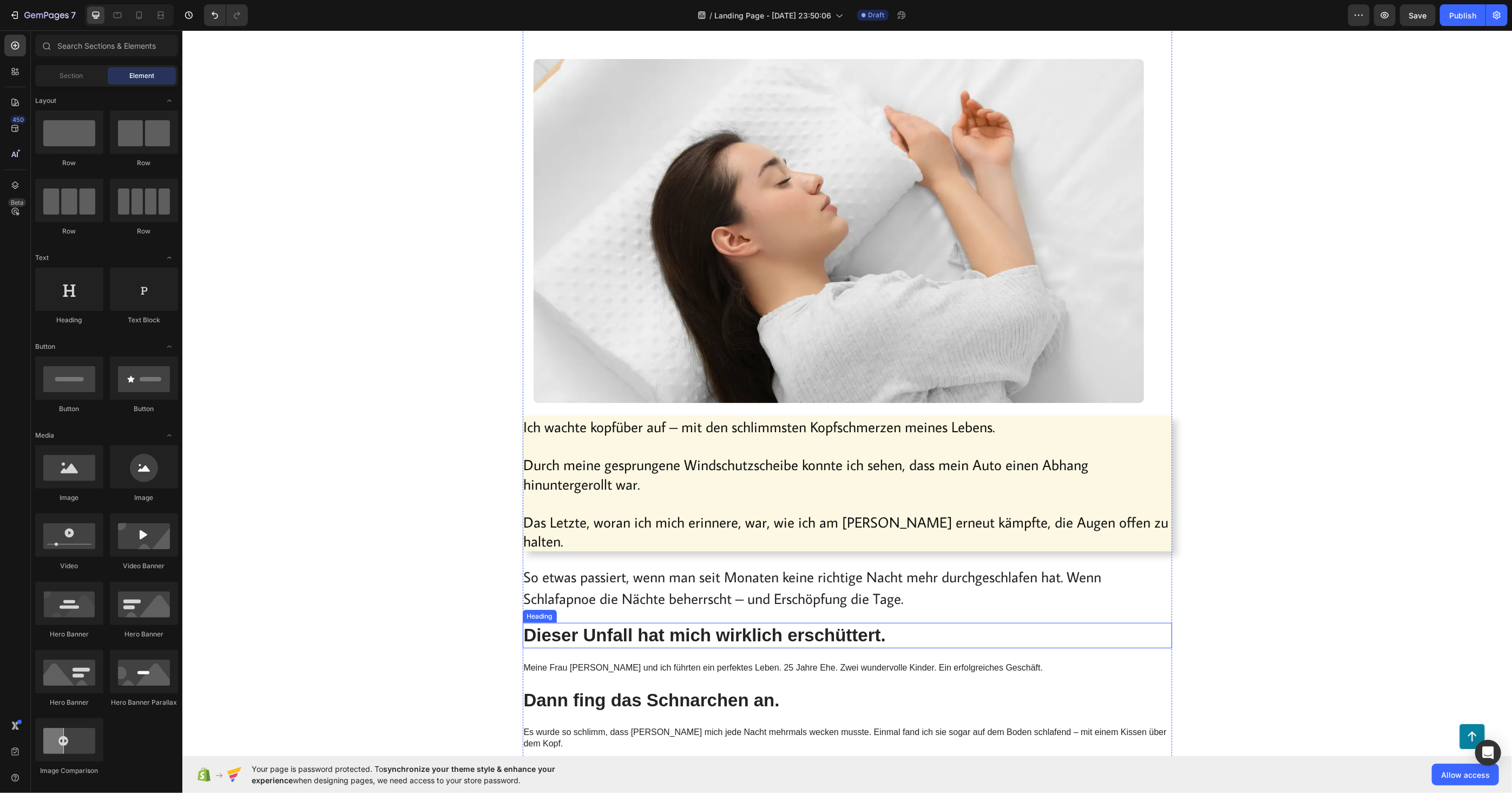
click at [567, 622] on h2 "Dieser Unfall hat mich wirklich erschüttert." at bounding box center [847, 635] width 649 height 26
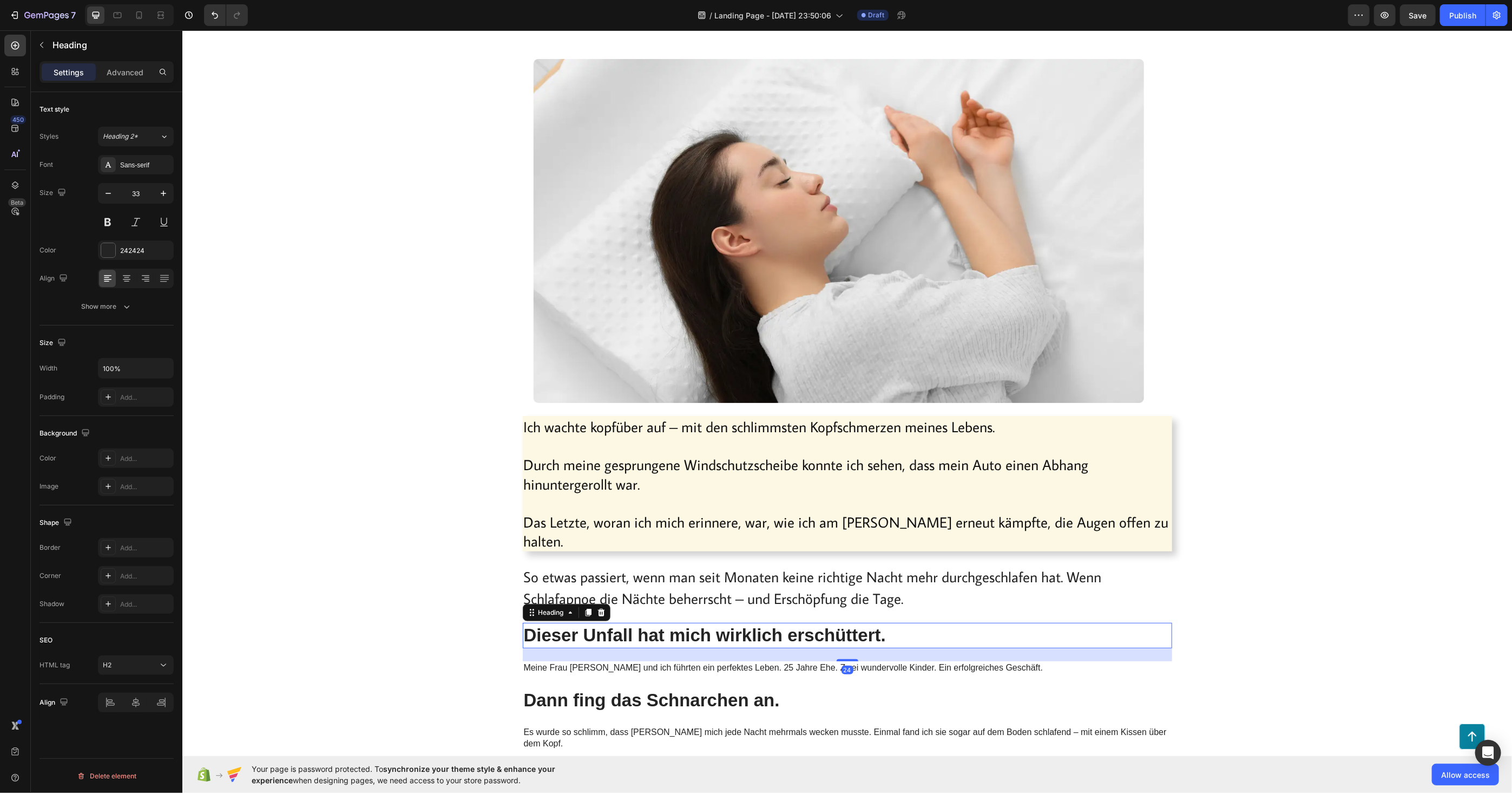
click at [567, 622] on h2 "Dieser Unfall hat mich wirklich erschüttert." at bounding box center [847, 635] width 649 height 26
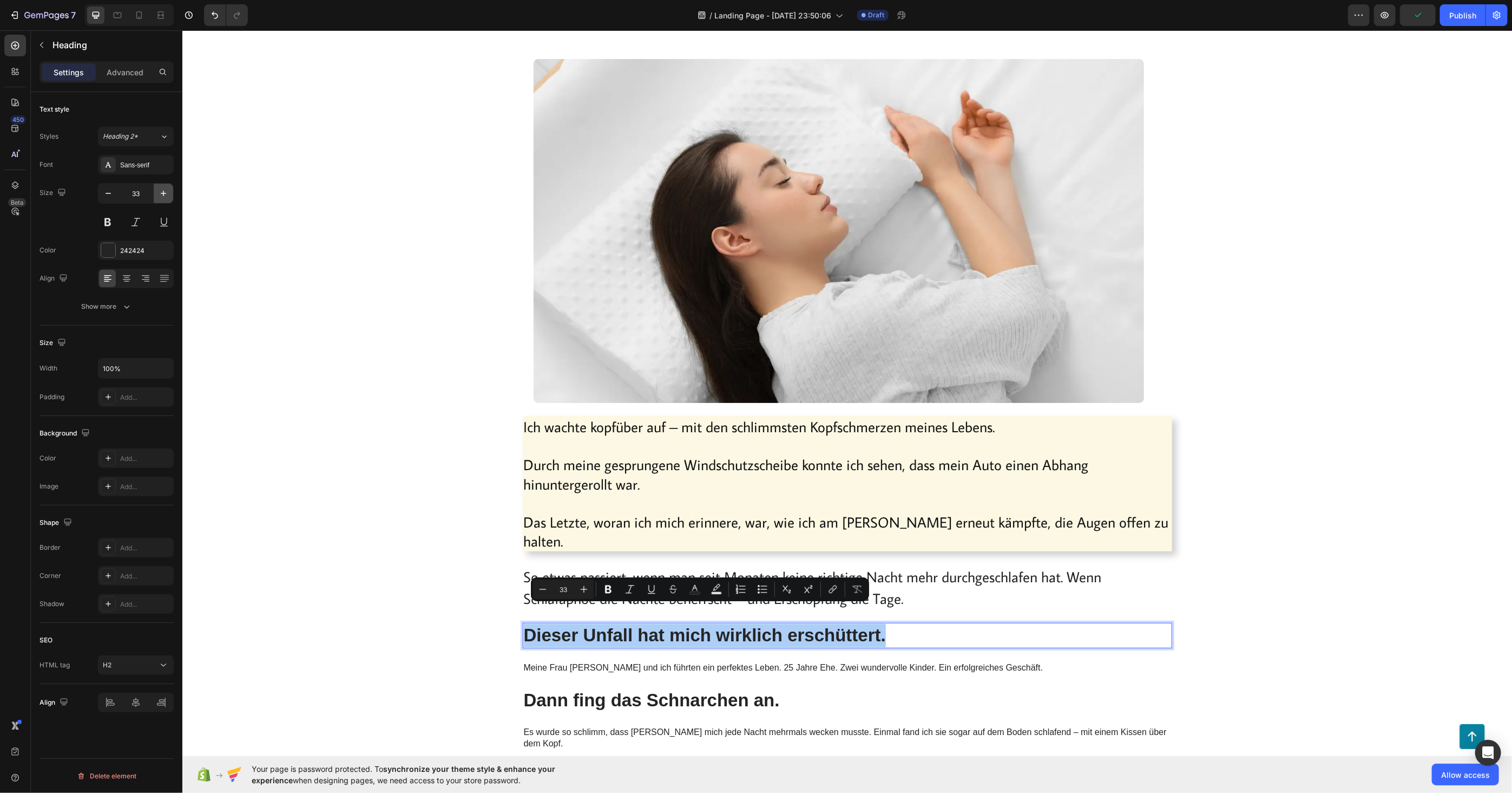
click at [159, 188] on icon "button" at bounding box center [163, 193] width 11 height 11
click at [160, 188] on icon "button" at bounding box center [163, 193] width 11 height 11
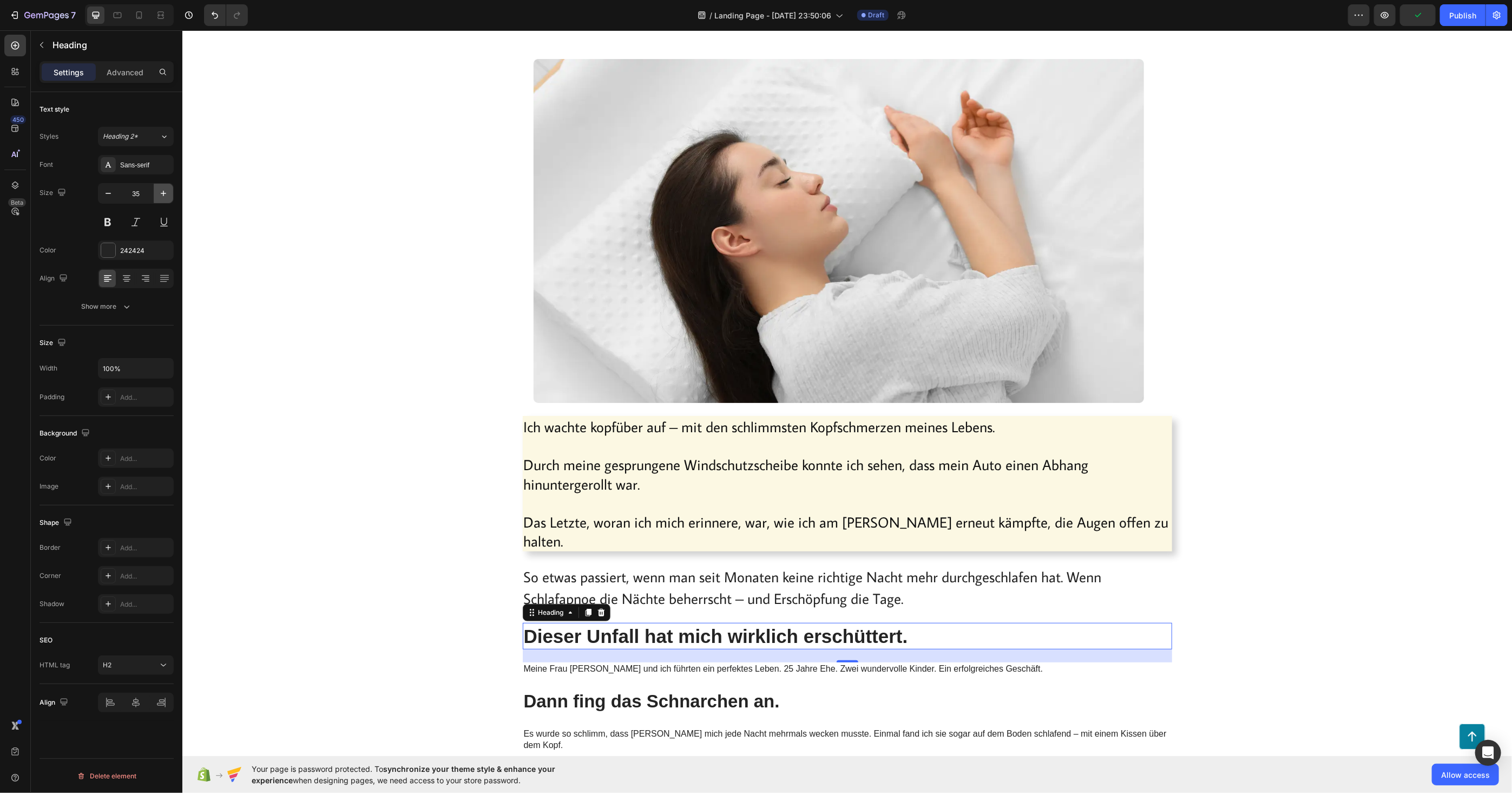
click at [160, 188] on icon "button" at bounding box center [163, 193] width 11 height 11
click at [161, 197] on icon "button" at bounding box center [163, 193] width 11 height 11
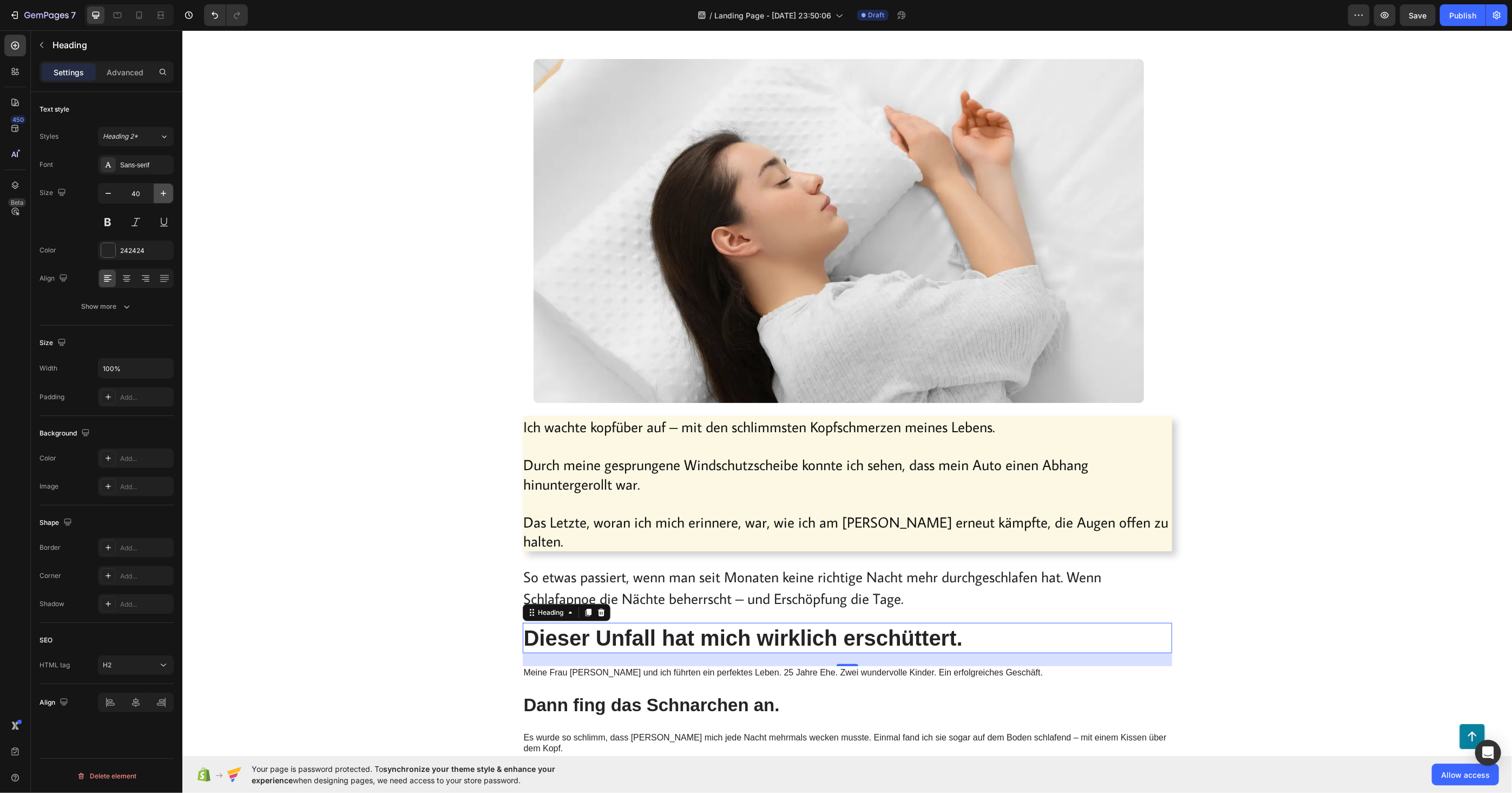
click at [161, 197] on icon "button" at bounding box center [163, 193] width 11 height 11
type input "41"
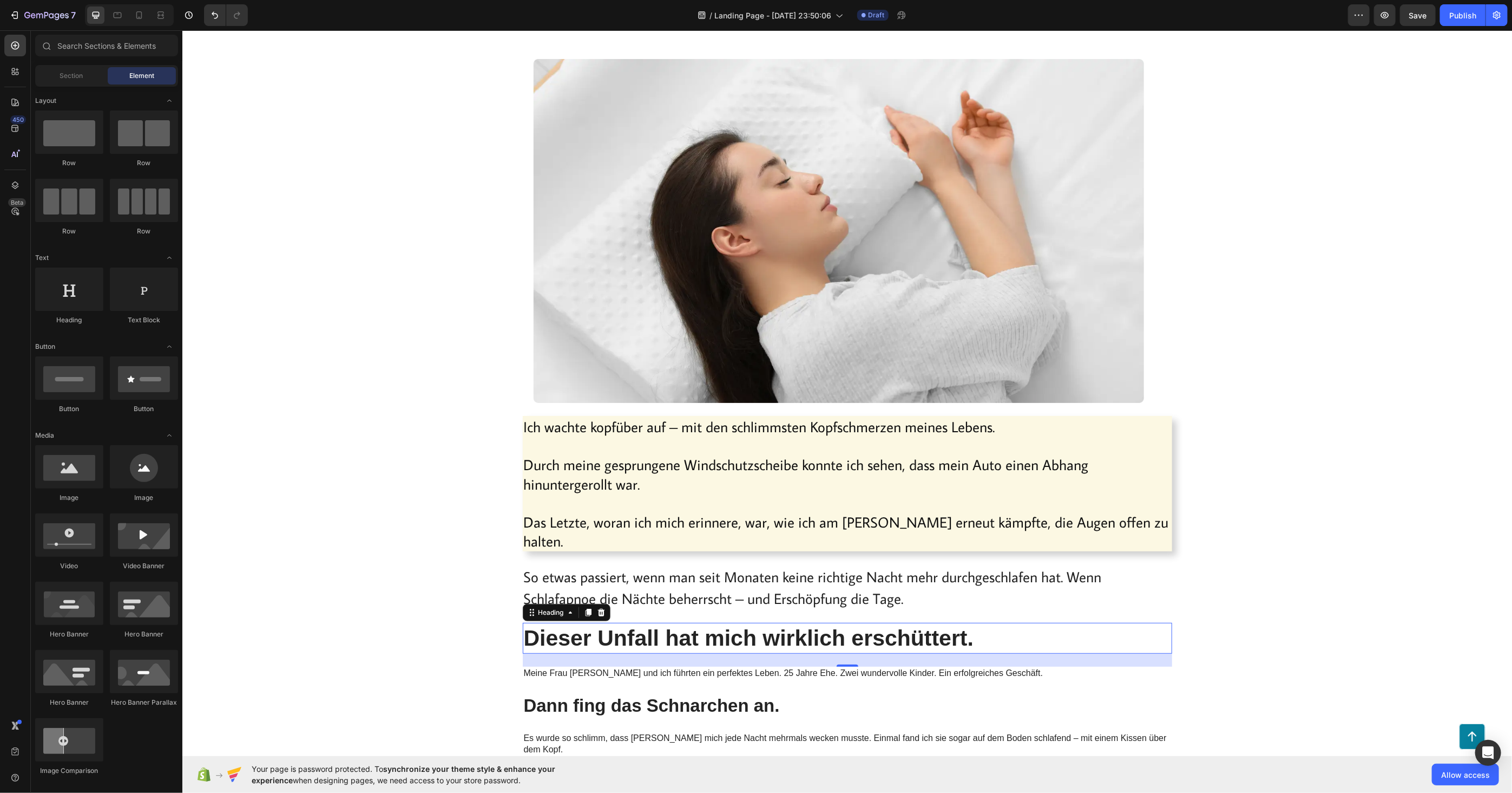
click at [700, 667] on p "Meine Frau [PERSON_NAME] und ich führten ein perfektes Leben. 25 Jahre Ehe. Zwe…" at bounding box center [847, 672] width 647 height 11
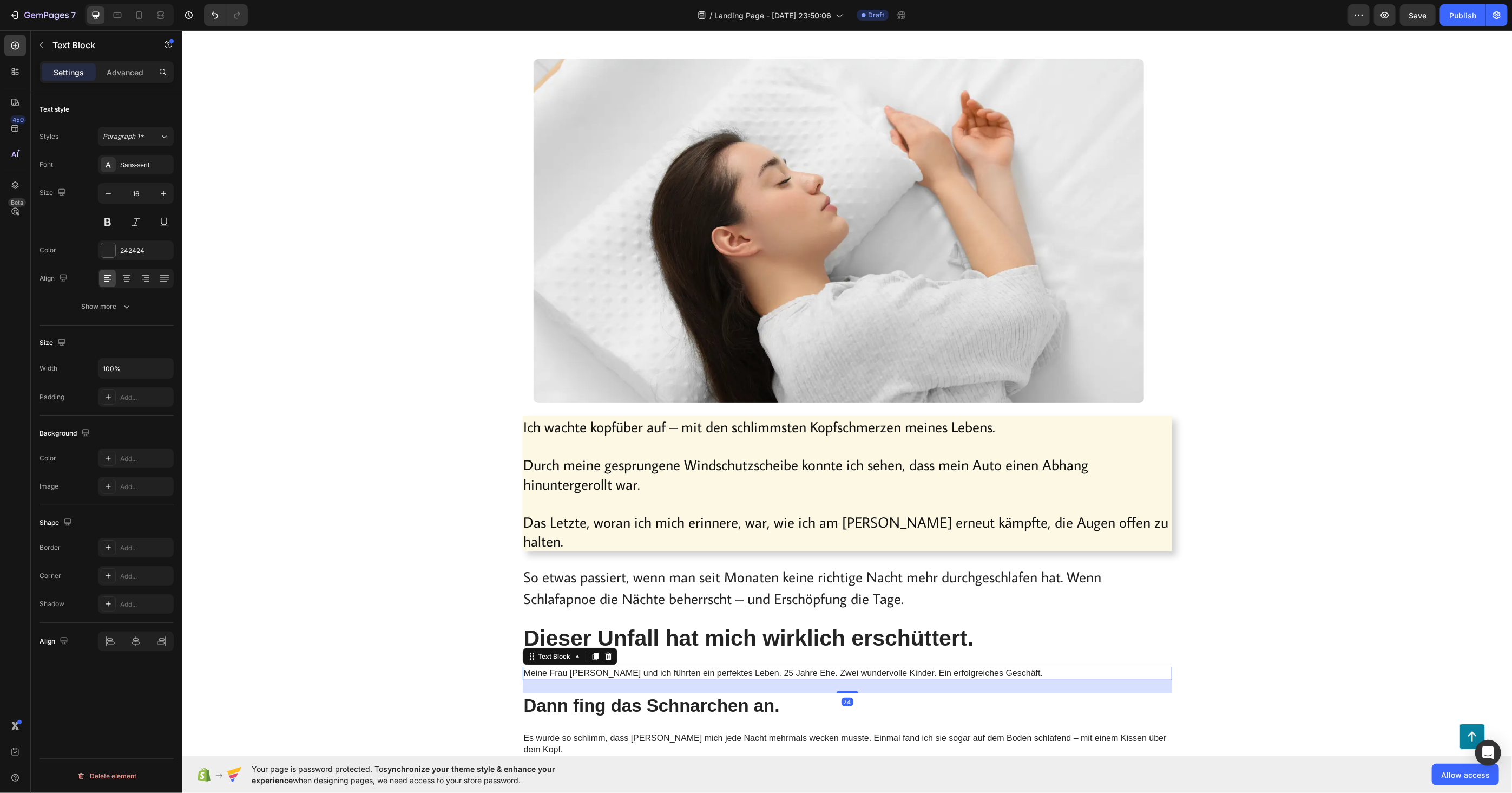
click at [700, 667] on p "Meine Frau [PERSON_NAME] und ich führten ein perfektes Leben. 25 Jahre Ehe. Zwe…" at bounding box center [847, 672] width 647 height 11
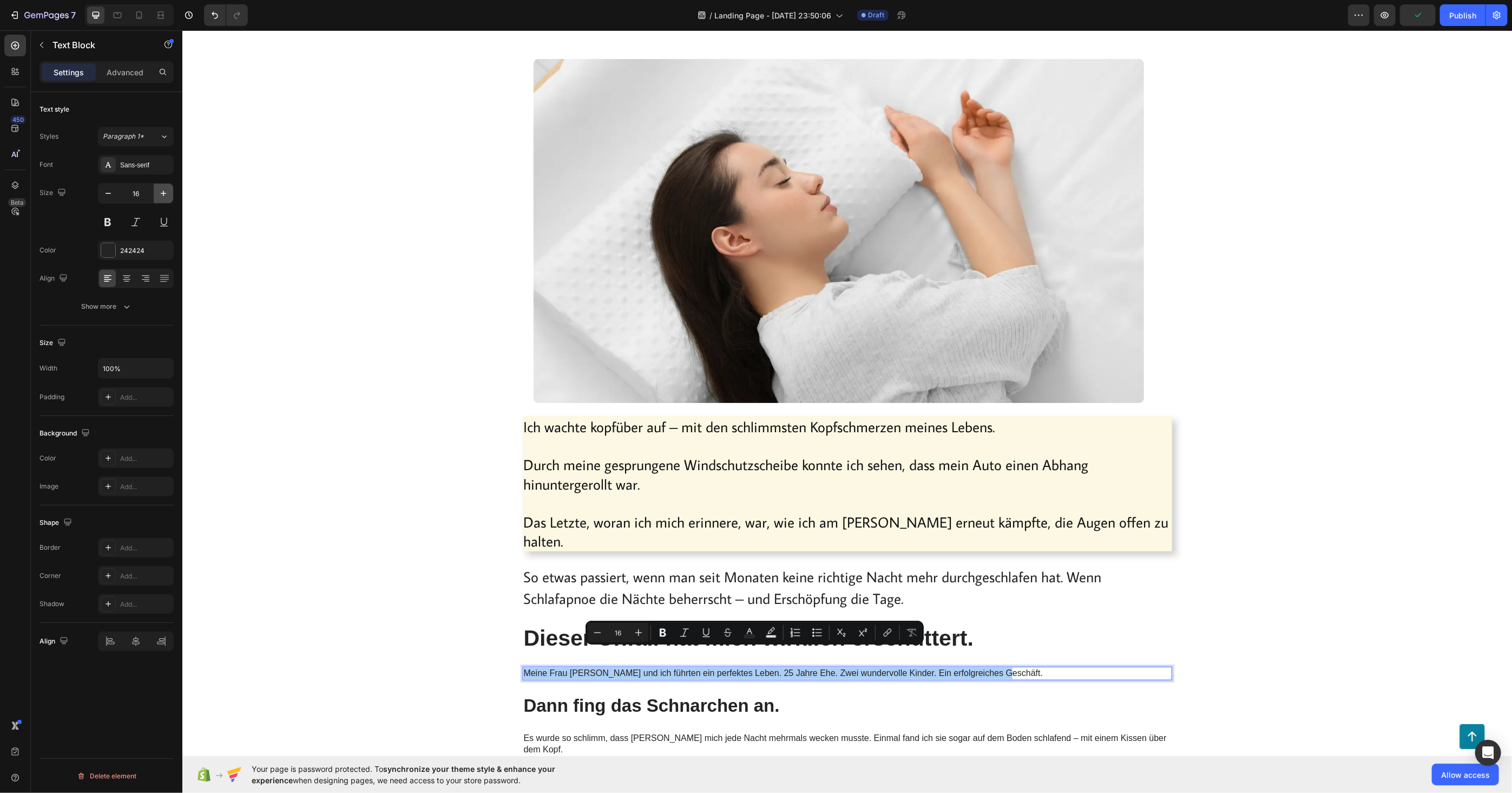
click at [166, 197] on icon "button" at bounding box center [163, 193] width 11 height 11
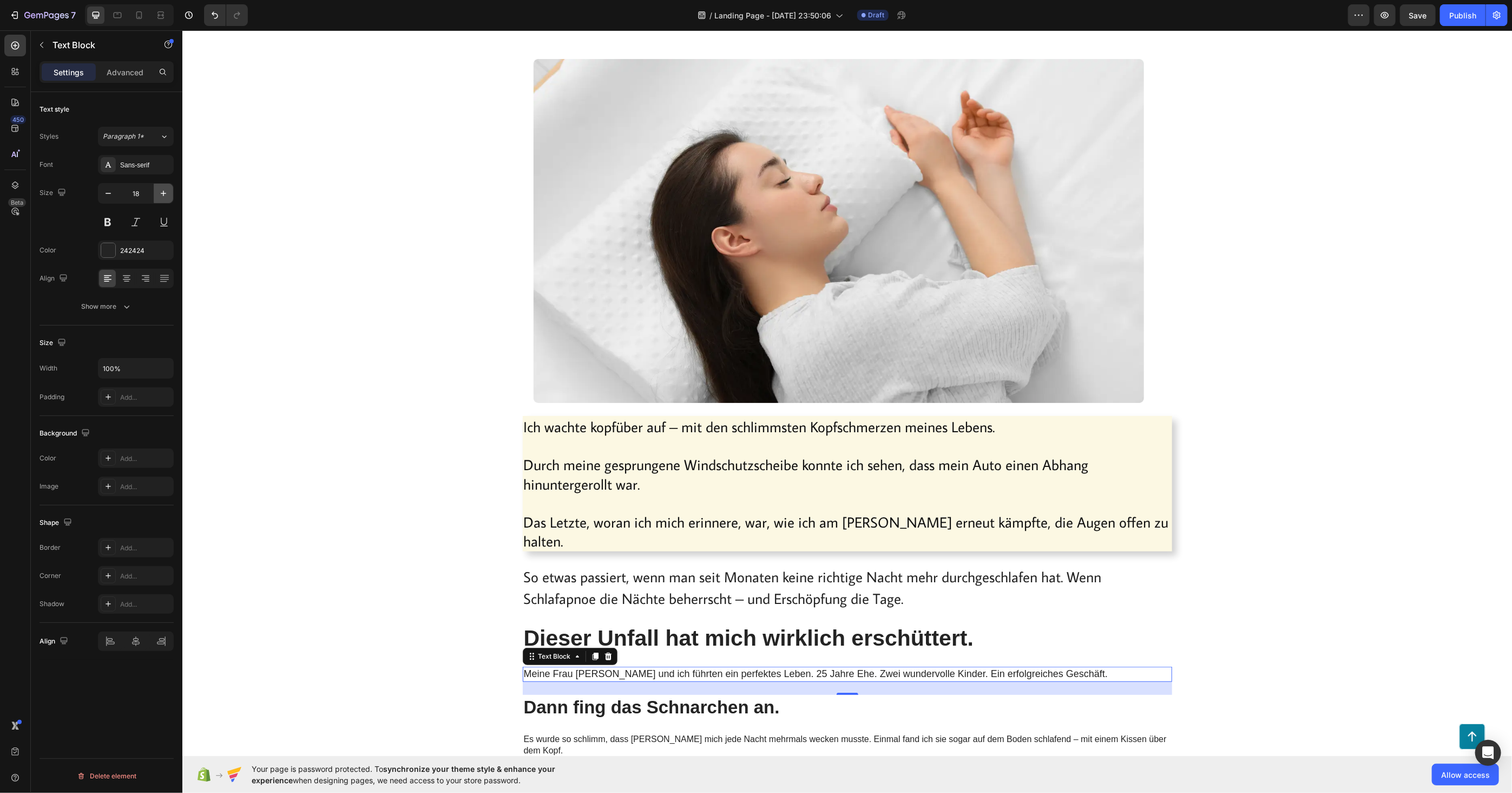
click at [163, 190] on icon "button" at bounding box center [163, 193] width 11 height 11
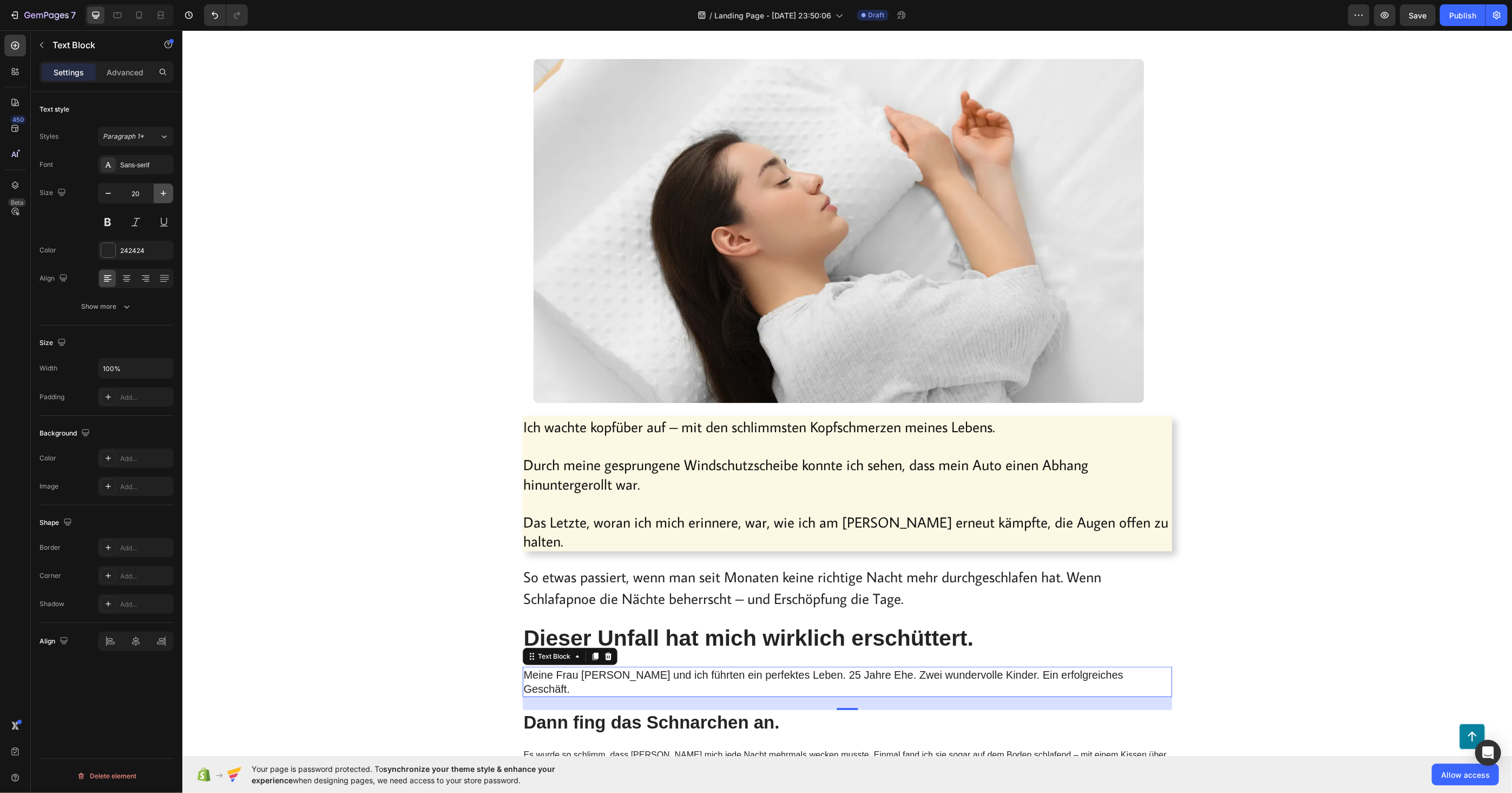
click at [163, 190] on icon "button" at bounding box center [163, 193] width 11 height 11
type input "23"
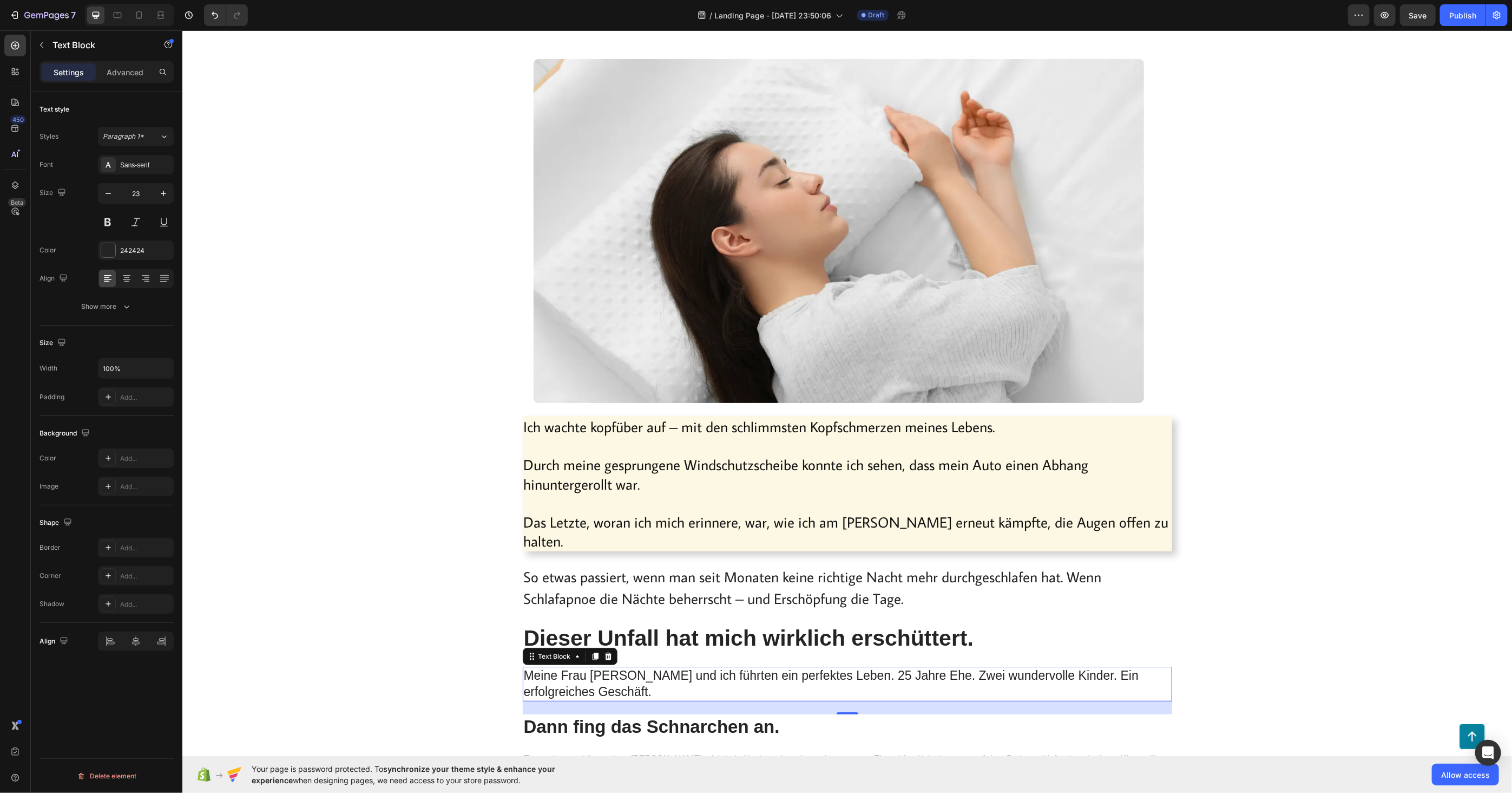
click at [565, 672] on p "Meine Frau [PERSON_NAME] und ich führten ein perfektes Leben. 25 Jahre Ehe. Zwe…" at bounding box center [847, 683] width 647 height 32
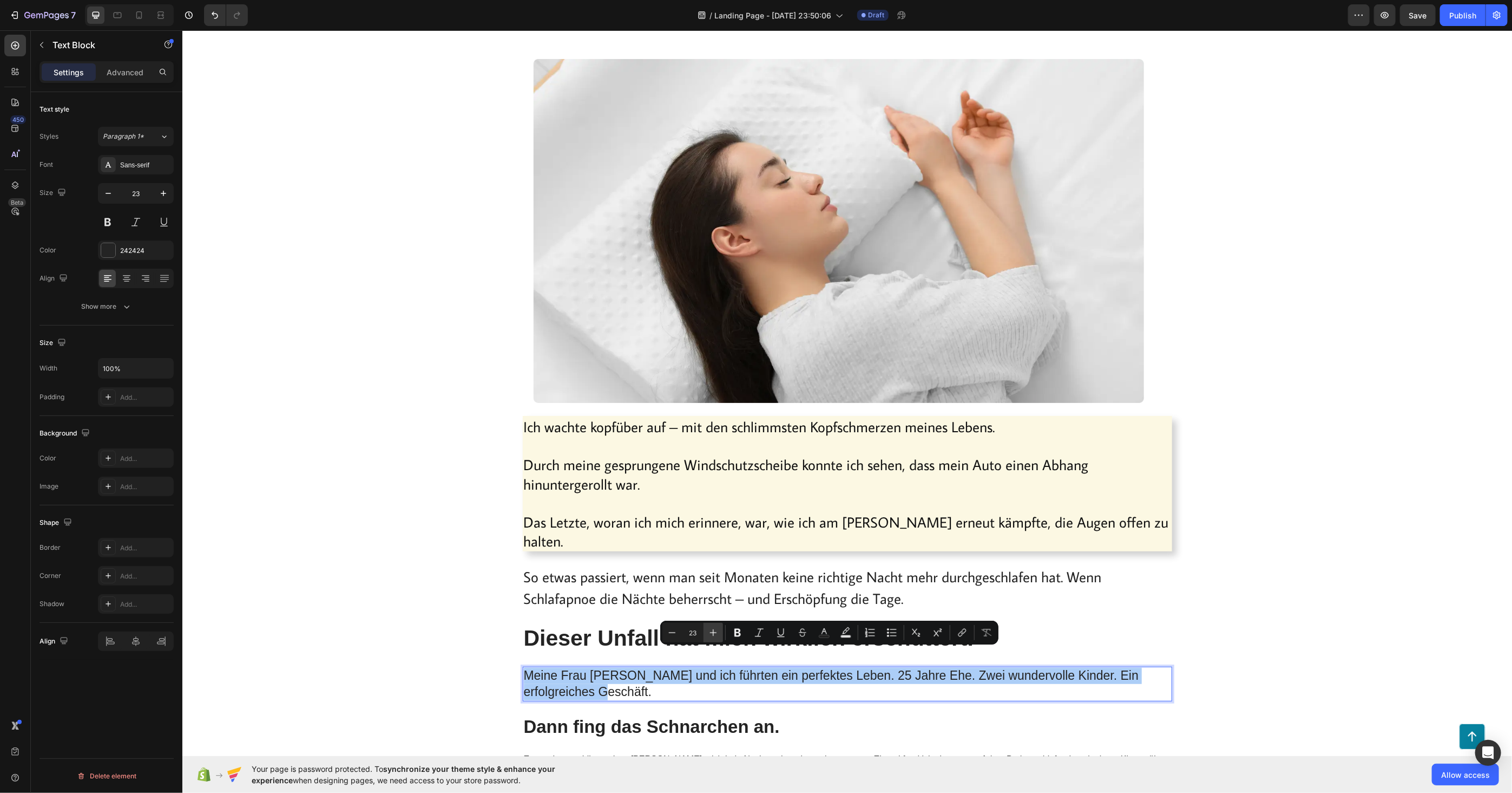
click at [716, 631] on icon "Editor contextual toolbar" at bounding box center [713, 632] width 11 height 11
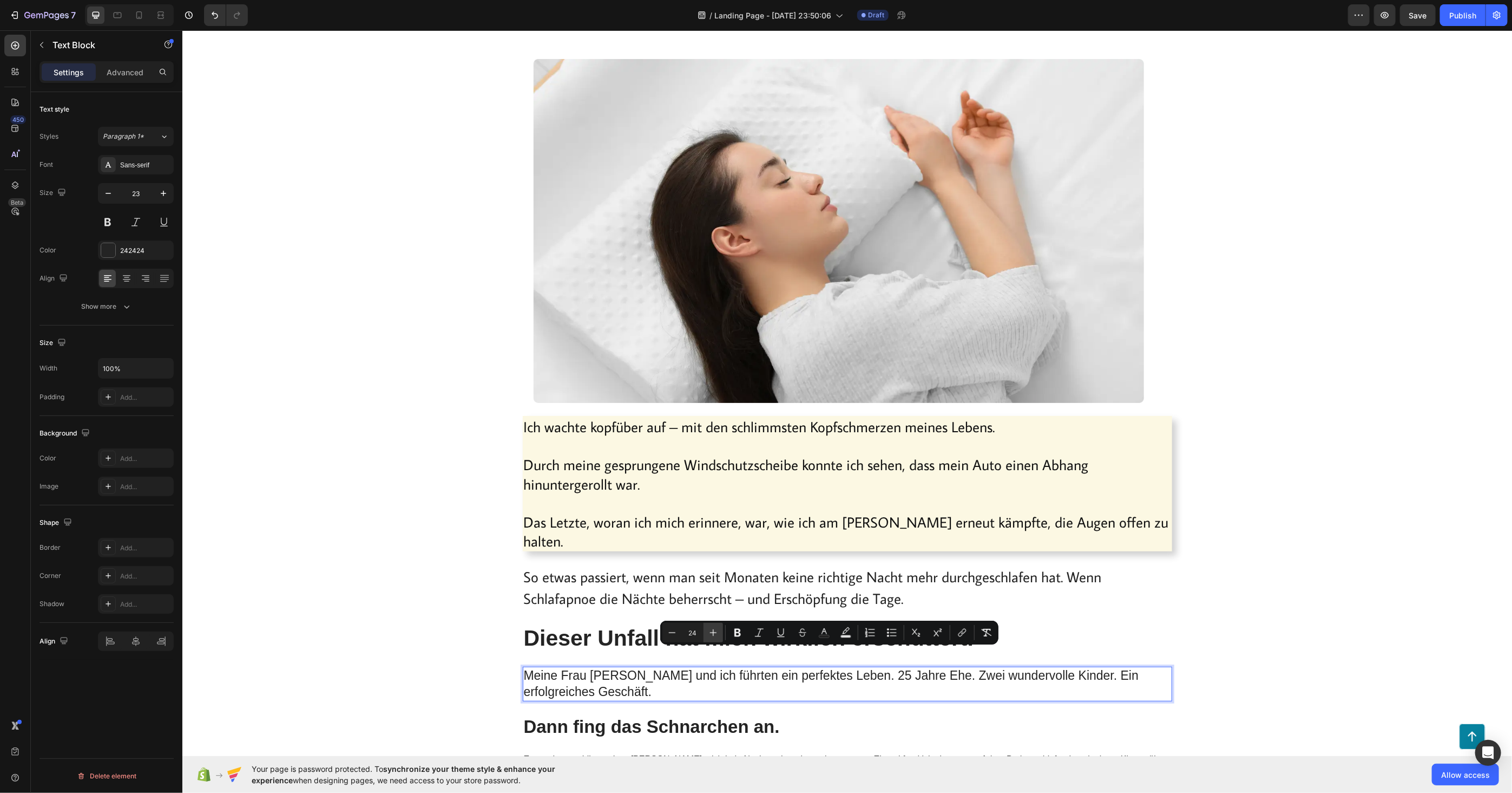
click at [716, 631] on icon "Editor contextual toolbar" at bounding box center [713, 632] width 11 height 11
type input "27"
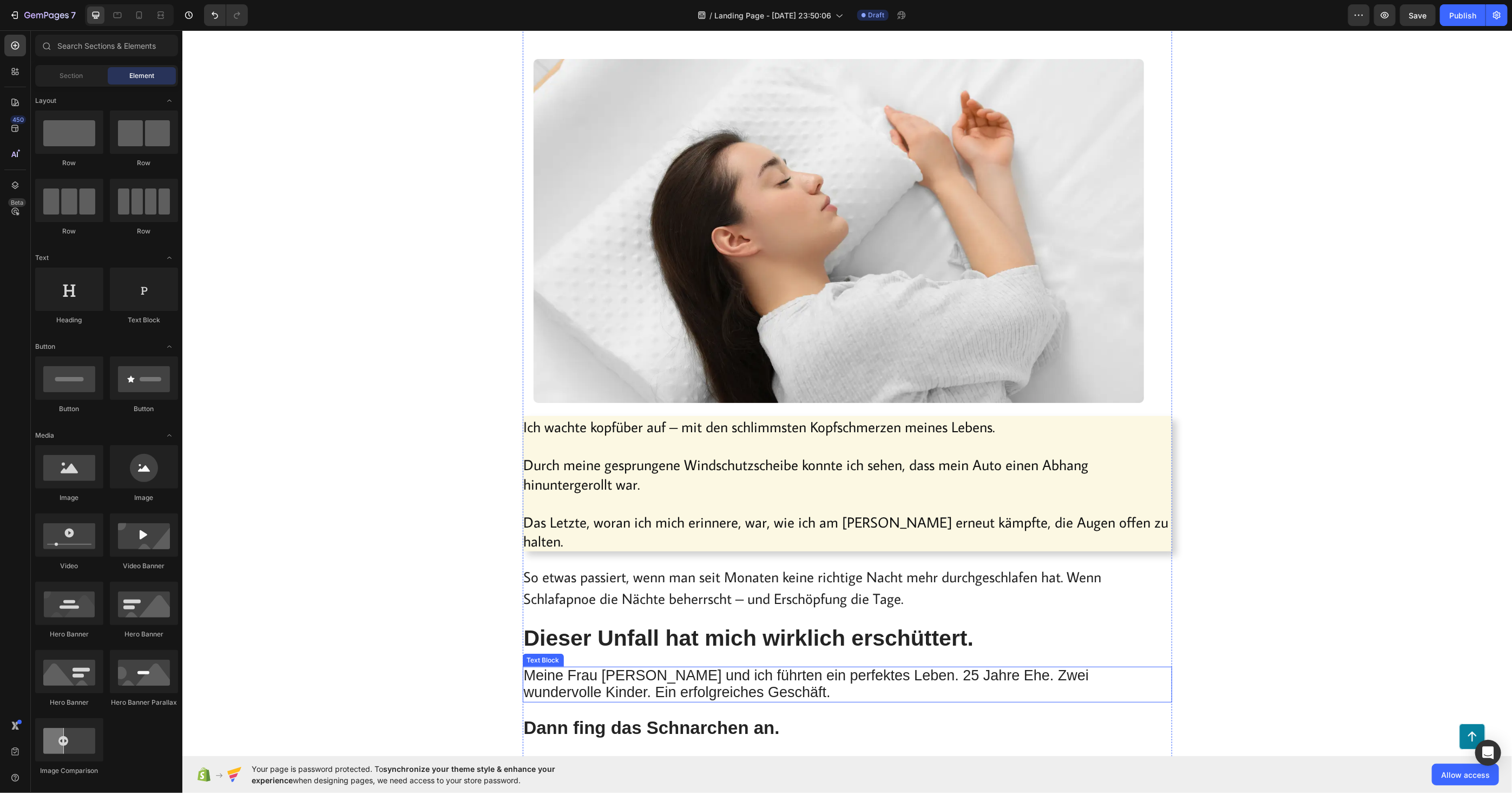
click at [558, 666] on span "Meine Frau [PERSON_NAME] und ich führten ein perfektes Leben. 25 Jahre Ehe. Zwe…" at bounding box center [806, 683] width 566 height 33
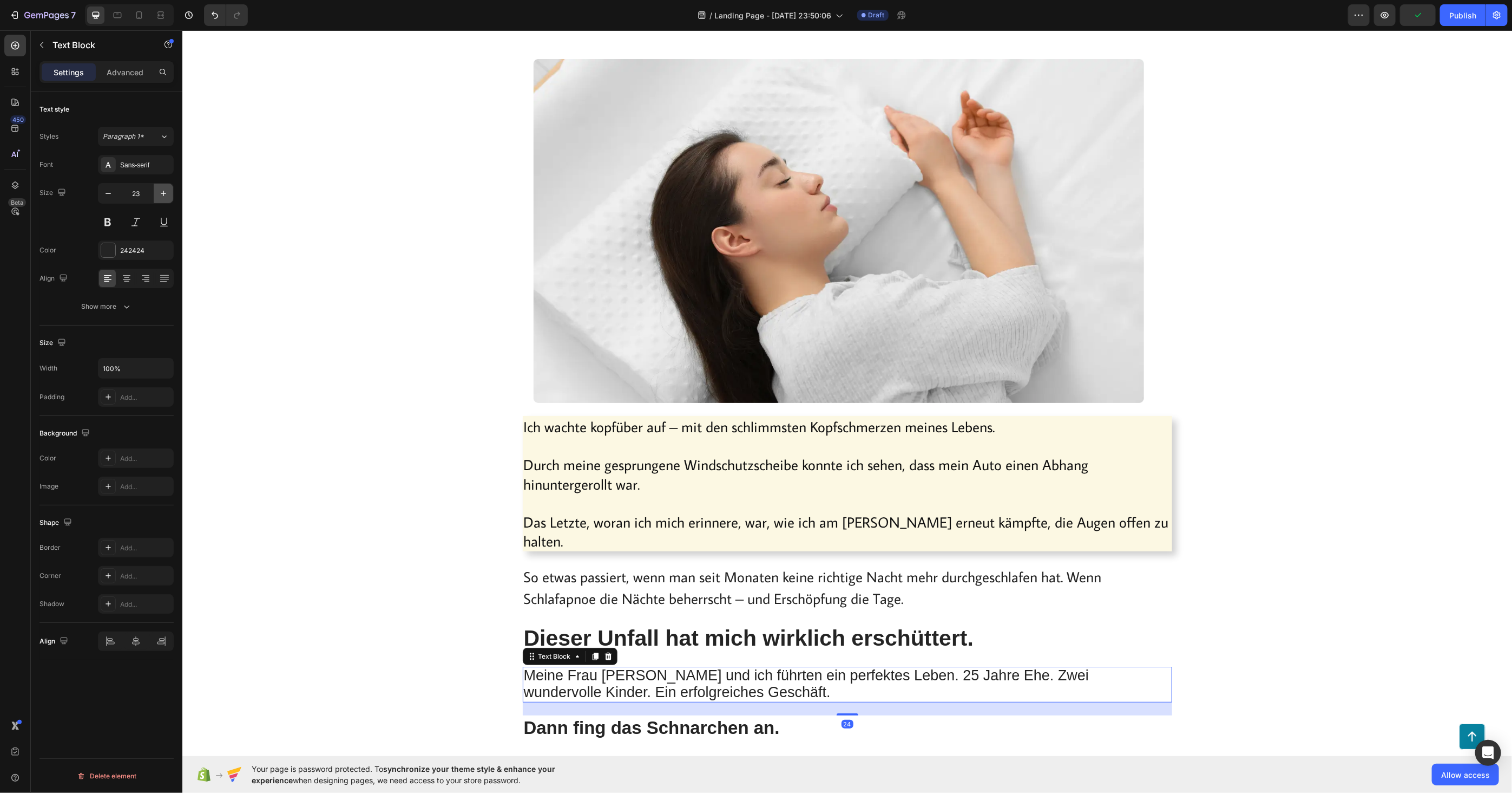
click at [159, 186] on button "button" at bounding box center [163, 193] width 20 height 20
click at [161, 188] on icon "button" at bounding box center [163, 193] width 11 height 11
click at [163, 188] on icon "button" at bounding box center [163, 193] width 11 height 11
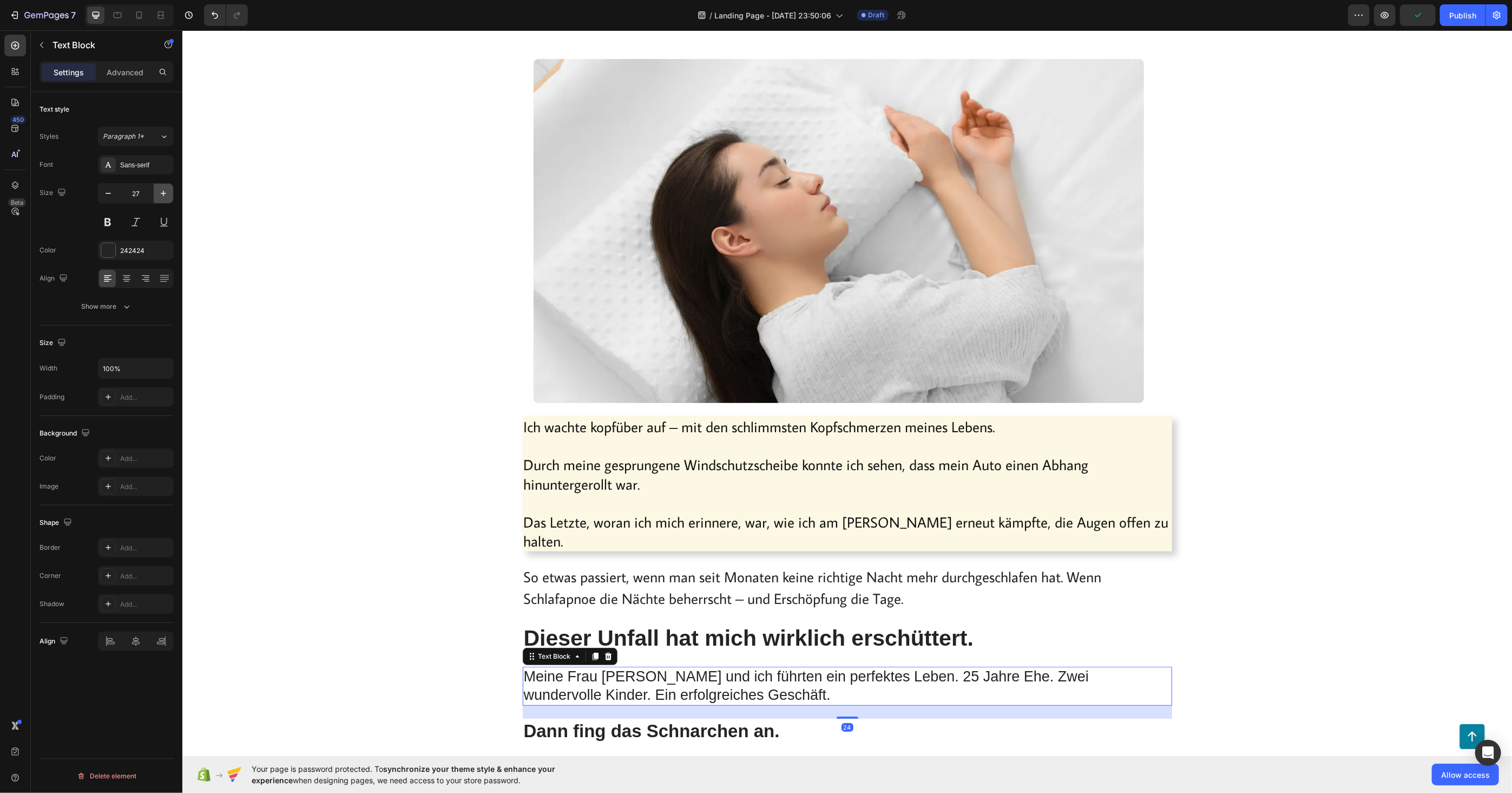
click at [163, 188] on icon "button" at bounding box center [163, 193] width 11 height 11
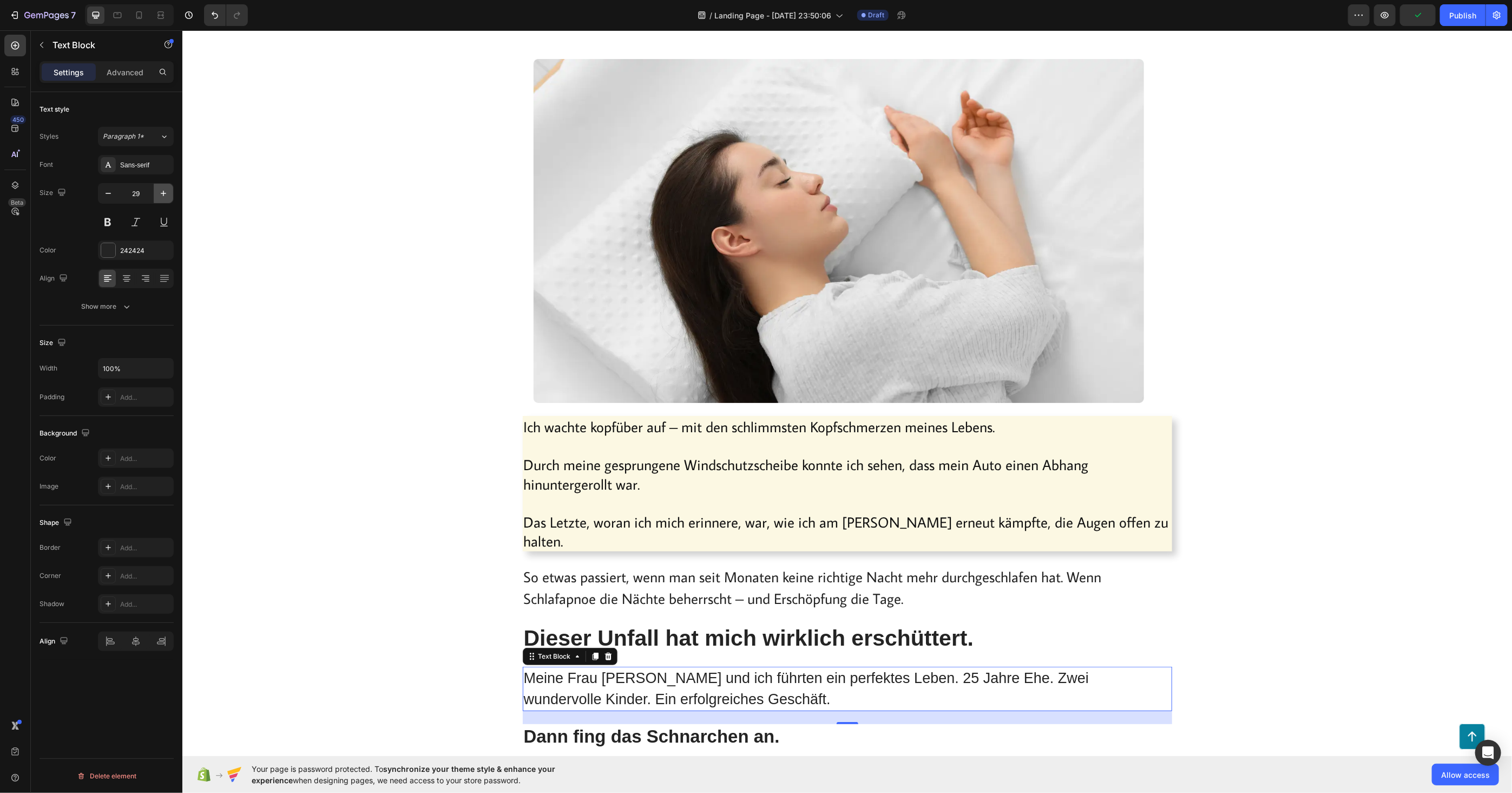
click at [163, 188] on icon "button" at bounding box center [163, 193] width 11 height 11
type input "30"
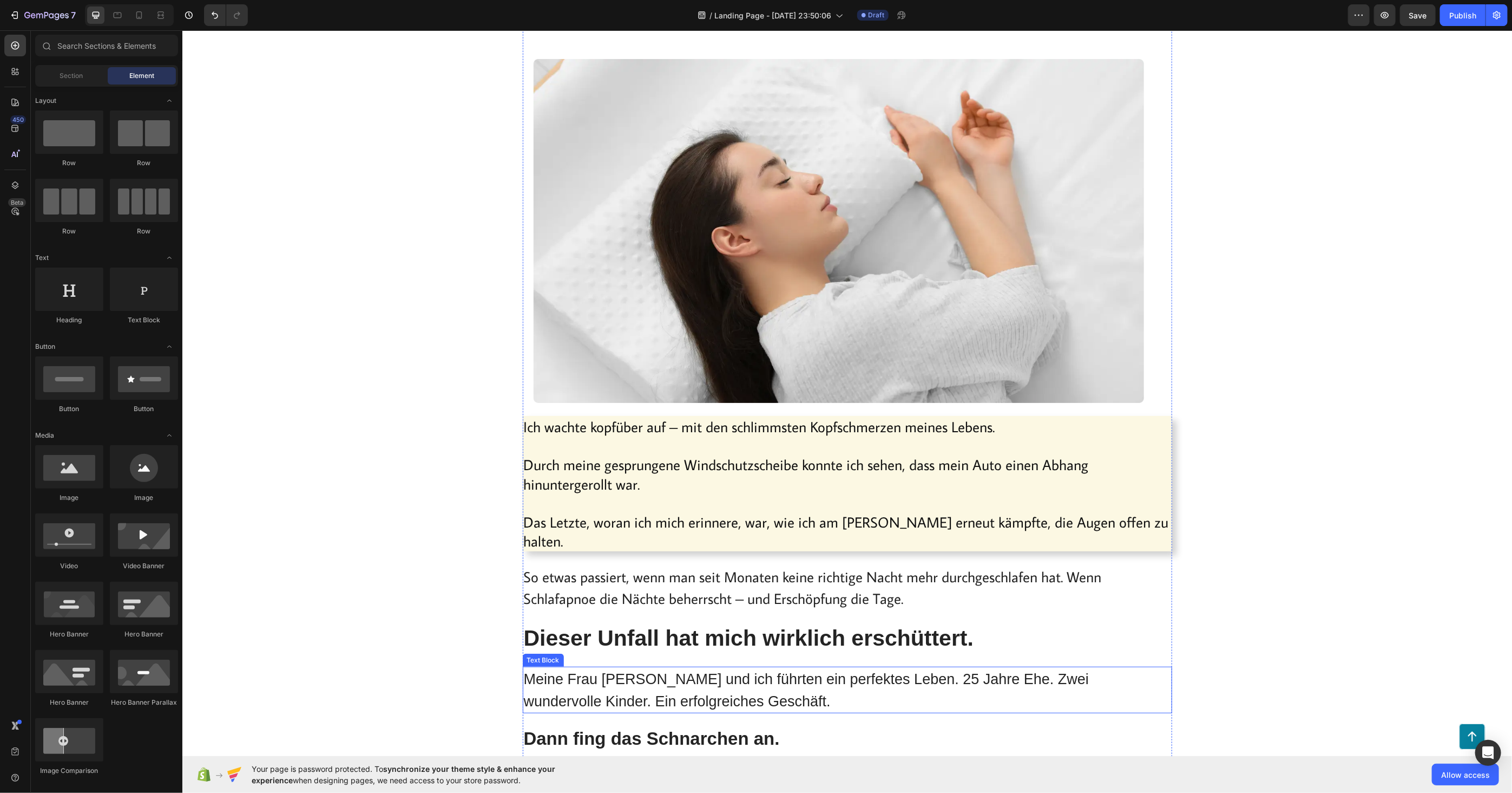
click at [604, 670] on span "Meine Frau [PERSON_NAME] und ich führten ein perfektes Leben. 25 Jahre Ehe. Zwe…" at bounding box center [806, 689] width 566 height 38
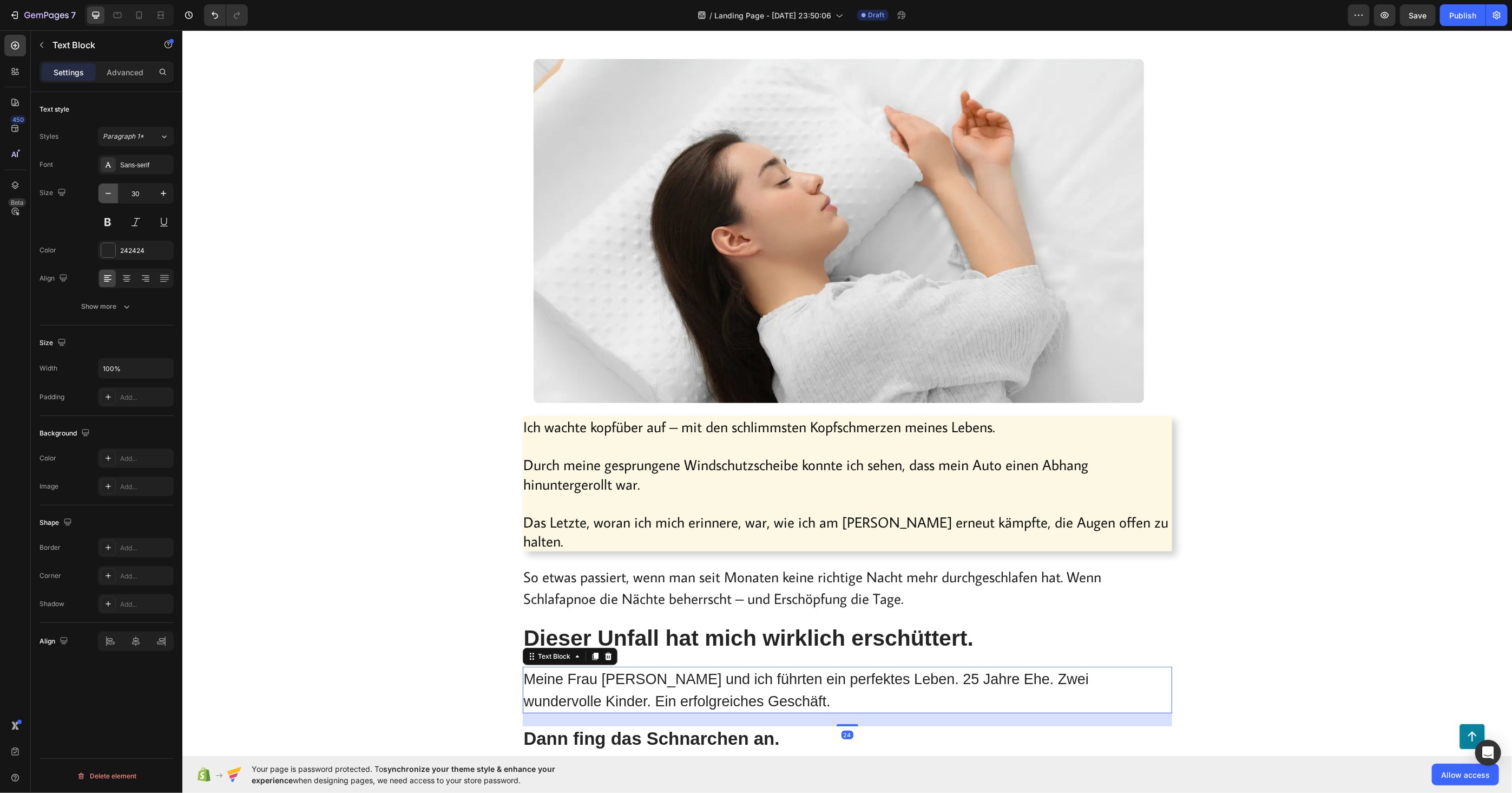
click at [105, 191] on icon "button" at bounding box center [108, 193] width 11 height 11
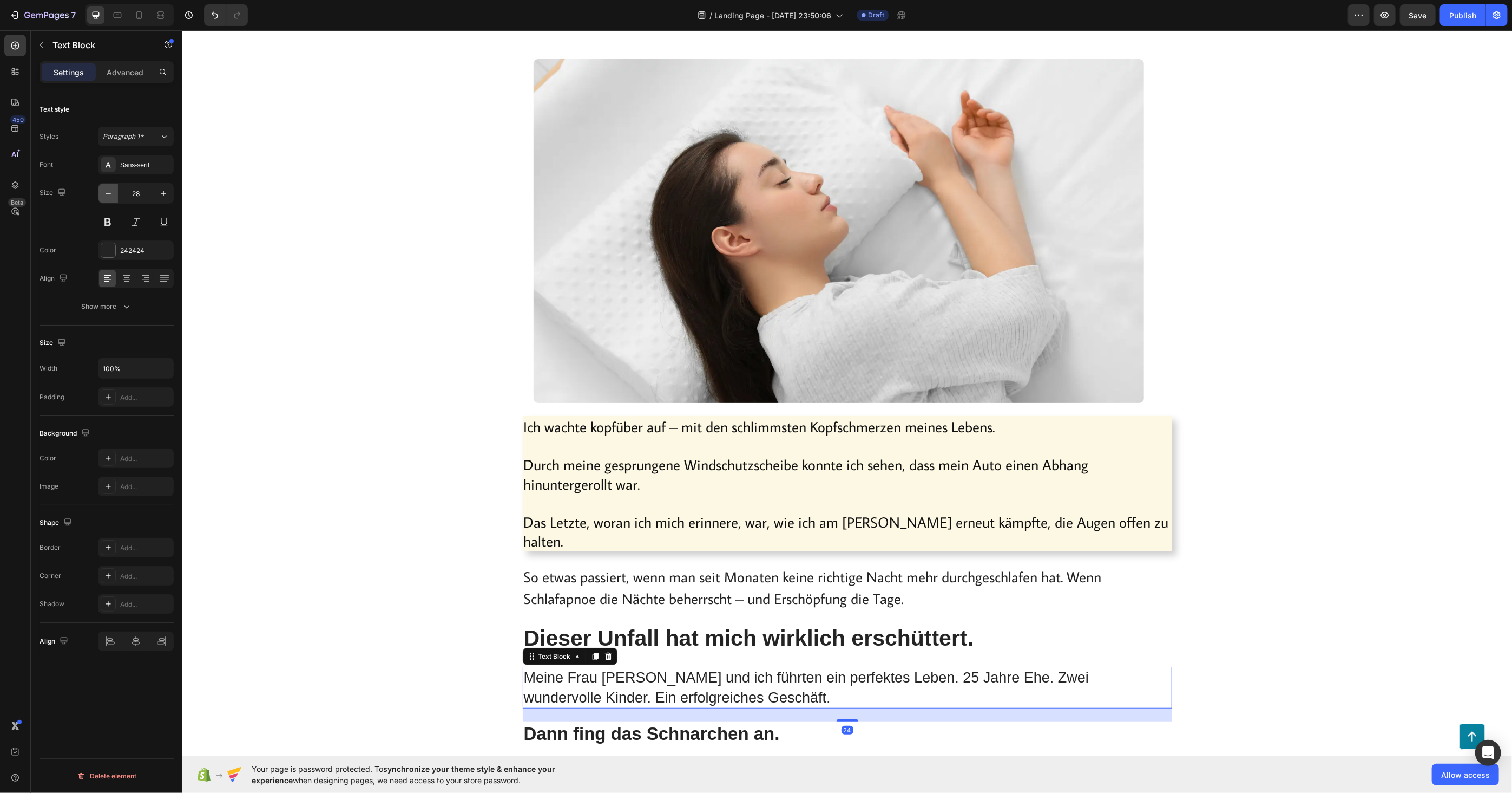
click at [105, 191] on icon "button" at bounding box center [108, 193] width 11 height 11
type input "25"
click at [580, 569] on span "So etwas passiert, wenn man seit Monaten keine richtige Nacht mehr durchgeschla…" at bounding box center [812, 586] width 578 height 41
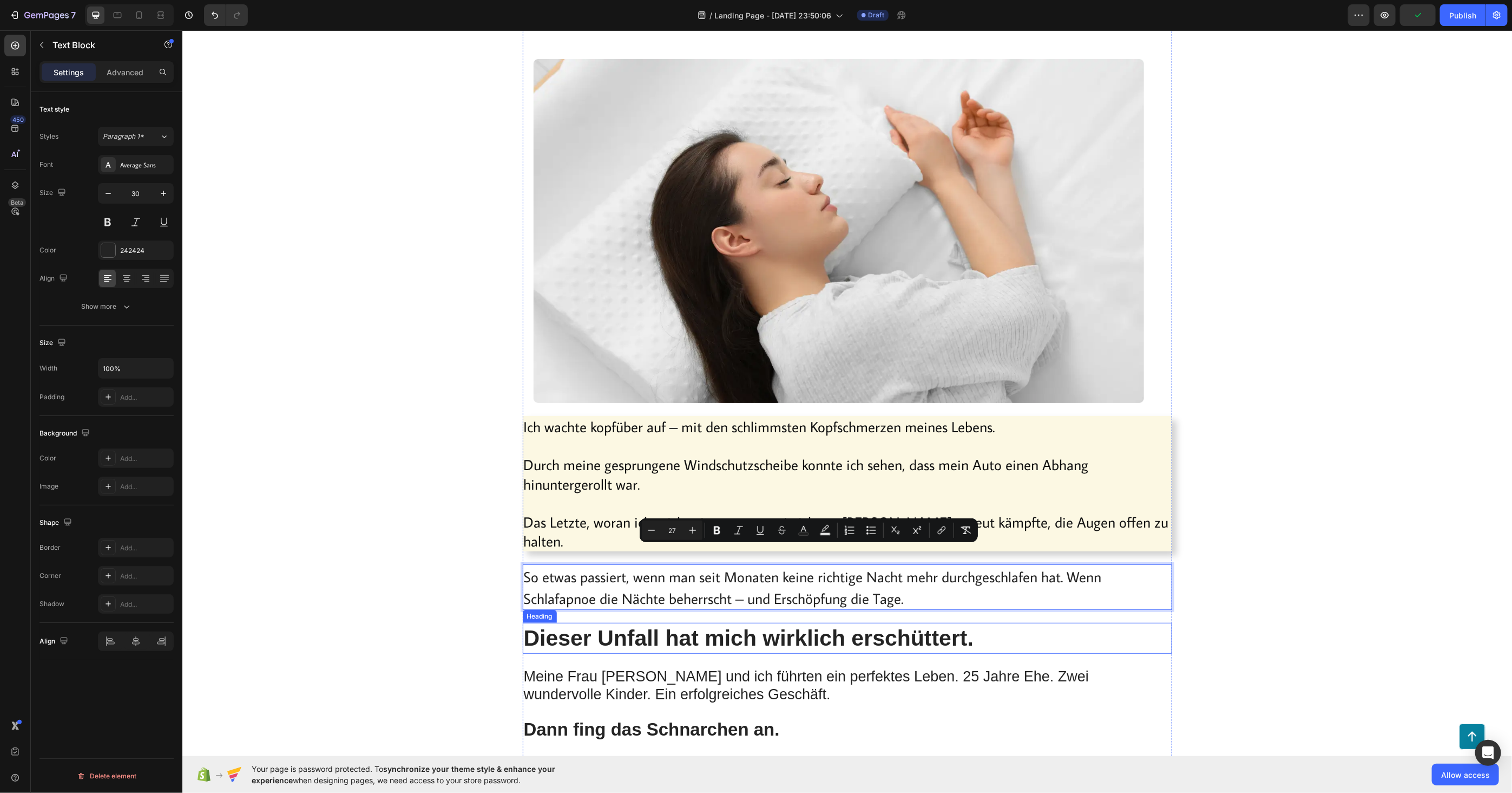
click at [633, 668] on span "Meine Frau [PERSON_NAME] und ich führten ein perfektes Leben. 25 Jahre Ehe. Zwe…" at bounding box center [806, 684] width 566 height 34
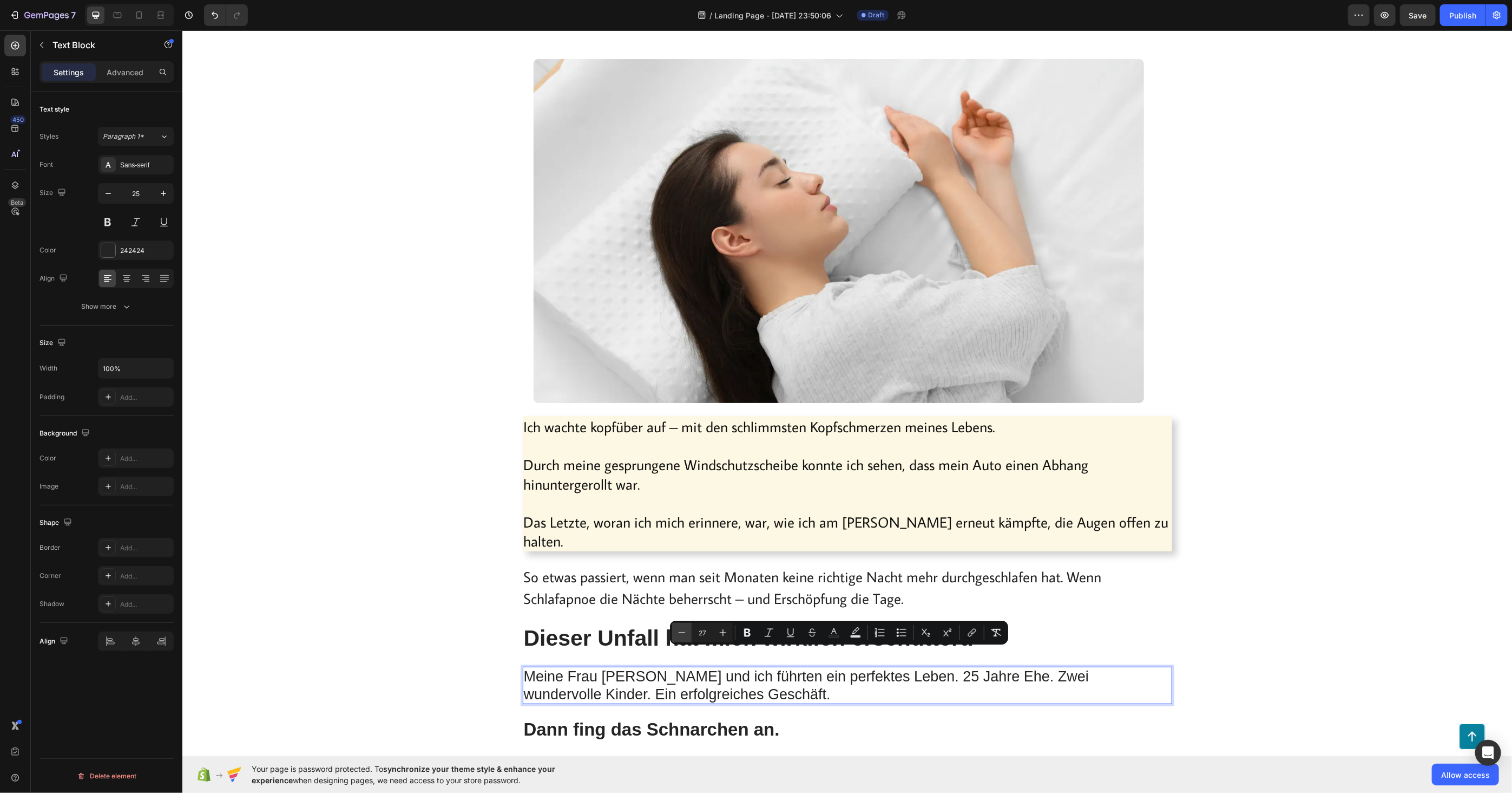
click at [683, 635] on icon "Editor contextual toolbar" at bounding box center [682, 632] width 11 height 11
click at [719, 633] on icon "Editor contextual toolbar" at bounding box center [722, 632] width 11 height 11
type input "27"
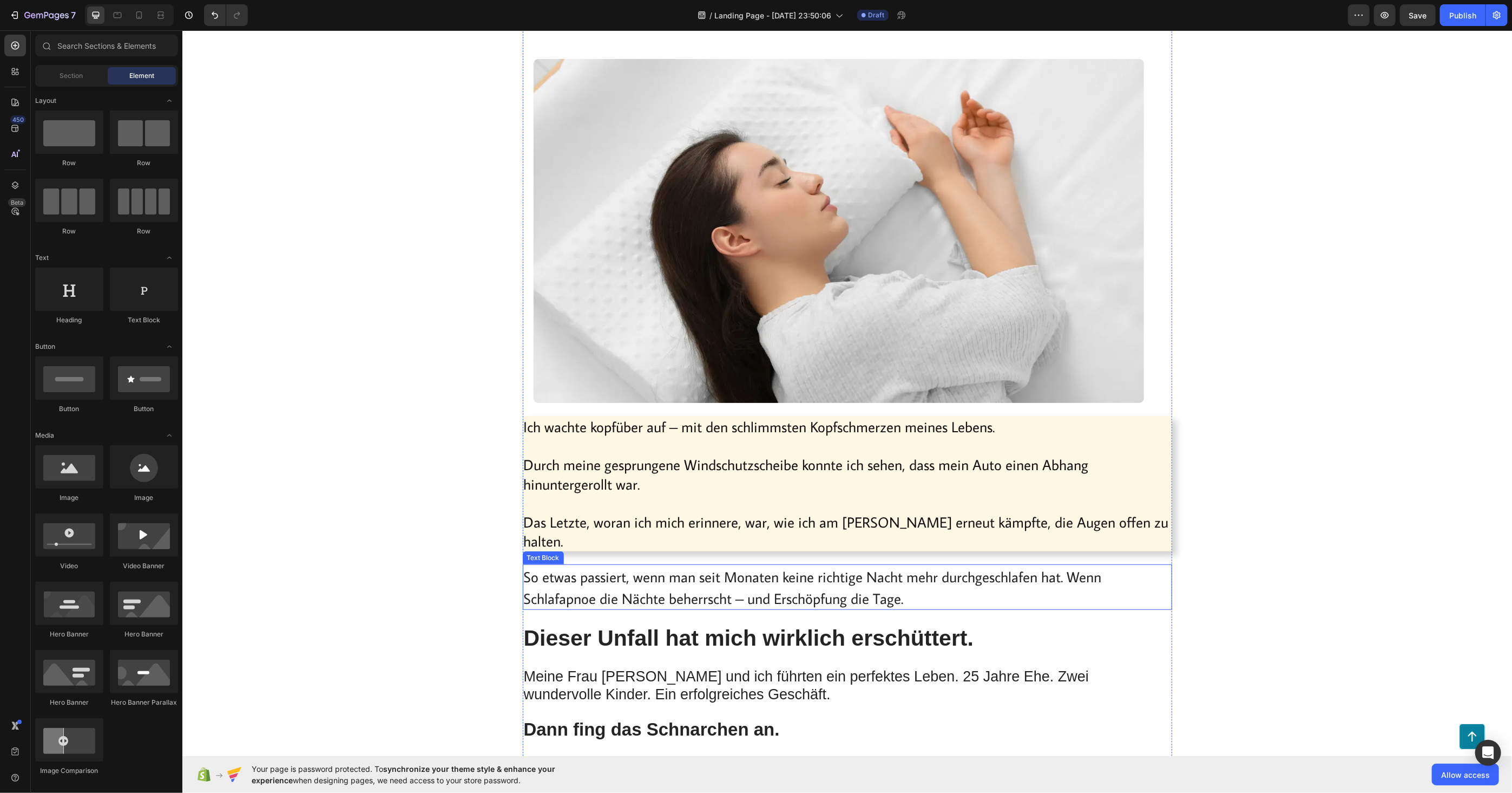
click at [551, 570] on span "So etwas passiert, wenn man seit Monaten keine richtige Nacht mehr durchgeschla…" at bounding box center [812, 586] width 578 height 41
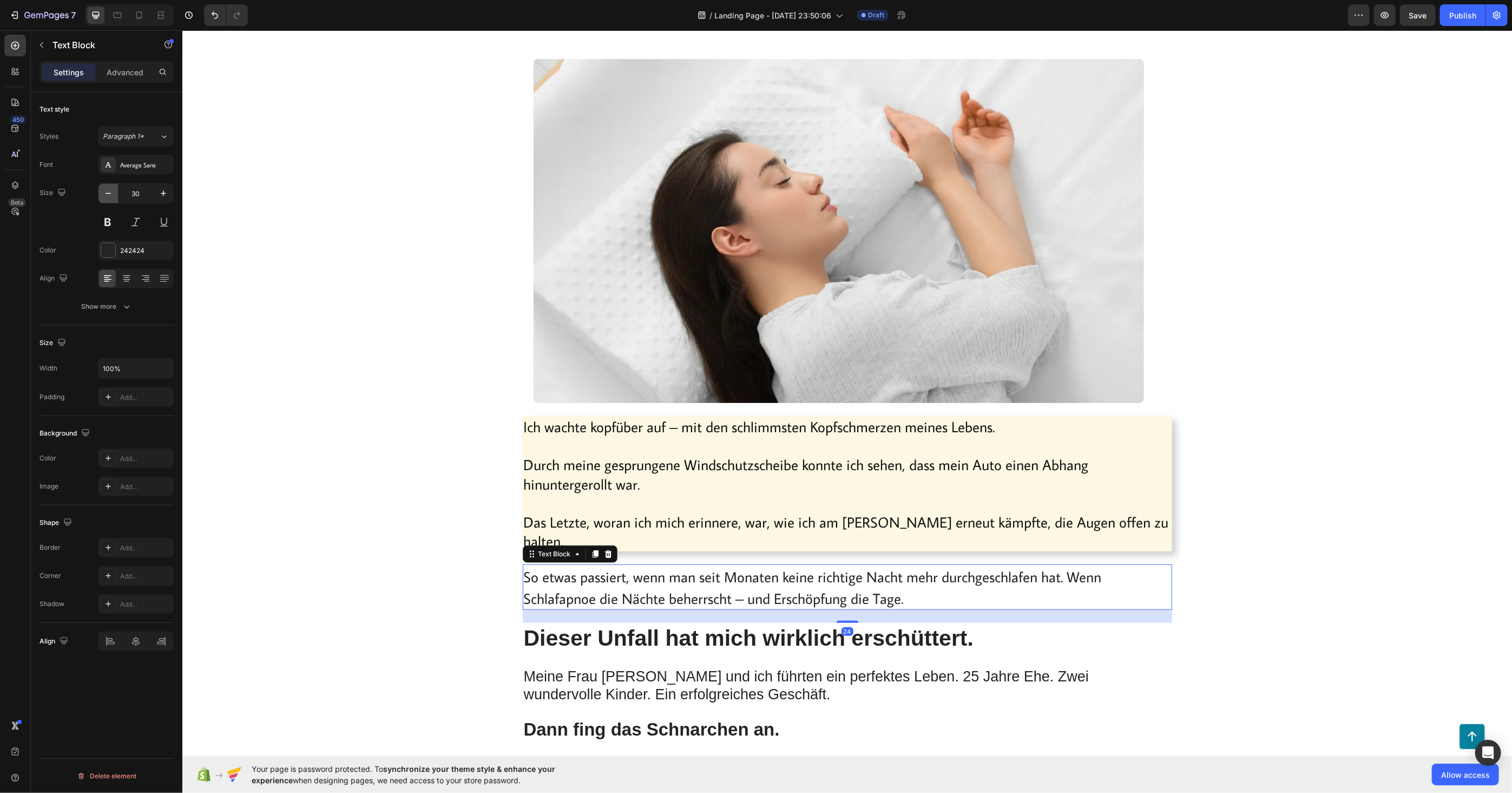
click at [105, 186] on button "button" at bounding box center [108, 193] width 20 height 20
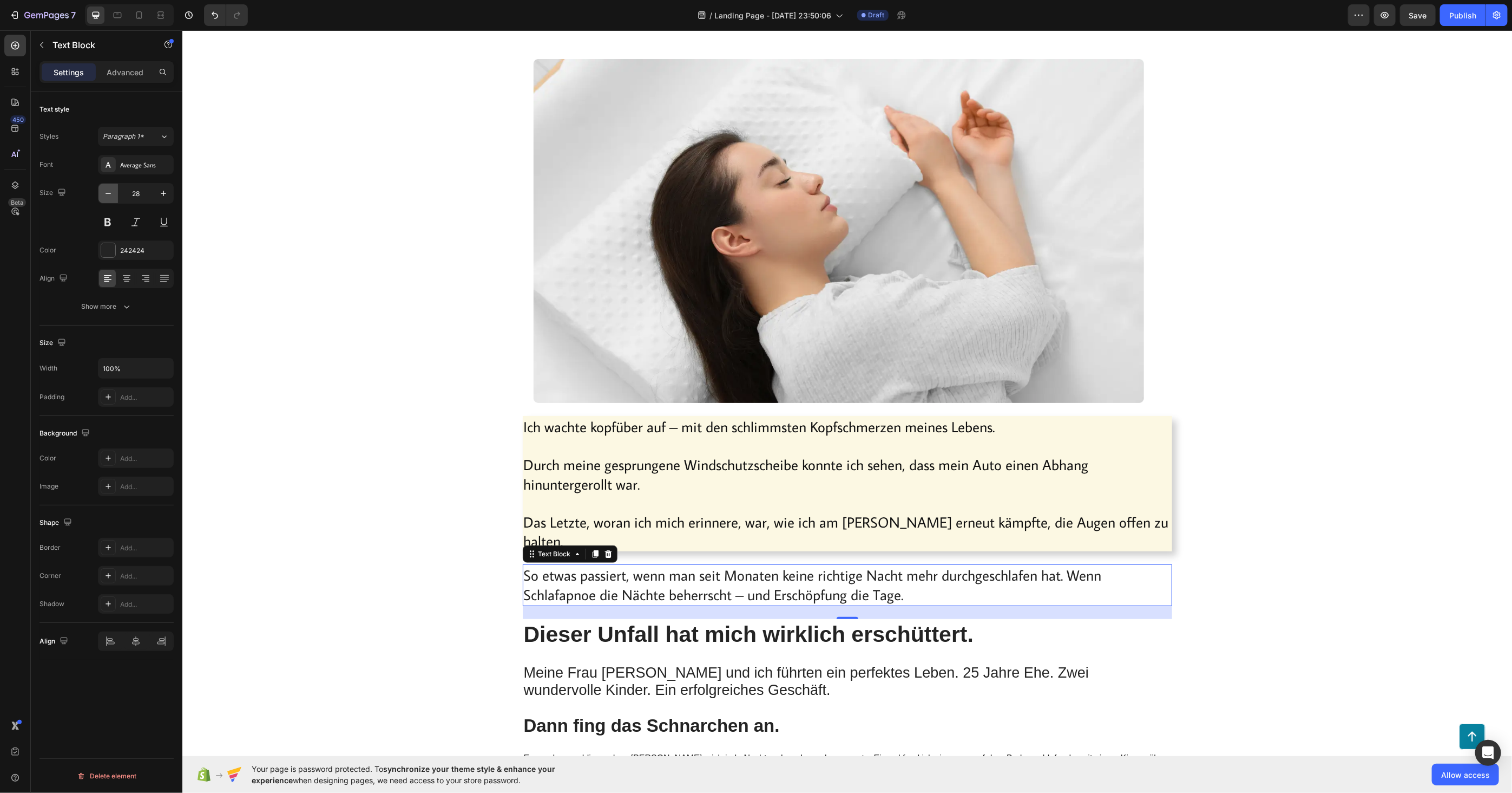
click at [105, 186] on button "button" at bounding box center [108, 193] width 20 height 20
type input "27"
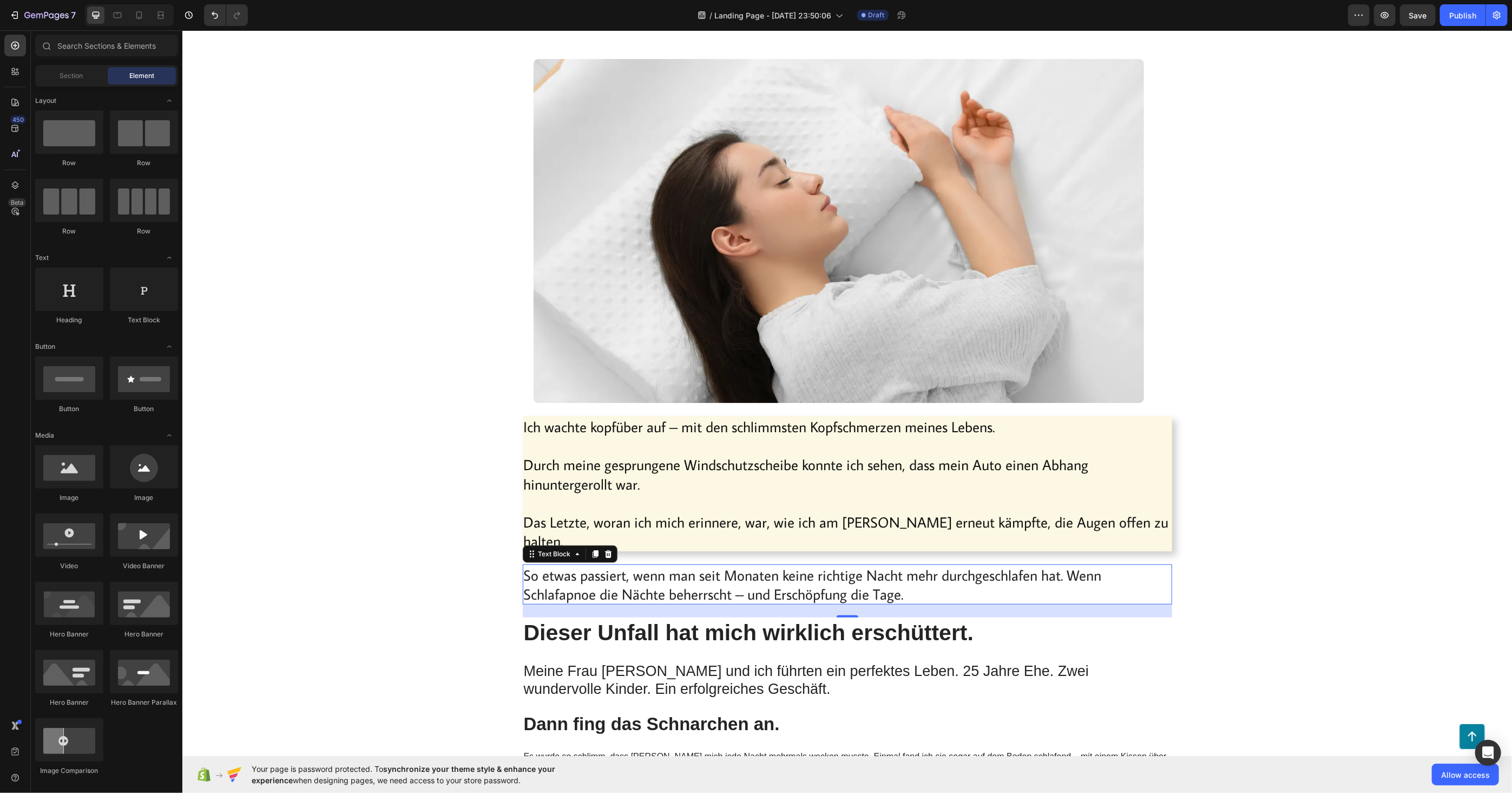
click at [749, 662] on p "Meine Frau [PERSON_NAME] und ich führten ein perfektes Leben. 25 Jahre Ehe. Zwe…" at bounding box center [847, 679] width 647 height 35
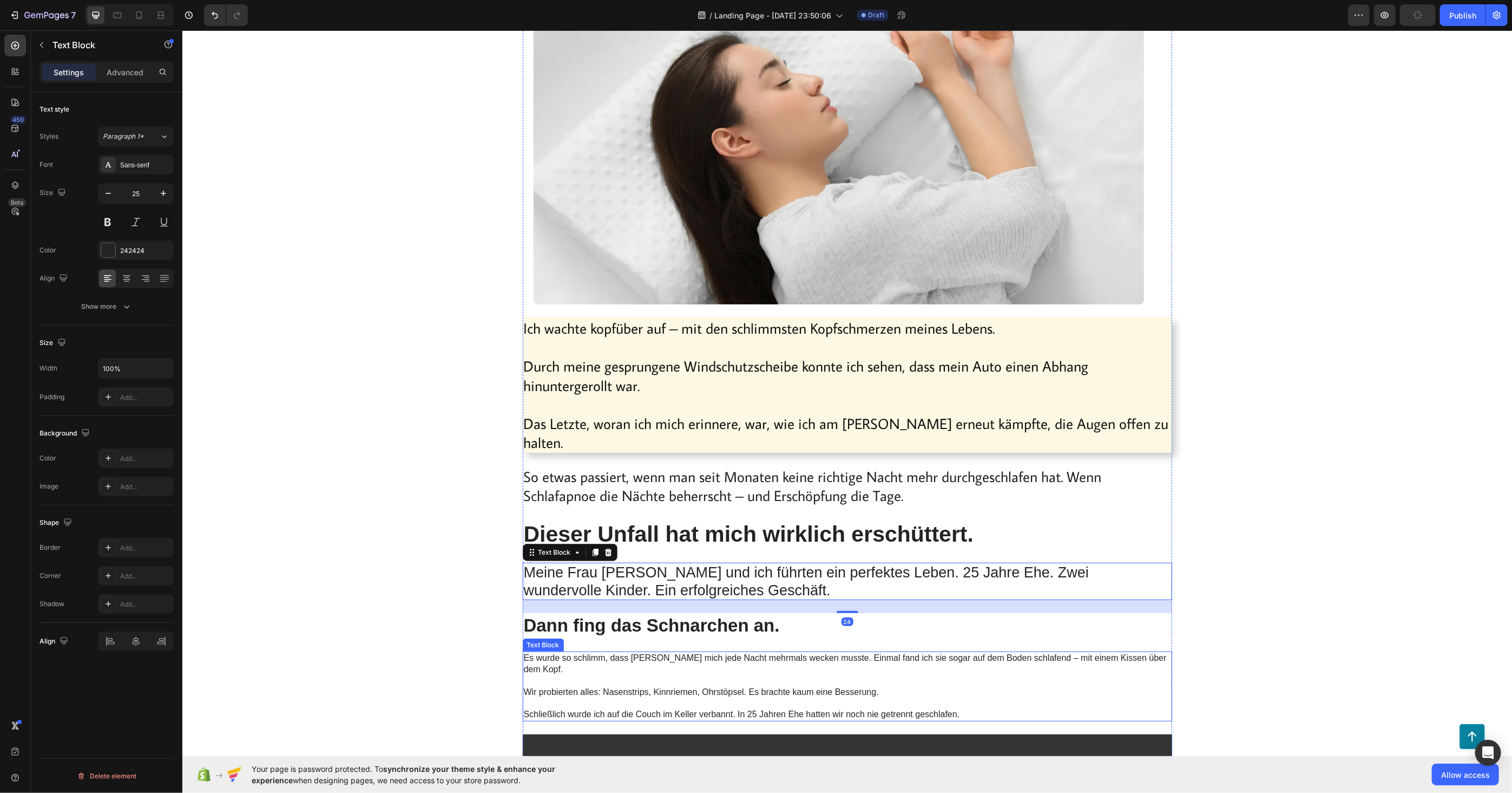
scroll to position [360, 0]
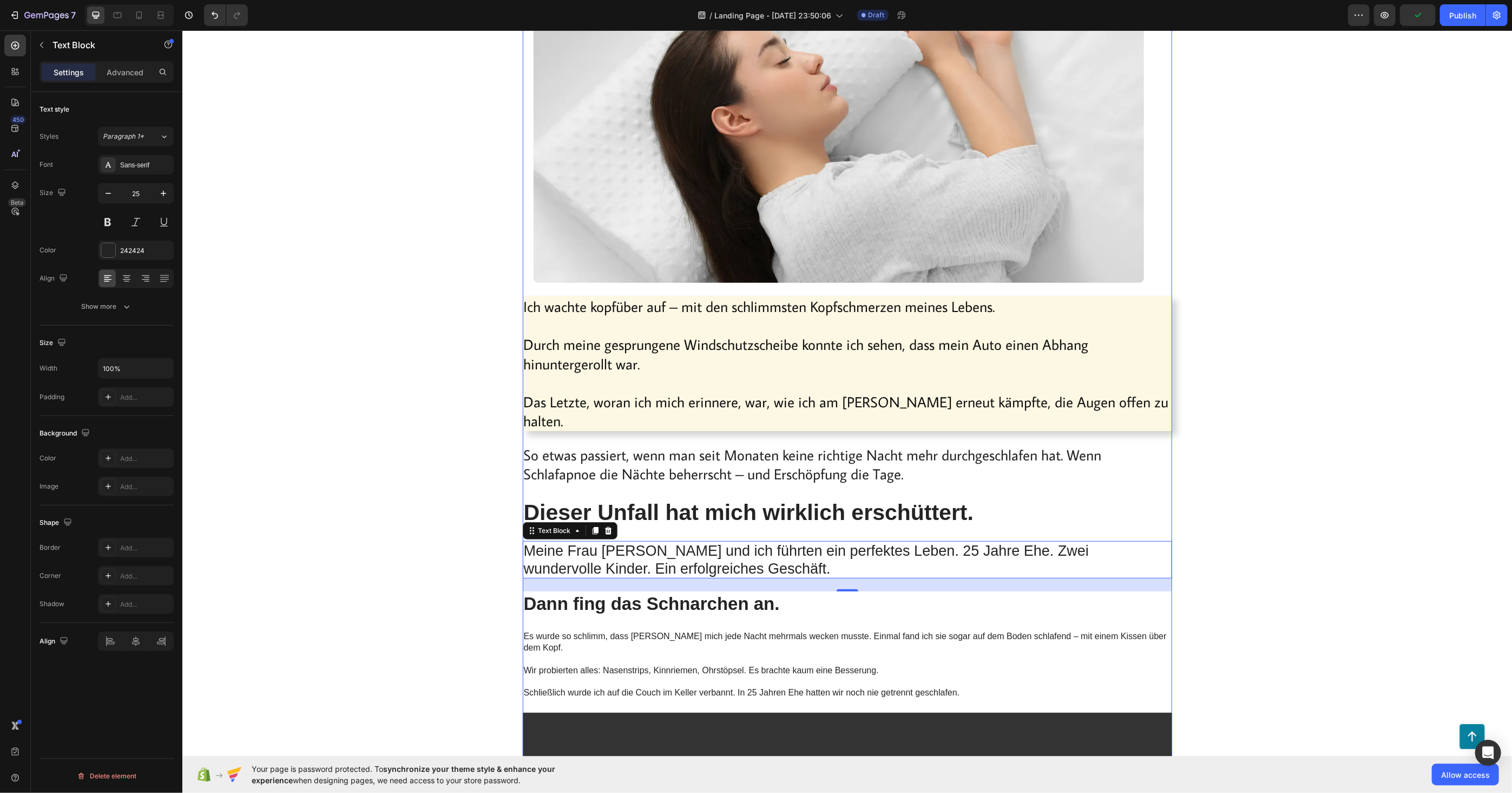
click at [623, 591] on h2 "Dann fing das Schnarchen an." at bounding box center [847, 604] width 649 height 26
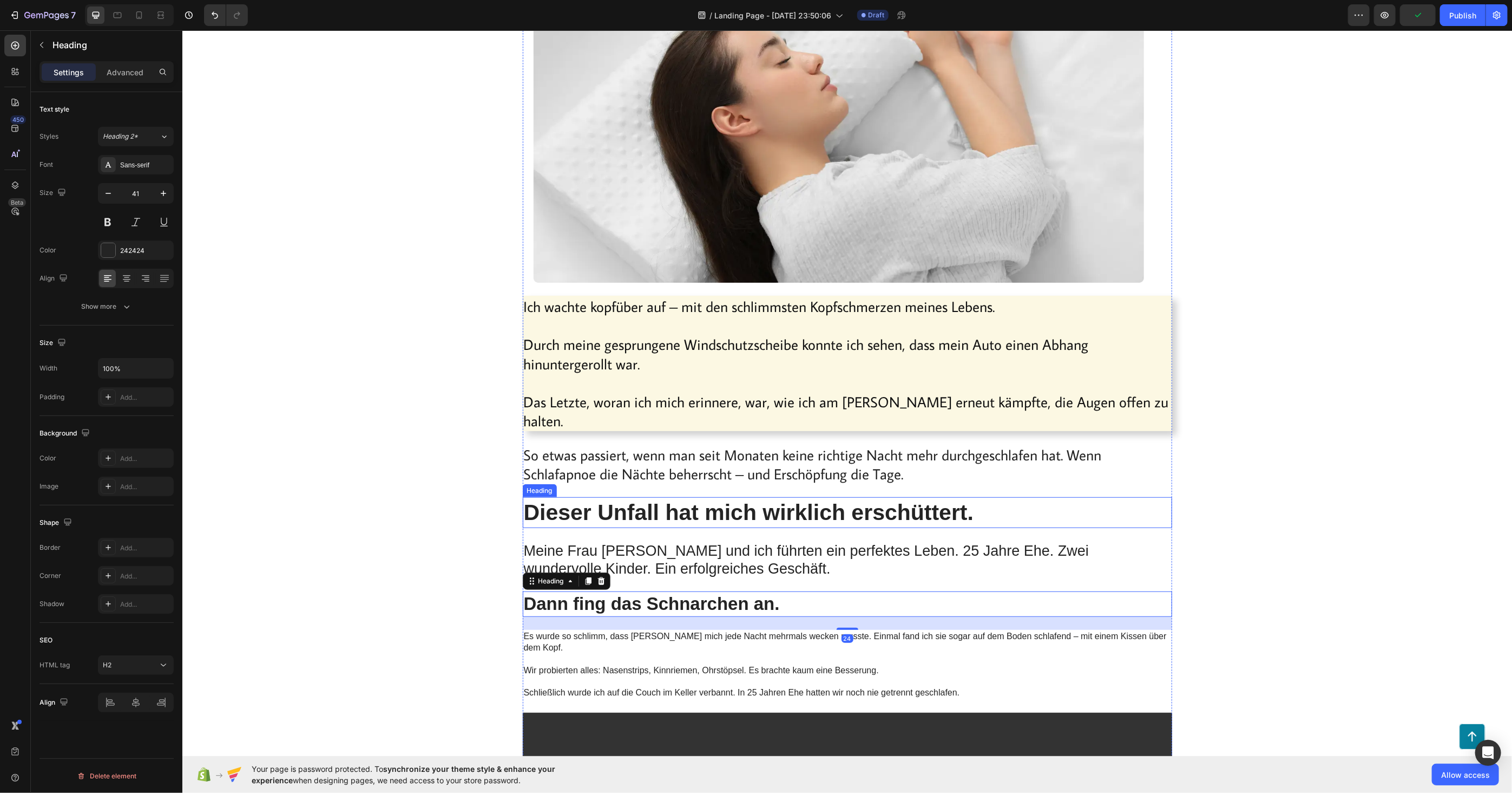
click at [636, 498] on p "Dieser Unfall hat mich wirklich erschüttert." at bounding box center [847, 512] width 647 height 29
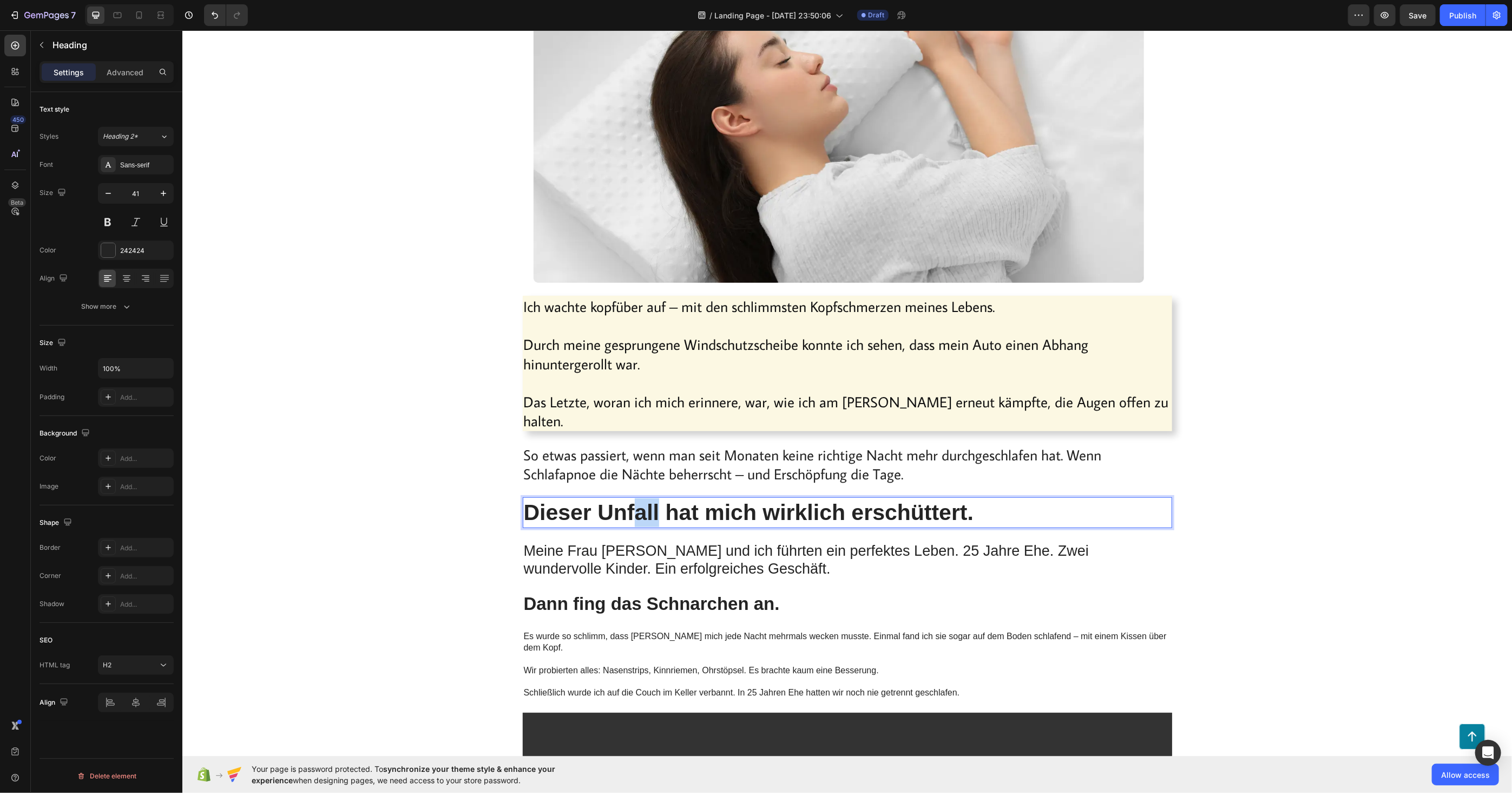
drag, startPoint x: 653, startPoint y: 492, endPoint x: 635, endPoint y: 489, distance: 18.2
click at [635, 498] on p "Dieser Unfall hat mich wirklich erschüttert." at bounding box center [847, 512] width 647 height 29
click at [621, 591] on h2 "Dann fing das Schnarchen an." at bounding box center [847, 604] width 649 height 26
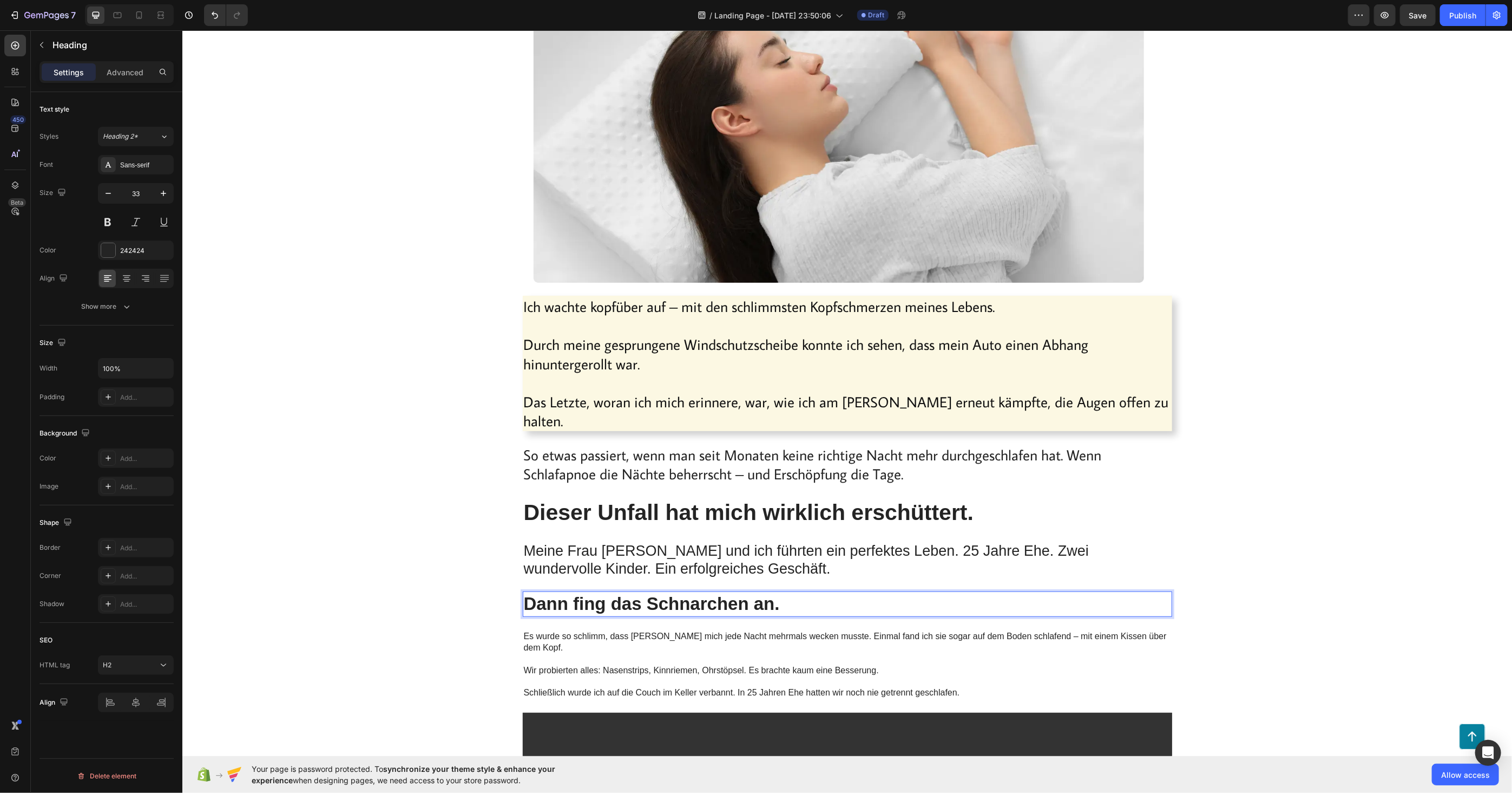
click at [621, 591] on h2 "Dann fing das Schnarchen an." at bounding box center [847, 604] width 649 height 26
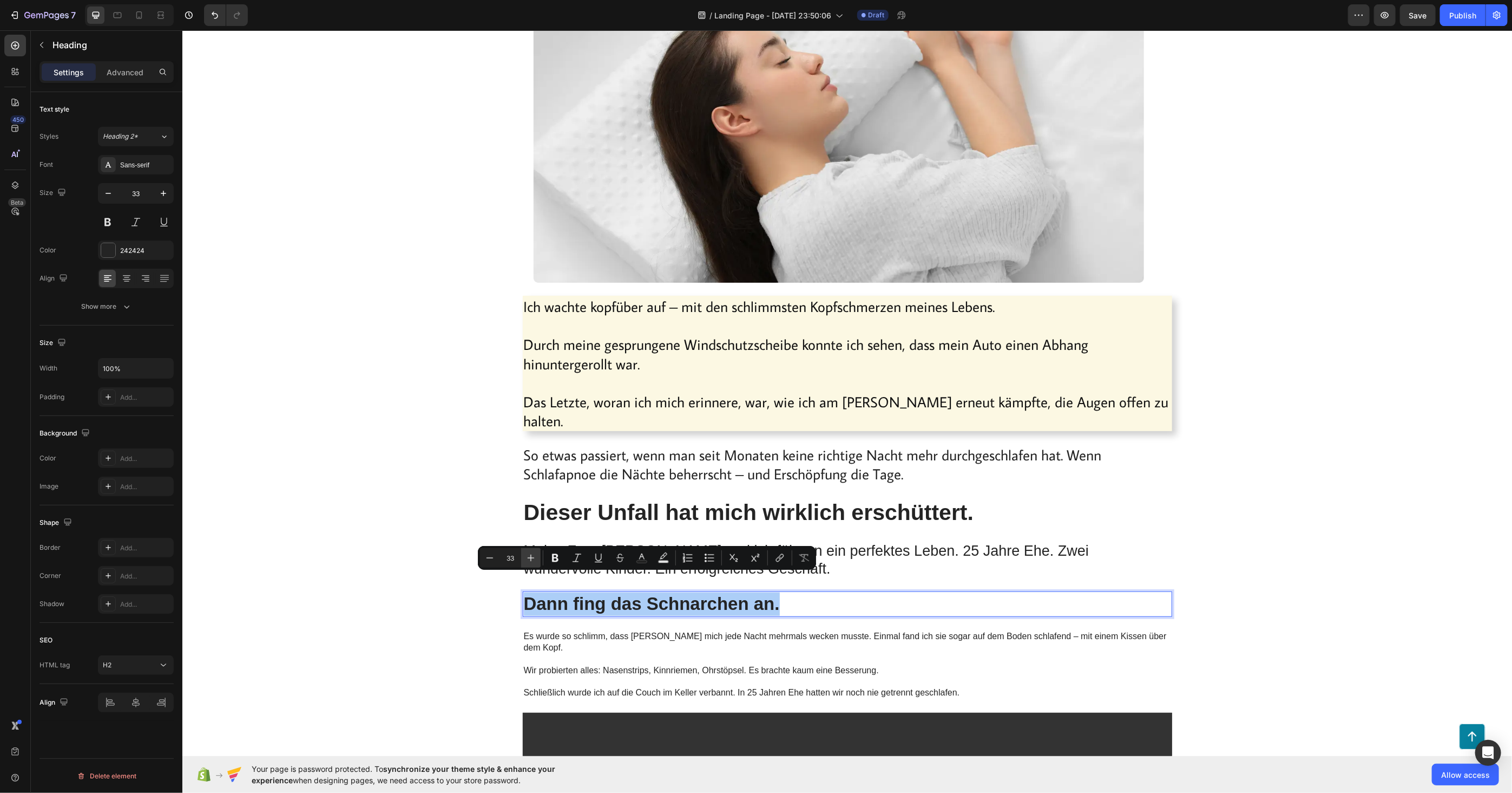
click at [527, 550] on button "Plus" at bounding box center [531, 558] width 20 height 20
click at [527, 553] on button "Plus" at bounding box center [531, 558] width 20 height 20
click at [527, 553] on icon "Editor contextual toolbar" at bounding box center [530, 558] width 11 height 11
click at [527, 553] on icon "Editor contextual toolbar" at bounding box center [530, 558] width 11 height 11
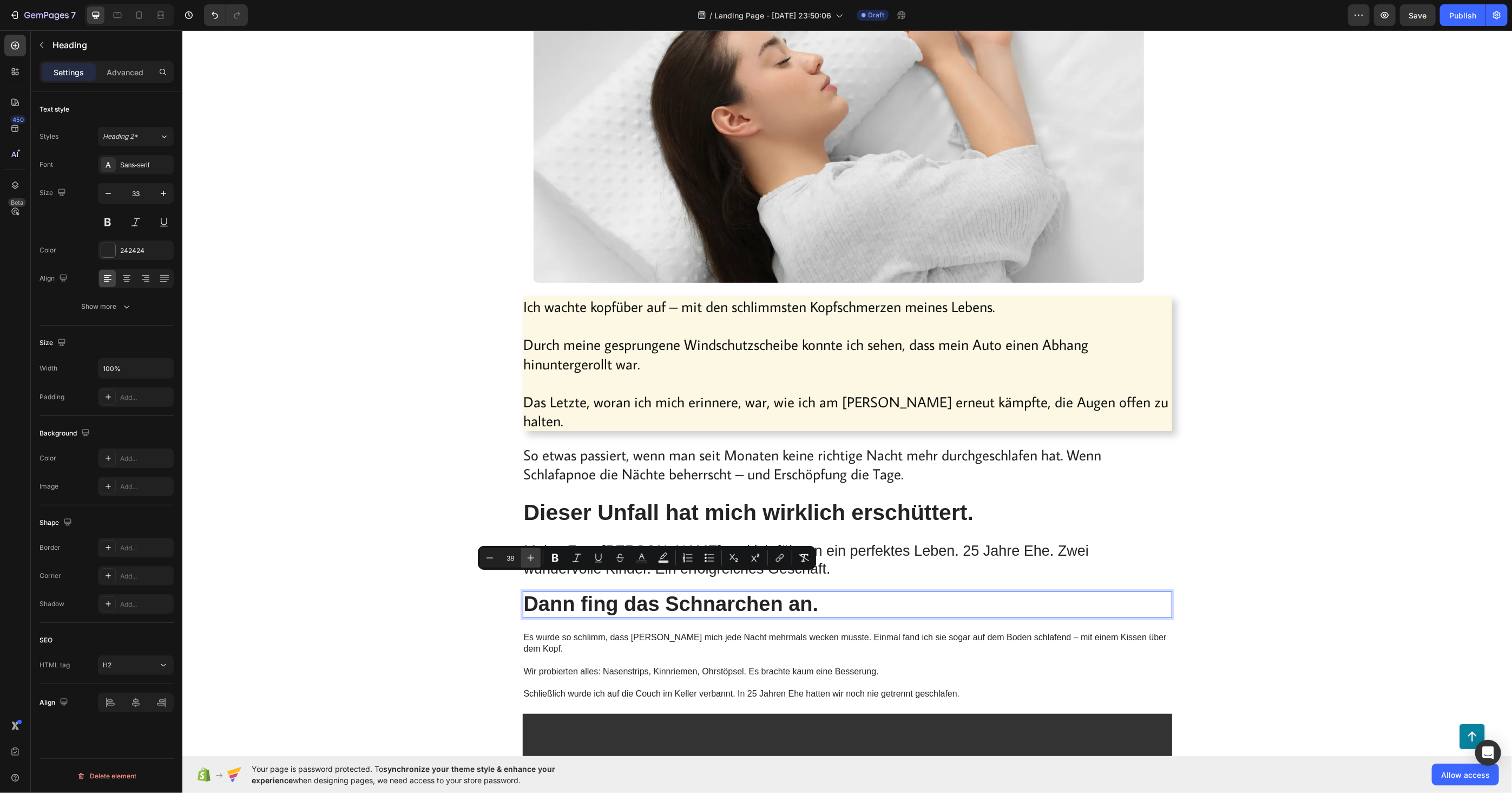
click at [527, 553] on icon "Editor contextual toolbar" at bounding box center [530, 558] width 11 height 11
type input "41"
click at [163, 195] on icon "button" at bounding box center [163, 193] width 11 height 11
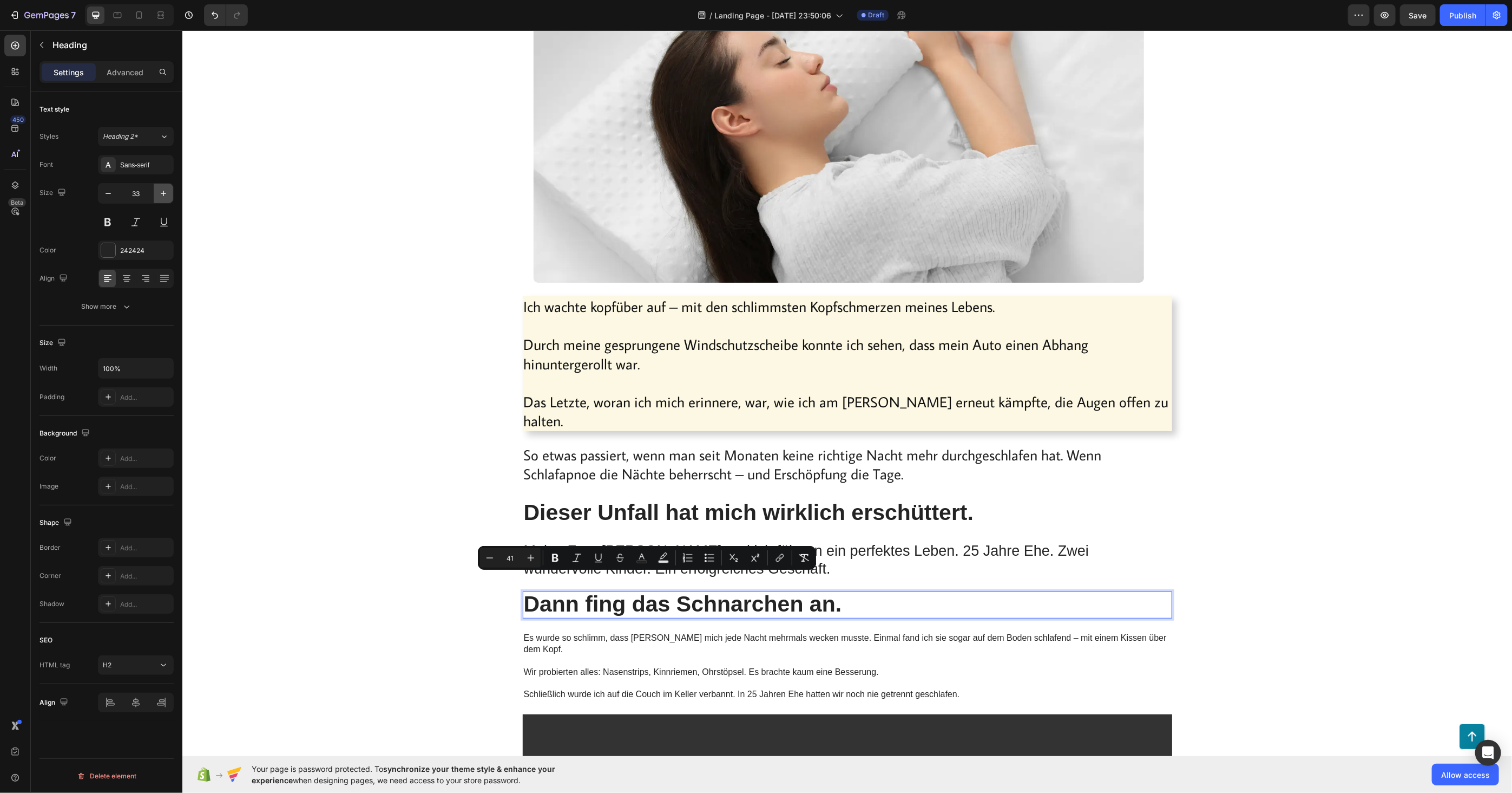
click at [162, 195] on icon "button" at bounding box center [163, 193] width 11 height 11
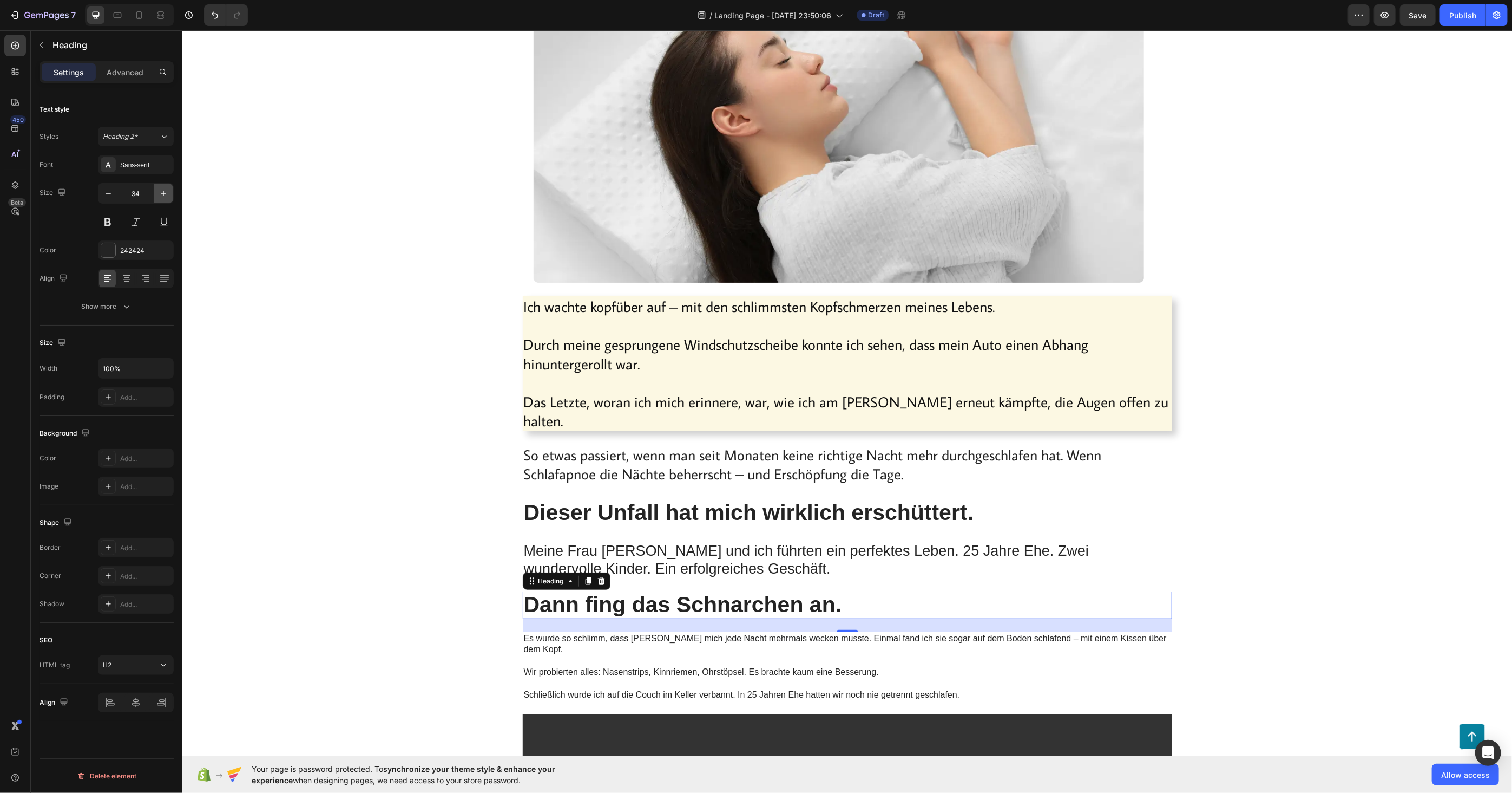
click at [162, 195] on icon "button" at bounding box center [163, 193] width 11 height 11
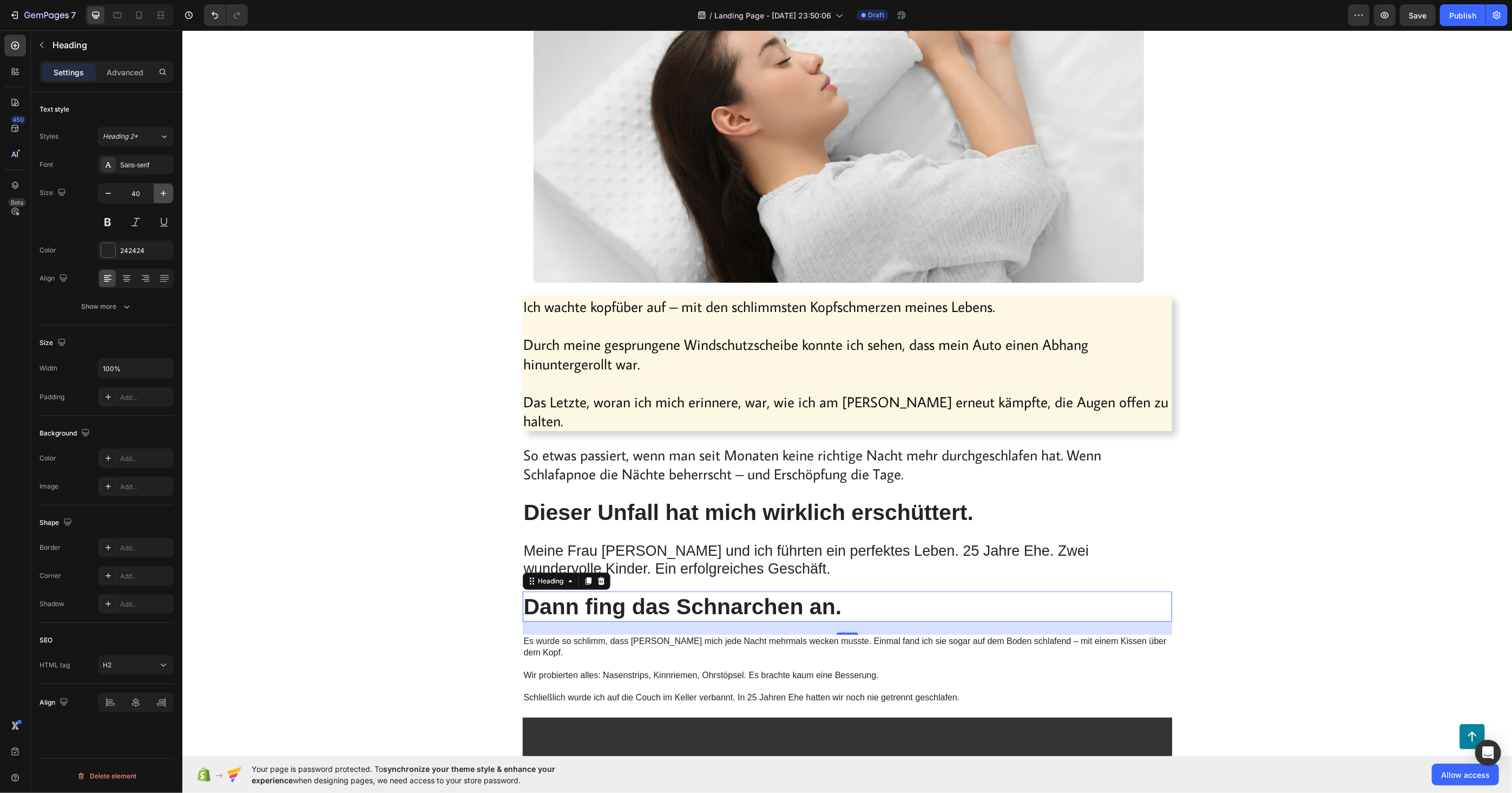
click at [162, 195] on icon "button" at bounding box center [163, 193] width 11 height 11
type input "41"
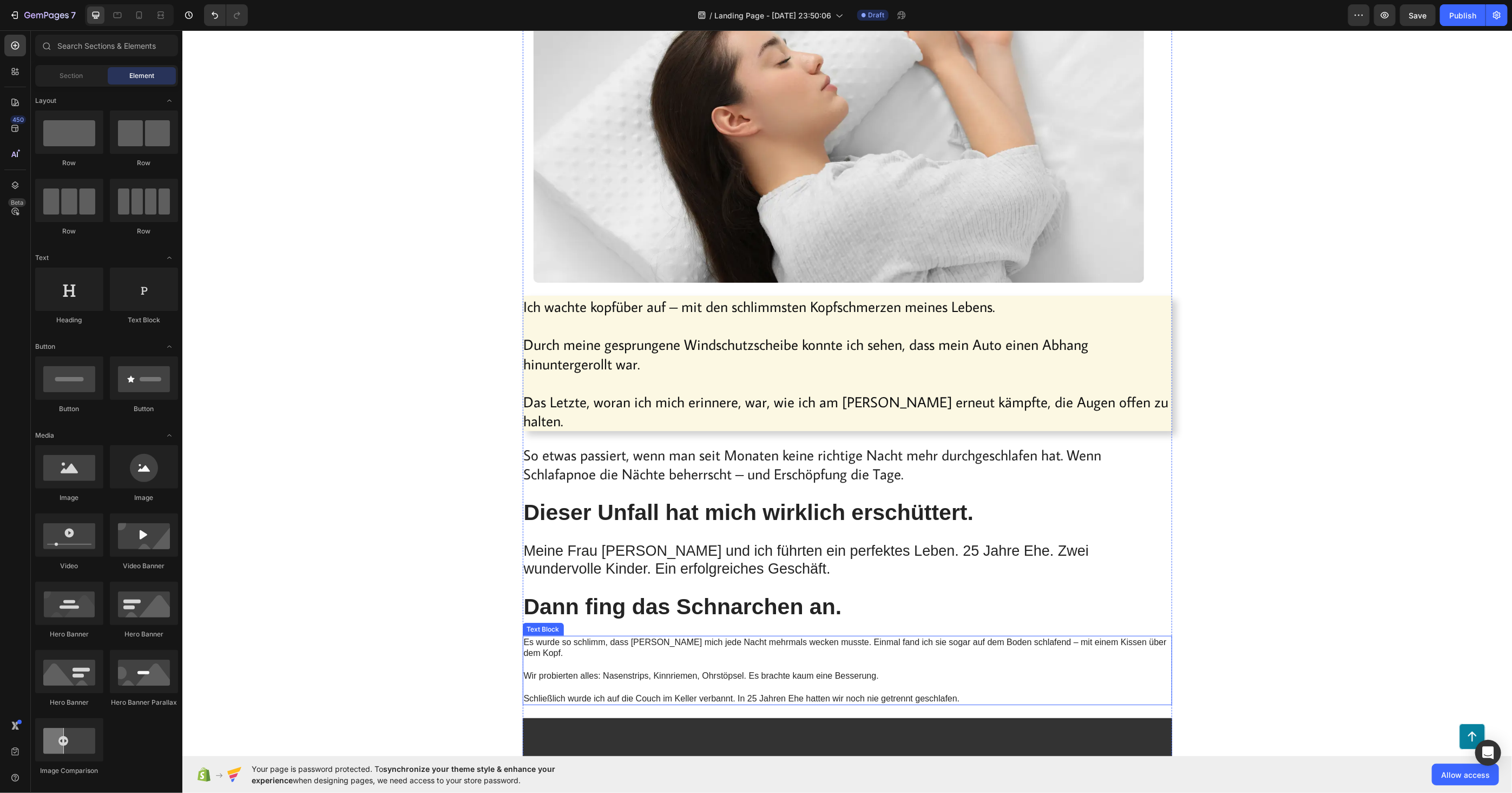
click at [653, 660] on p "Es wurde so schlimm, dass [PERSON_NAME] mich jede Nacht mehrmals wecken musste.…" at bounding box center [847, 670] width 647 height 68
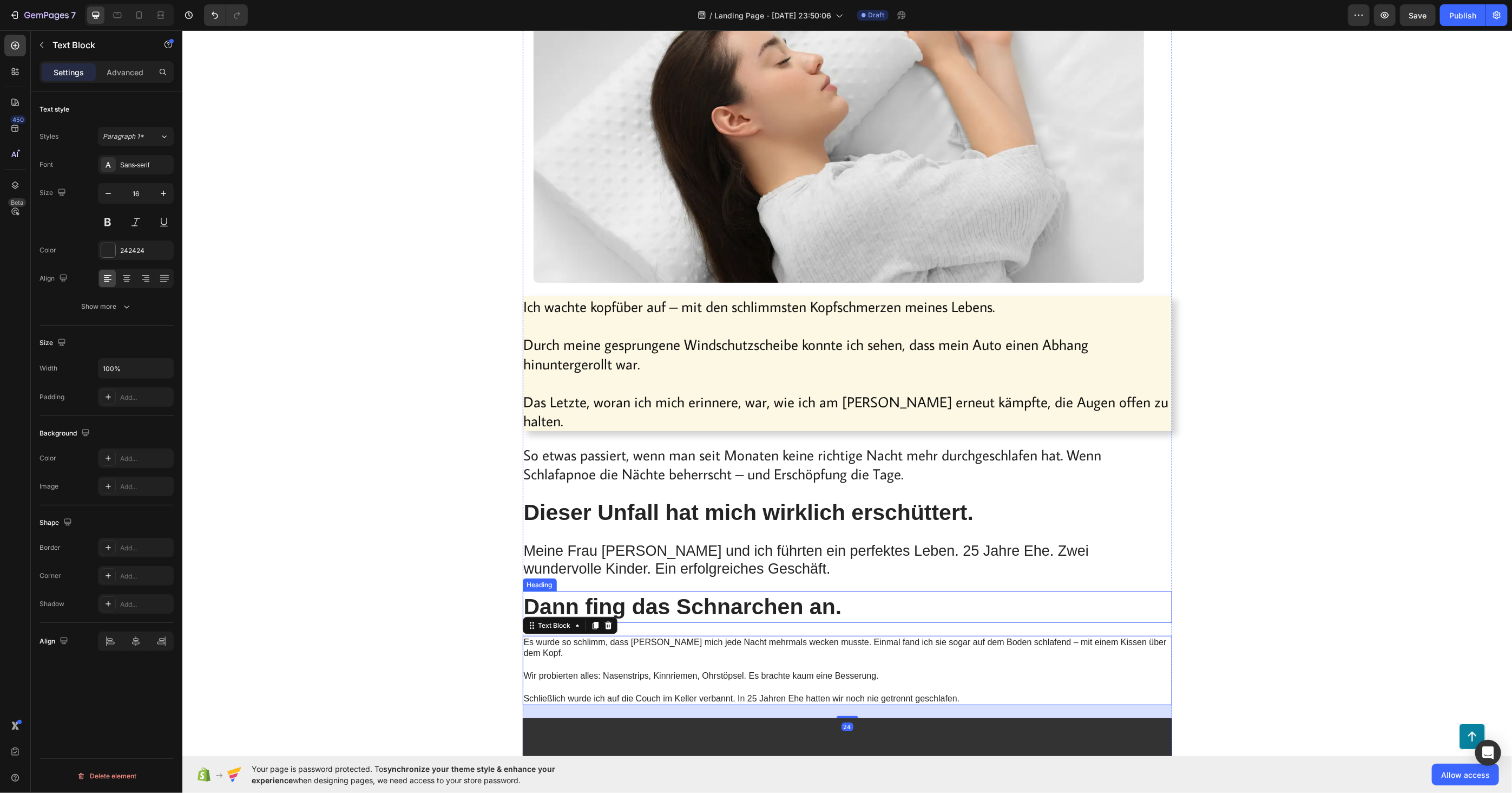
click at [626, 593] on span "Dann fing das Schnarchen an." at bounding box center [683, 605] width 318 height 25
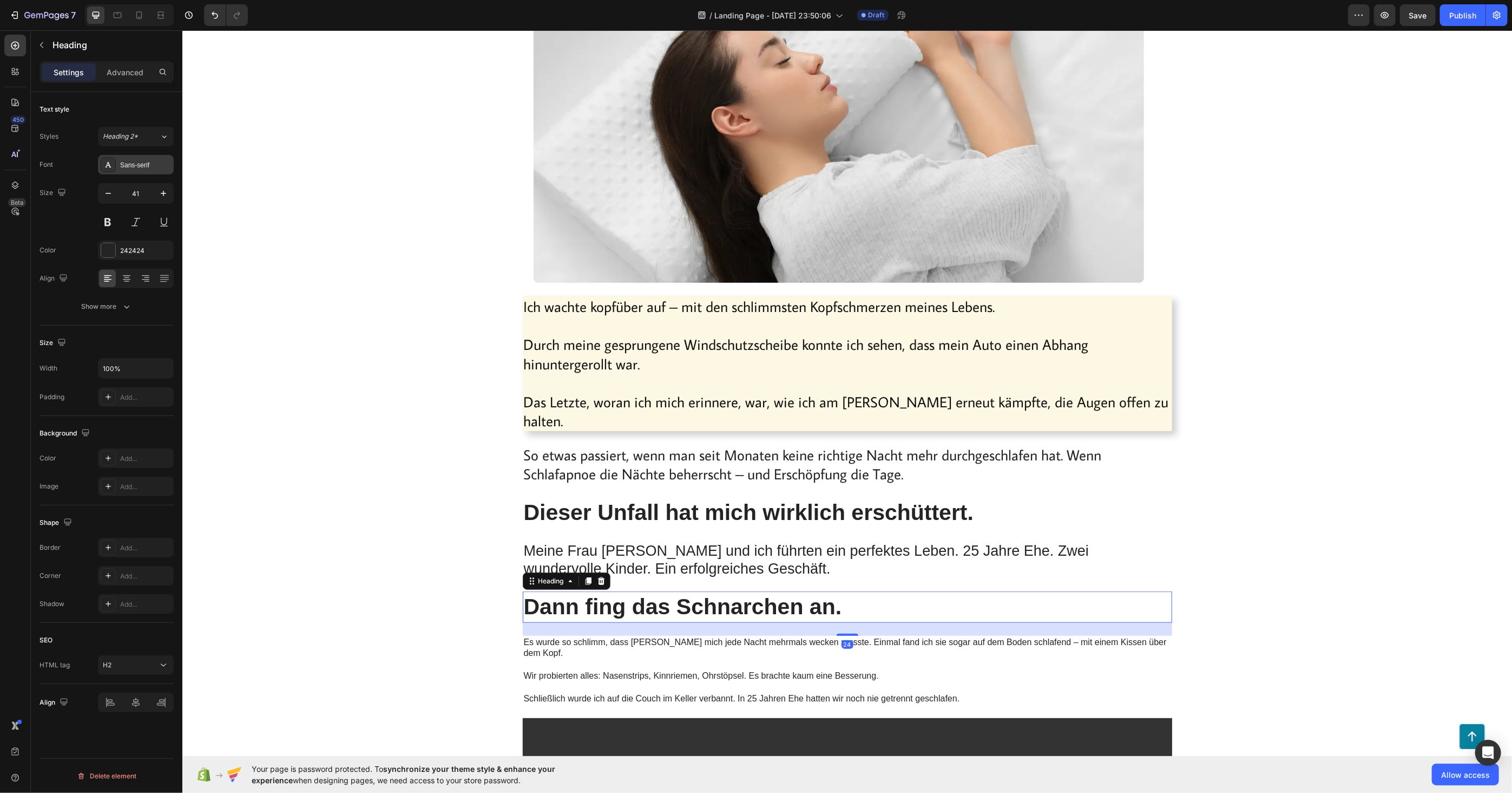
click at [139, 164] on div "Sans-serif" at bounding box center [145, 165] width 51 height 10
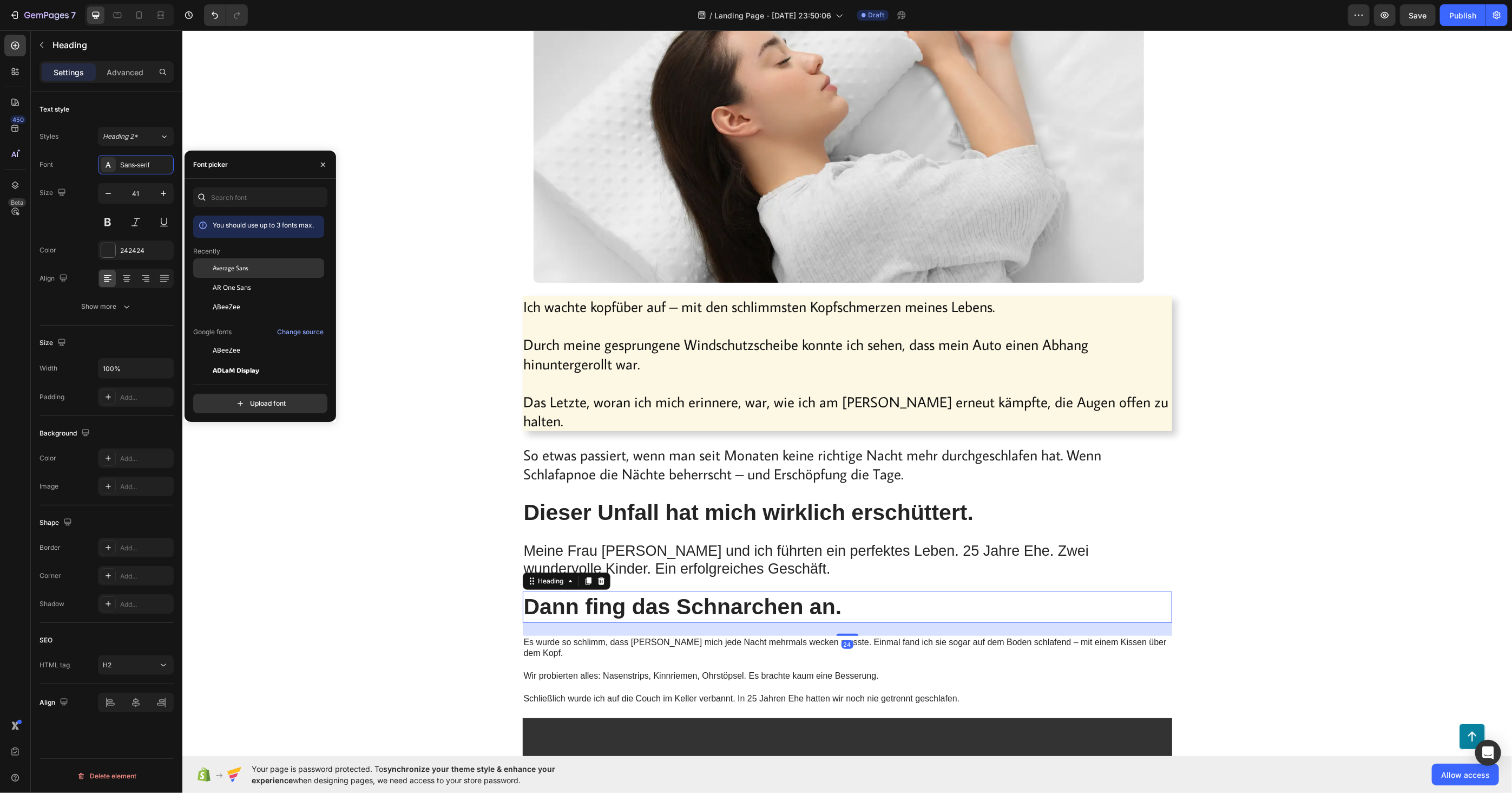
click at [239, 274] on div "Average Sans" at bounding box center [258, 268] width 131 height 20
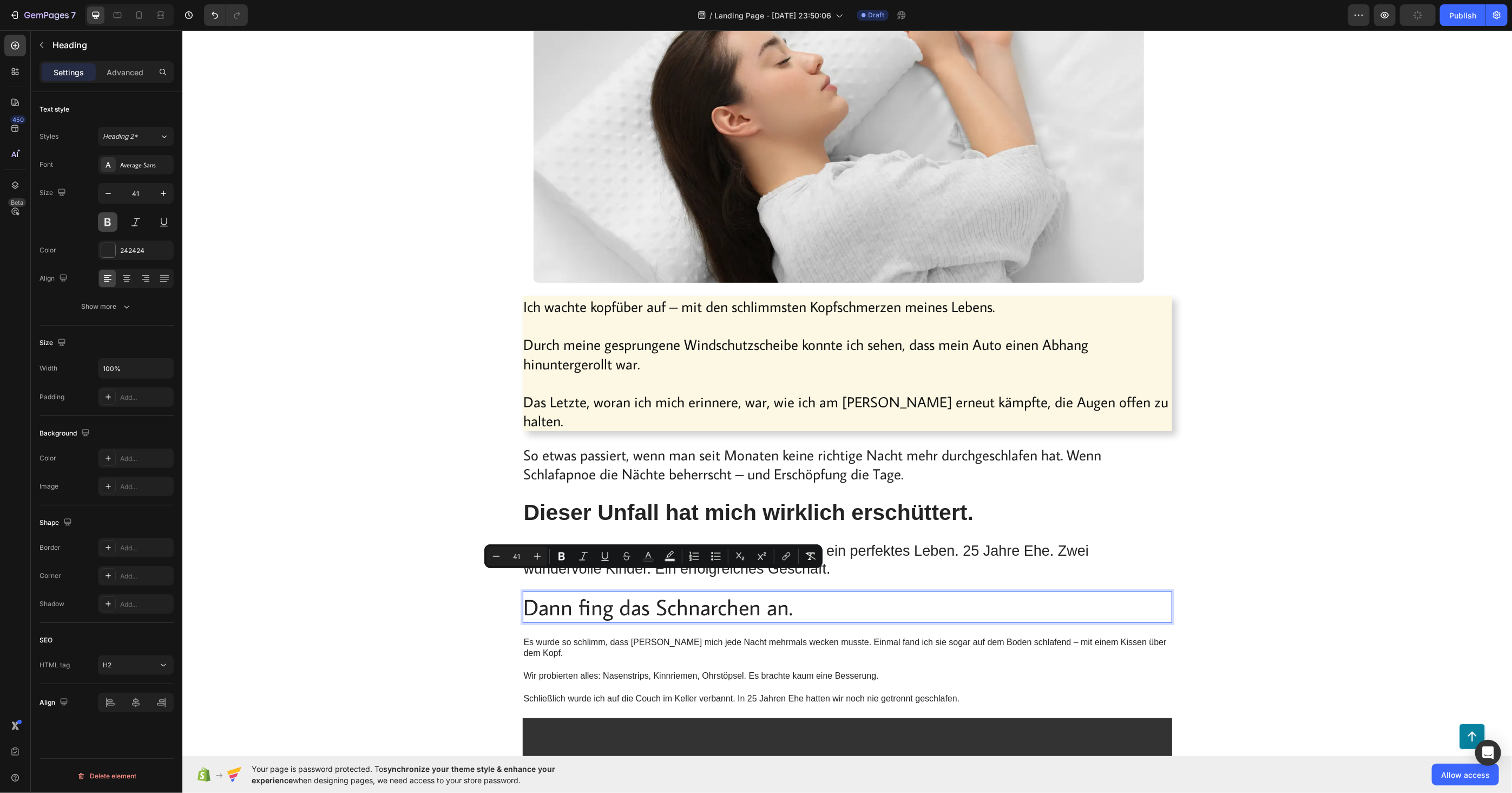
click at [112, 217] on button at bounding box center [108, 222] width 20 height 20
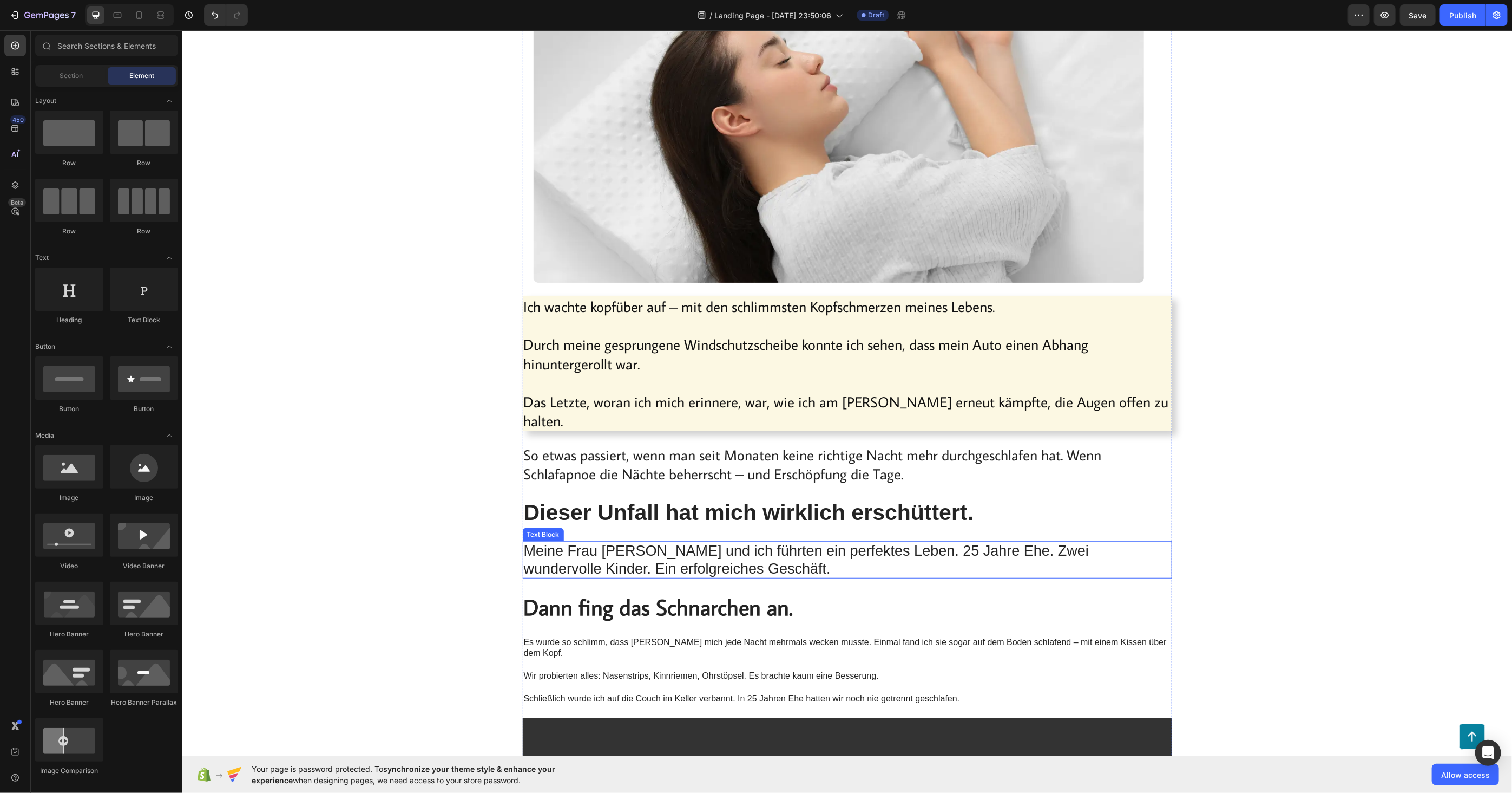
click at [606, 542] on span "Meine Frau [PERSON_NAME] und ich führten ein perfektes Leben. 25 Jahre Ehe. Zwe…" at bounding box center [806, 559] width 566 height 34
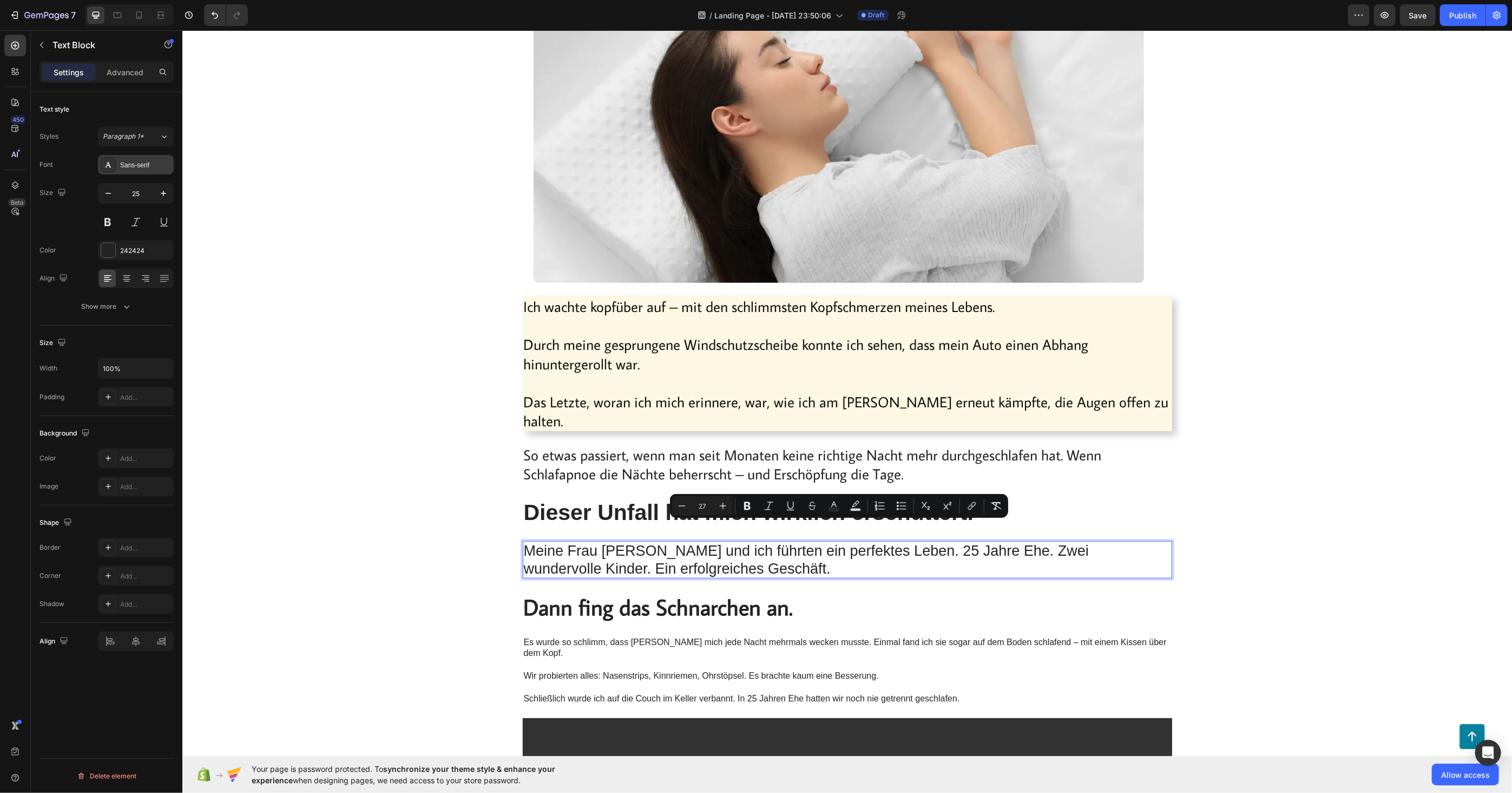
click at [133, 166] on div "Sans-serif" at bounding box center [145, 165] width 51 height 10
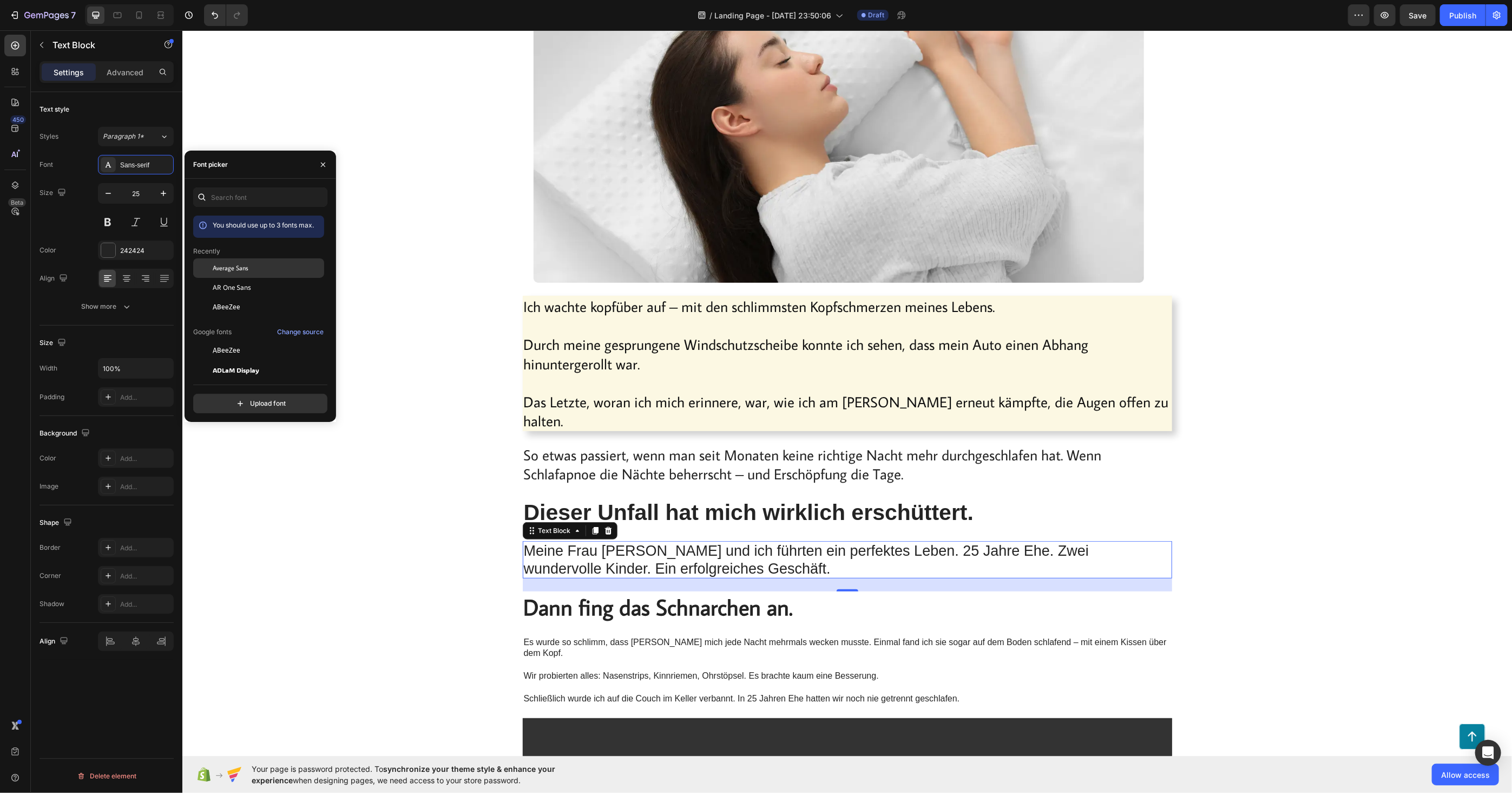
click at [234, 268] on span "Average Sans" at bounding box center [230, 268] width 35 height 10
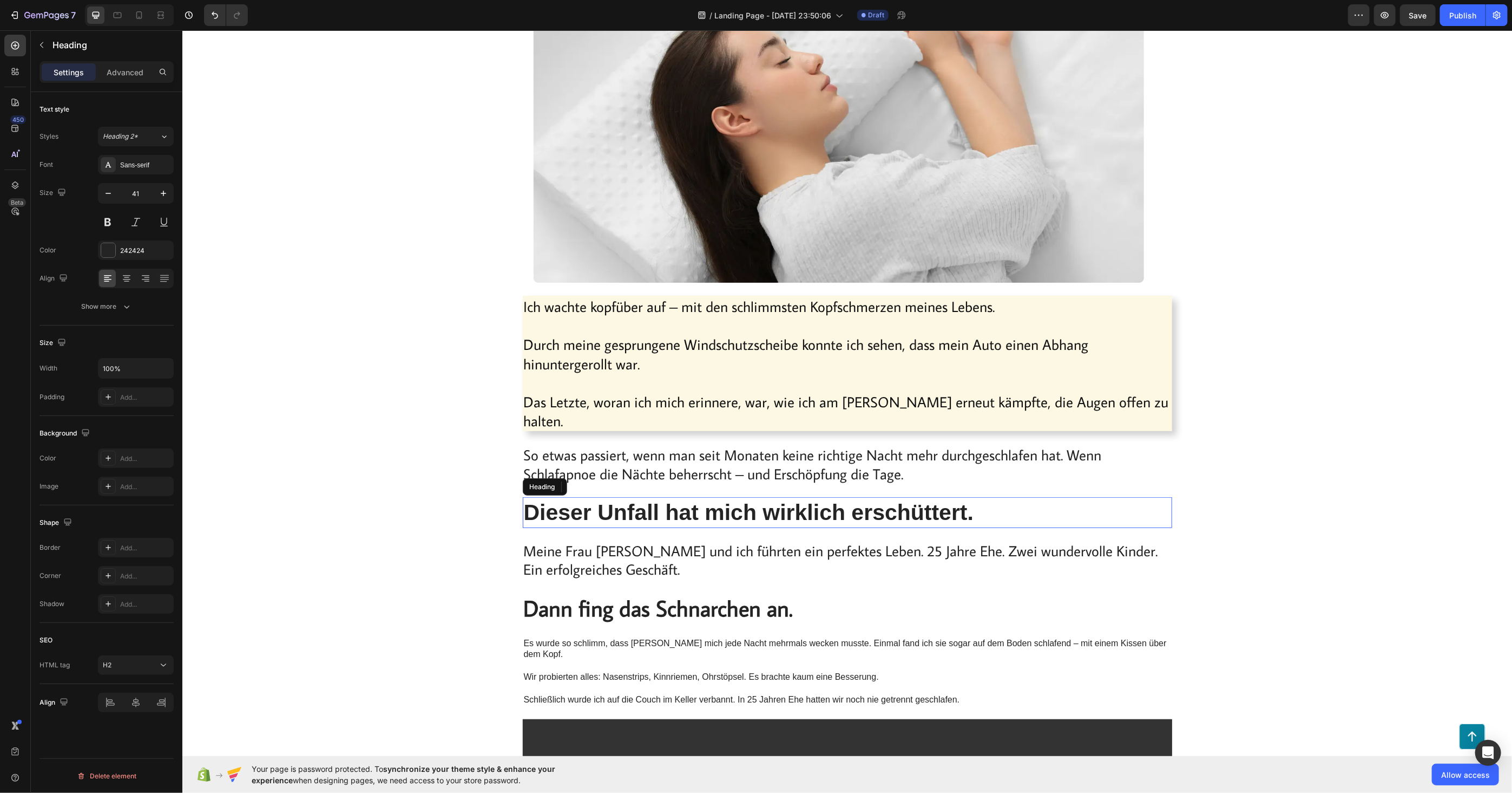
click at [635, 498] on p "Dieser Unfall hat mich wirklich erschüttert." at bounding box center [847, 512] width 647 height 29
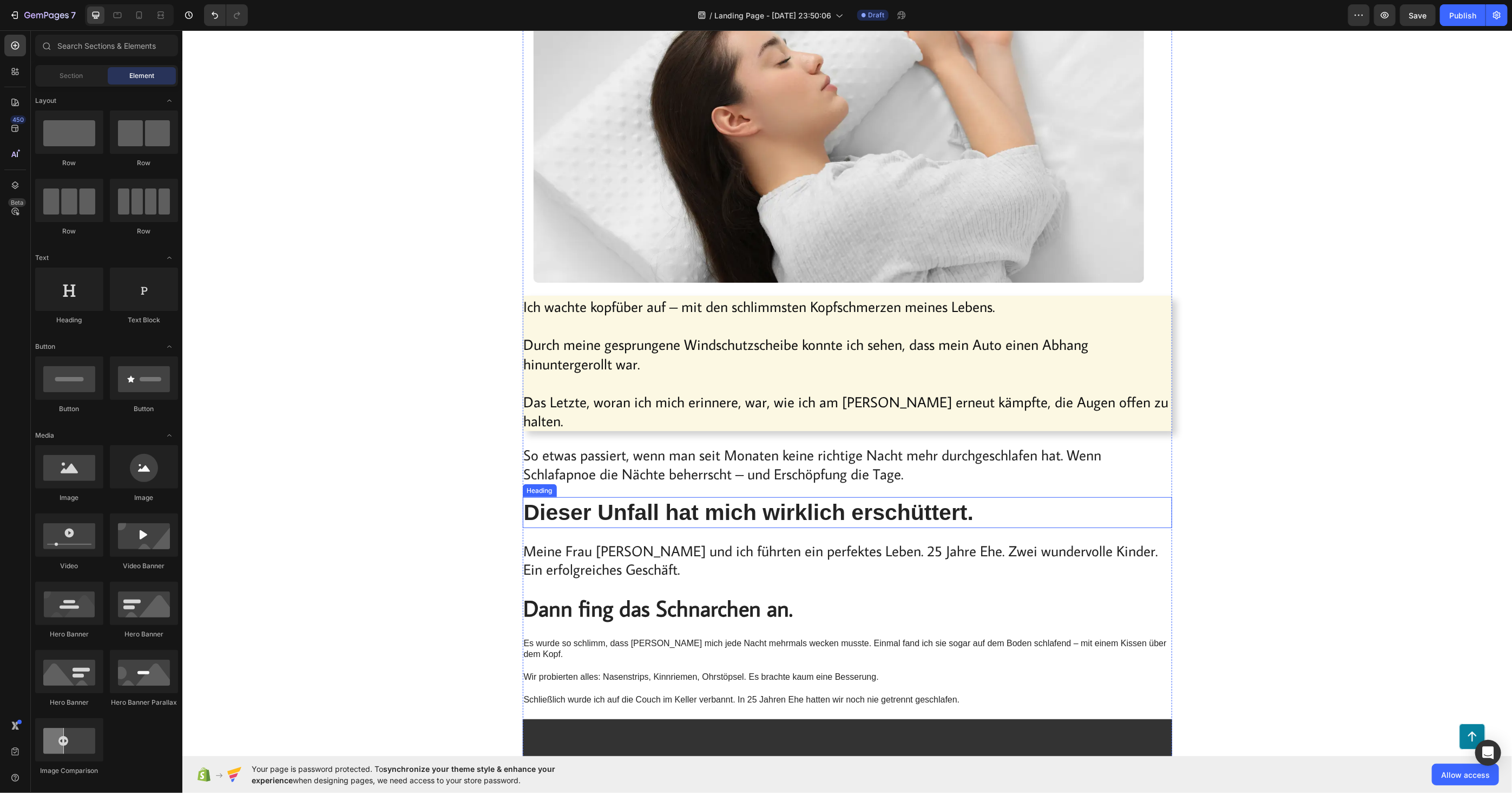
click at [542, 498] on p "Dieser Unfall hat mich wirklich erschüttert." at bounding box center [847, 512] width 647 height 29
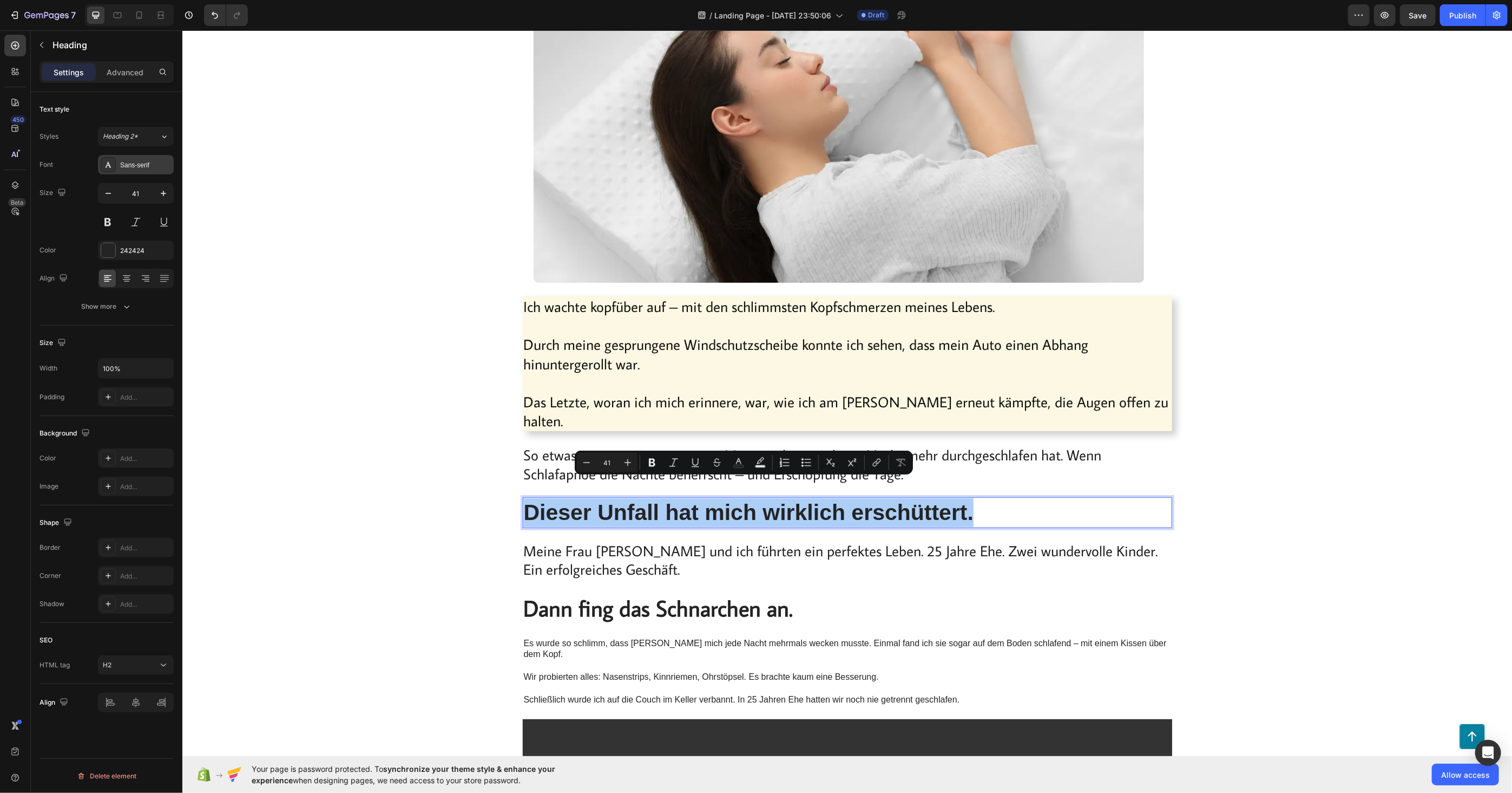
drag, startPoint x: 129, startPoint y: 153, endPoint x: 133, endPoint y: 158, distance: 6.4
click at [130, 153] on div "Styles Heading 2* Font Sans-serif Size 41 Color 242424 Align Show more" at bounding box center [106, 221] width 134 height 189
drag, startPoint x: 133, startPoint y: 159, endPoint x: 136, endPoint y: 164, distance: 5.8
click at [134, 159] on div "Sans-serif" at bounding box center [136, 164] width 76 height 20
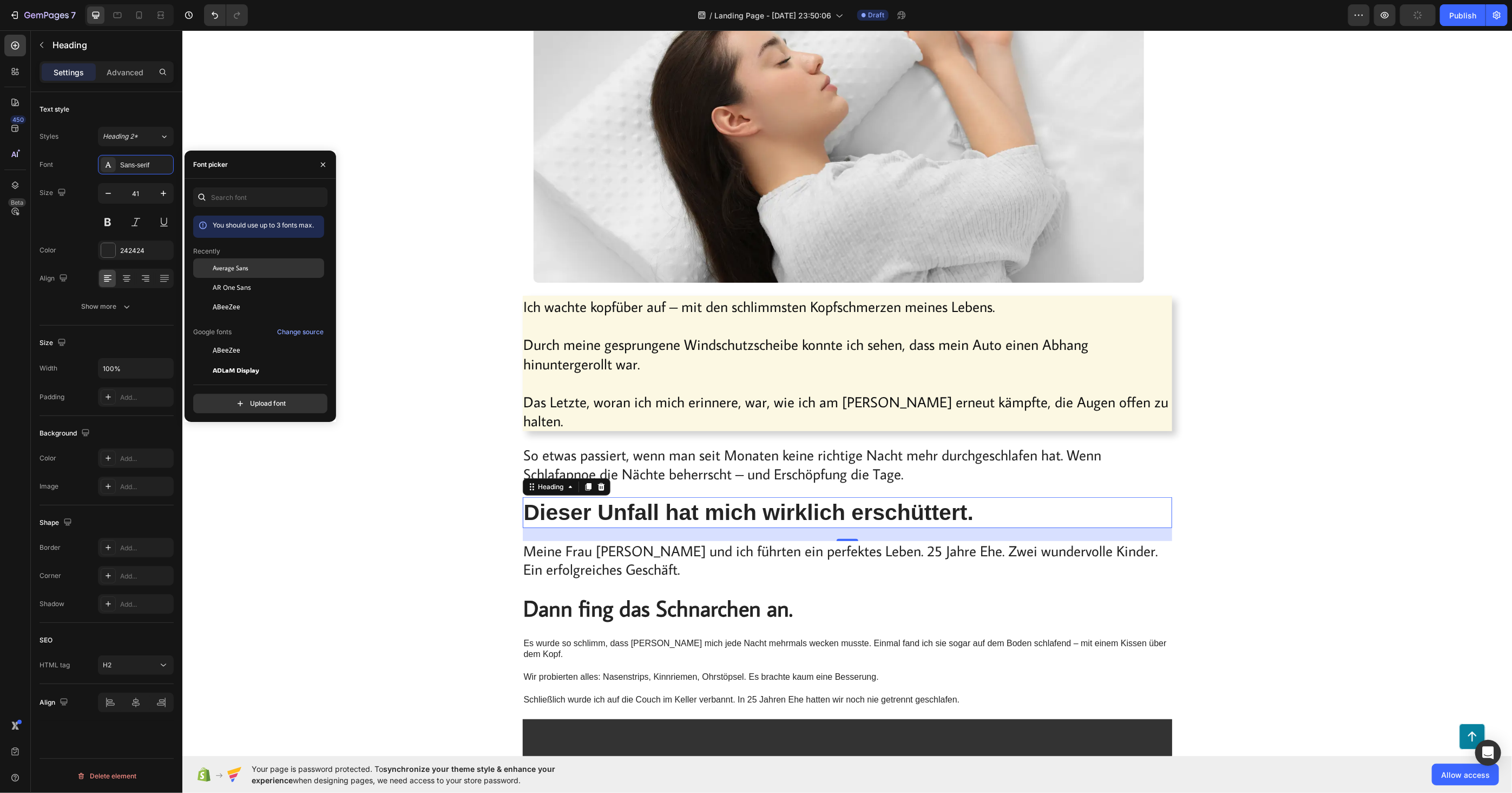
click at [226, 271] on span "Average Sans" at bounding box center [230, 268] width 35 height 10
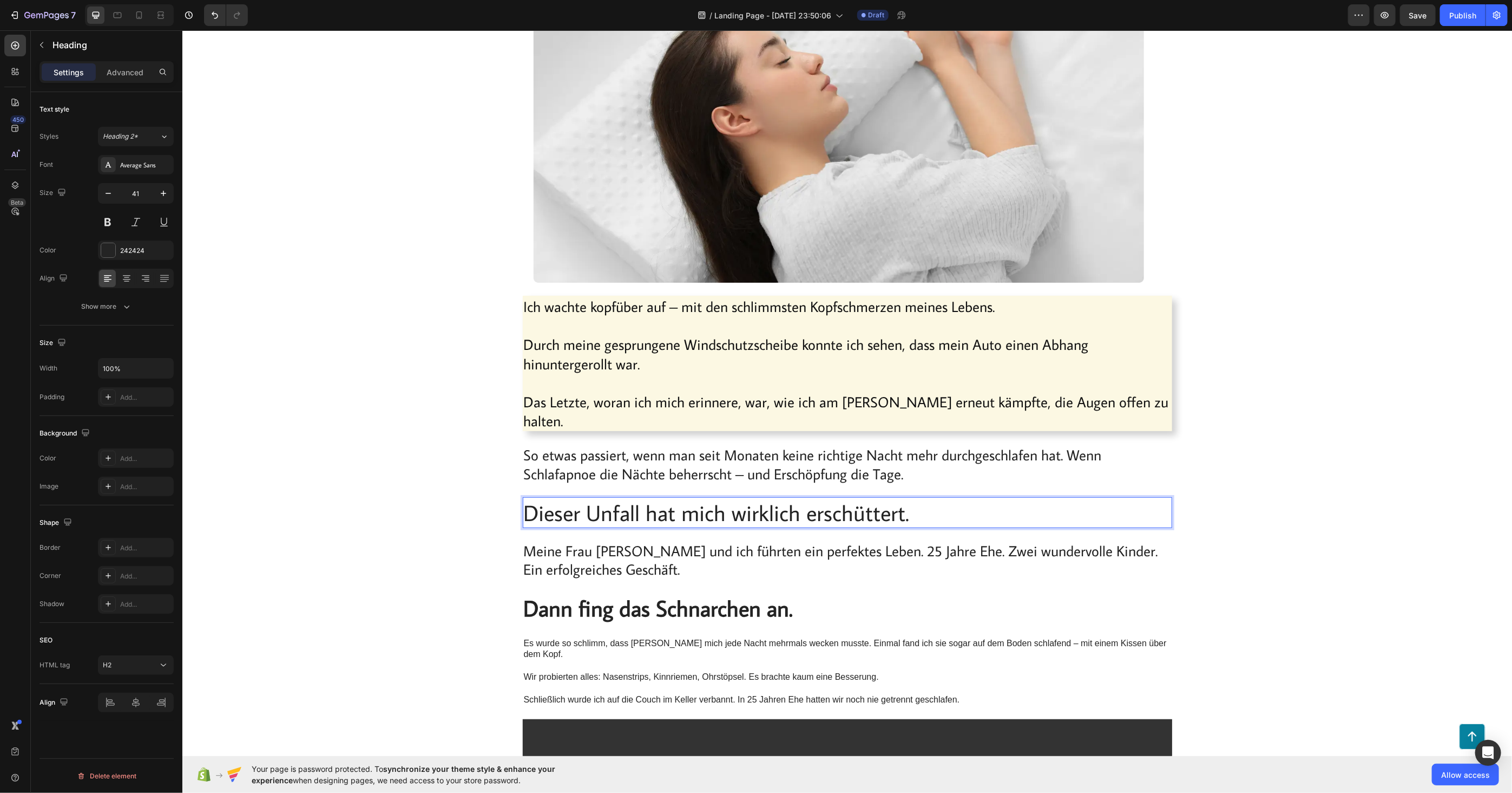
click at [629, 498] on p "Dieser Unfall hat mich wirklich erschüttert." at bounding box center [847, 512] width 647 height 29
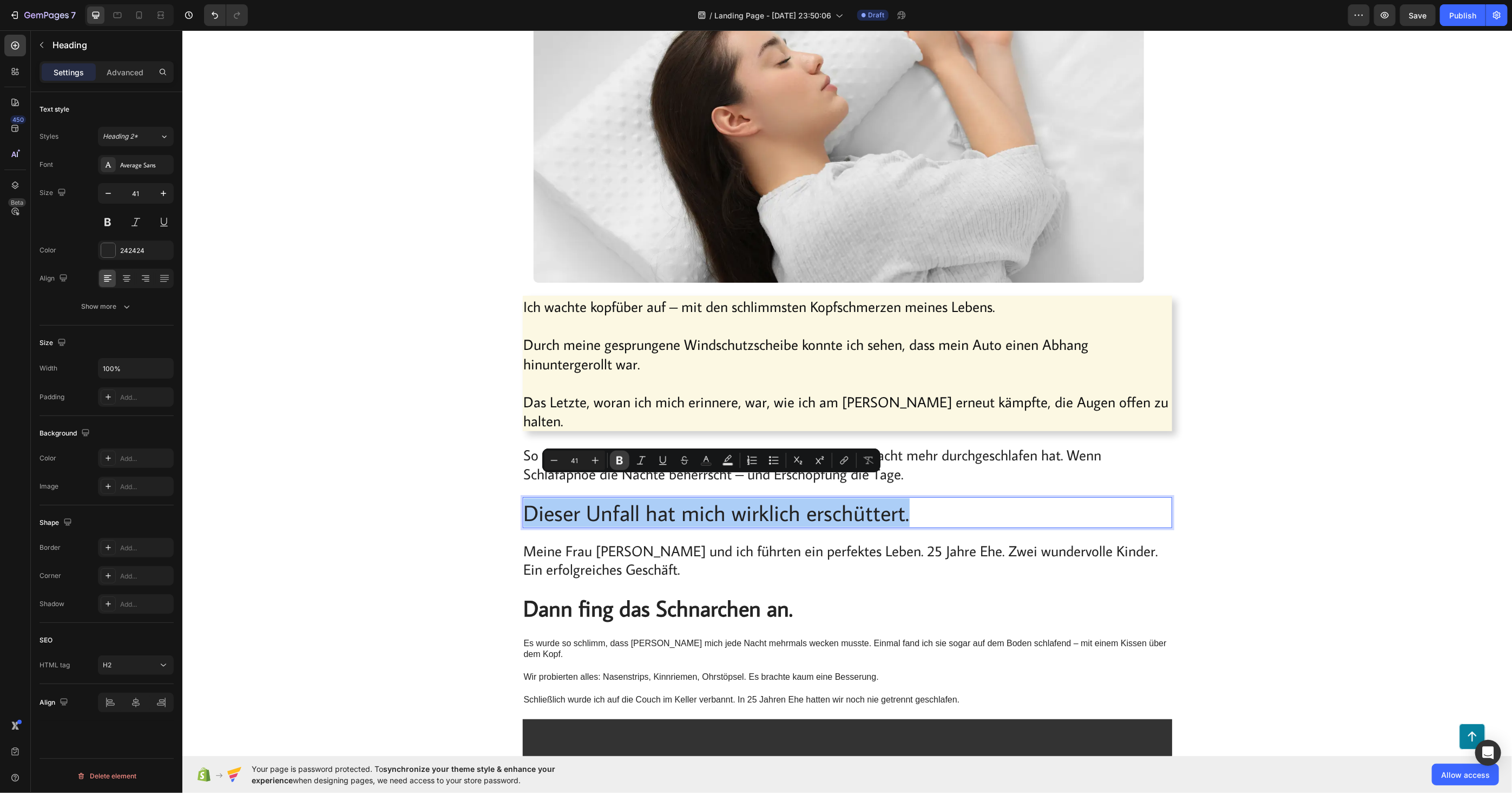
click at [619, 462] on icon "Editor contextual toolbar" at bounding box center [619, 460] width 11 height 11
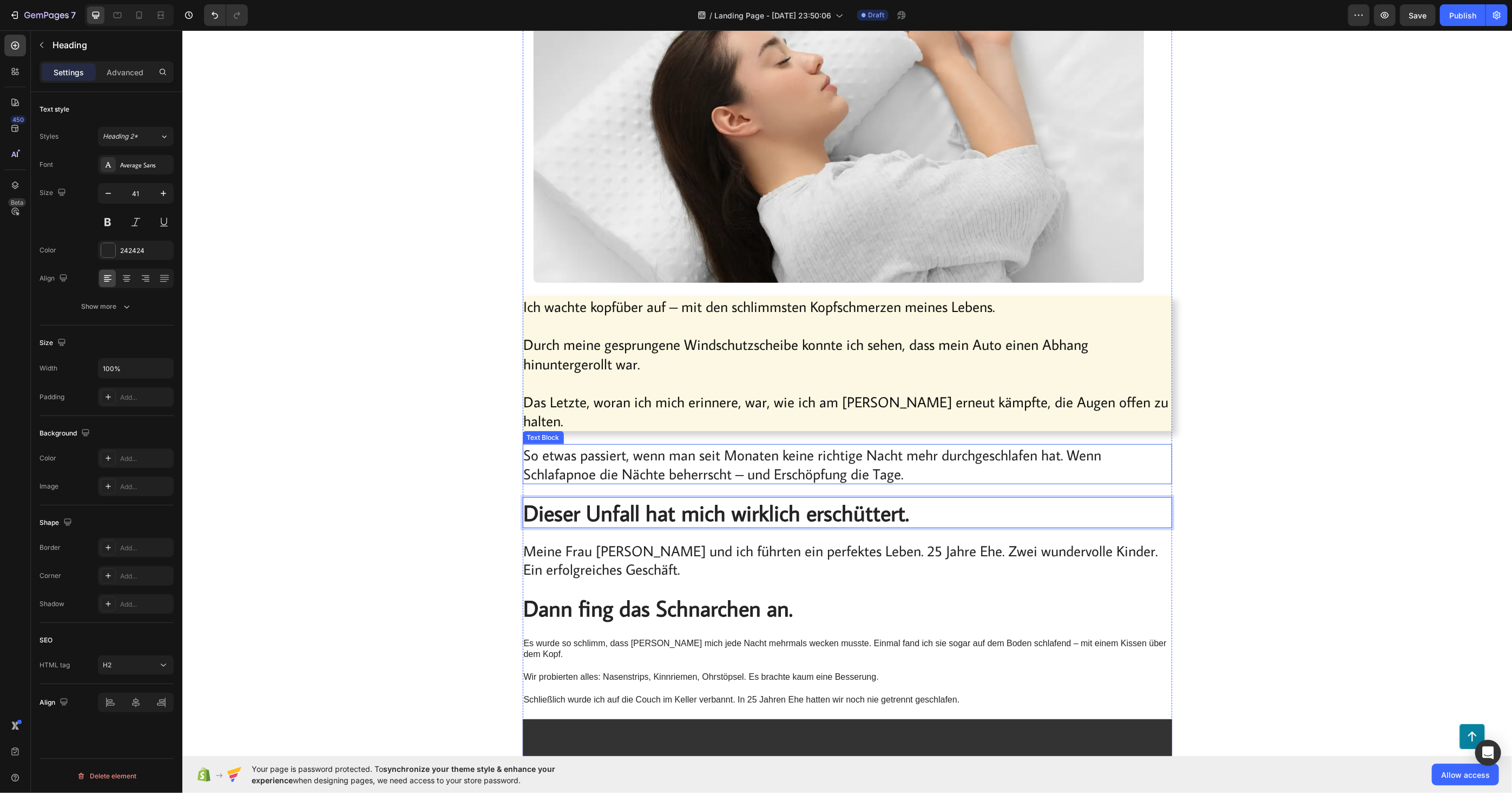
click at [549, 445] on span "So etwas passiert, wenn man seit Monaten keine richtige Nacht mehr durchgeschla…" at bounding box center [812, 464] width 578 height 38
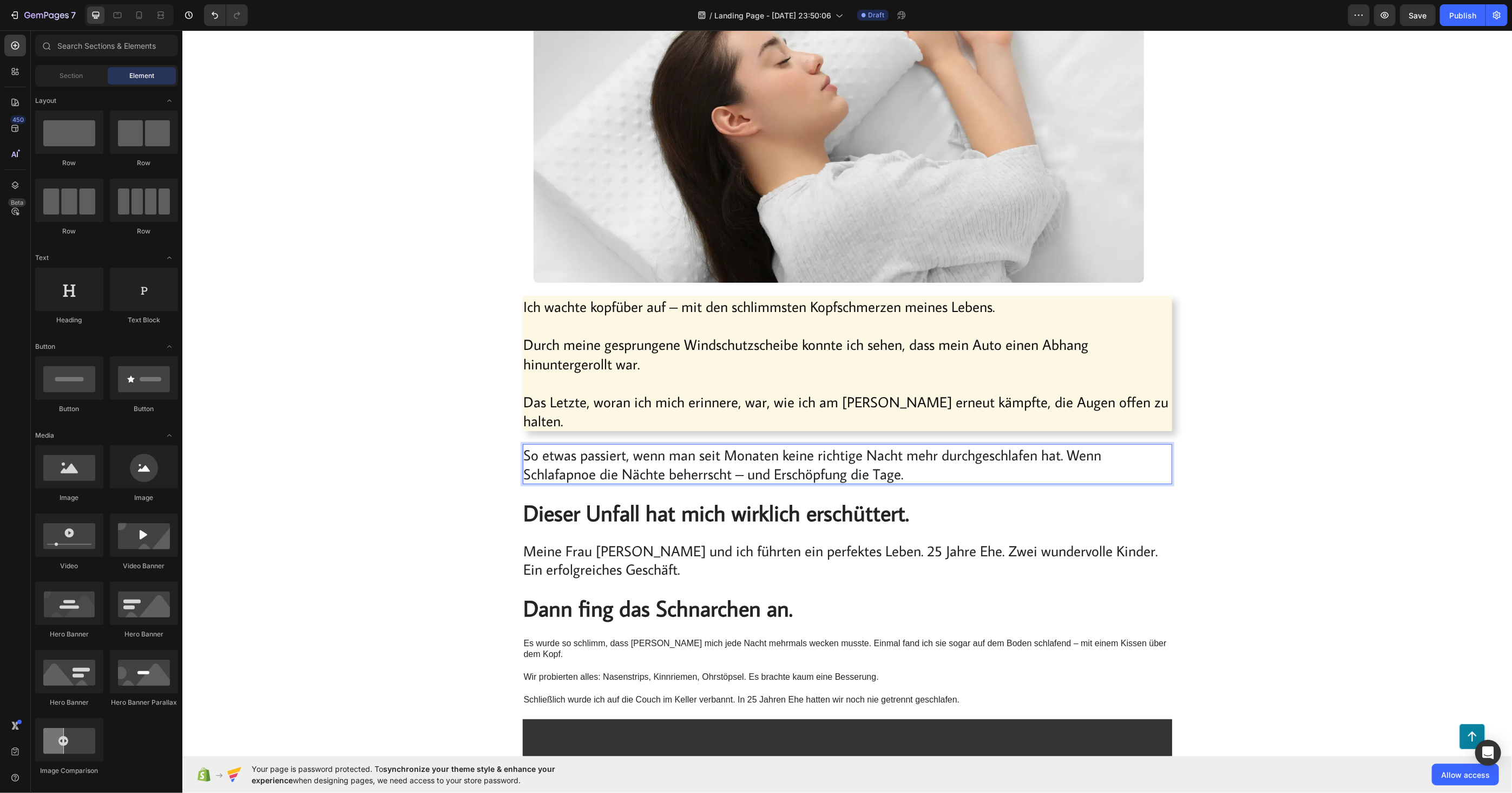
click at [652, 637] on p "Es wurde so schlimm, dass [PERSON_NAME] mich jede Nacht mehrmals wecken musste.…" at bounding box center [847, 671] width 647 height 68
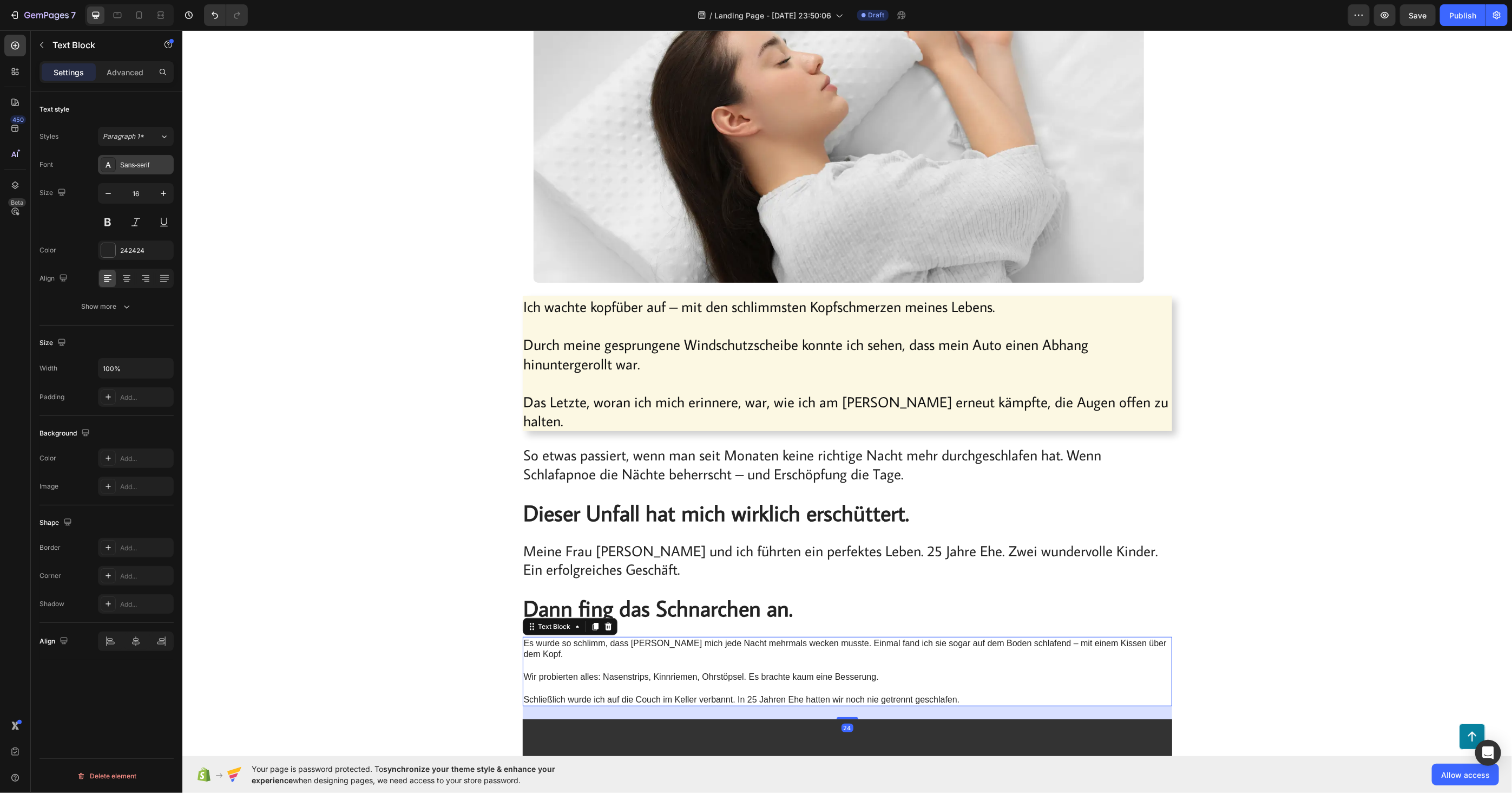
click at [147, 157] on div "Sans-serif" at bounding box center [136, 164] width 76 height 20
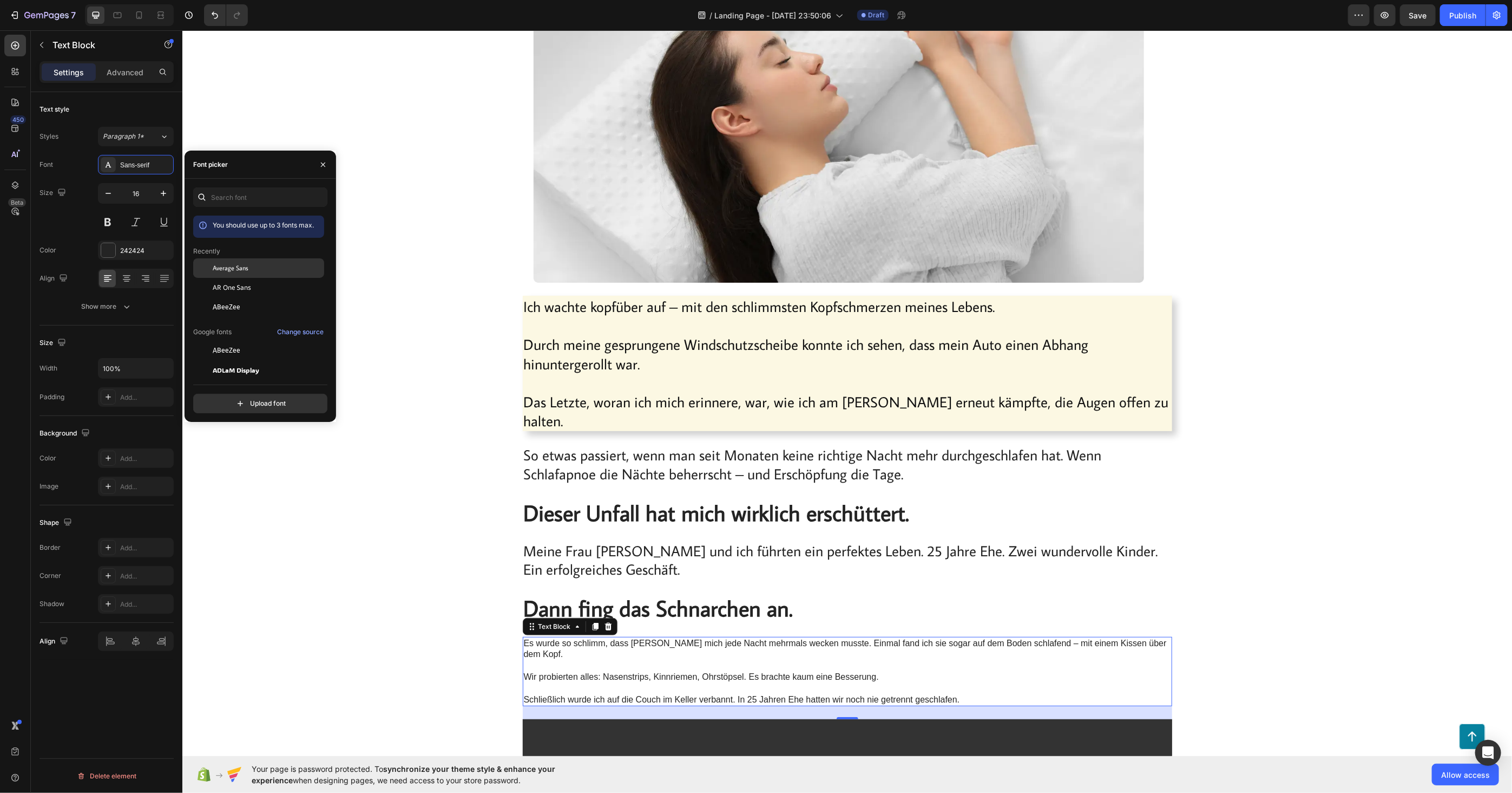
click at [224, 271] on span "Average Sans" at bounding box center [230, 268] width 35 height 10
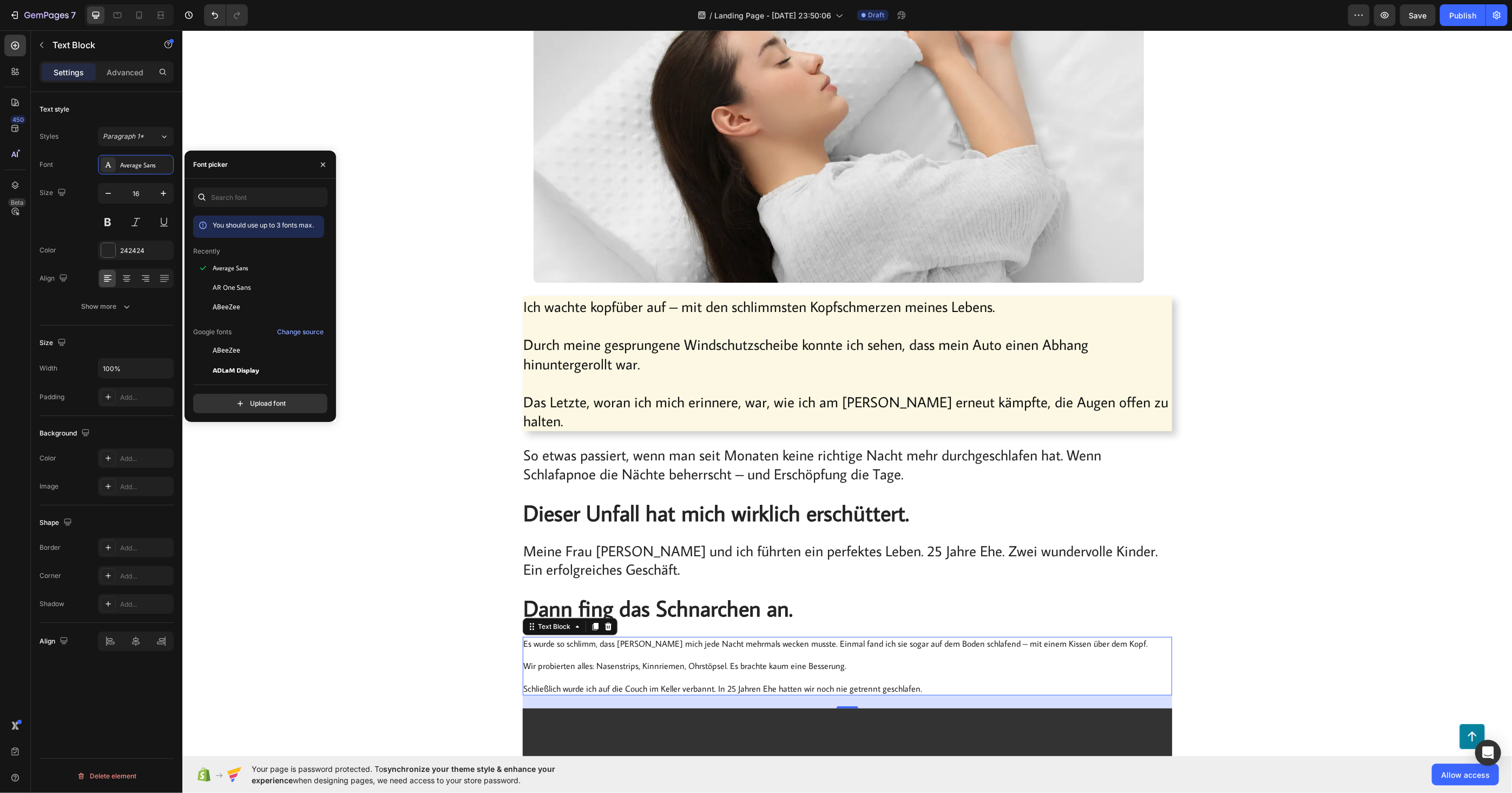
click at [577, 637] on p "Es wurde so schlimm, dass [PERSON_NAME] mich jede Nacht mehrmals wecken musste.…" at bounding box center [847, 665] width 647 height 57
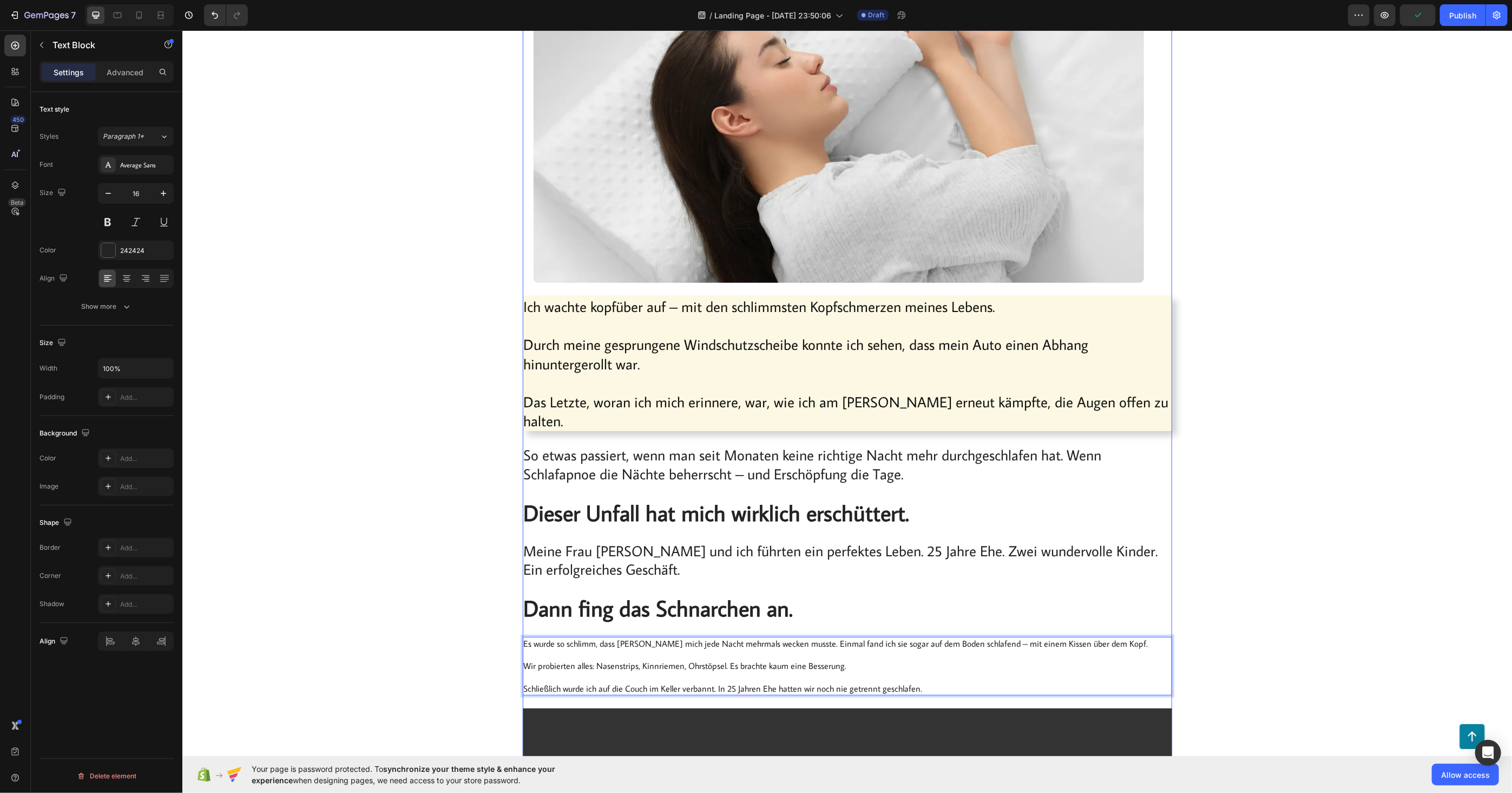
click at [589, 540] on span "Meine Frau [PERSON_NAME] und ich führten ein perfektes Leben. 25 Jahre Ehe. Zwe…" at bounding box center [841, 559] width 634 height 38
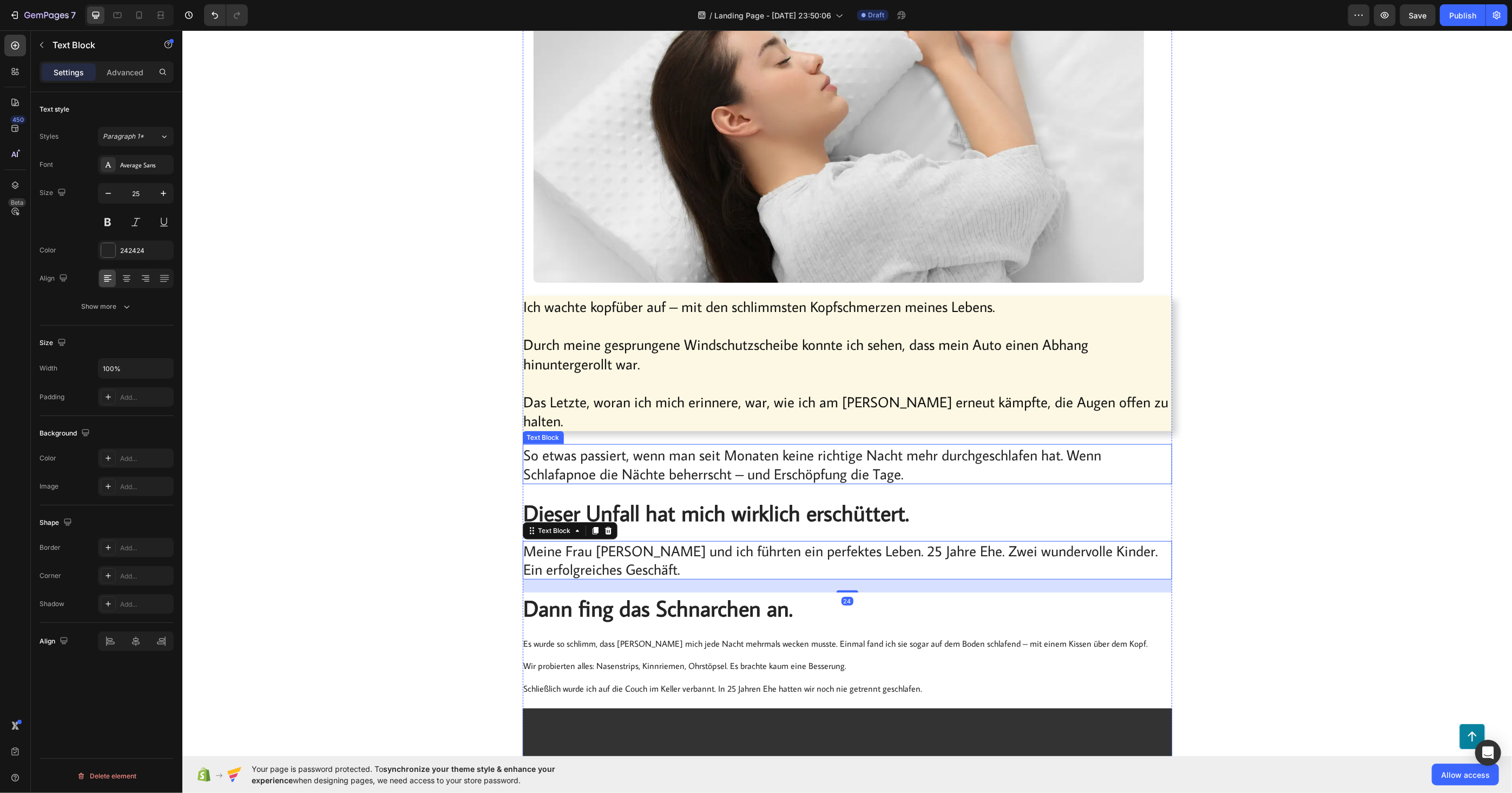
click at [591, 445] on span "So etwas passiert, wenn man seit Monaten keine richtige Nacht mehr durchgeschla…" at bounding box center [812, 464] width 578 height 38
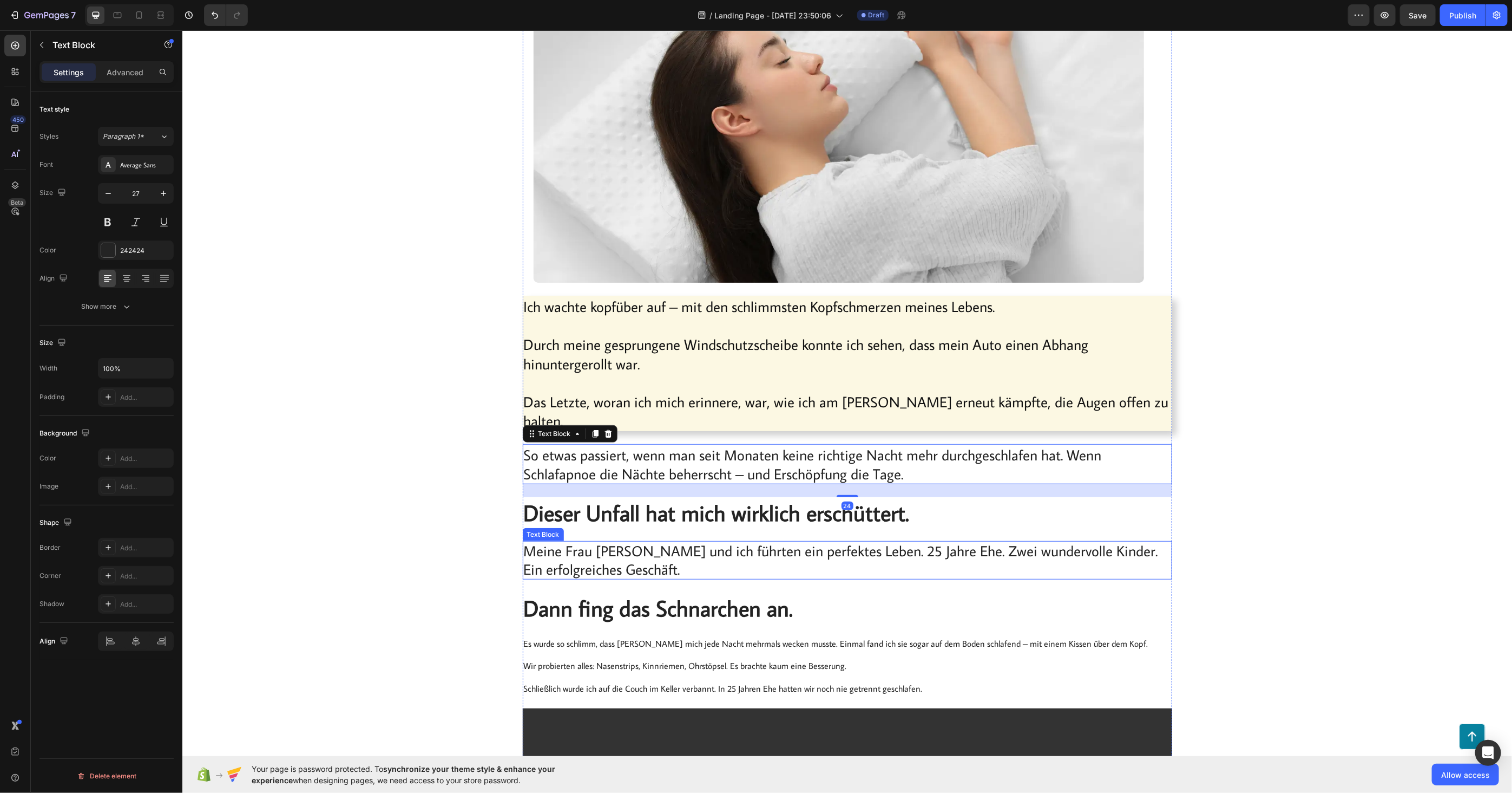
click at [609, 545] on span "Meine Frau [PERSON_NAME] und ich führten ein perfektes Leben. 25 Jahre Ehe. Zwe…" at bounding box center [841, 559] width 634 height 38
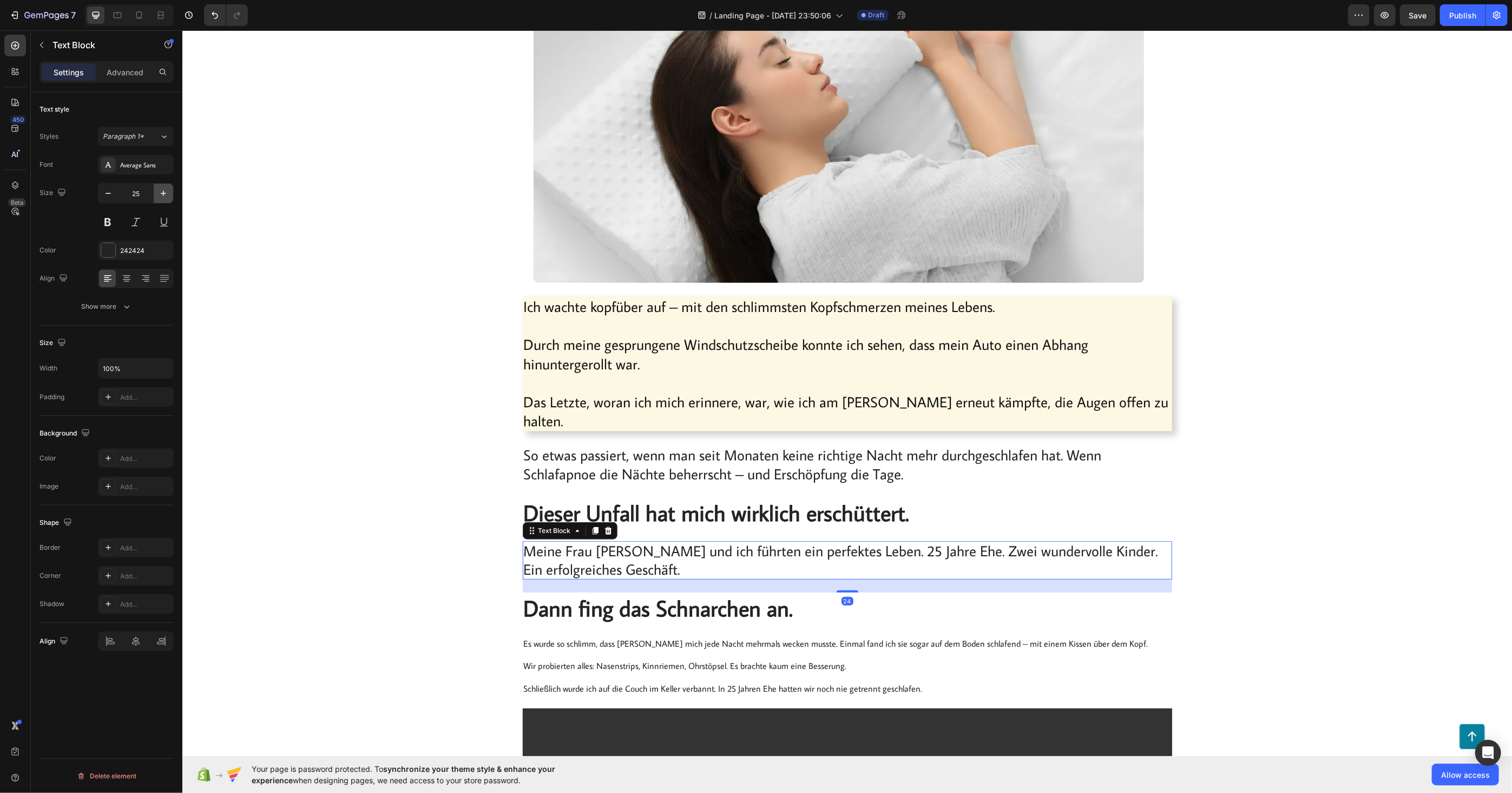
click at [163, 186] on button "button" at bounding box center [163, 193] width 20 height 20
type input "27"
drag, startPoint x: 623, startPoint y: 631, endPoint x: 626, endPoint y: 637, distance: 6.7
click at [626, 639] on p "Es wurde so schlimm, dass [PERSON_NAME] mich jede Nacht mehrmals wecken musste.…" at bounding box center [847, 667] width 647 height 57
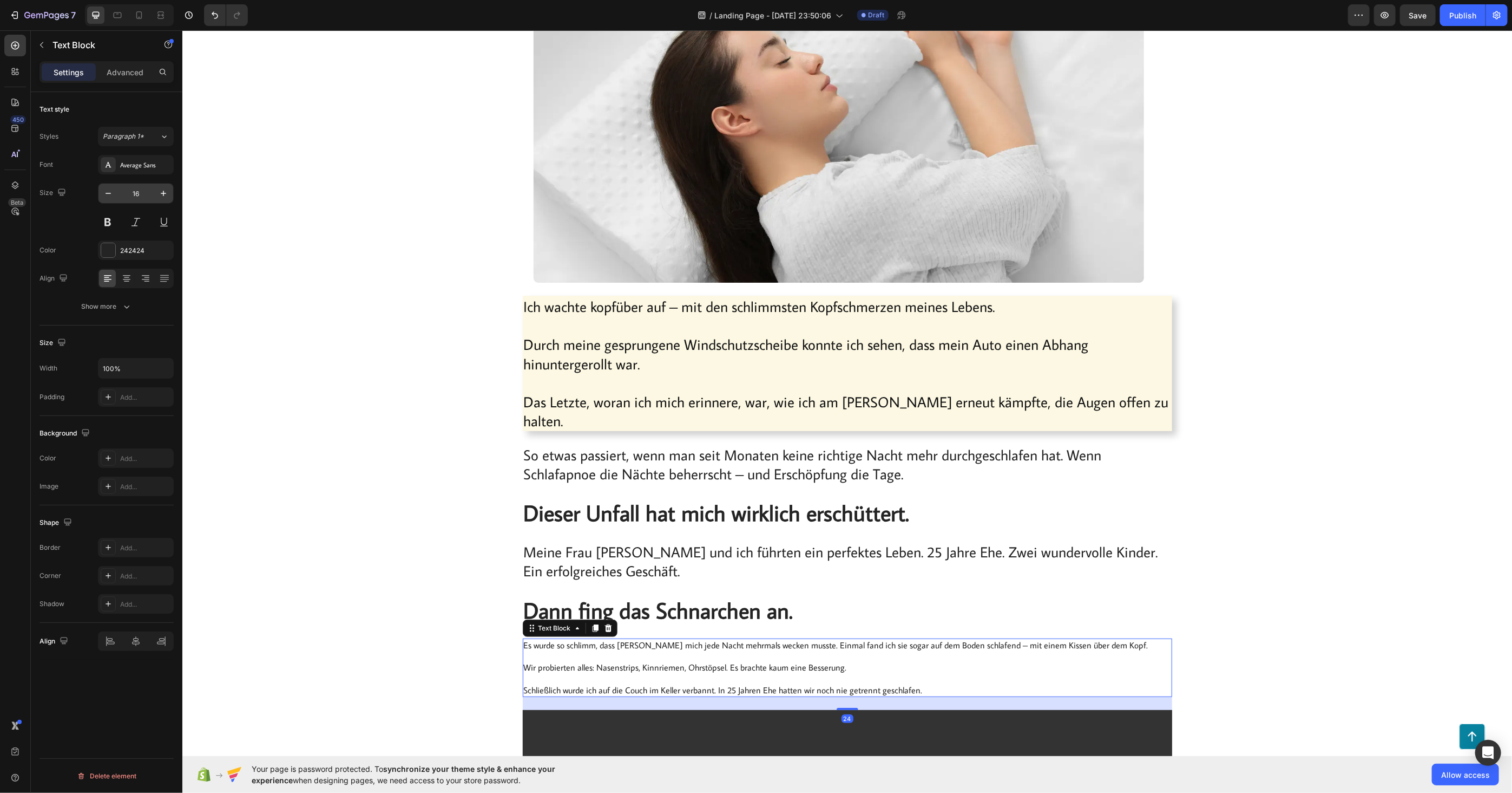
click at [151, 191] on input "16" at bounding box center [136, 193] width 35 height 20
click at [154, 192] on button "button" at bounding box center [163, 193] width 20 height 20
click at [156, 193] on button "button" at bounding box center [163, 193] width 20 height 20
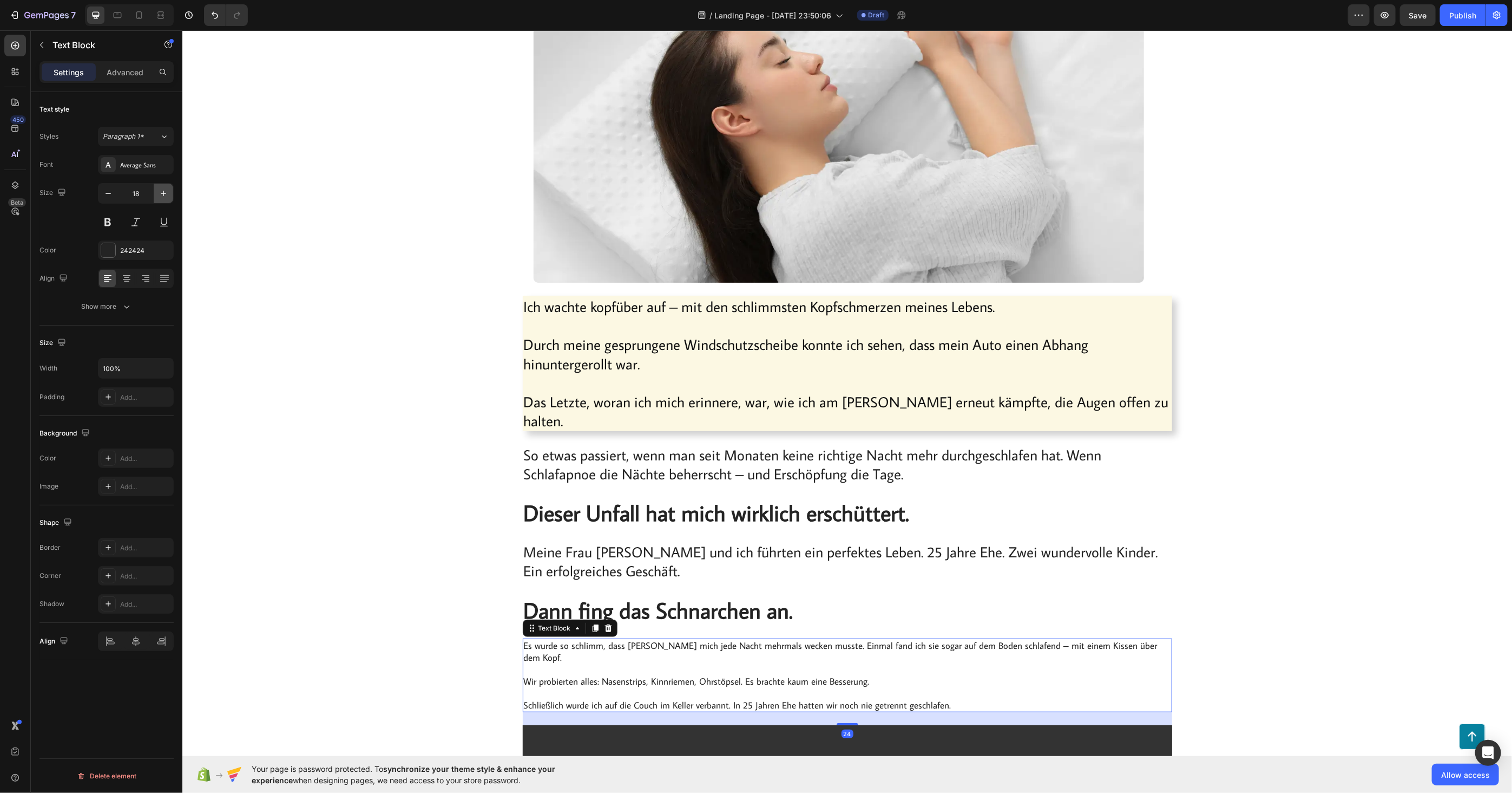
click at [156, 193] on button "button" at bounding box center [163, 193] width 20 height 20
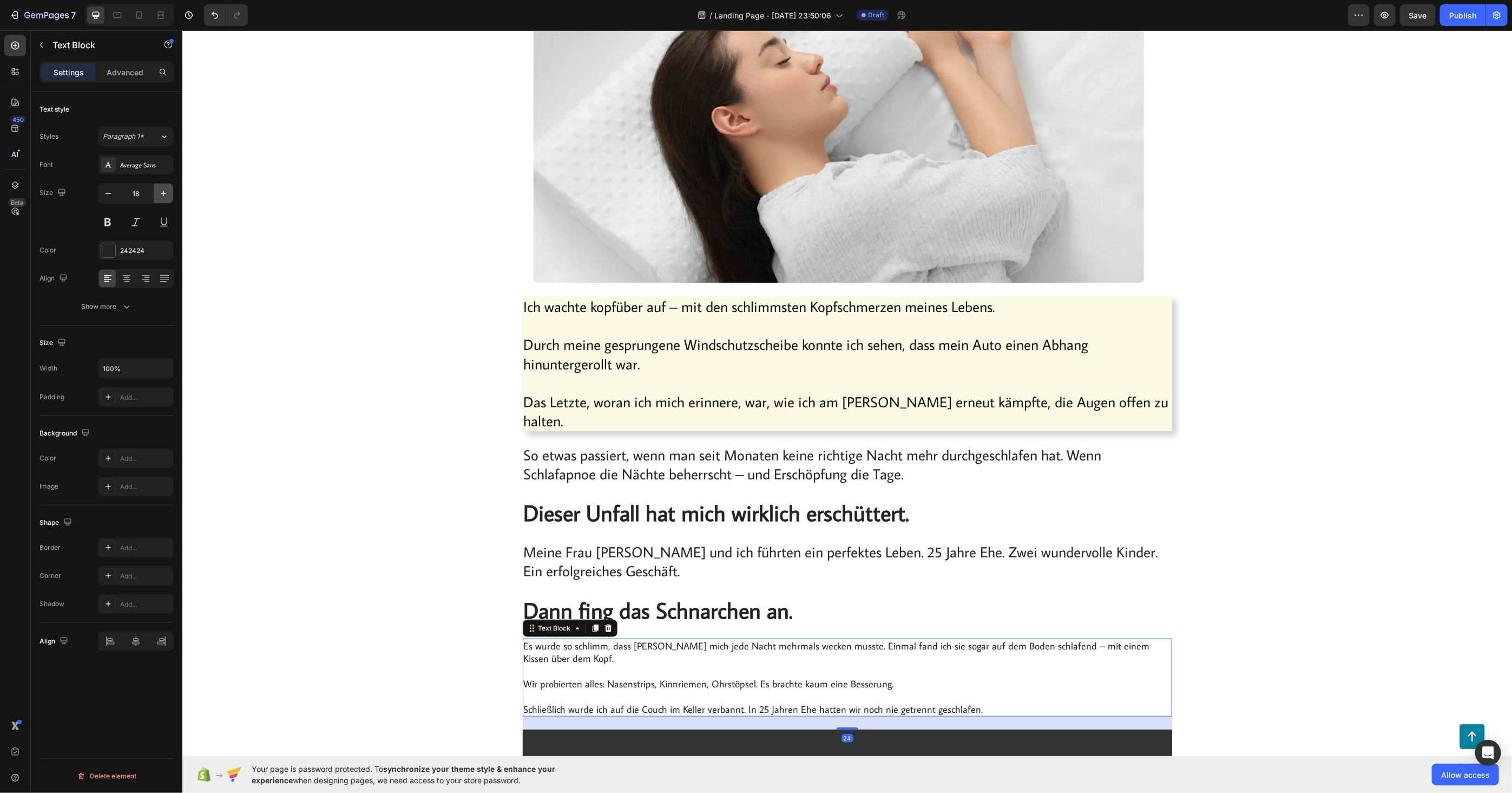
click at [156, 193] on button "button" at bounding box center [163, 193] width 20 height 20
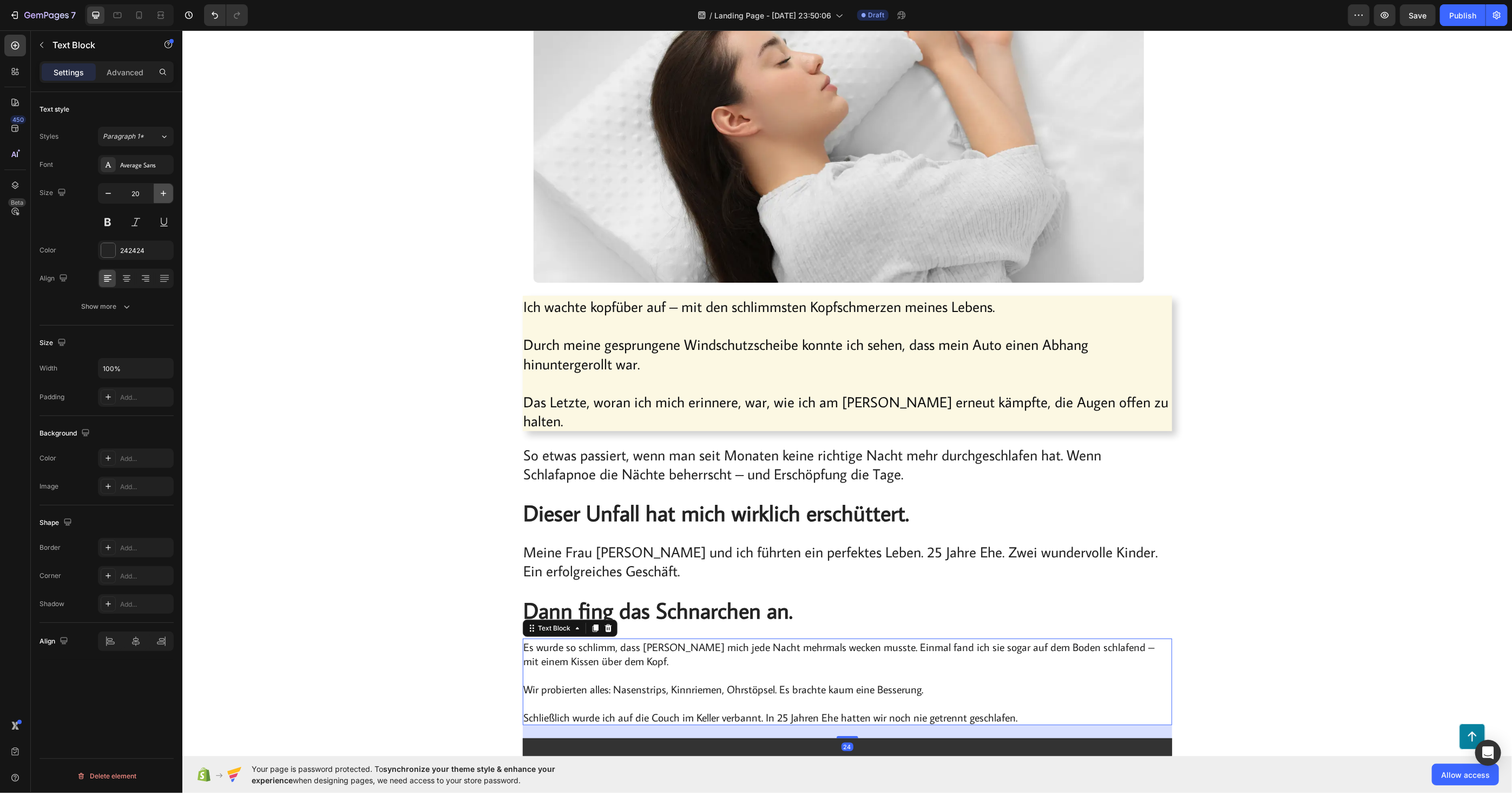
click at [157, 193] on button "button" at bounding box center [163, 193] width 20 height 20
click at [158, 193] on icon "button" at bounding box center [163, 193] width 11 height 11
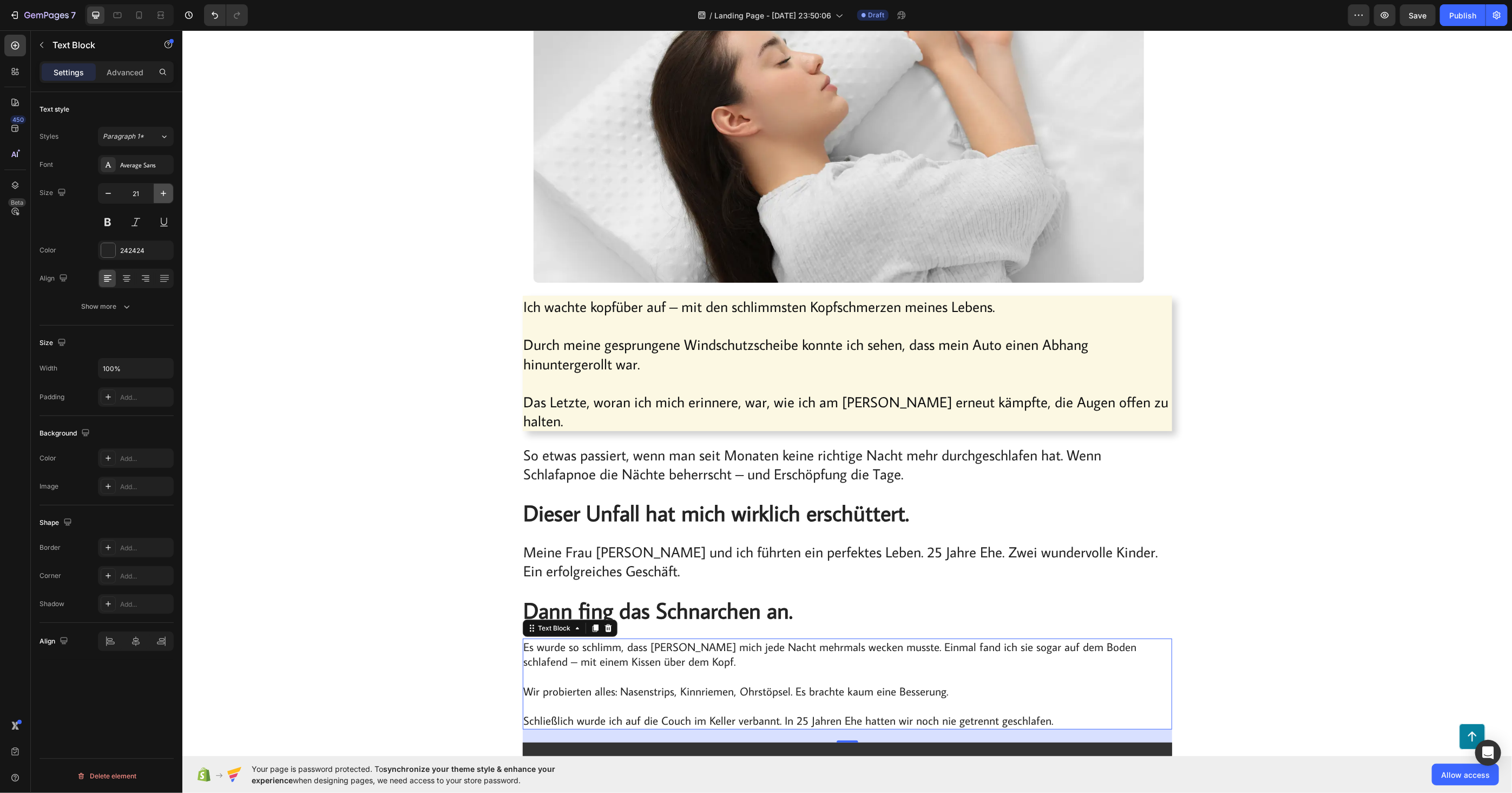
click at [158, 193] on icon "button" at bounding box center [163, 193] width 11 height 11
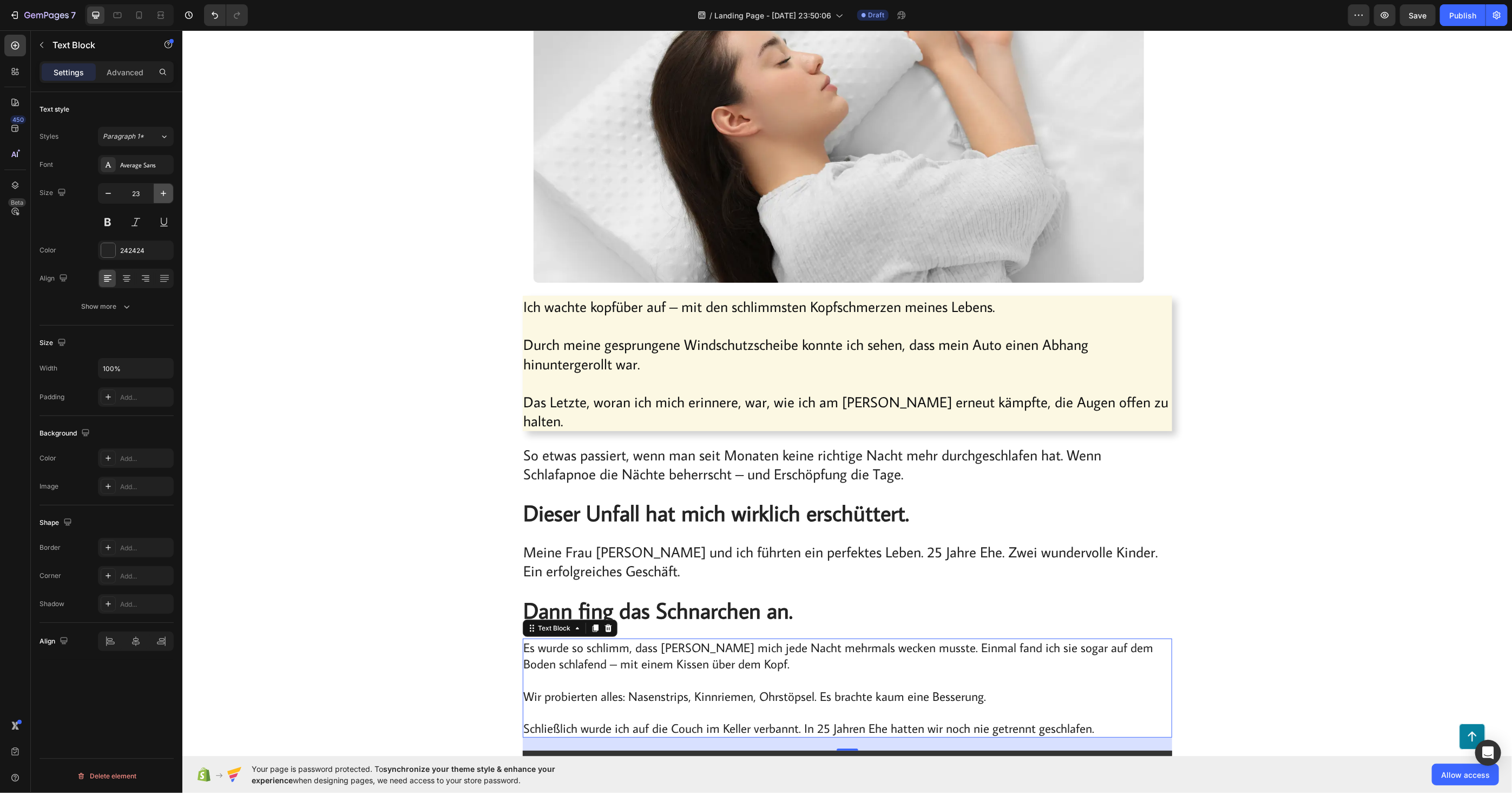
click at [158, 193] on icon "button" at bounding box center [163, 193] width 11 height 11
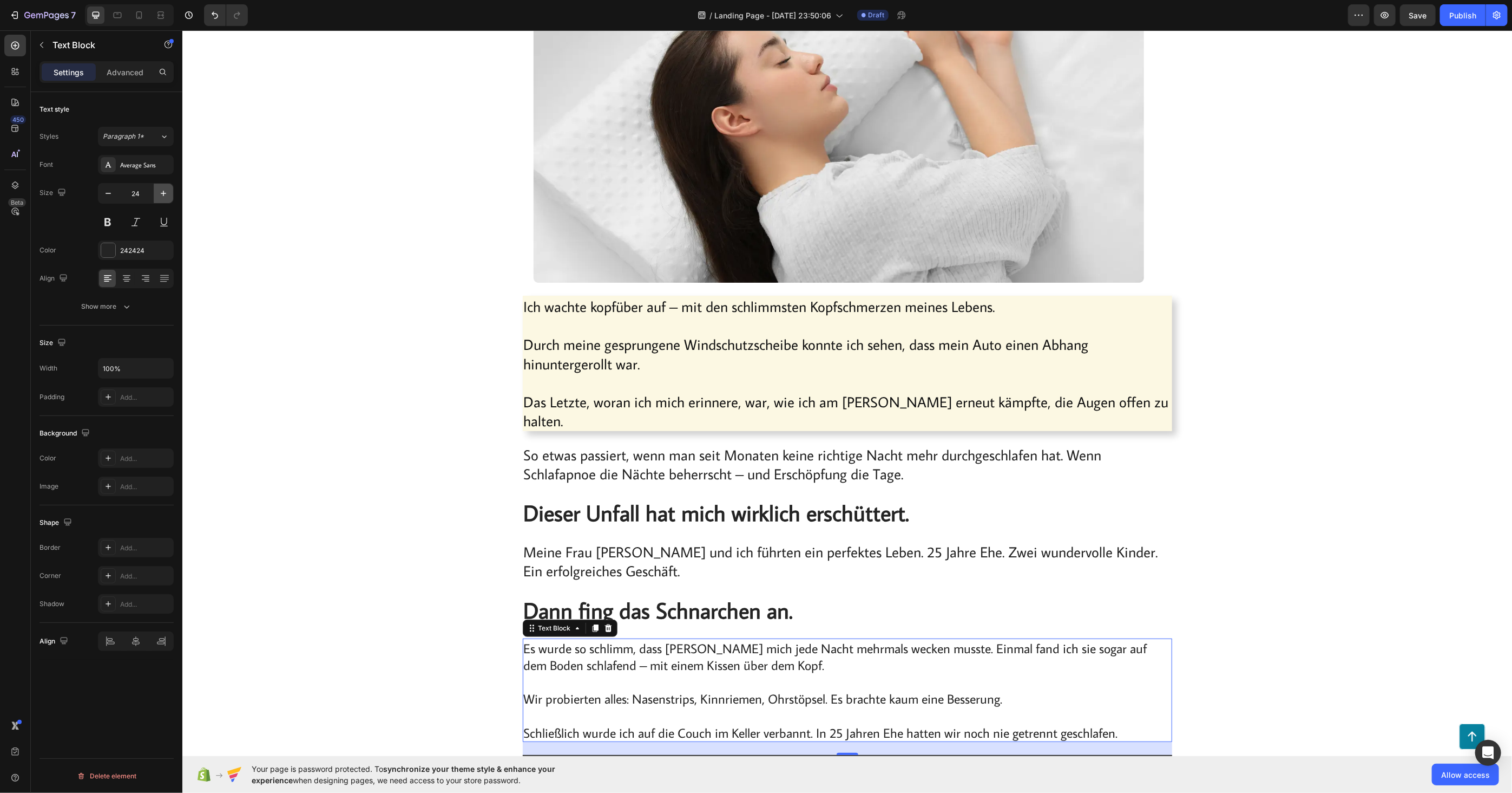
click at [158, 193] on icon "button" at bounding box center [163, 193] width 11 height 11
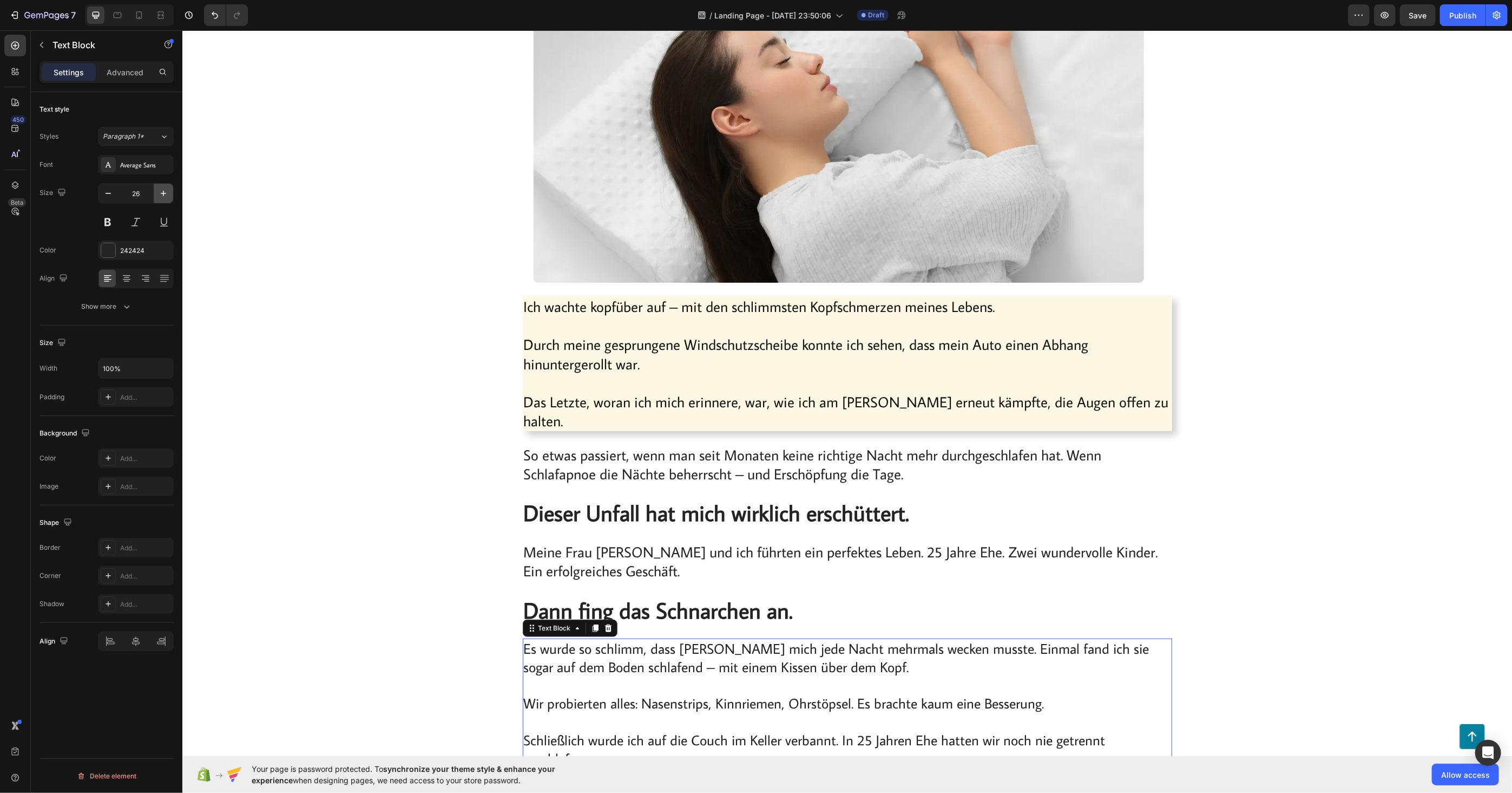
click at [158, 193] on icon "button" at bounding box center [163, 193] width 11 height 11
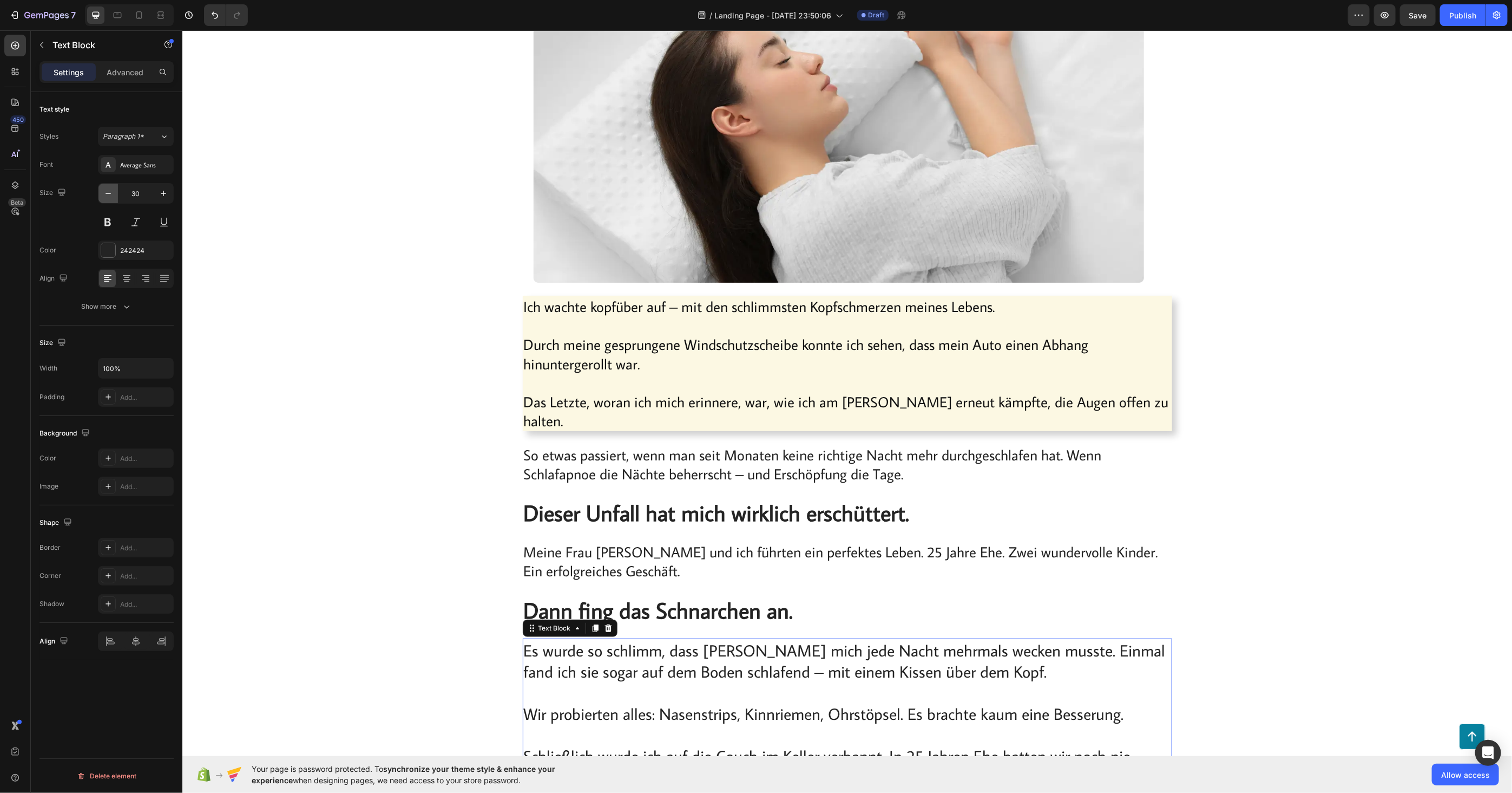
click at [112, 198] on icon "button" at bounding box center [108, 193] width 11 height 11
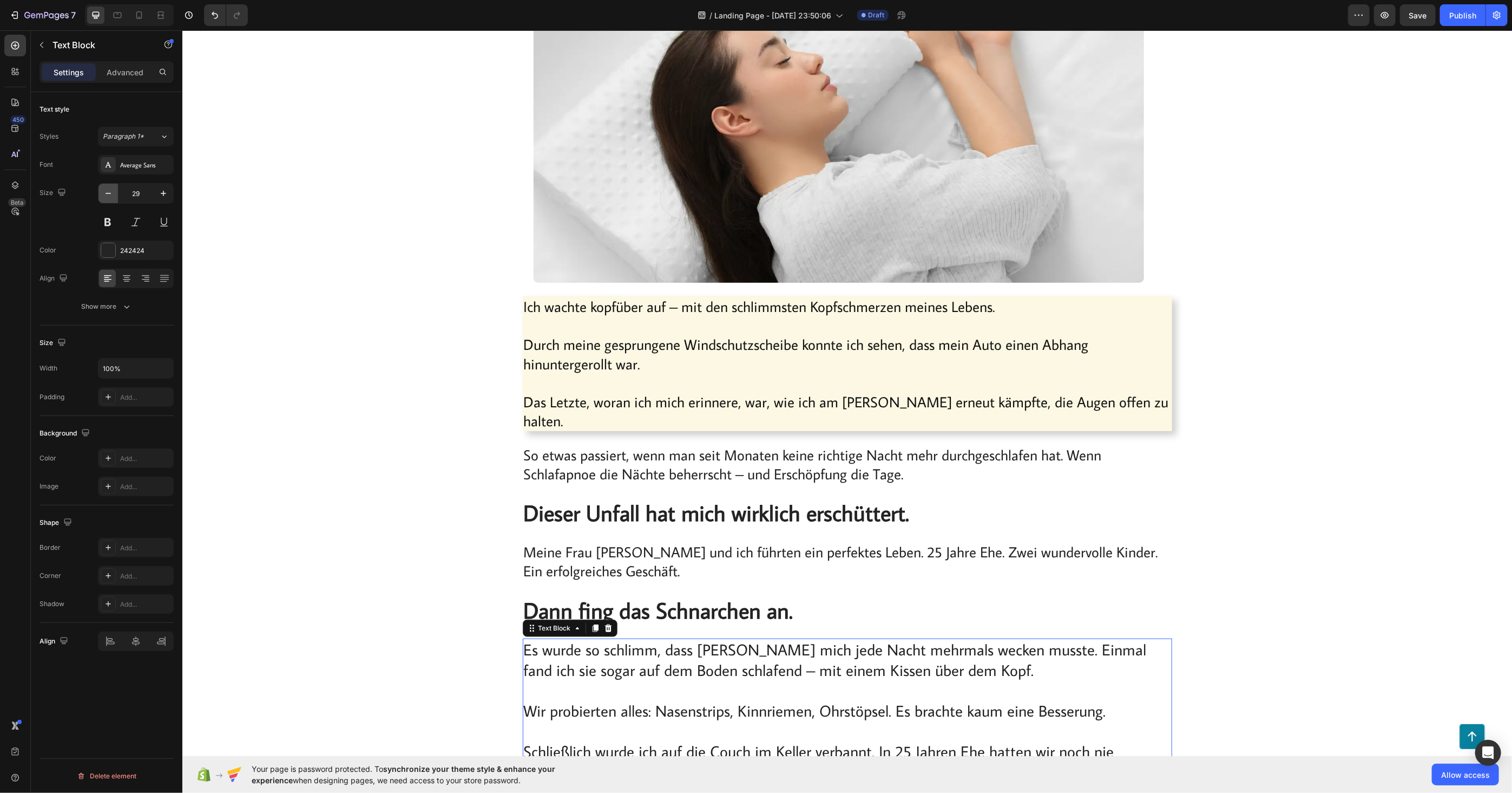
click at [112, 198] on icon "button" at bounding box center [108, 193] width 11 height 11
click at [103, 188] on icon "button" at bounding box center [108, 193] width 11 height 11
type input "27"
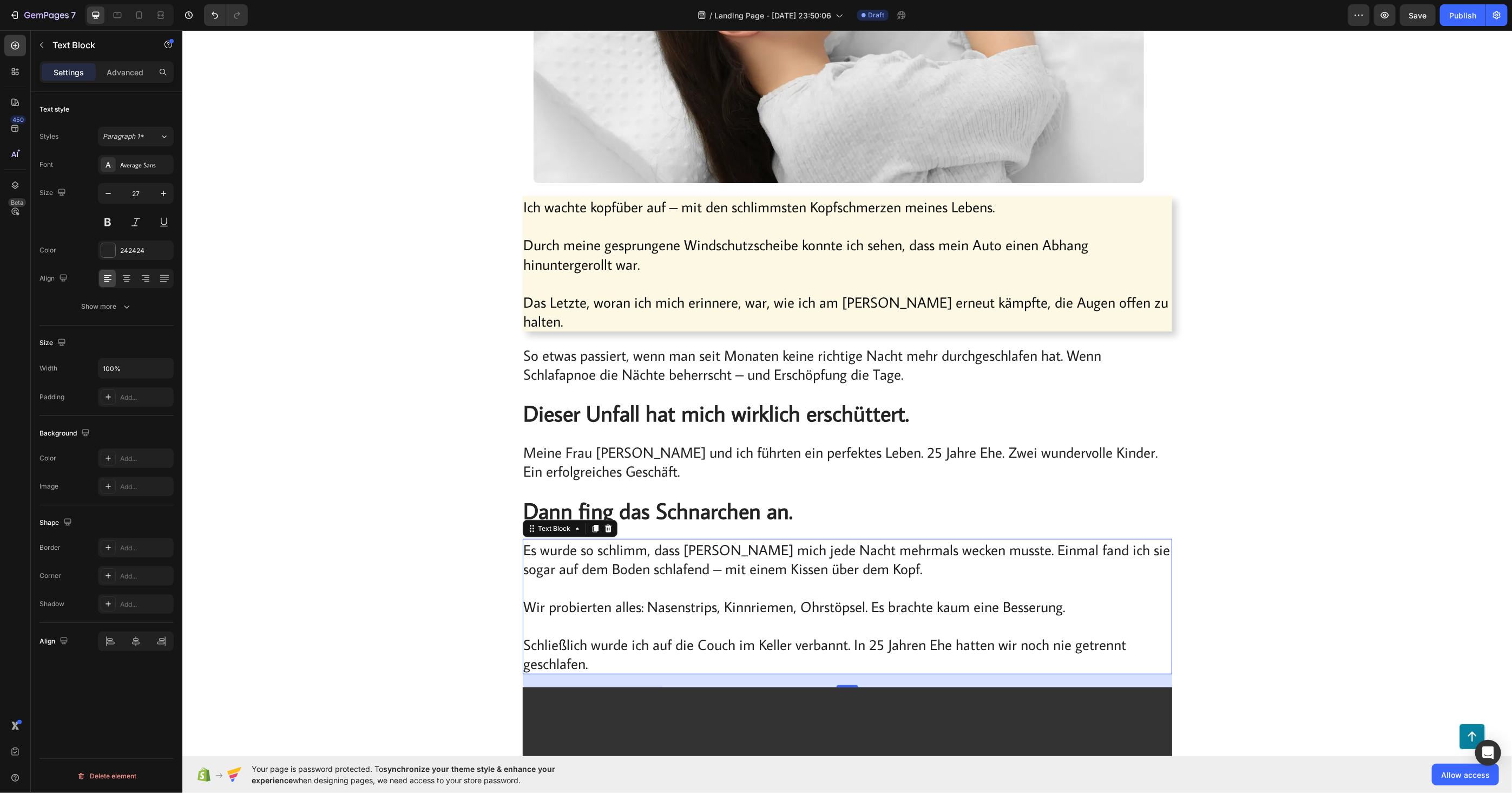
scroll to position [481, 0]
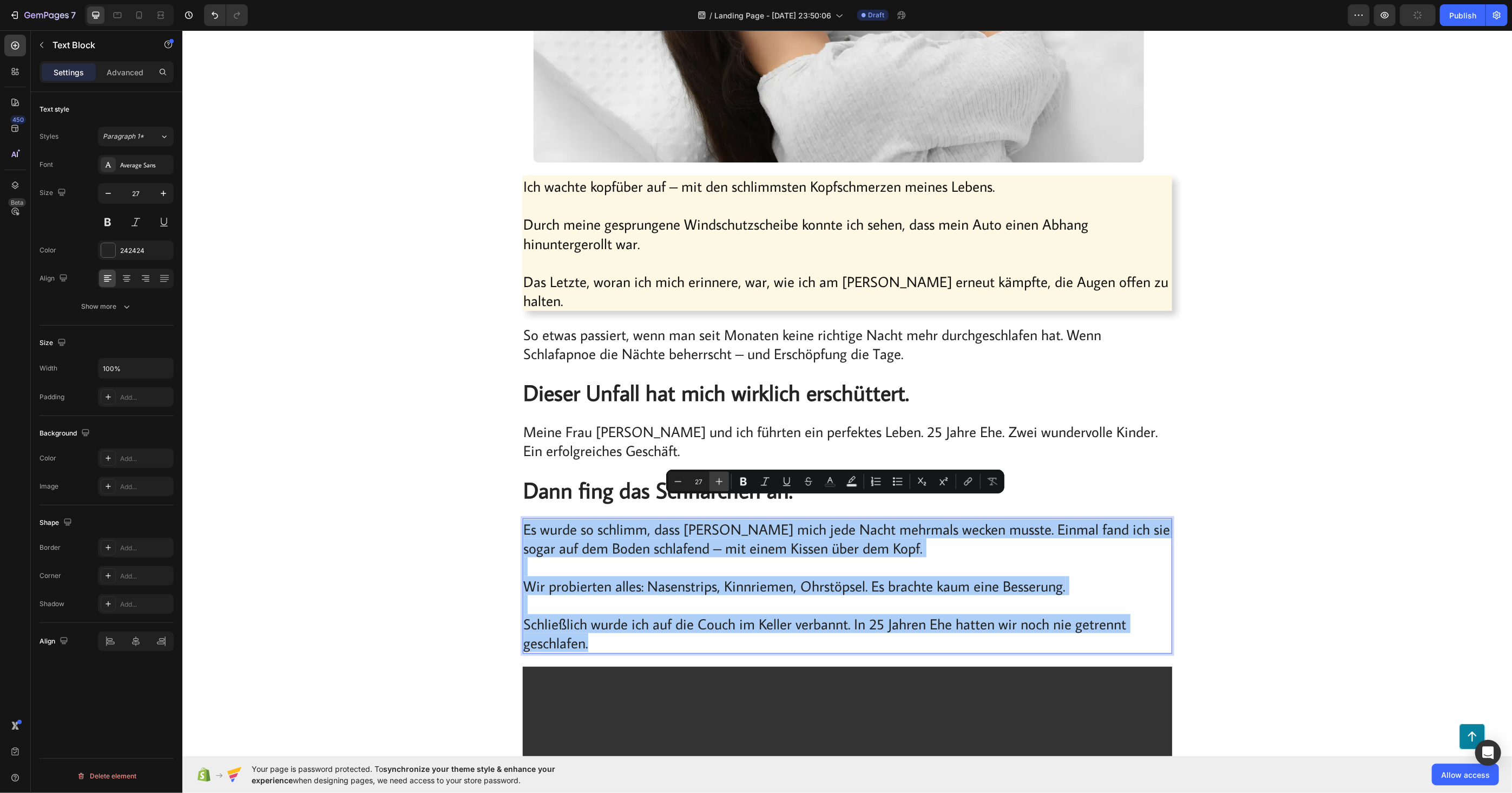
click at [717, 482] on icon "Editor contextual toolbar" at bounding box center [719, 481] width 11 height 11
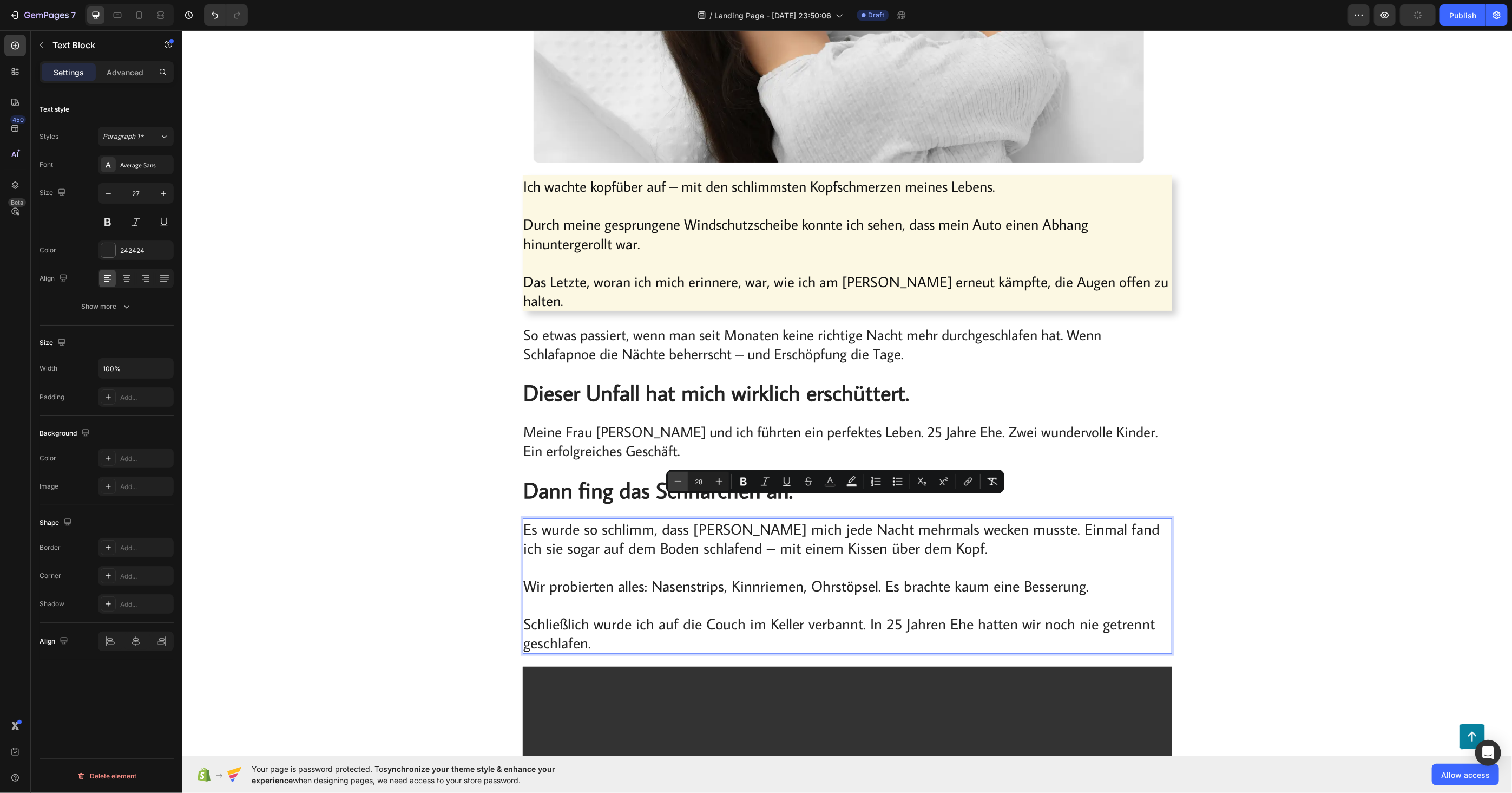
click at [679, 480] on icon "Editor contextual toolbar" at bounding box center [678, 481] width 11 height 11
type input "27"
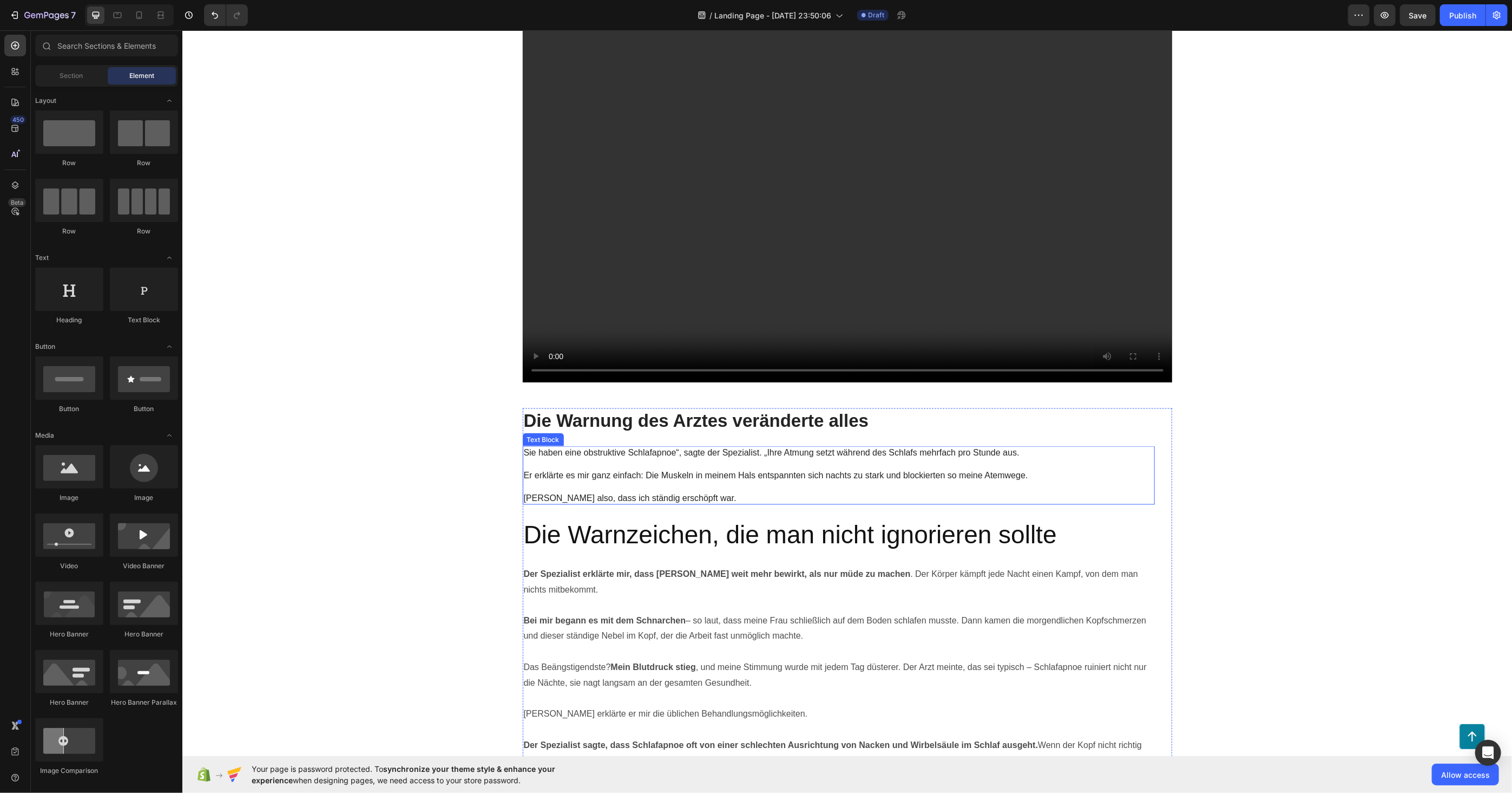
scroll to position [1143, 0]
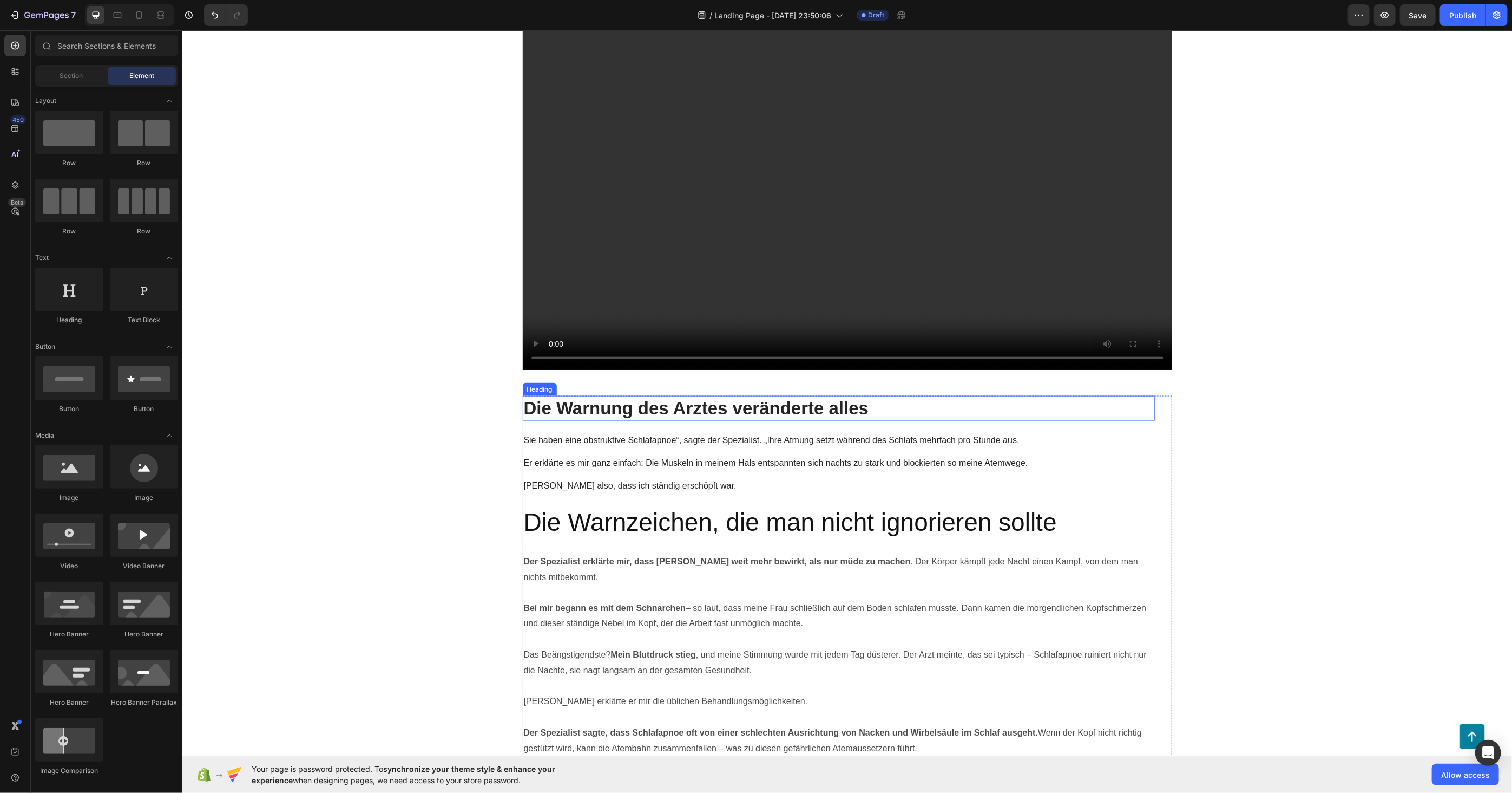
click at [591, 395] on h2 "Die Warnung des Arztes veränderte alles" at bounding box center [838, 408] width 632 height 26
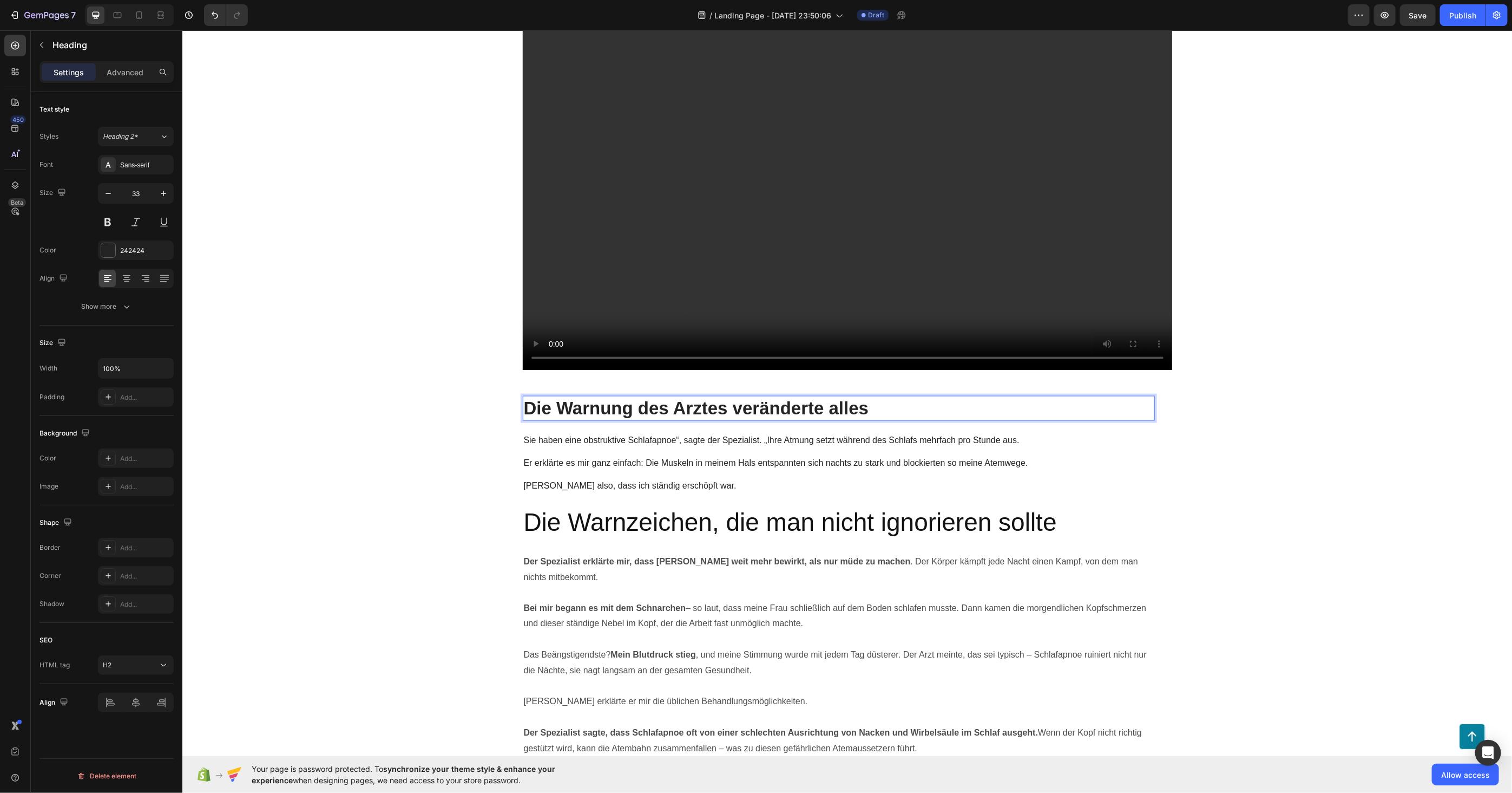
click at [591, 395] on h2 "Die Warnung des Arztes veränderte alles" at bounding box center [838, 408] width 632 height 26
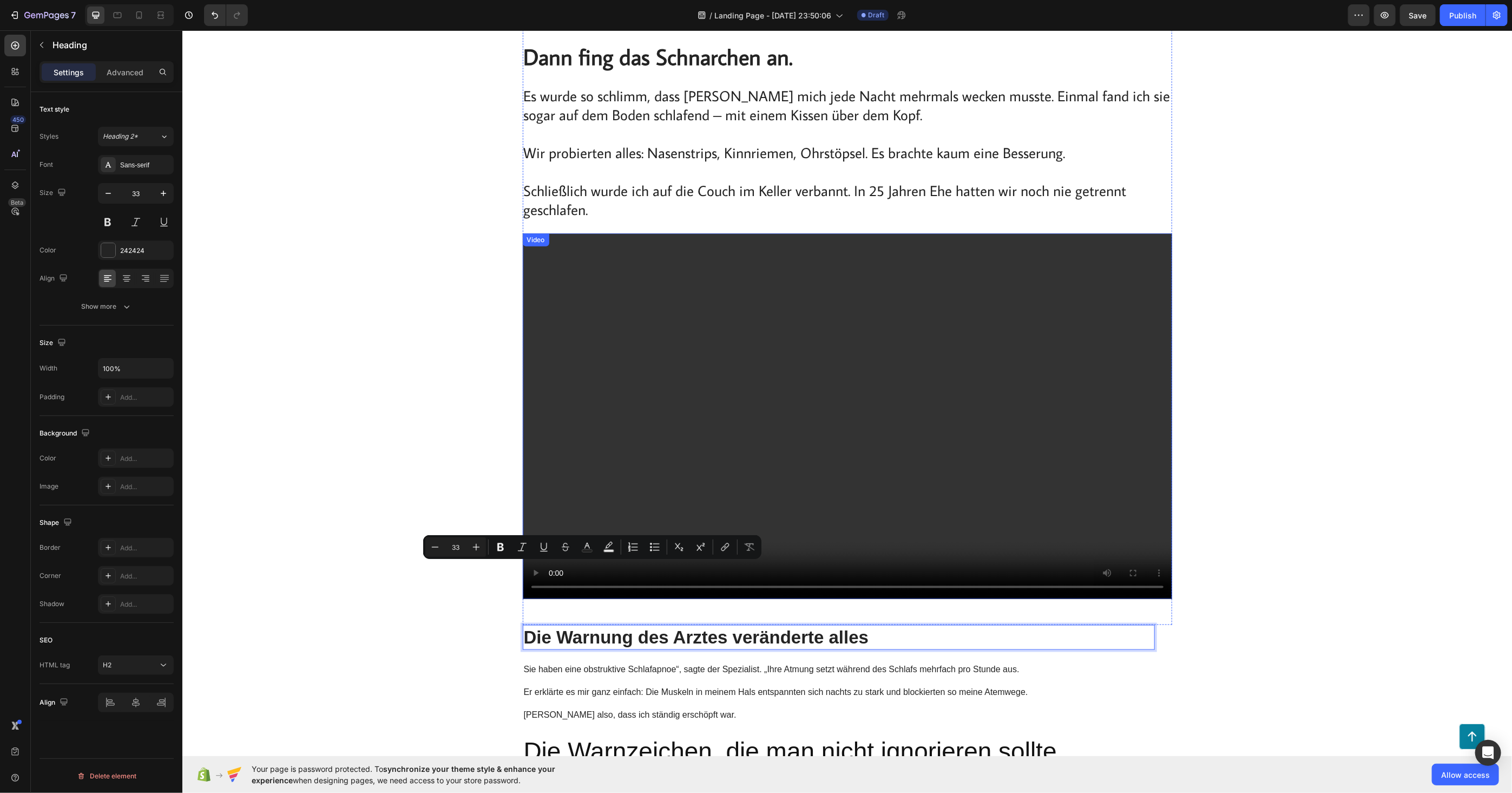
scroll to position [902, 0]
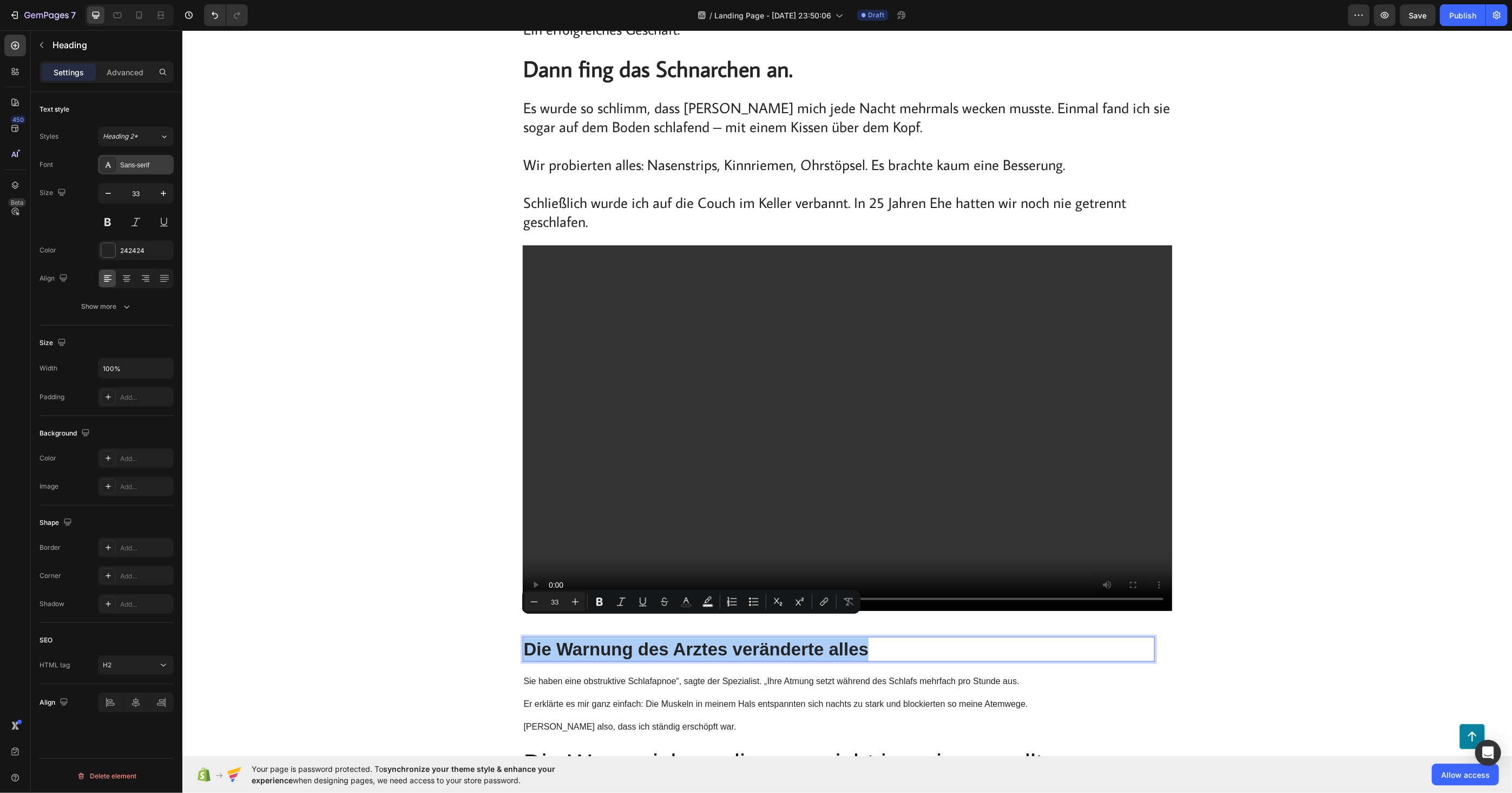
click at [141, 170] on div "Sans-serif" at bounding box center [136, 164] width 76 height 20
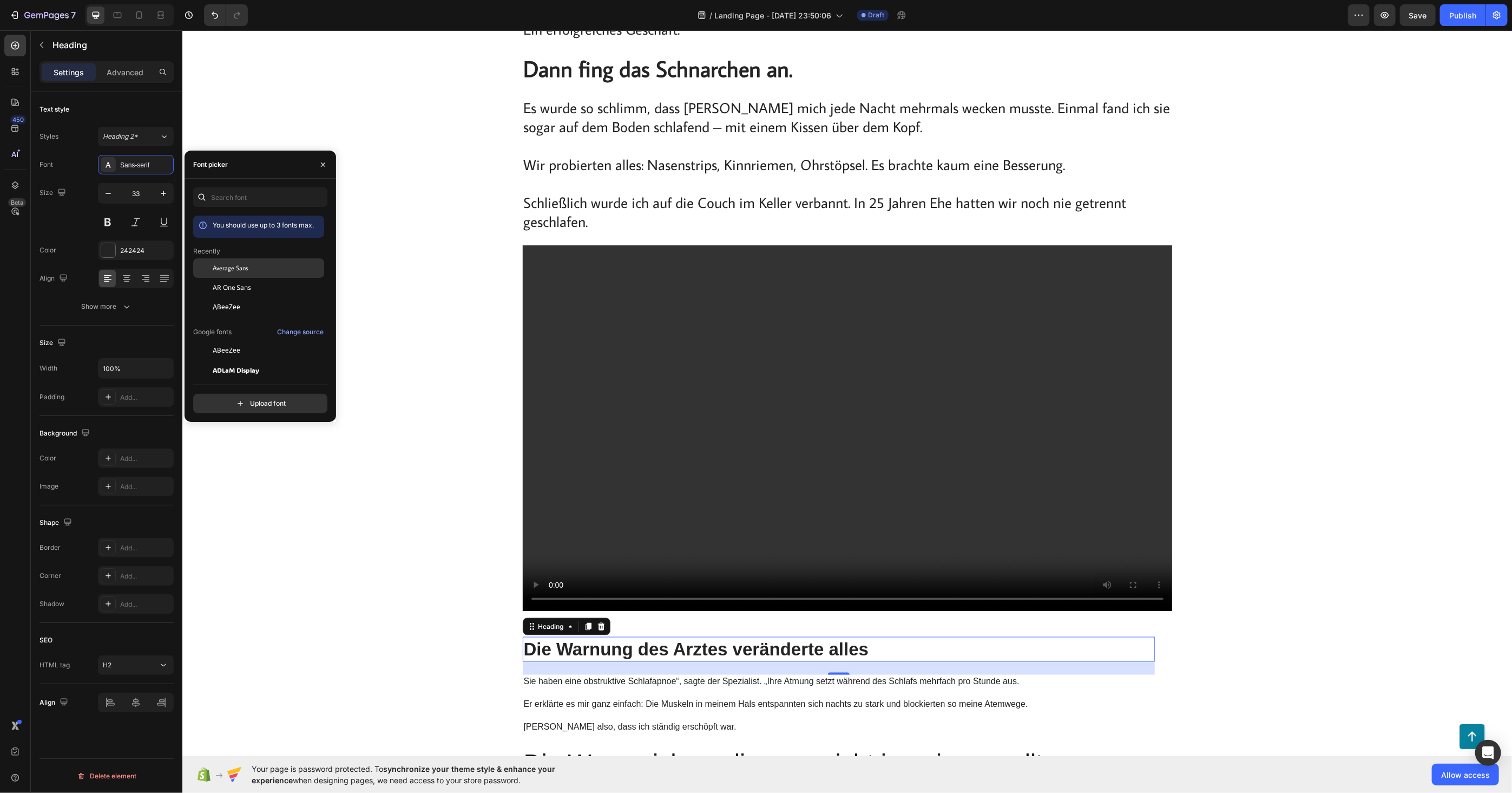
click at [234, 274] on div "Average Sans" at bounding box center [258, 268] width 131 height 20
click at [112, 222] on button at bounding box center [108, 222] width 20 height 20
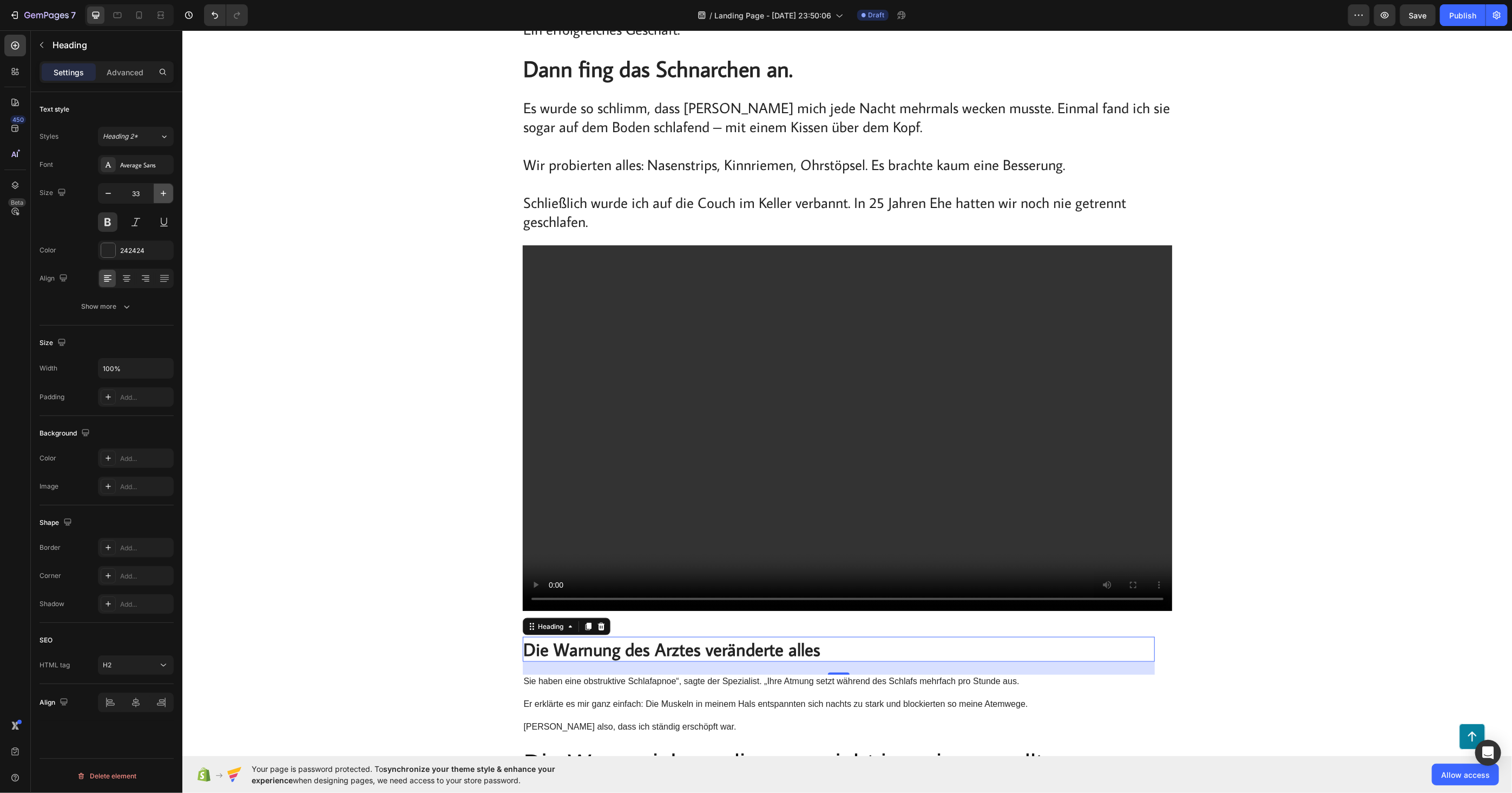
click at [158, 193] on icon "button" at bounding box center [163, 193] width 11 height 11
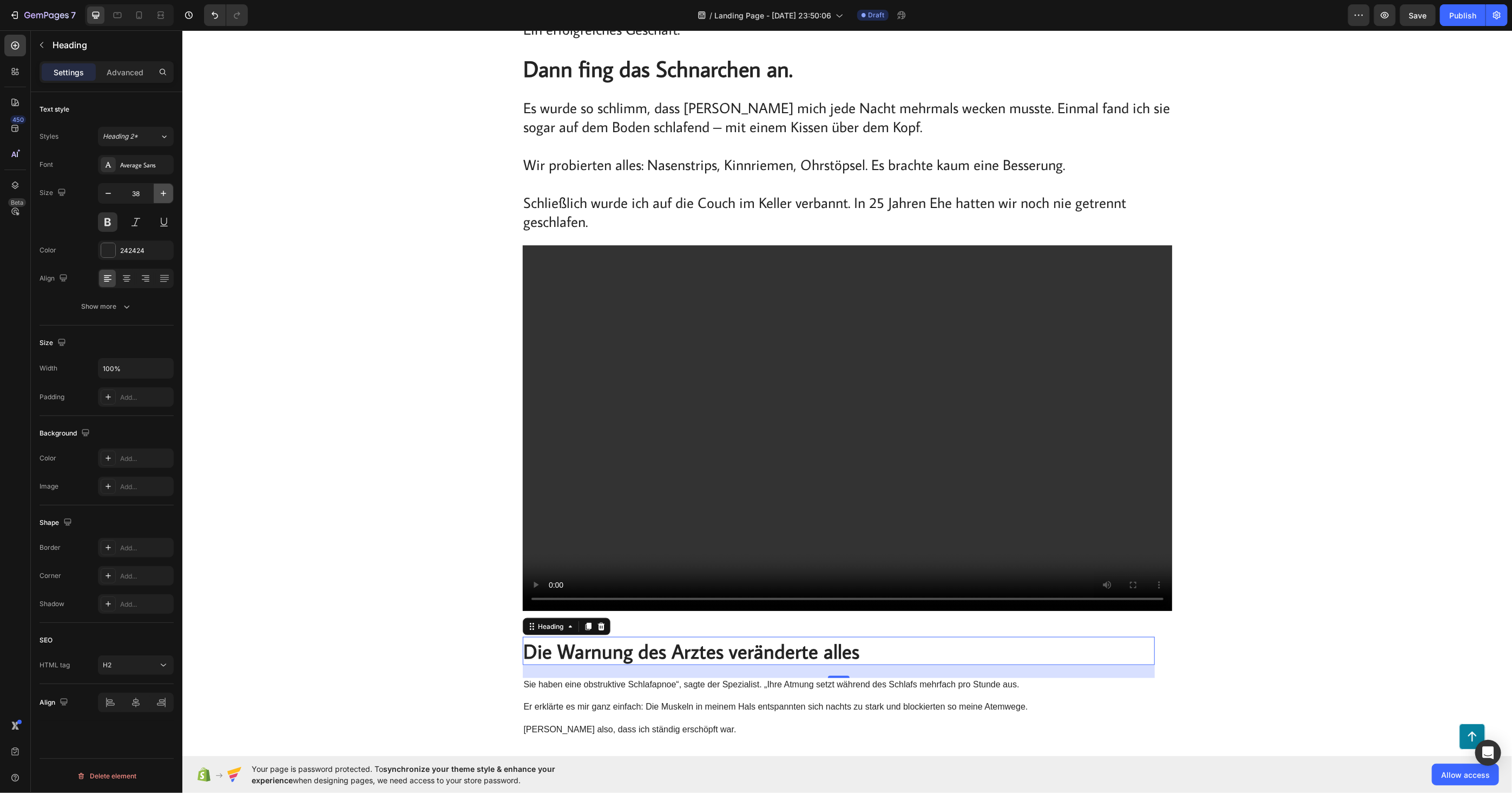
click at [158, 193] on icon "button" at bounding box center [163, 193] width 11 height 11
type input "41"
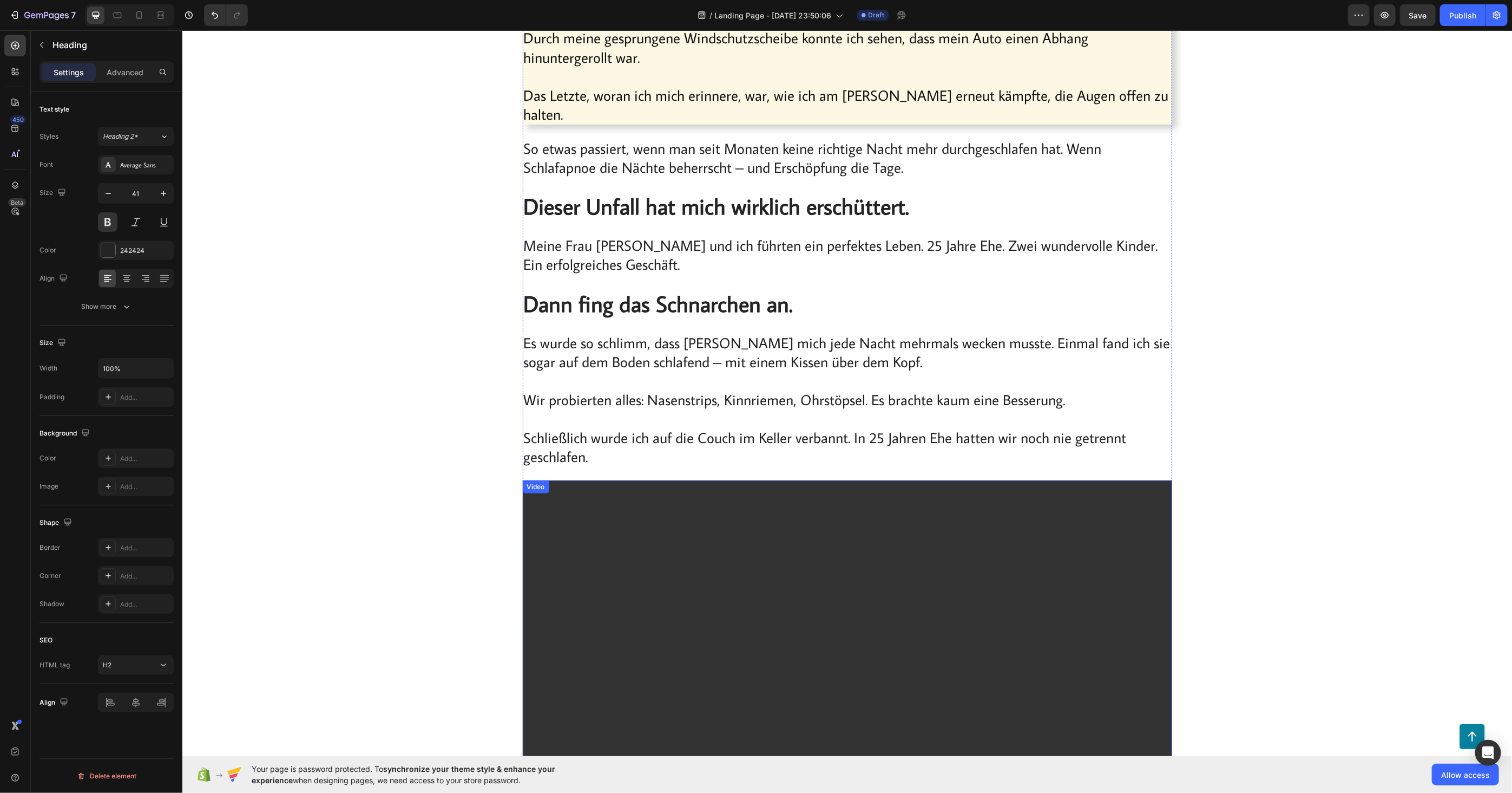
scroll to position [1083, 0]
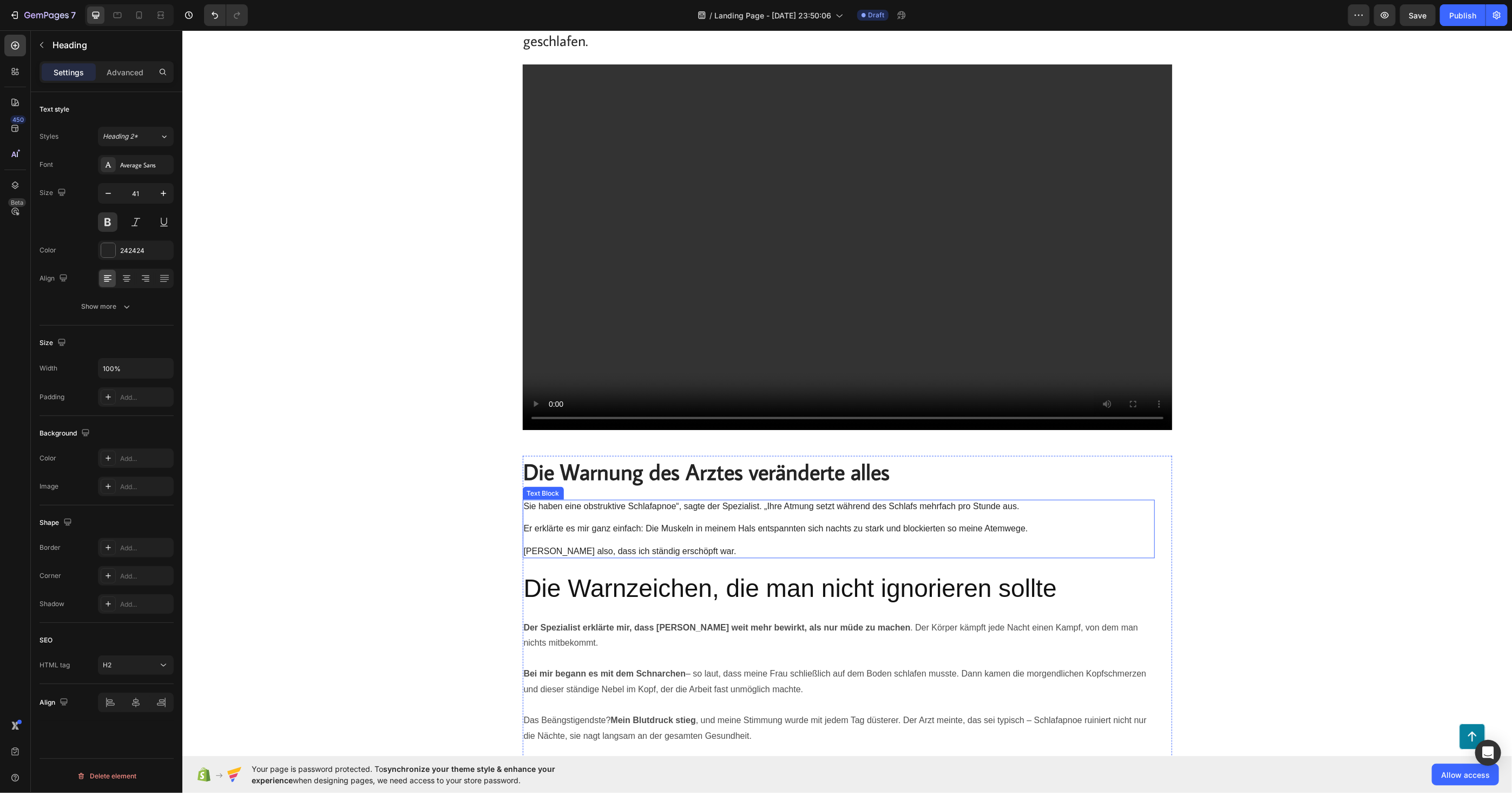
click at [654, 501] on p "Sie haben eine obstruktive Schlafapnoe“, sagte der Spezialist. „Ihre Atmung set…" at bounding box center [838, 528] width 630 height 57
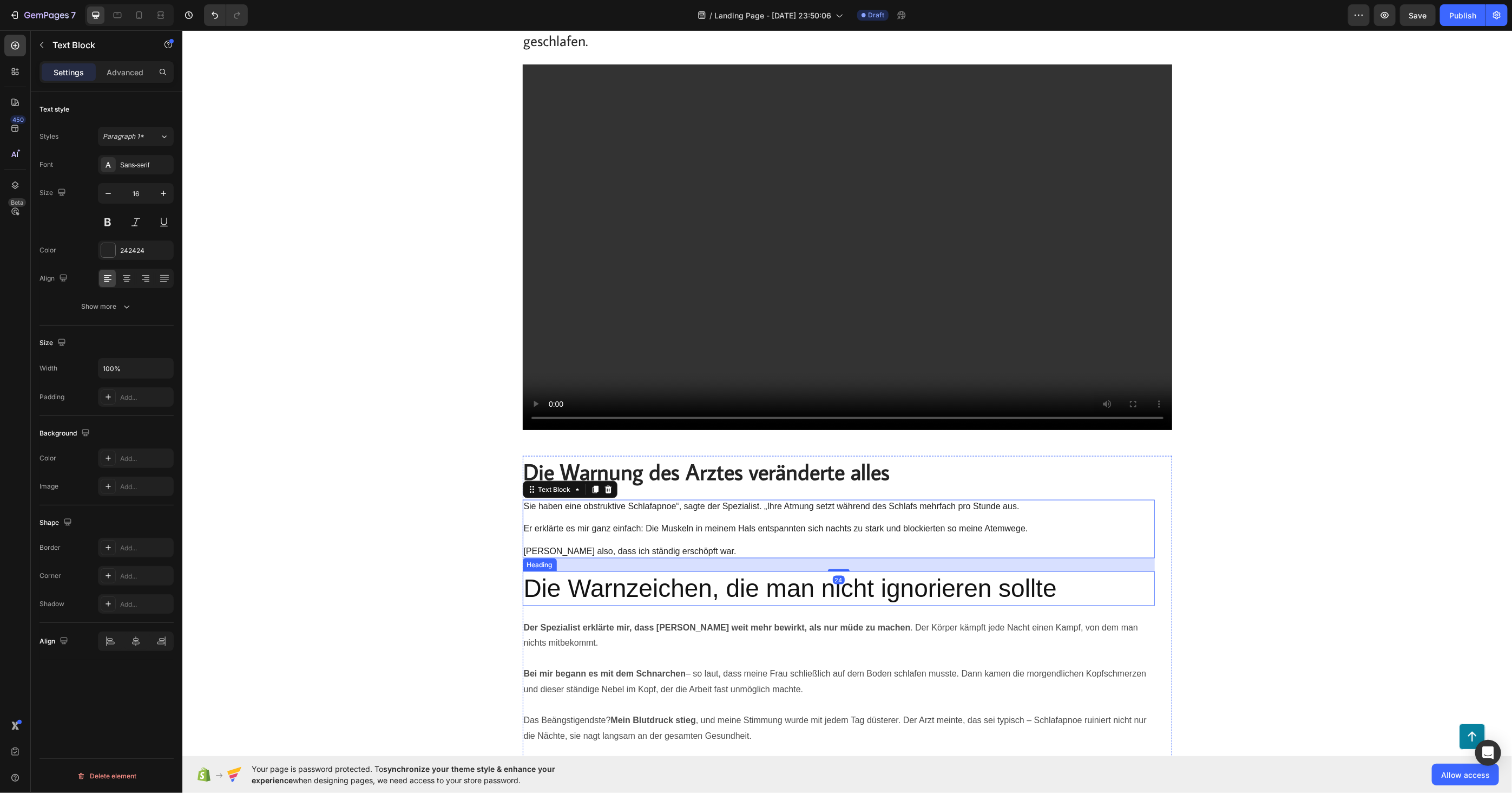
click at [607, 626] on p "Der Spezialist erklärte mir, dass [PERSON_NAME] weit mehr bewirkt, als nur müde…" at bounding box center [838, 635] width 630 height 32
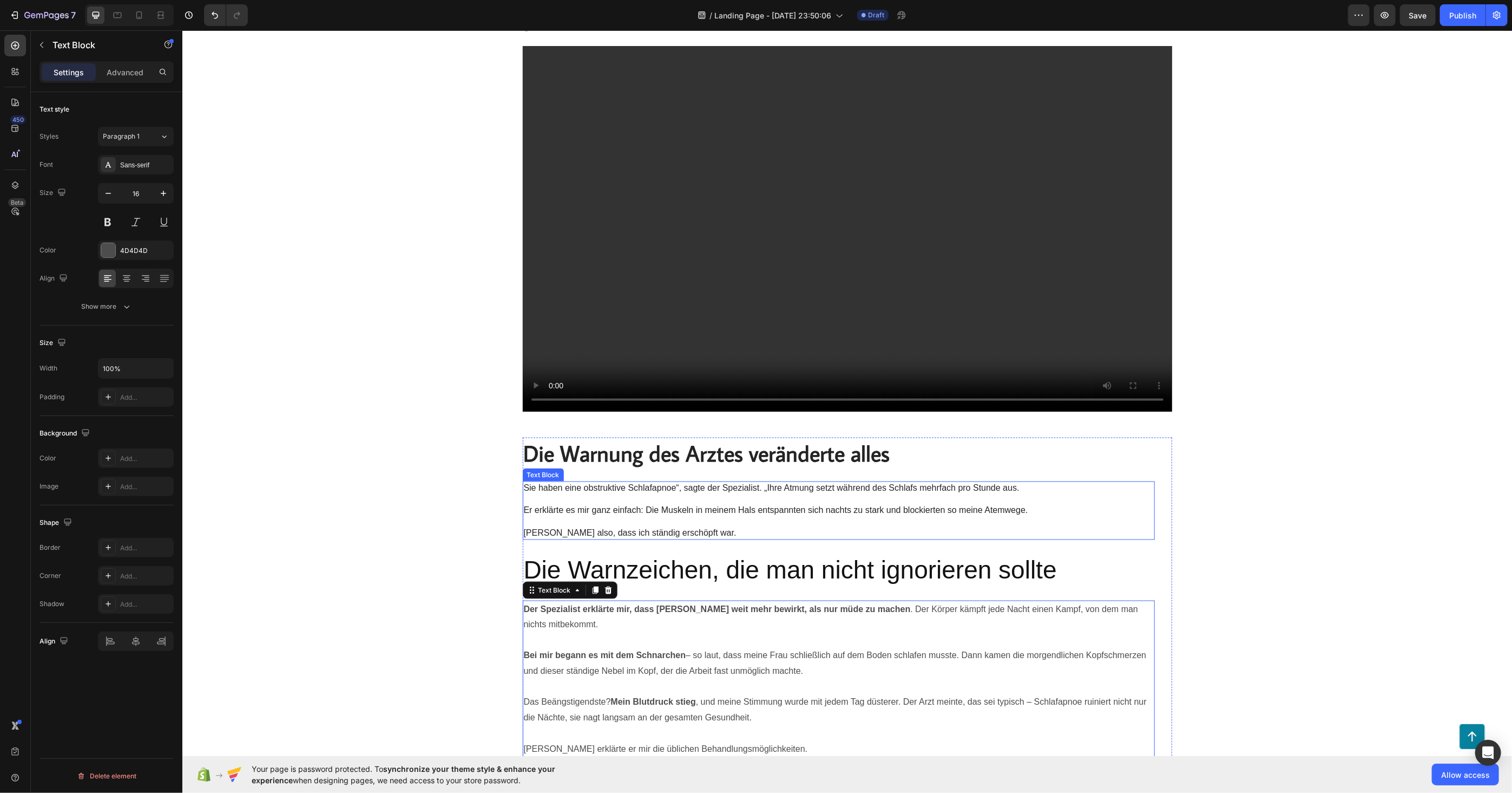
scroll to position [1143, 0]
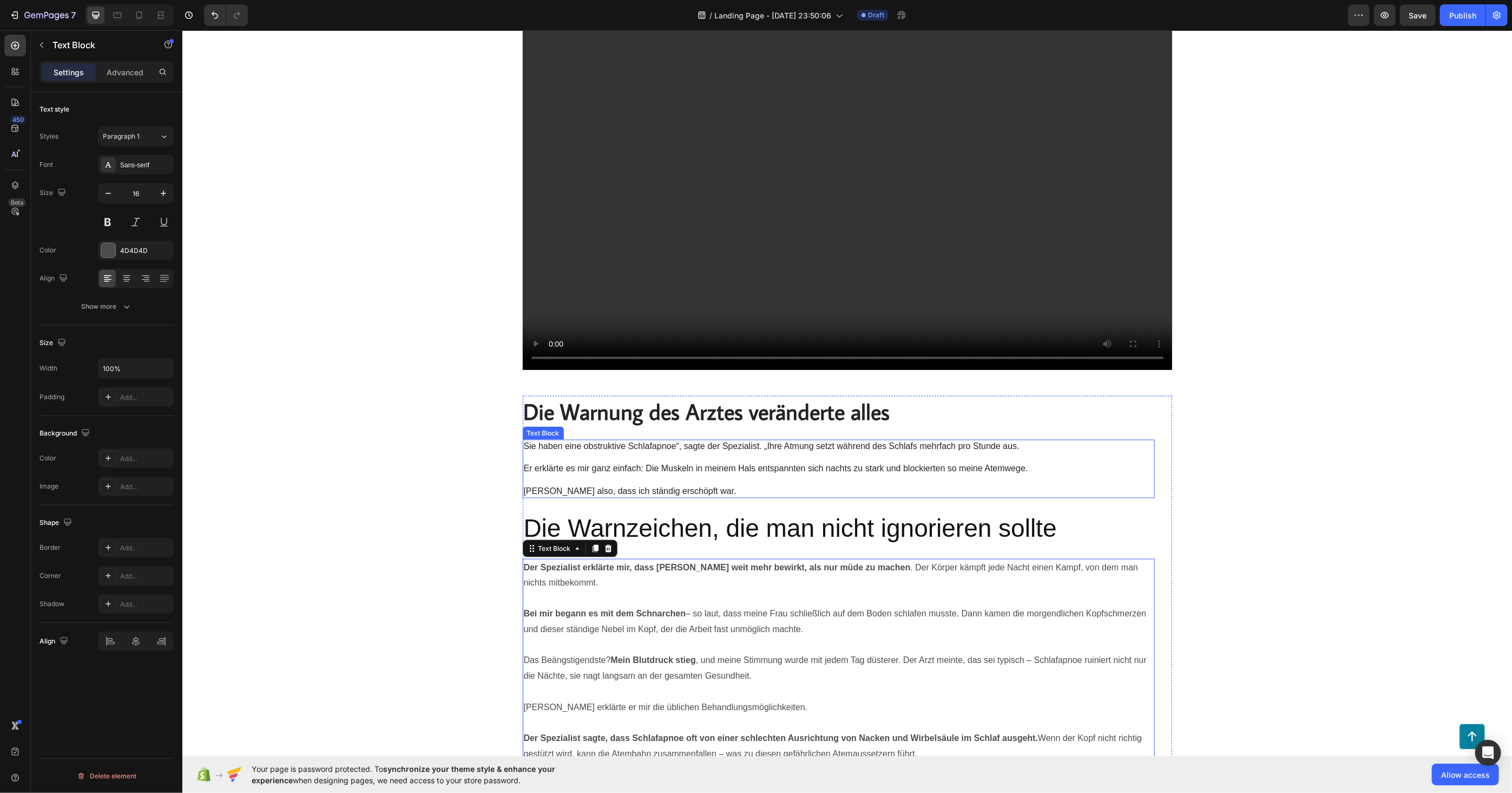
click at [625, 448] on p "Sie haben eine obstruktive Schlafapnoe“, sagte der Spezialist. „Ihre Atmung set…" at bounding box center [838, 468] width 630 height 57
